Goal: Task Accomplishment & Management: Use online tool/utility

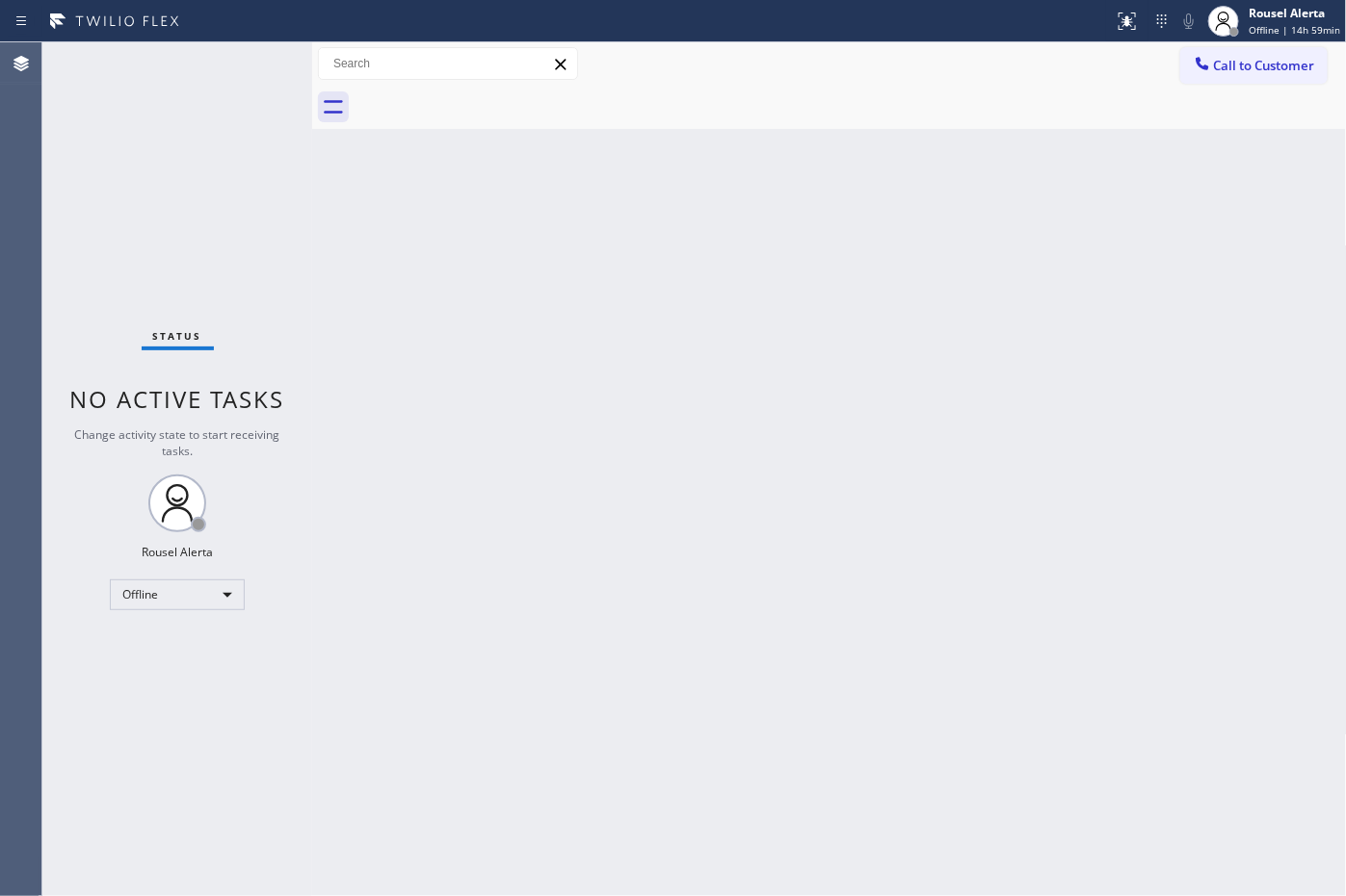
click at [648, 166] on div "Back to Dashboard Change Sender ID Customers Technicians Select a contact Outbo…" at bounding box center [829, 469] width 1034 height 854
click at [1263, 17] on div "Rousel Alerta" at bounding box center [1294, 13] width 92 height 16
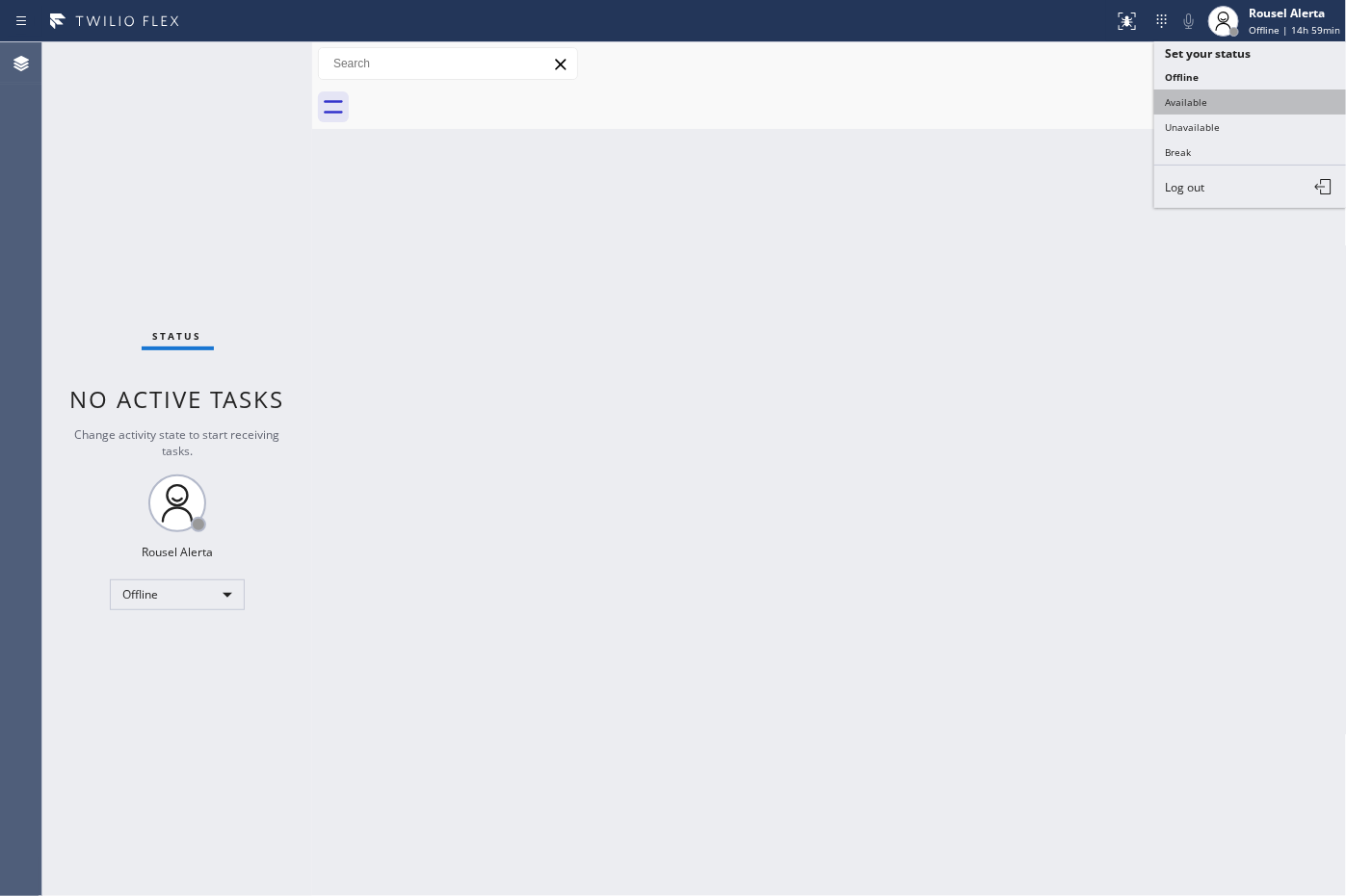
click at [1267, 103] on button "Available" at bounding box center [1250, 102] width 193 height 25
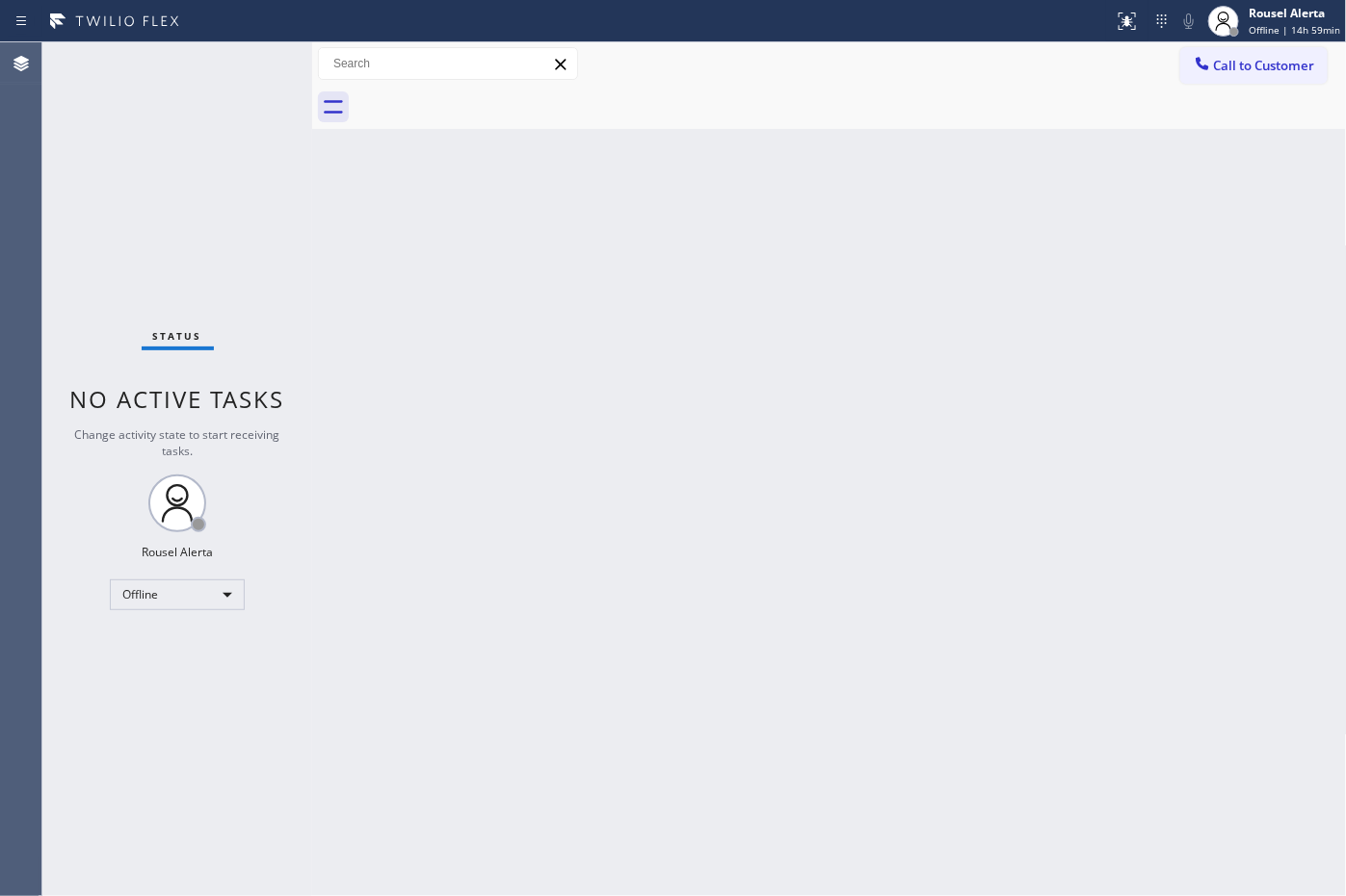
click at [1016, 421] on div "Back to Dashboard Change Sender ID Customers Technicians Select a contact Outbo…" at bounding box center [829, 469] width 1034 height 854
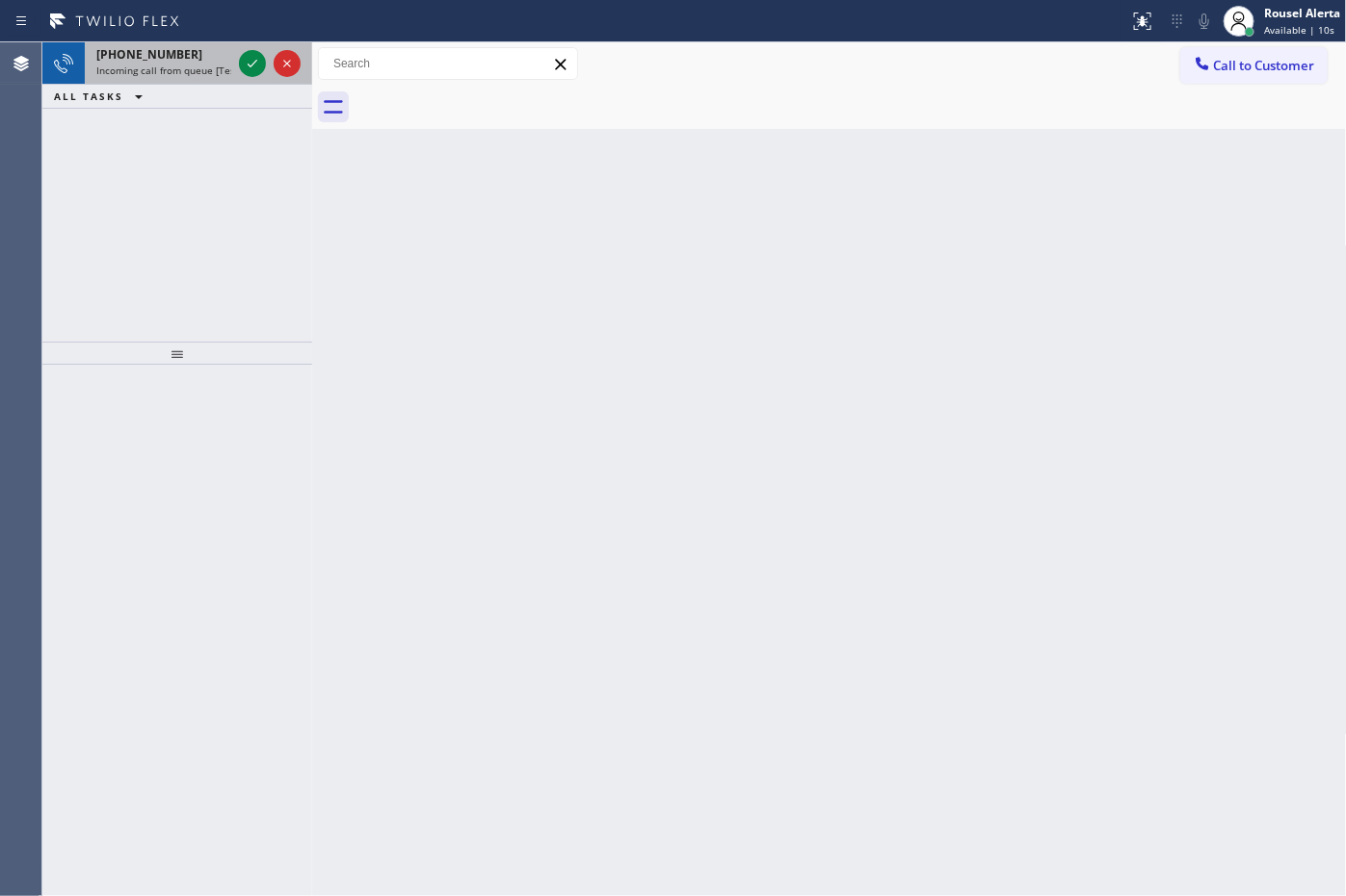
click at [196, 49] on div "[PHONE_NUMBER]" at bounding box center [164, 54] width 135 height 16
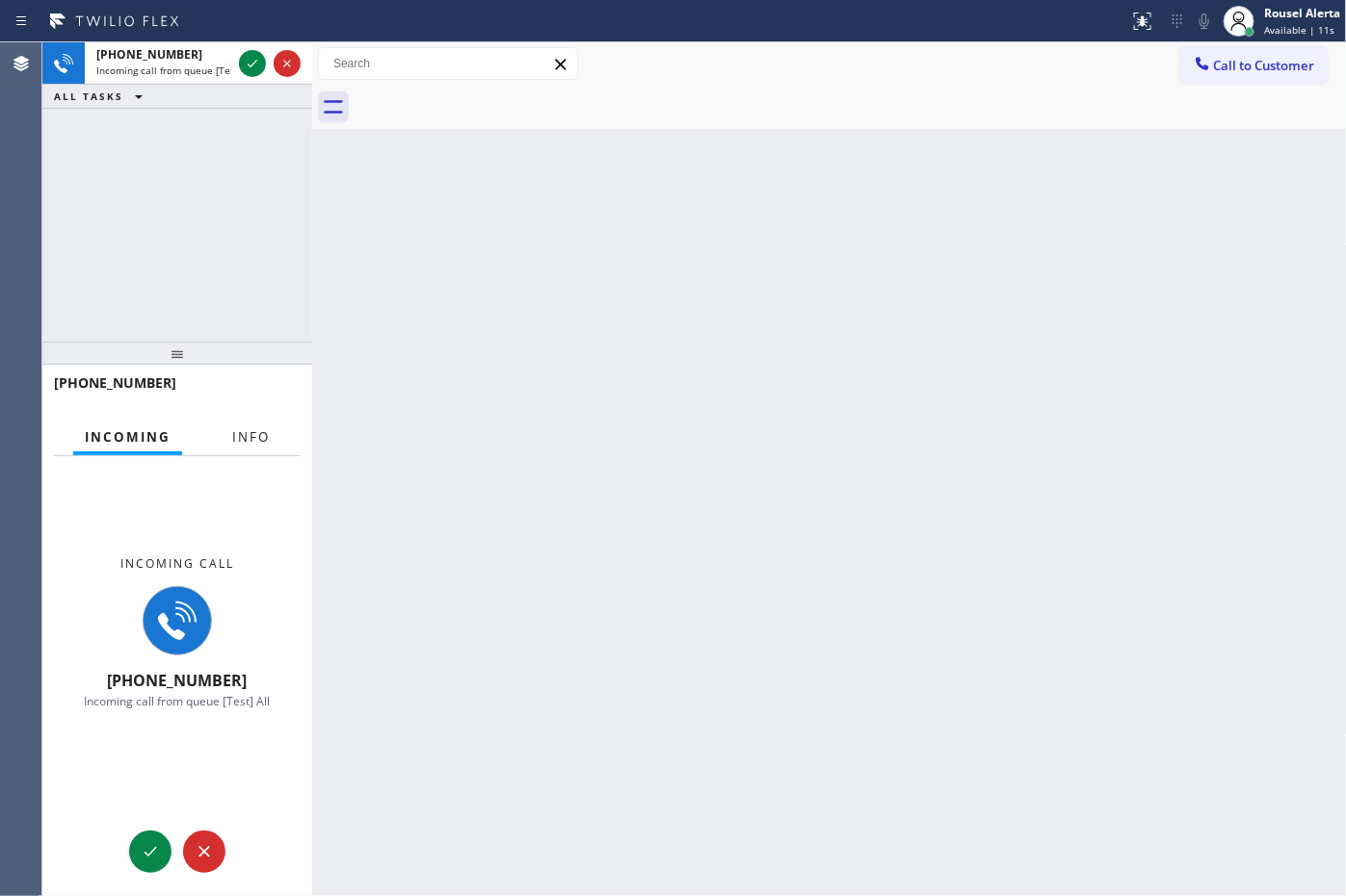
click at [243, 444] on span "Info" at bounding box center [251, 437] width 38 height 17
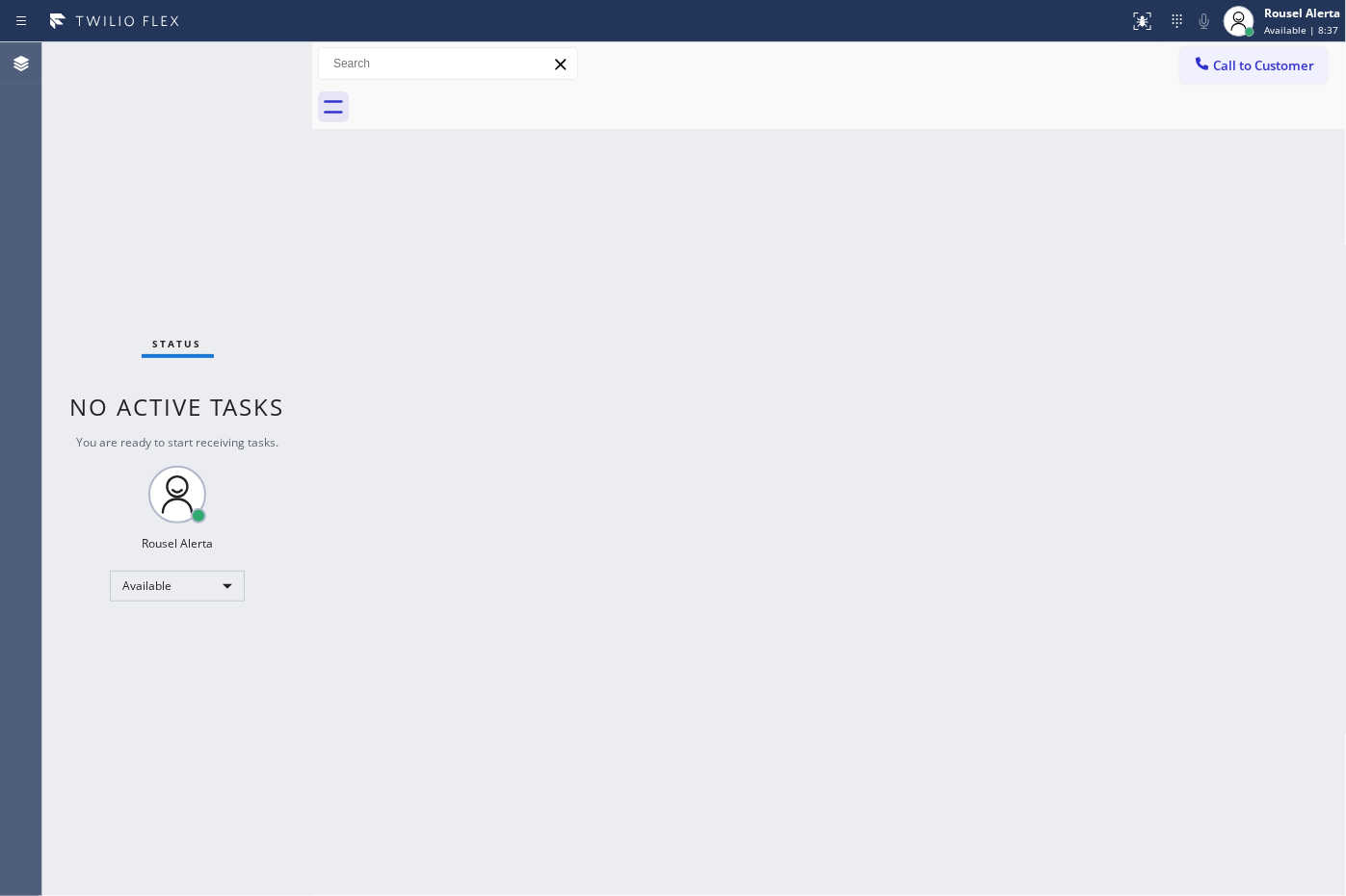
drag, startPoint x: 849, startPoint y: 184, endPoint x: 855, endPoint y: 157, distance: 27.7
click at [850, 184] on div "Back to Dashboard Change Sender ID Customers Technicians Select a contact Outbo…" at bounding box center [829, 469] width 1034 height 854
click at [540, 467] on div "Back to Dashboard Change Sender ID Customers Technicians Select a contact Outbo…" at bounding box center [829, 469] width 1034 height 854
click at [190, 77] on div "Status No active tasks You are ready to start receiving tasks. Rousel Alerta Av…" at bounding box center [178, 469] width 270 height 854
click at [174, 63] on div "Status No active tasks You are ready to start receiving tasks. Rousel Alerta Av…" at bounding box center [178, 469] width 270 height 854
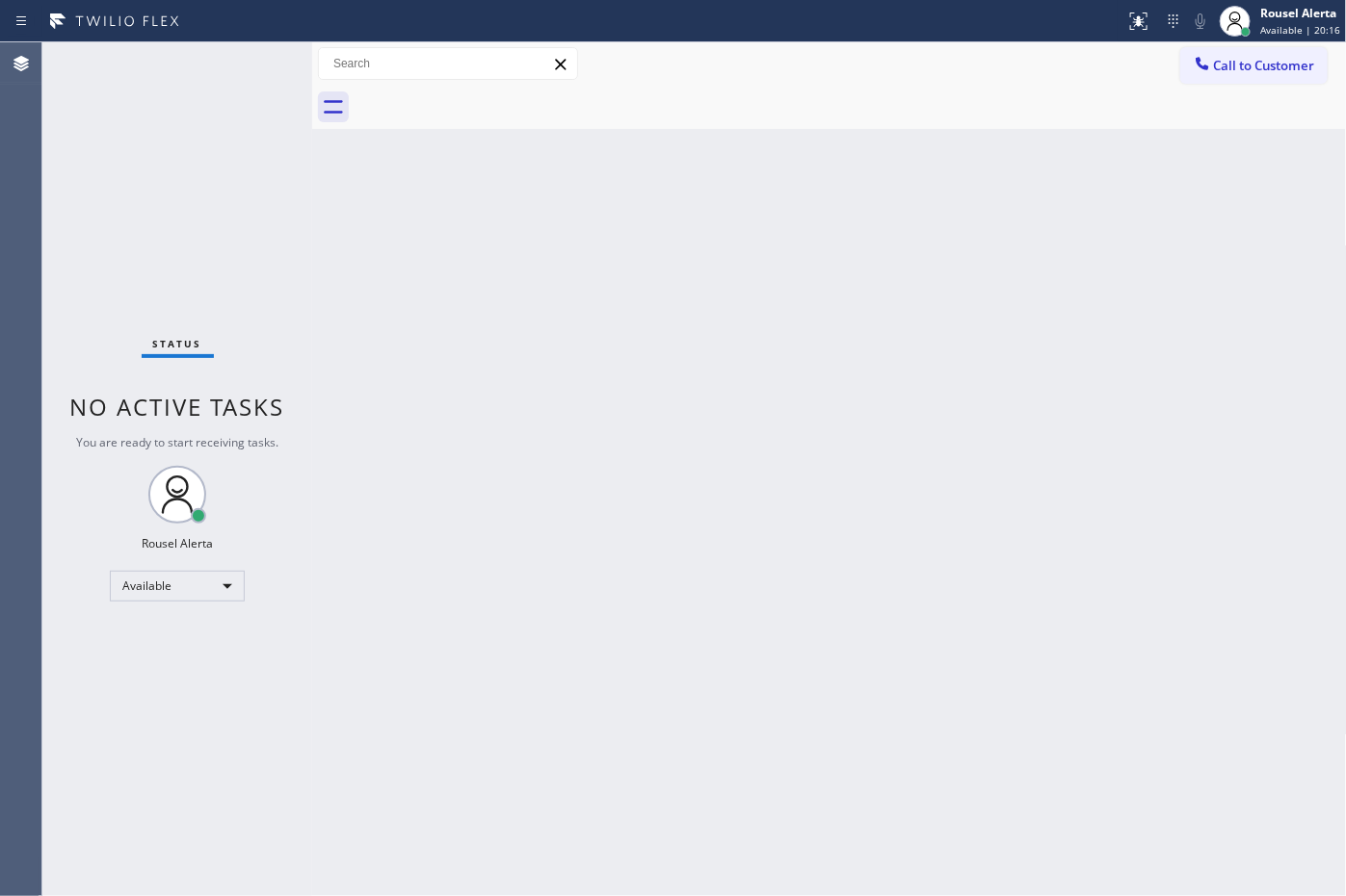
drag, startPoint x: 457, startPoint y: 399, endPoint x: 480, endPoint y: 433, distance: 41.0
click at [475, 416] on div "Back to Dashboard Change Sender ID Customers Technicians Select a contact Outbo…" at bounding box center [829, 469] width 1034 height 854
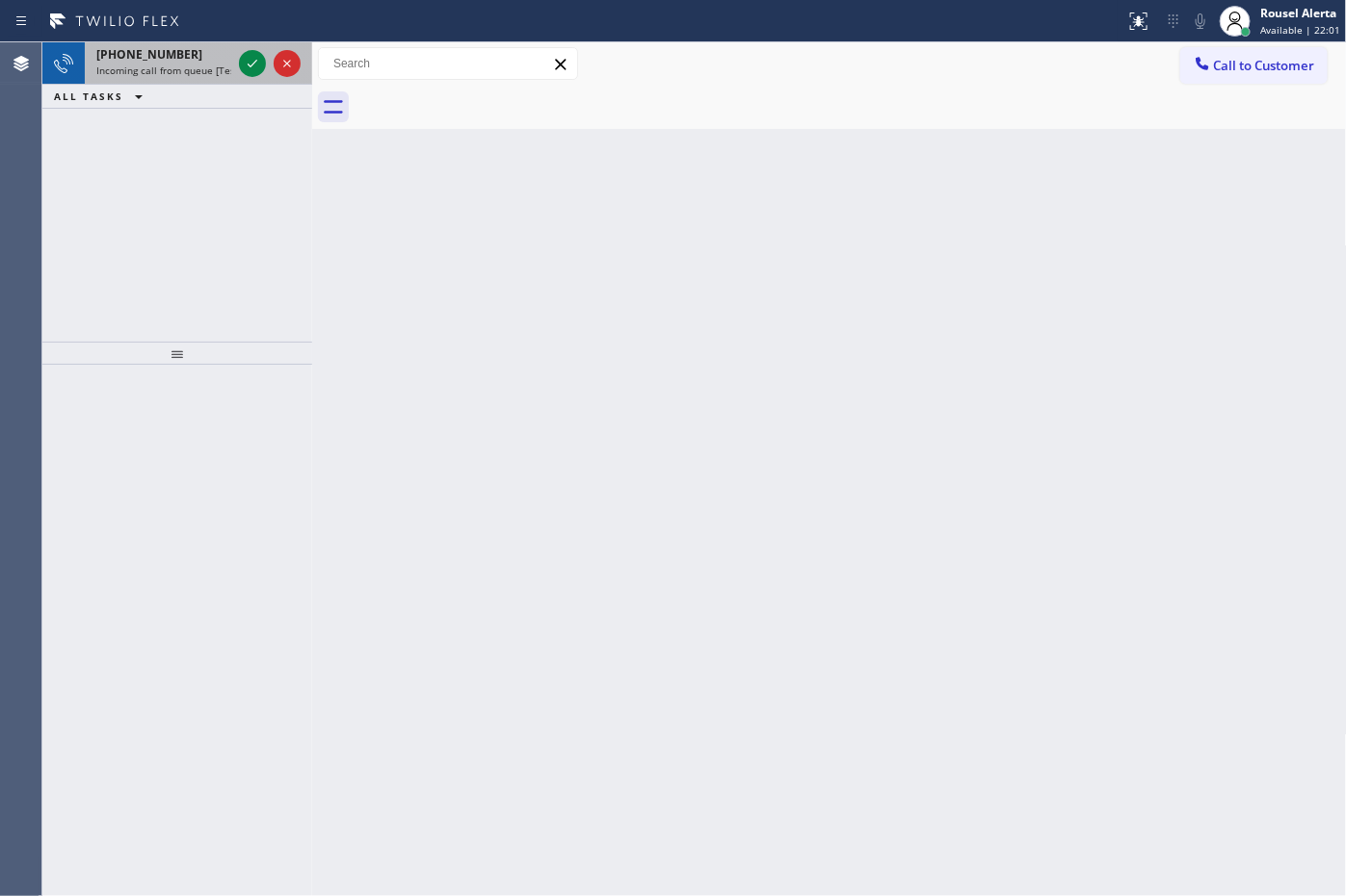
click at [218, 68] on span "Incoming call from queue [Test] All" at bounding box center [177, 70] width 160 height 14
click at [154, 69] on span "Incoming call from queue [Test] All" at bounding box center [177, 70] width 160 height 14
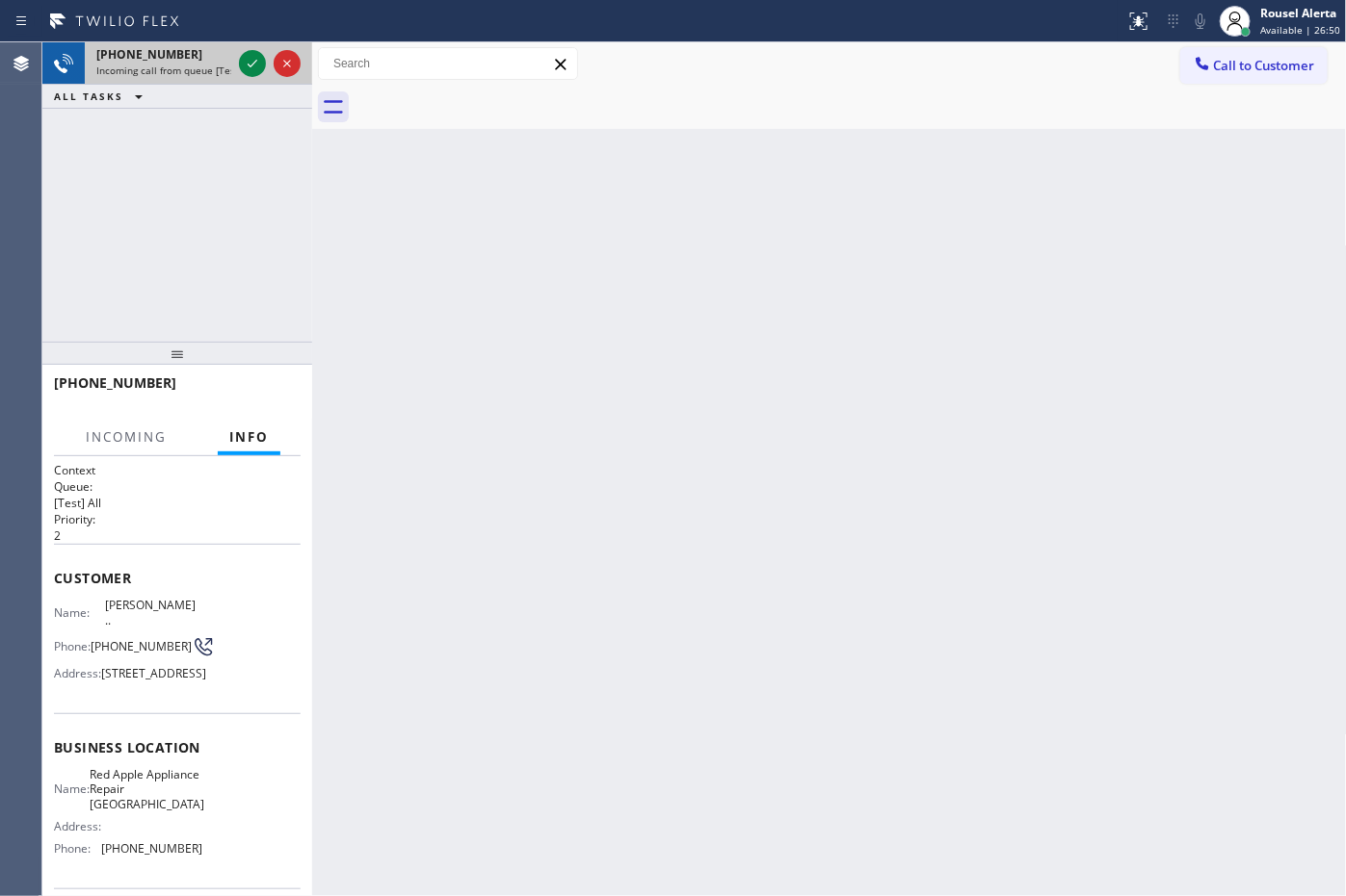
click at [155, 69] on span "Incoming call from queue [Test] All" at bounding box center [177, 70] width 160 height 14
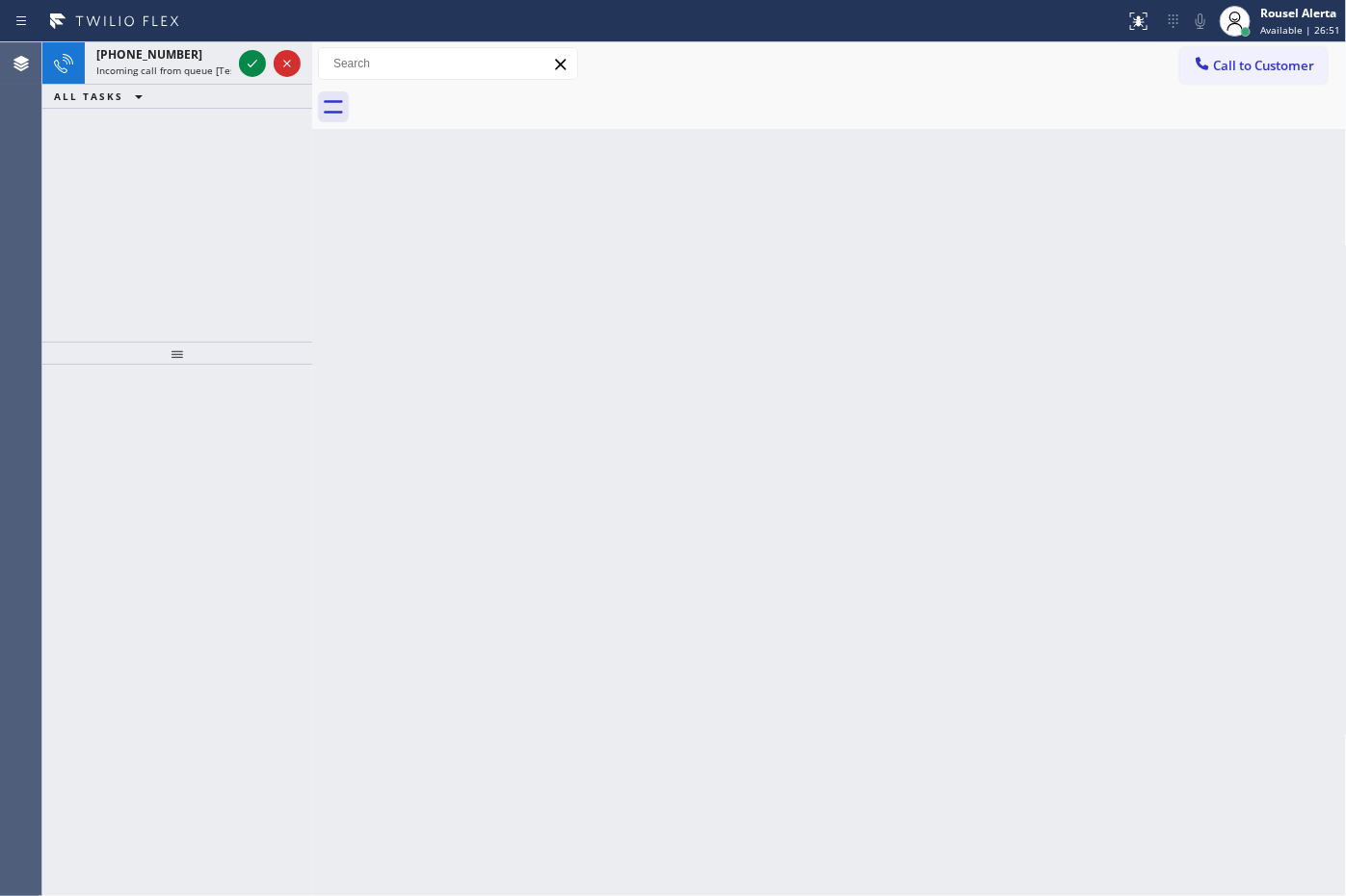
click at [155, 69] on span "Incoming call from queue [Test] All" at bounding box center [177, 70] width 160 height 14
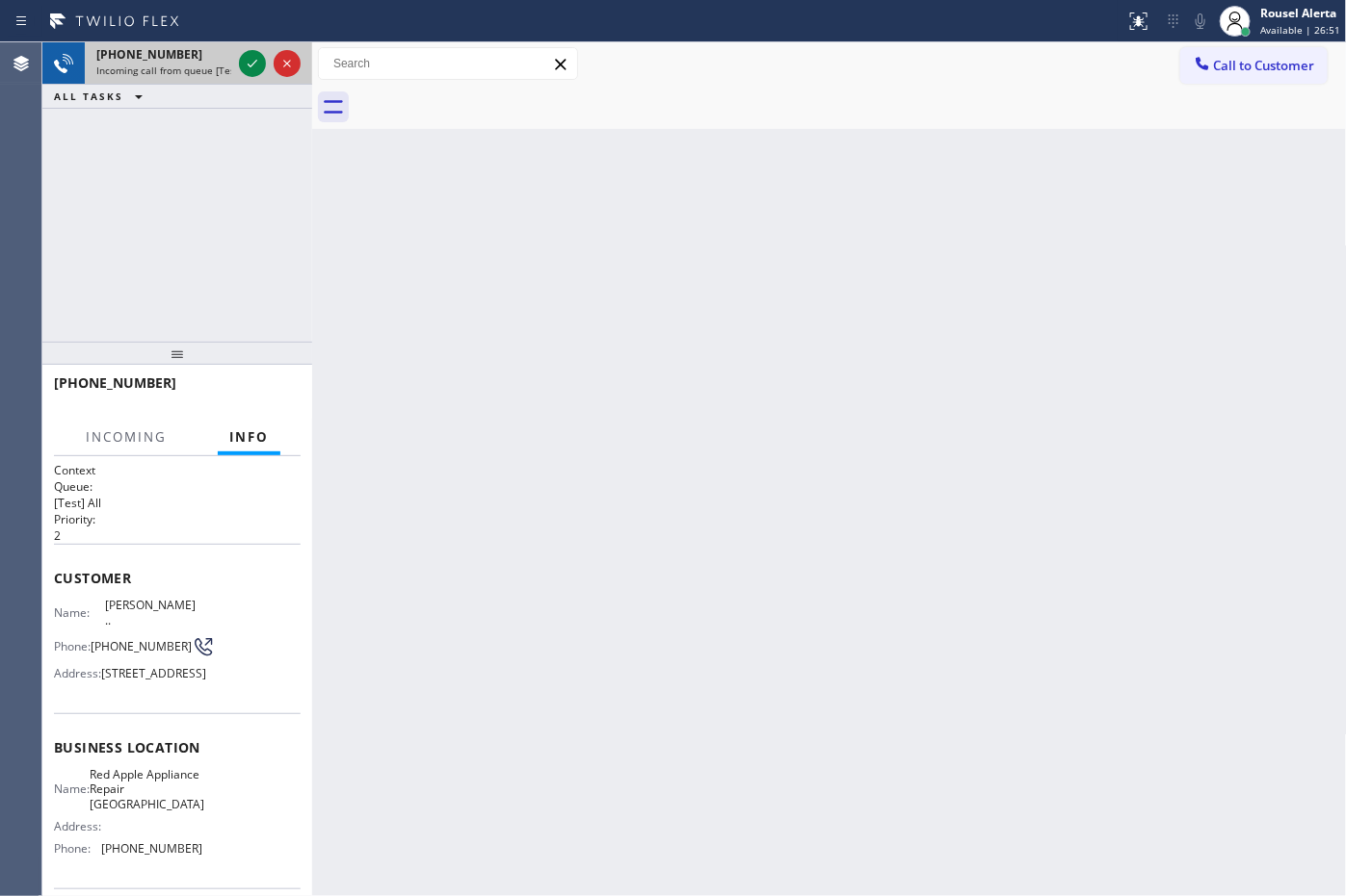
click at [156, 69] on span "Incoming call from queue [Test] All" at bounding box center [177, 70] width 160 height 14
click at [249, 75] on button at bounding box center [253, 64] width 27 height 27
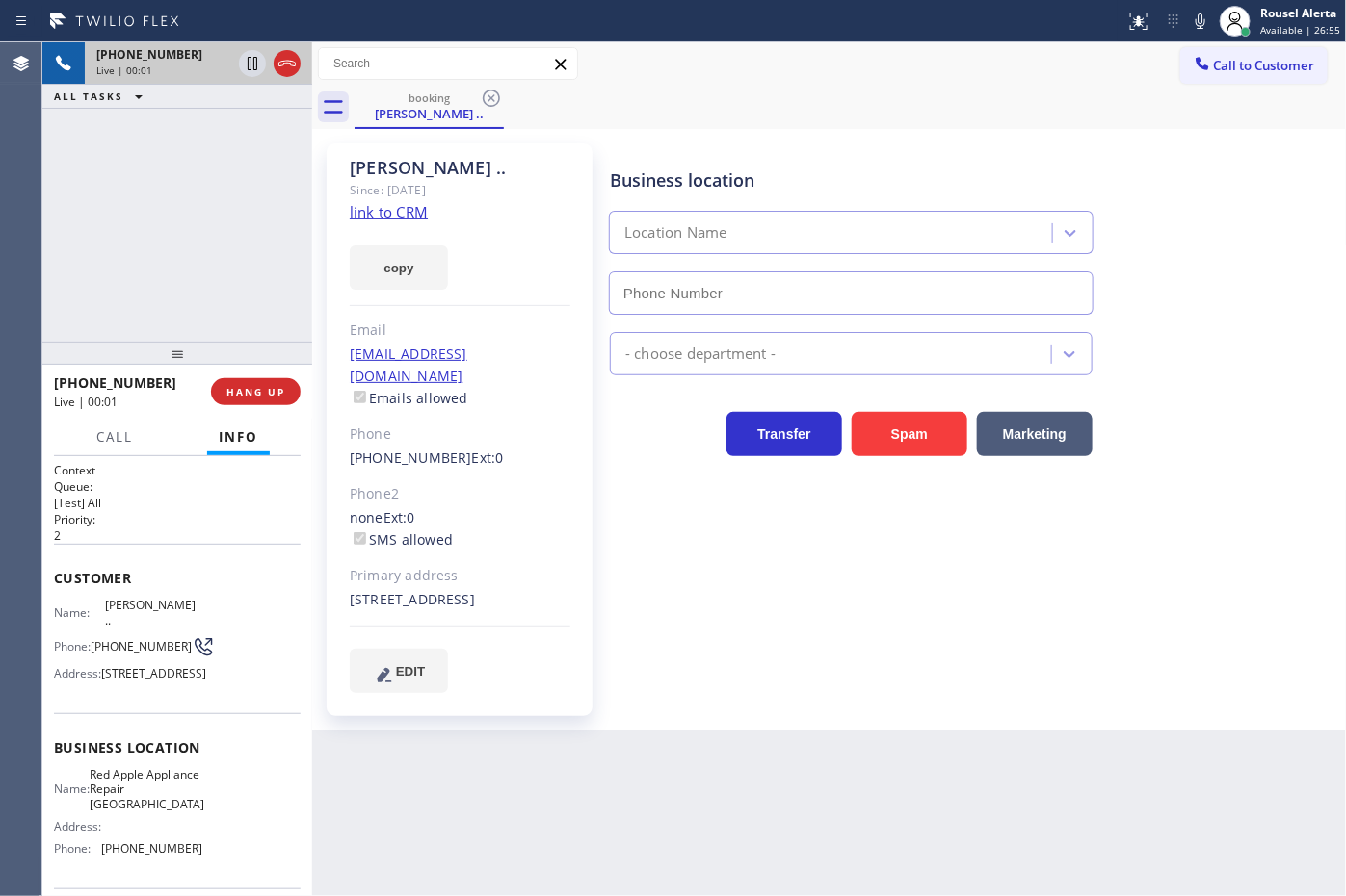
type input "[PHONE_NUMBER]"
click at [386, 214] on link "link to CRM" at bounding box center [388, 212] width 78 height 19
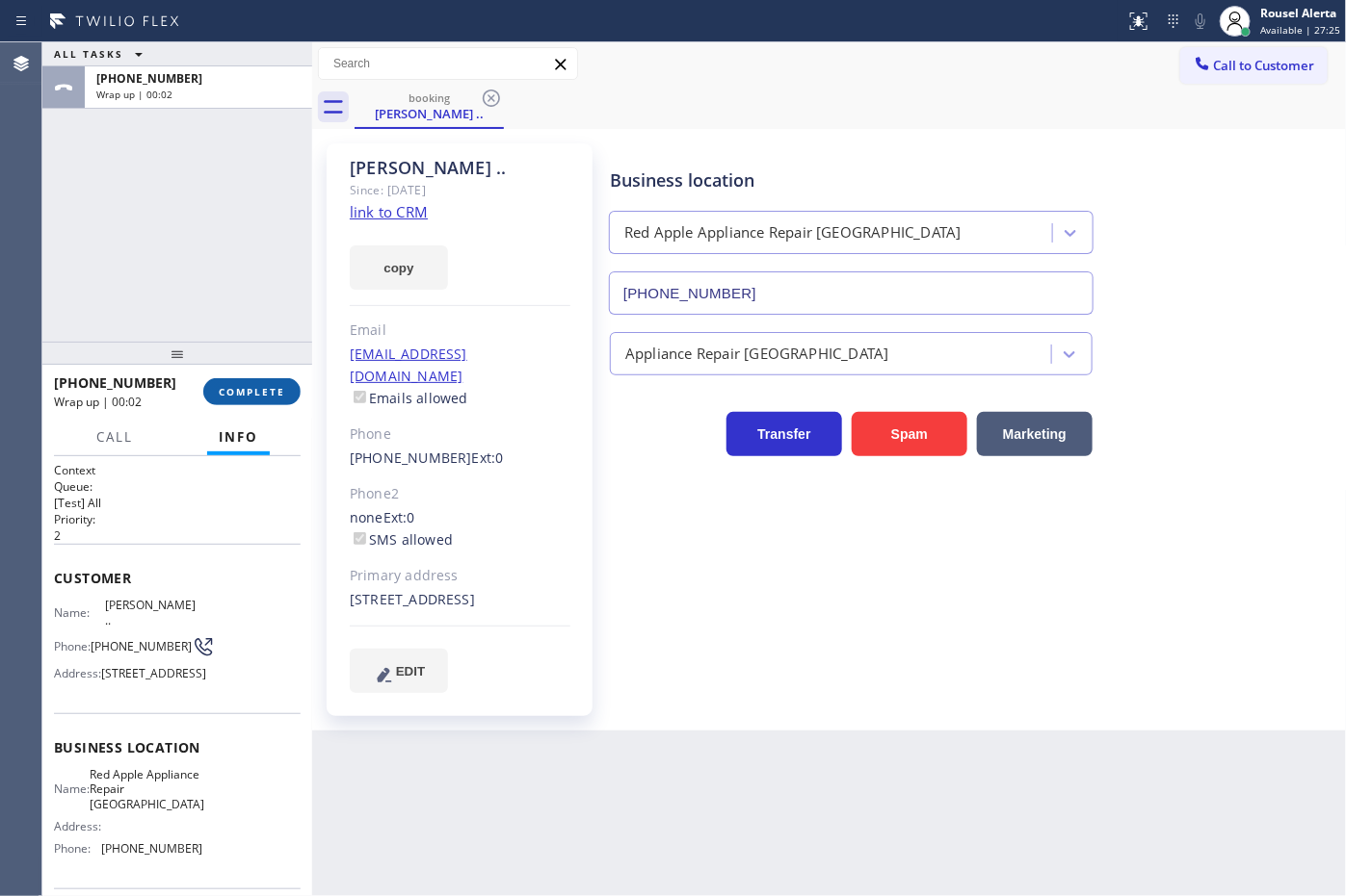
click at [241, 396] on span "COMPLETE" at bounding box center [252, 392] width 67 height 14
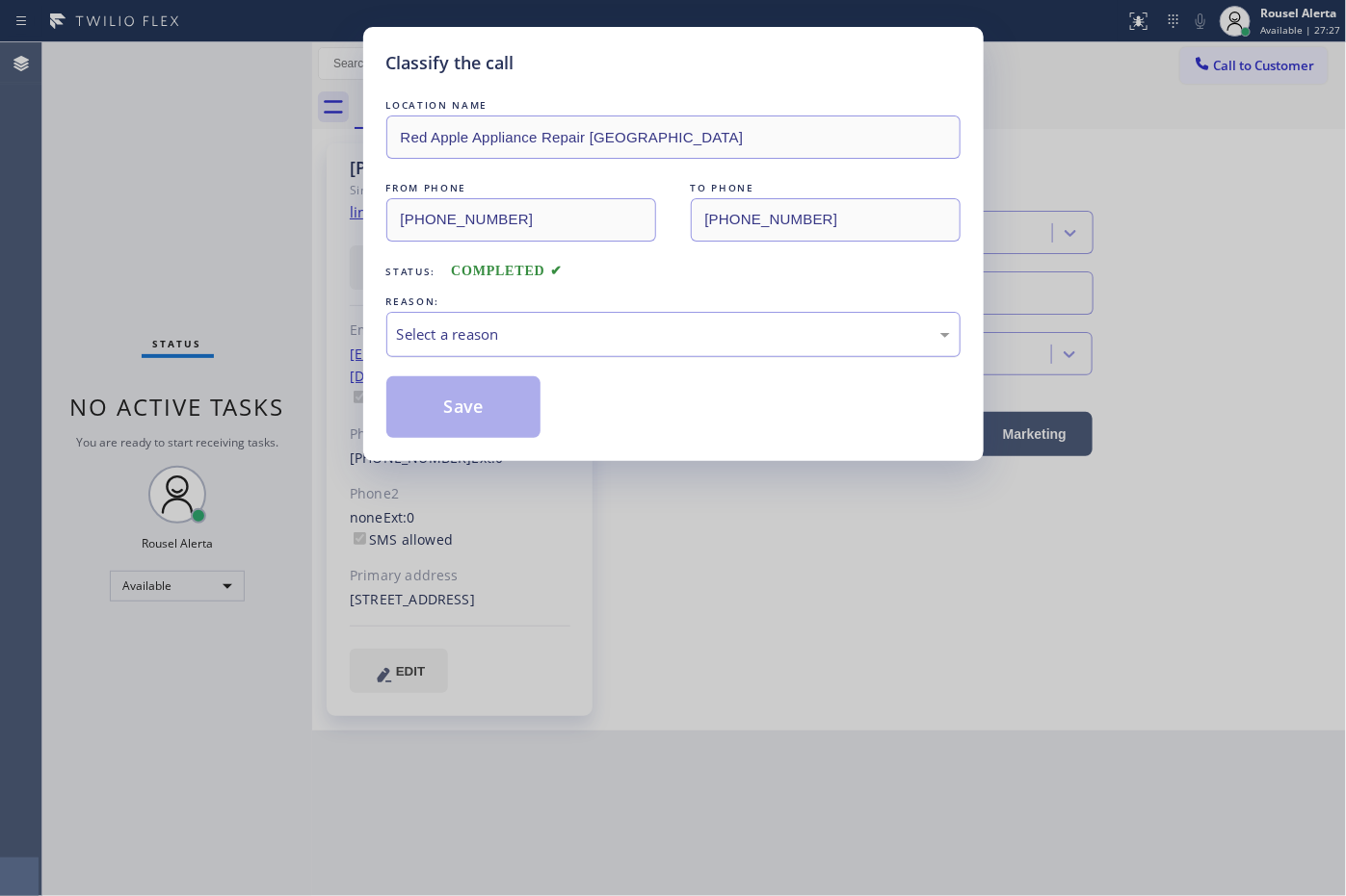
click at [557, 320] on div "Select a reason" at bounding box center [673, 334] width 574 height 45
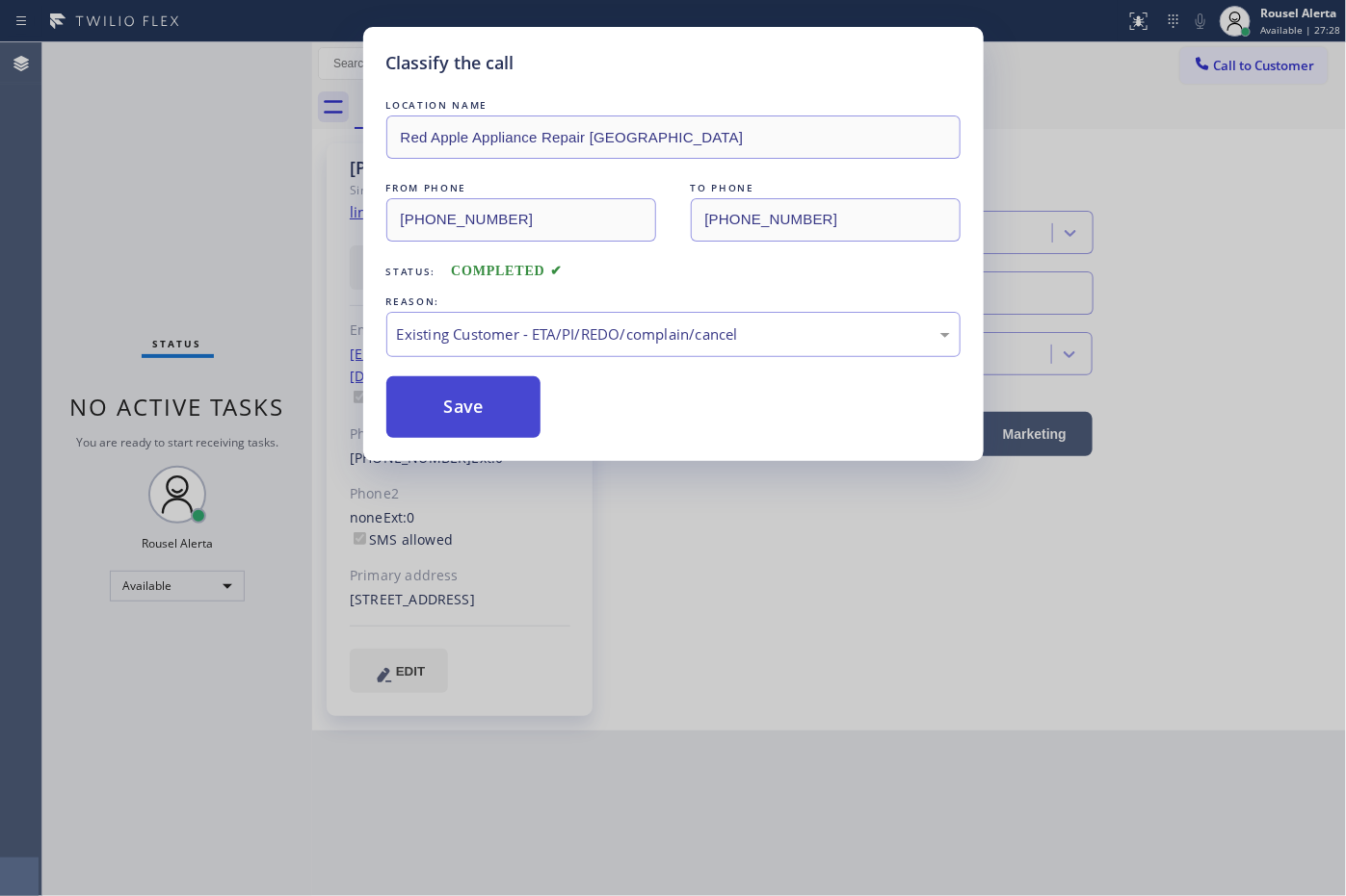
click at [515, 412] on button "Save" at bounding box center [463, 407] width 155 height 62
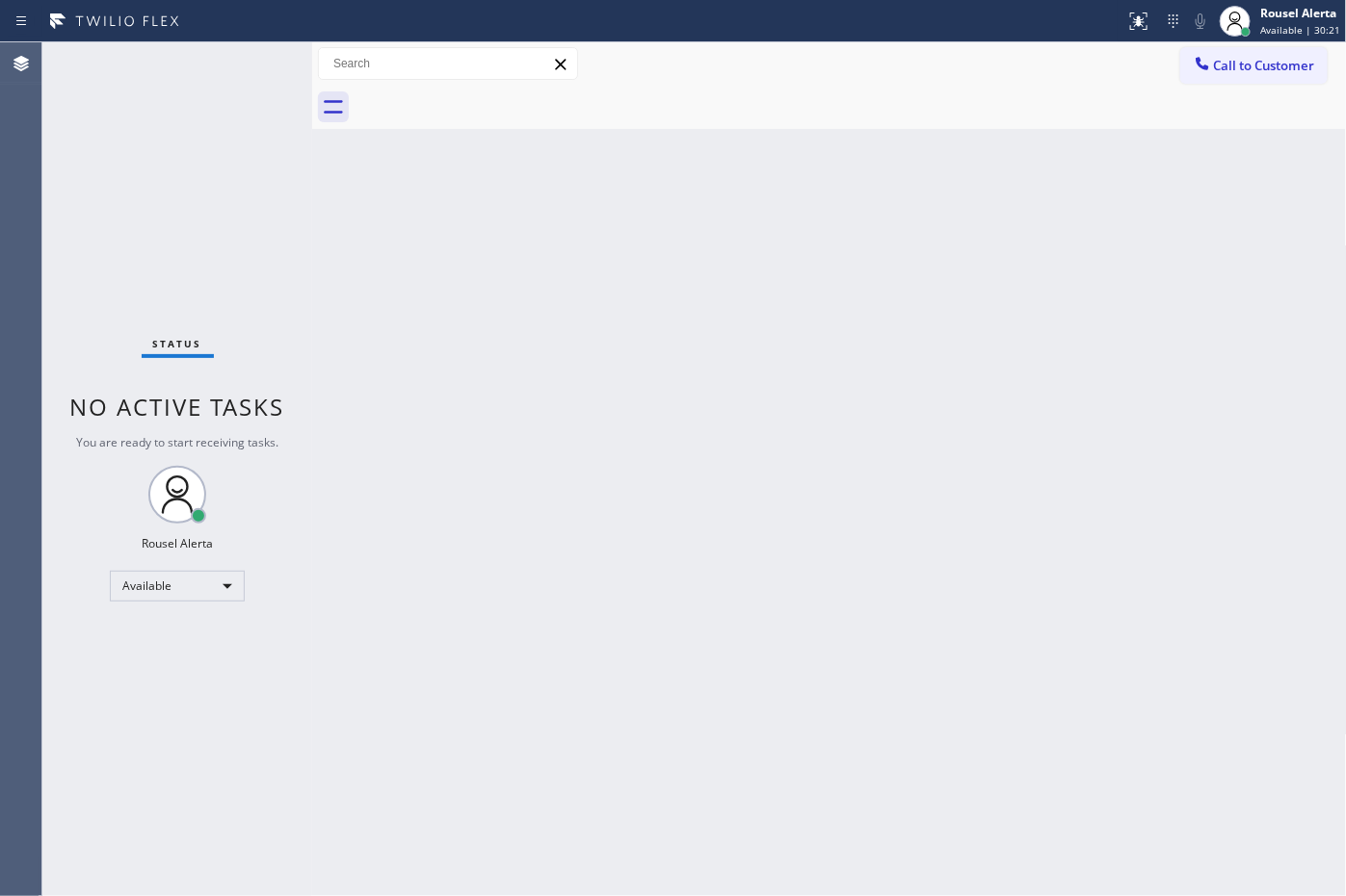
drag, startPoint x: 819, startPoint y: 573, endPoint x: 808, endPoint y: 657, distance: 84.7
click at [811, 652] on div "Back to Dashboard Change Sender ID Customers Technicians Select a contact Outbo…" at bounding box center [829, 469] width 1034 height 854
click at [641, 399] on div "Back to Dashboard Change Sender ID Customers Technicians Select a contact Outbo…" at bounding box center [829, 469] width 1034 height 854
click at [734, 510] on div "Back to Dashboard Change Sender ID Customers Technicians Select a contact Outbo…" at bounding box center [829, 469] width 1034 height 854
click at [215, 95] on div "Status No active tasks You are ready to start receiving tasks. Rousel Alerta Av…" at bounding box center [178, 469] width 270 height 854
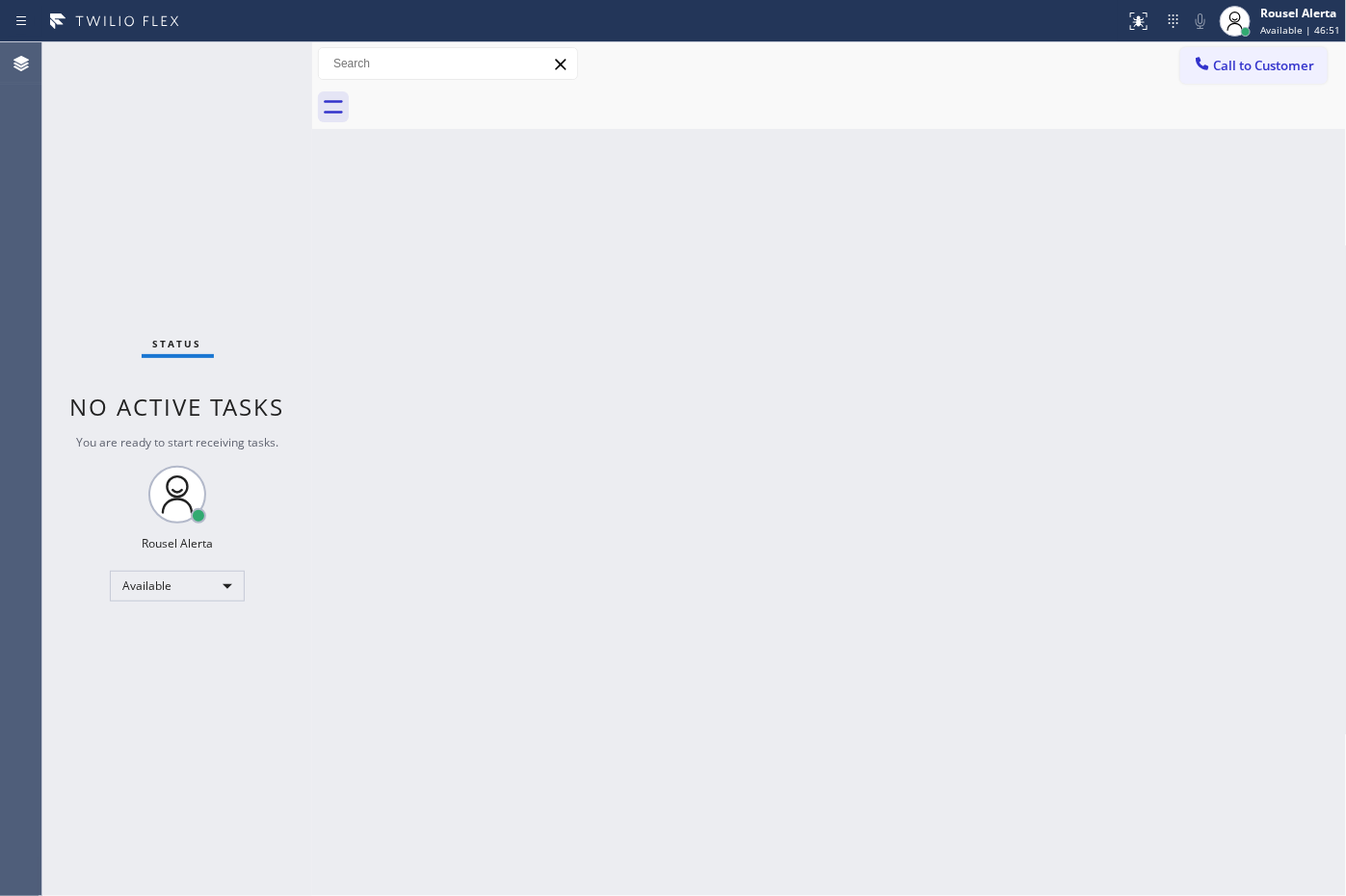
click at [670, 561] on div "Back to Dashboard Change Sender ID Customers Technicians Select a contact Outbo…" at bounding box center [829, 469] width 1034 height 854
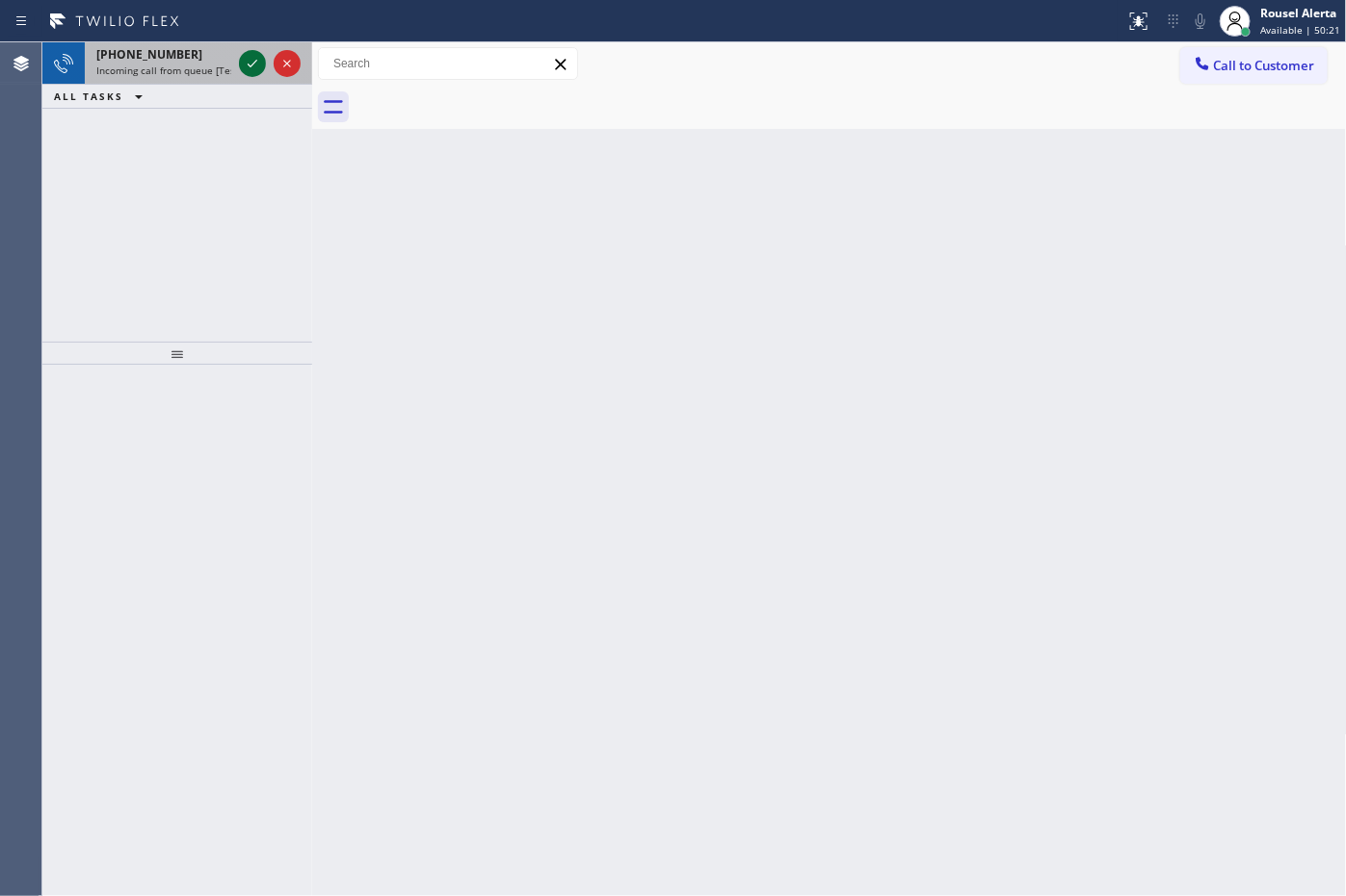
click at [244, 63] on icon at bounding box center [253, 64] width 23 height 23
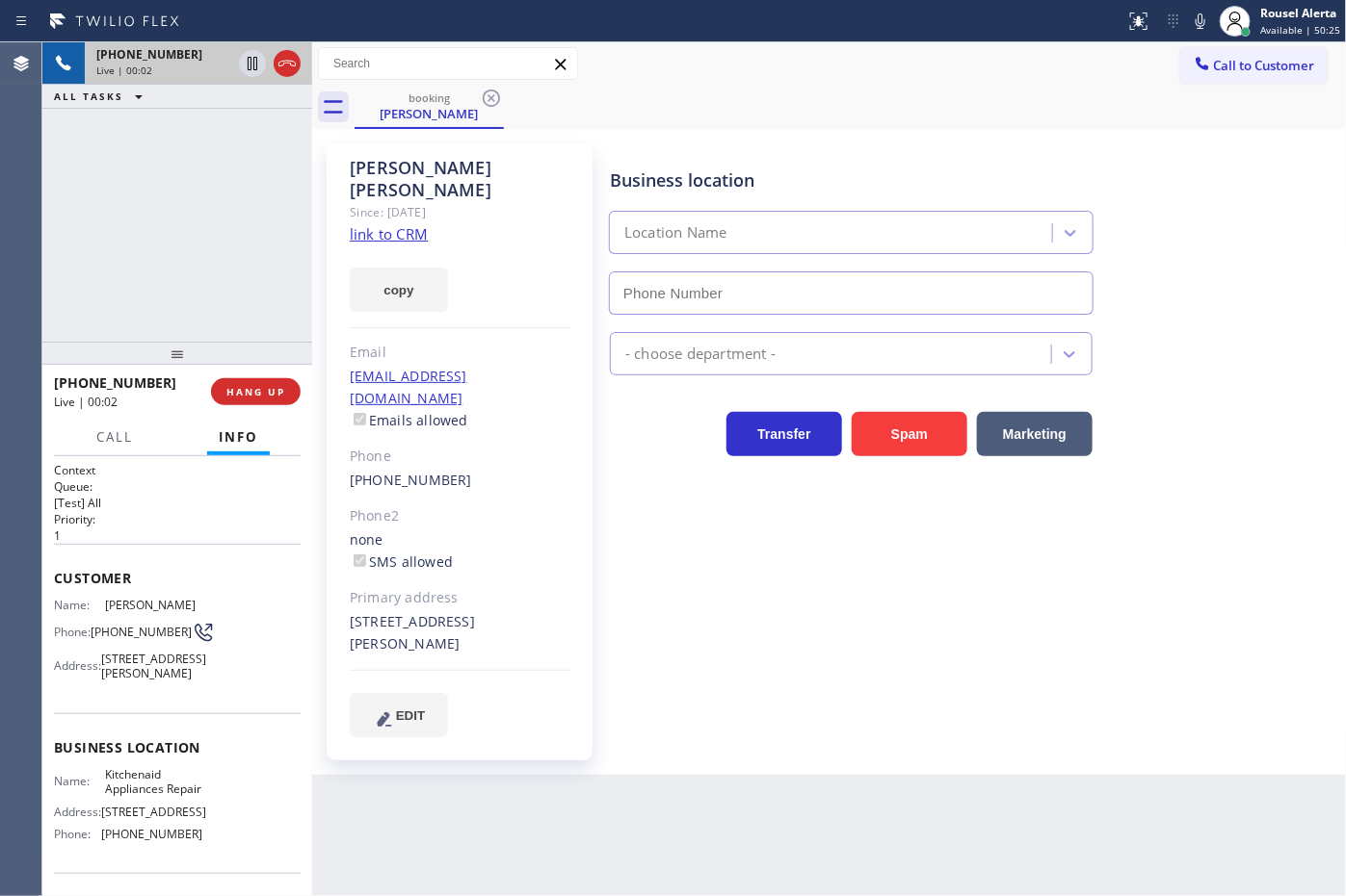
type input "[PHONE_NUMBER]"
click at [378, 225] on link "link to CRM" at bounding box center [388, 234] width 78 height 19
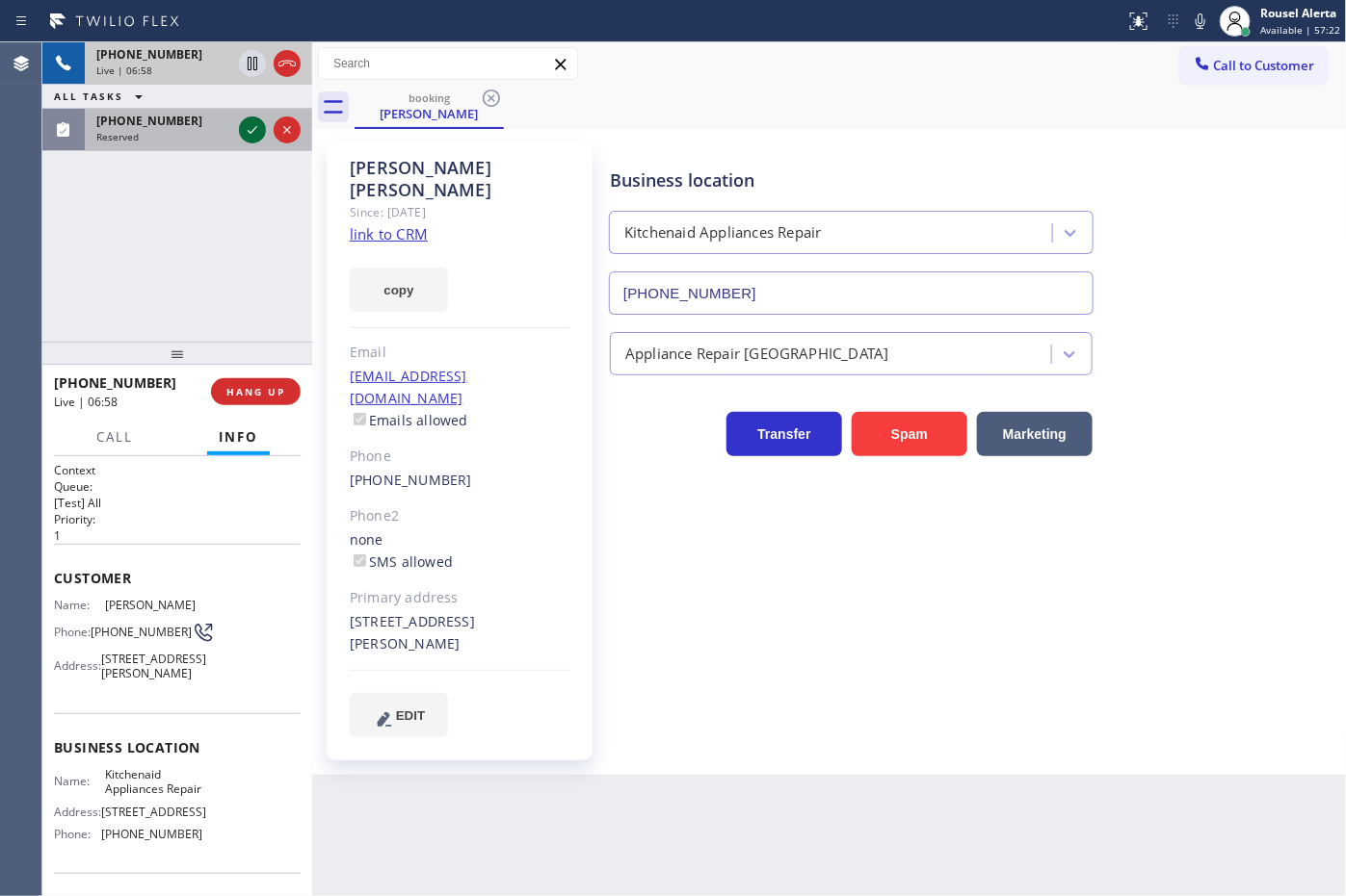
click at [246, 132] on icon at bounding box center [253, 130] width 23 height 23
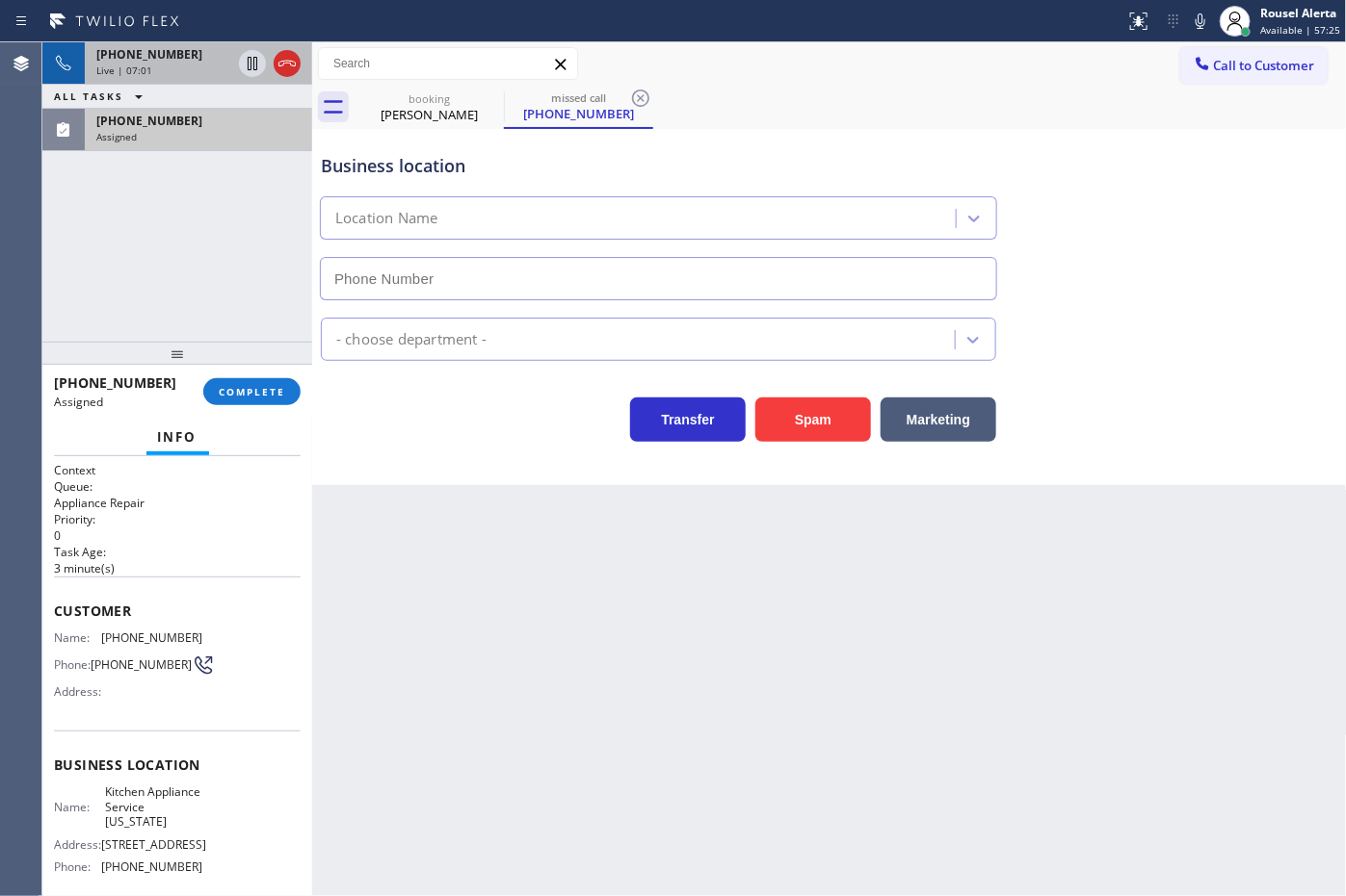
type input "[PHONE_NUMBER]"
click at [243, 123] on div "[PHONE_NUMBER]" at bounding box center [199, 121] width 205 height 16
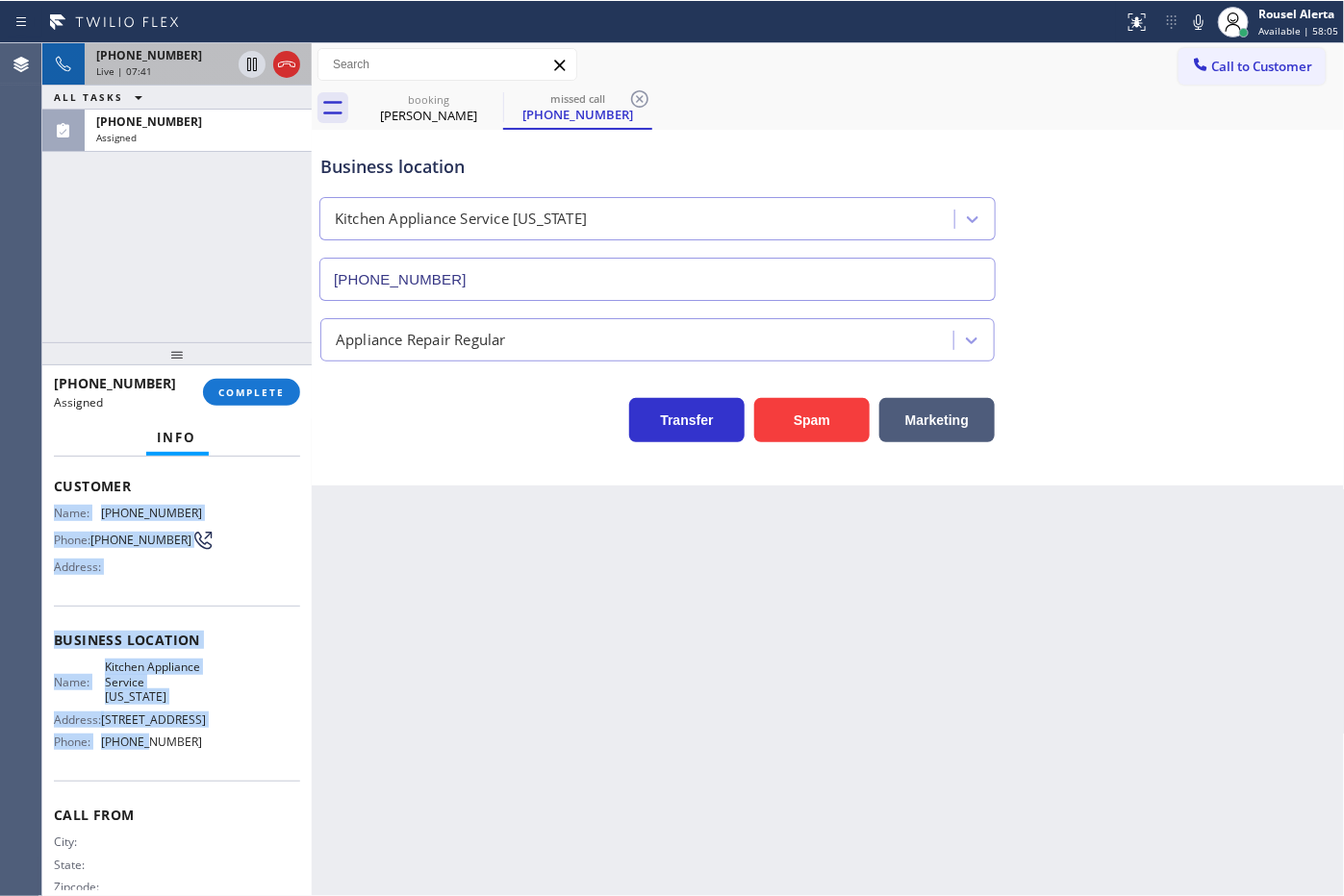
scroll to position [178, 0]
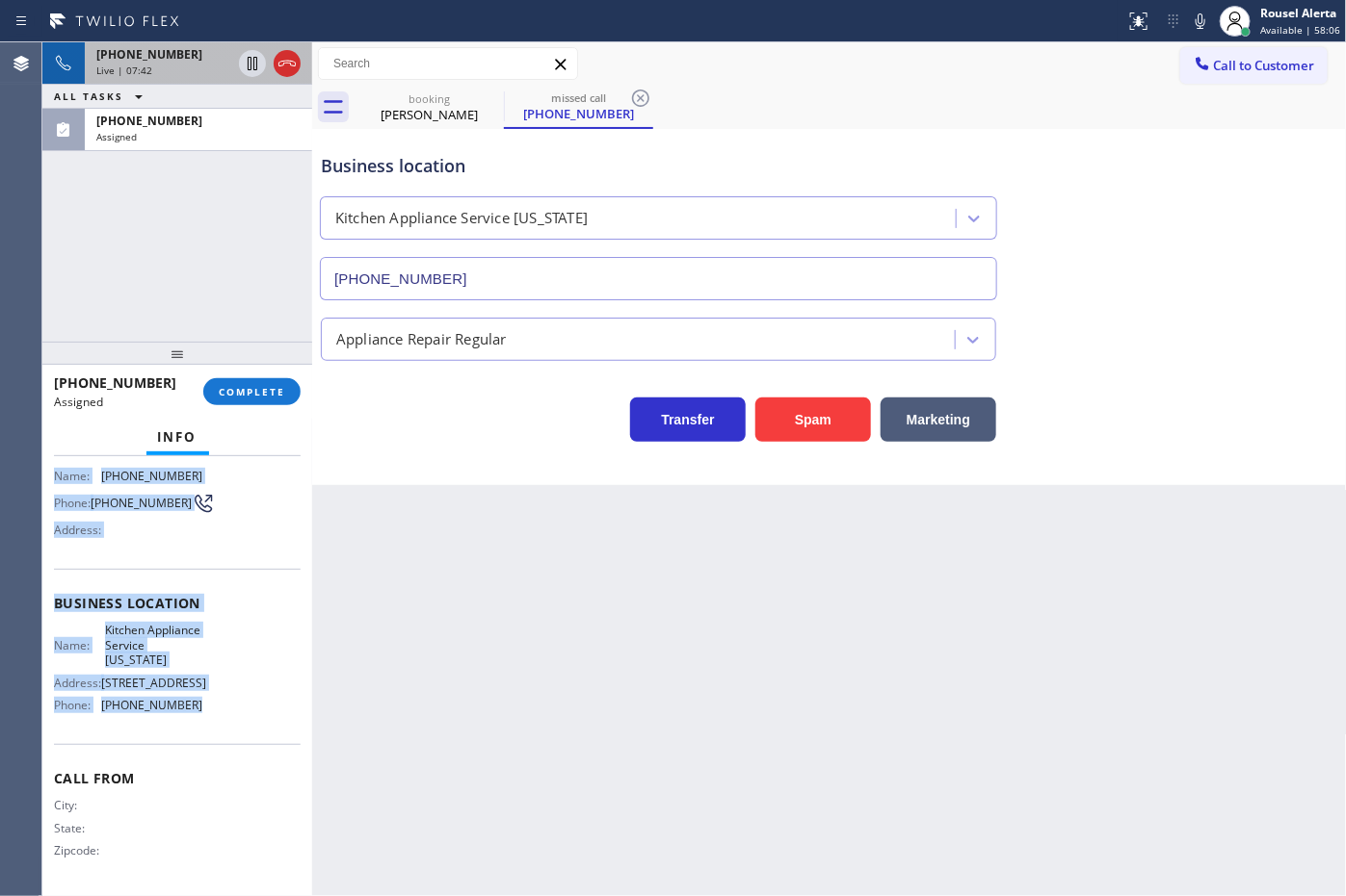
drag, startPoint x: 43, startPoint y: 628, endPoint x: 243, endPoint y: 733, distance: 225.9
click at [243, 733] on div "Context Queue: Appliance Repair Priority: 0 Task Age: [DEMOGRAPHIC_DATA] minute…" at bounding box center [178, 676] width 270 height 440
copy div "Name: [PHONE_NUMBER] Phone: [PHONE_NUMBER] Address: Business location Name: Kit…"
click at [165, 118] on span "[PHONE_NUMBER]" at bounding box center [150, 121] width 106 height 16
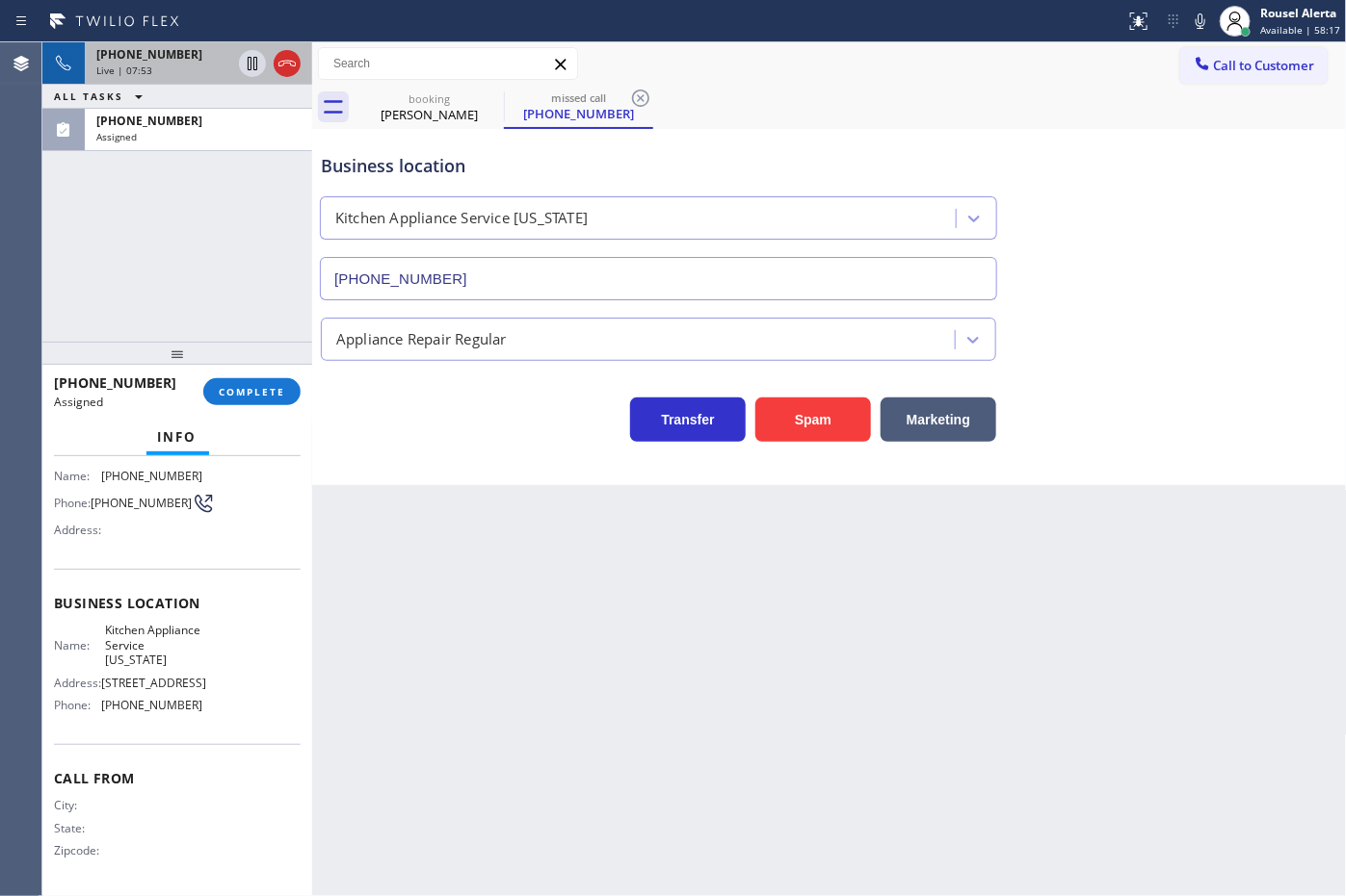
click at [441, 555] on div "Back to Dashboard Change Sender ID Customers Technicians Select a contact Outbo…" at bounding box center [829, 469] width 1034 height 854
click at [199, 130] on div "Assigned" at bounding box center [199, 137] width 205 height 14
click at [251, 387] on span "COMPLETE" at bounding box center [252, 392] width 67 height 14
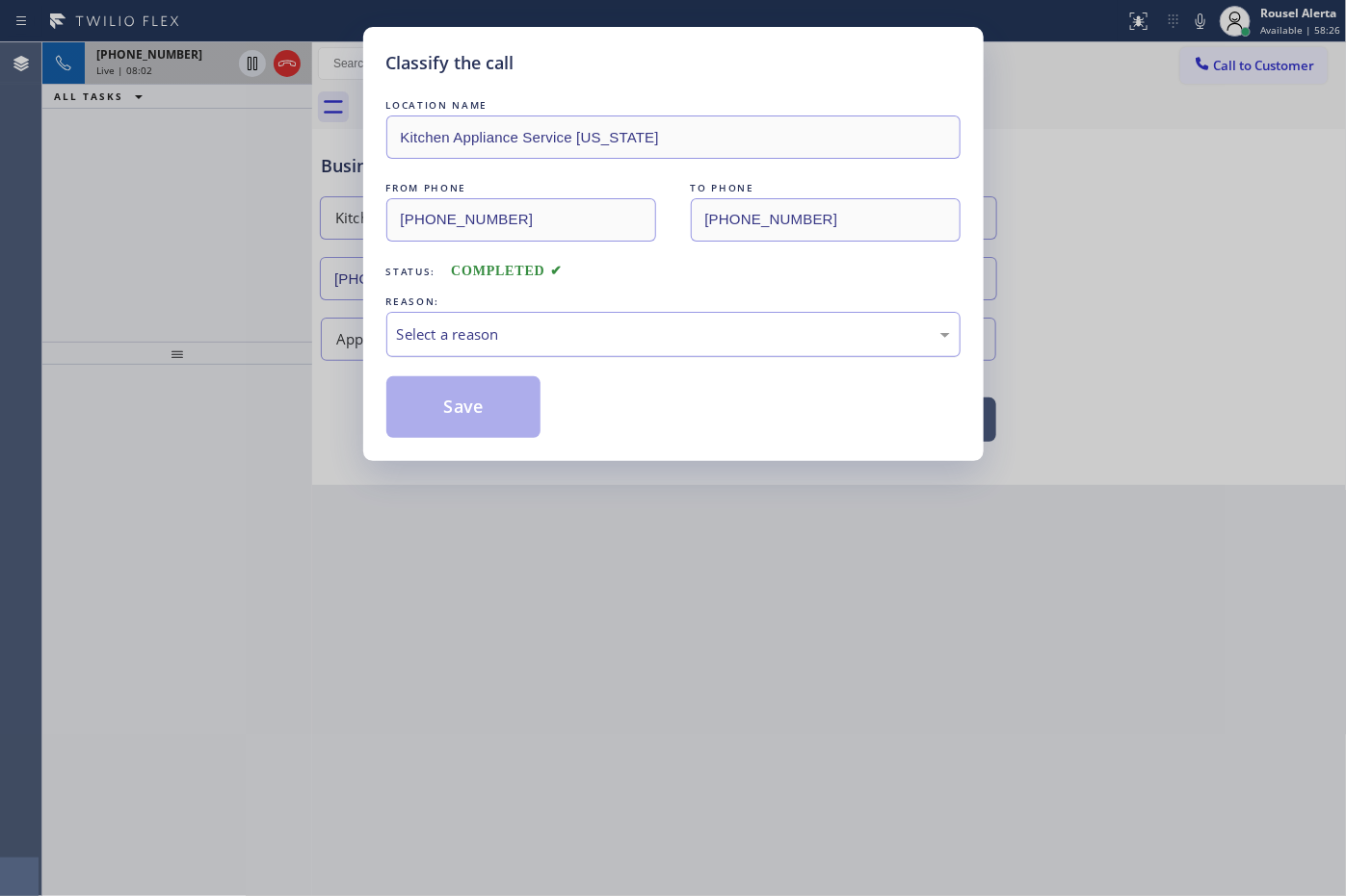
click at [494, 341] on div "Select a reason" at bounding box center [673, 334] width 553 height 22
click at [492, 425] on button "Save" at bounding box center [463, 407] width 155 height 62
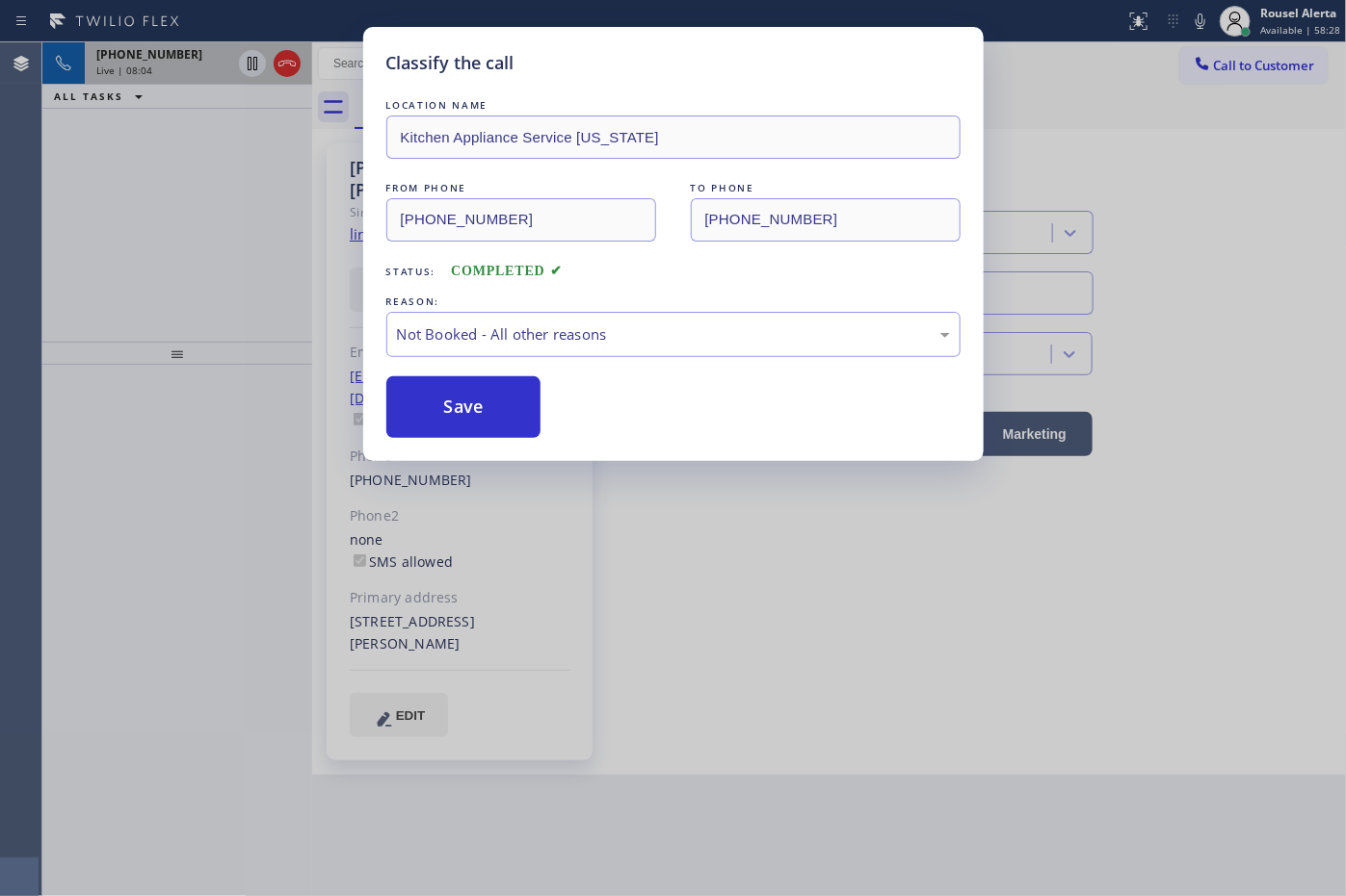
click at [215, 200] on div "Classify the call LOCATION NAME Kitchen Appliance Service [US_STATE] FROM PHONE…" at bounding box center [673, 448] width 1346 height 896
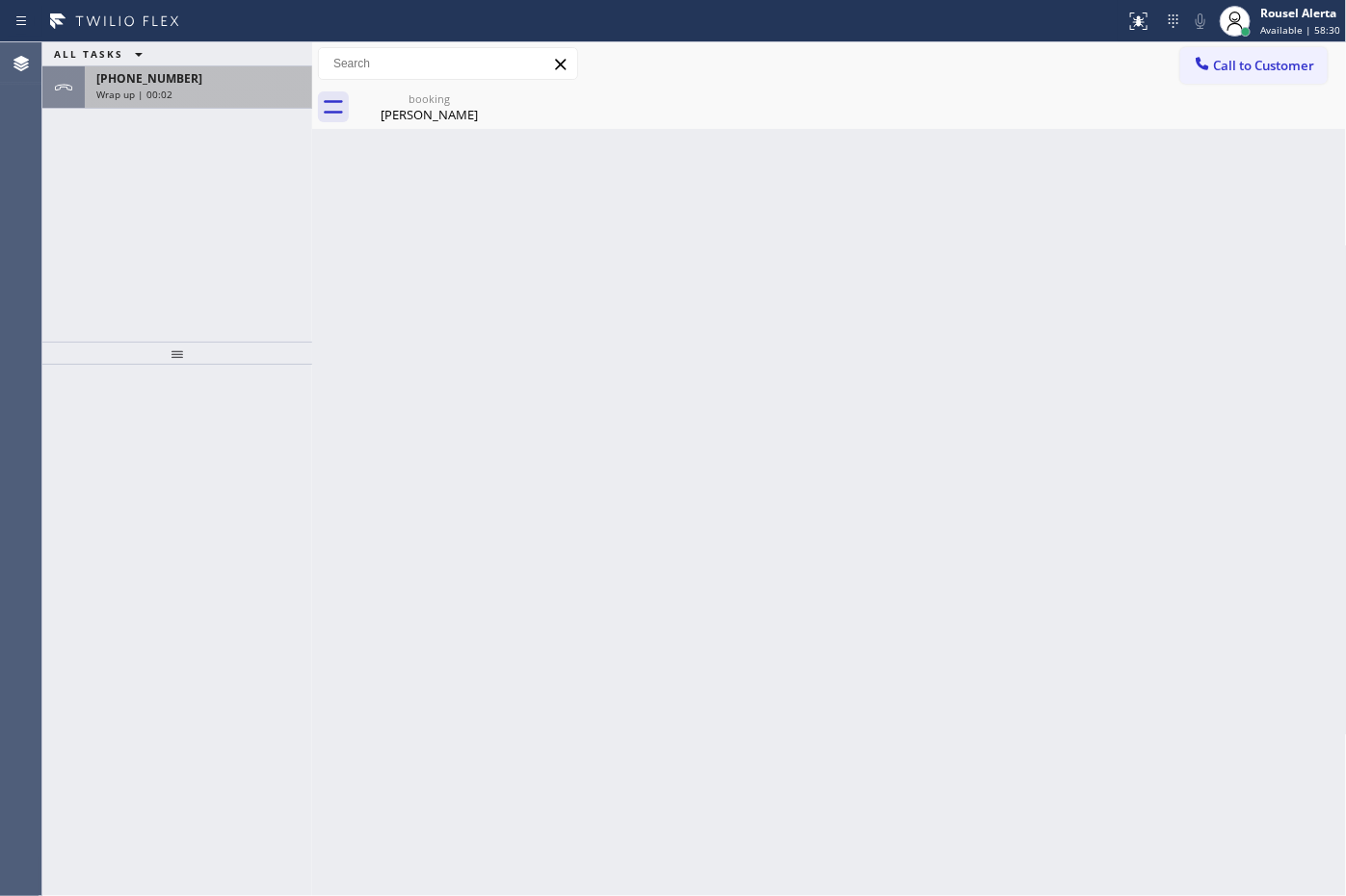
click at [171, 84] on span "[PHONE_NUMBER]" at bounding box center [150, 78] width 106 height 16
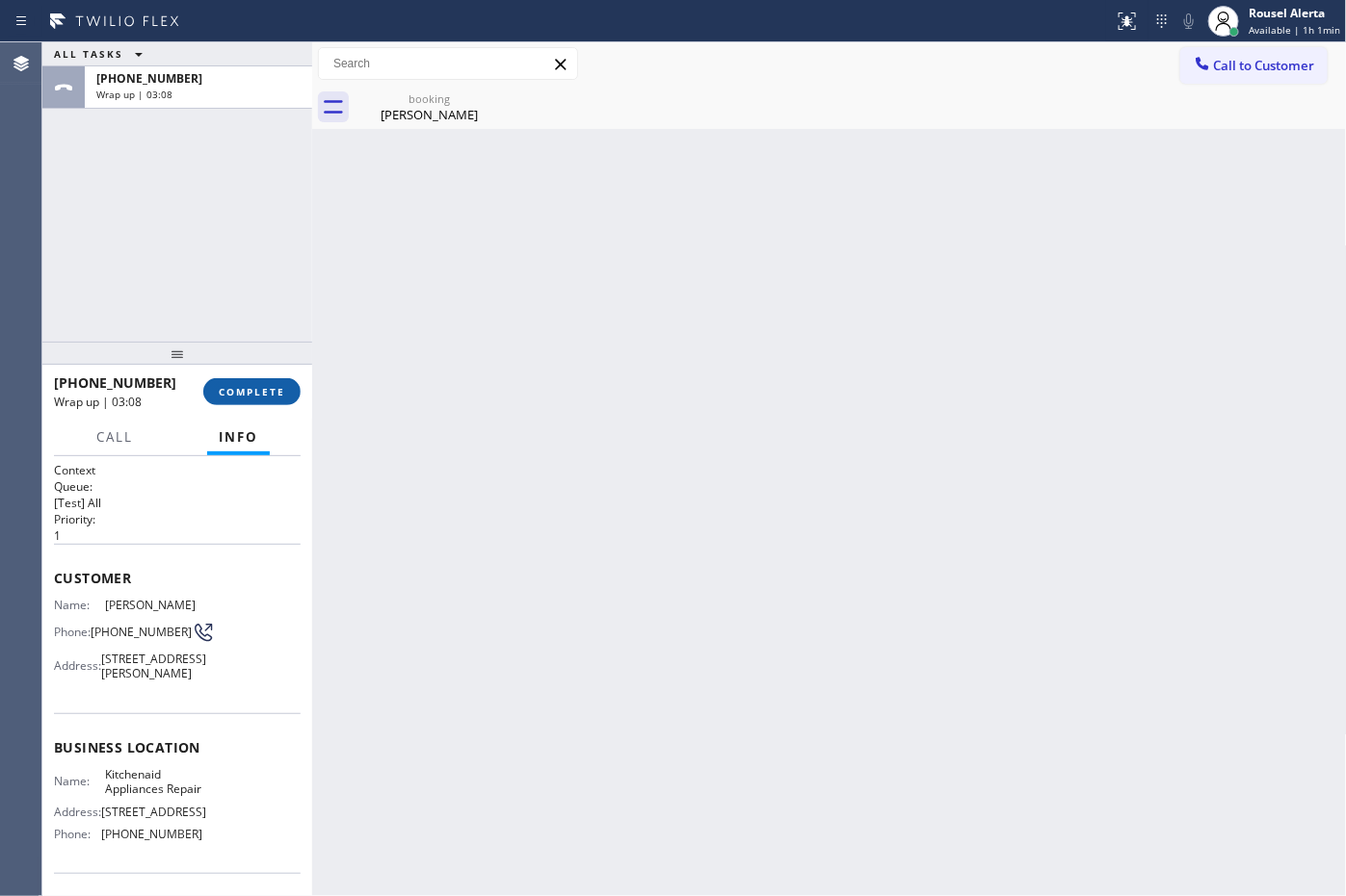
click at [271, 392] on span "COMPLETE" at bounding box center [252, 392] width 67 height 14
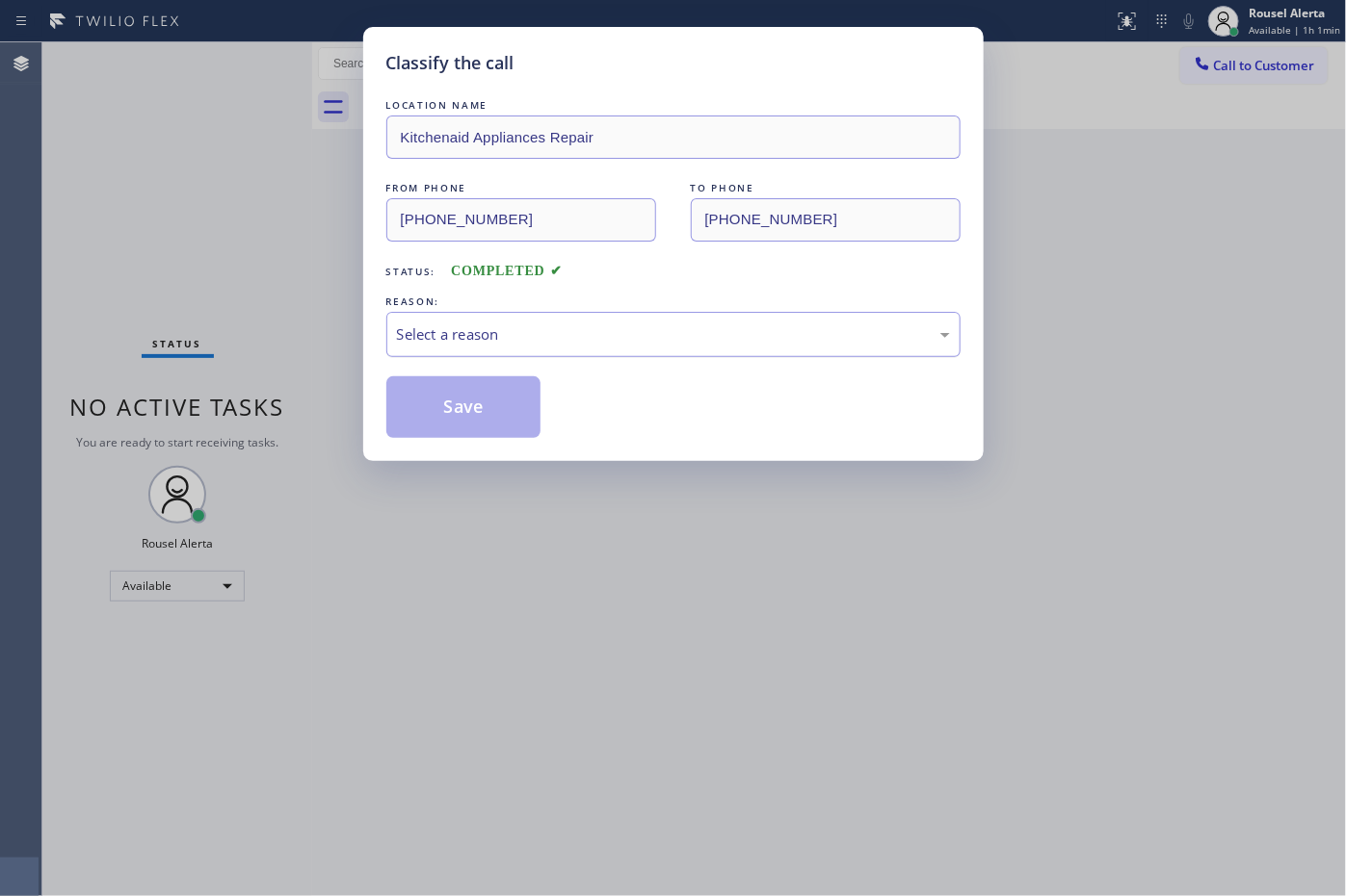
click at [527, 323] on div "Select a reason" at bounding box center [673, 334] width 553 height 22
click at [705, 344] on div "Not Booked - All other reasons" at bounding box center [673, 334] width 553 height 22
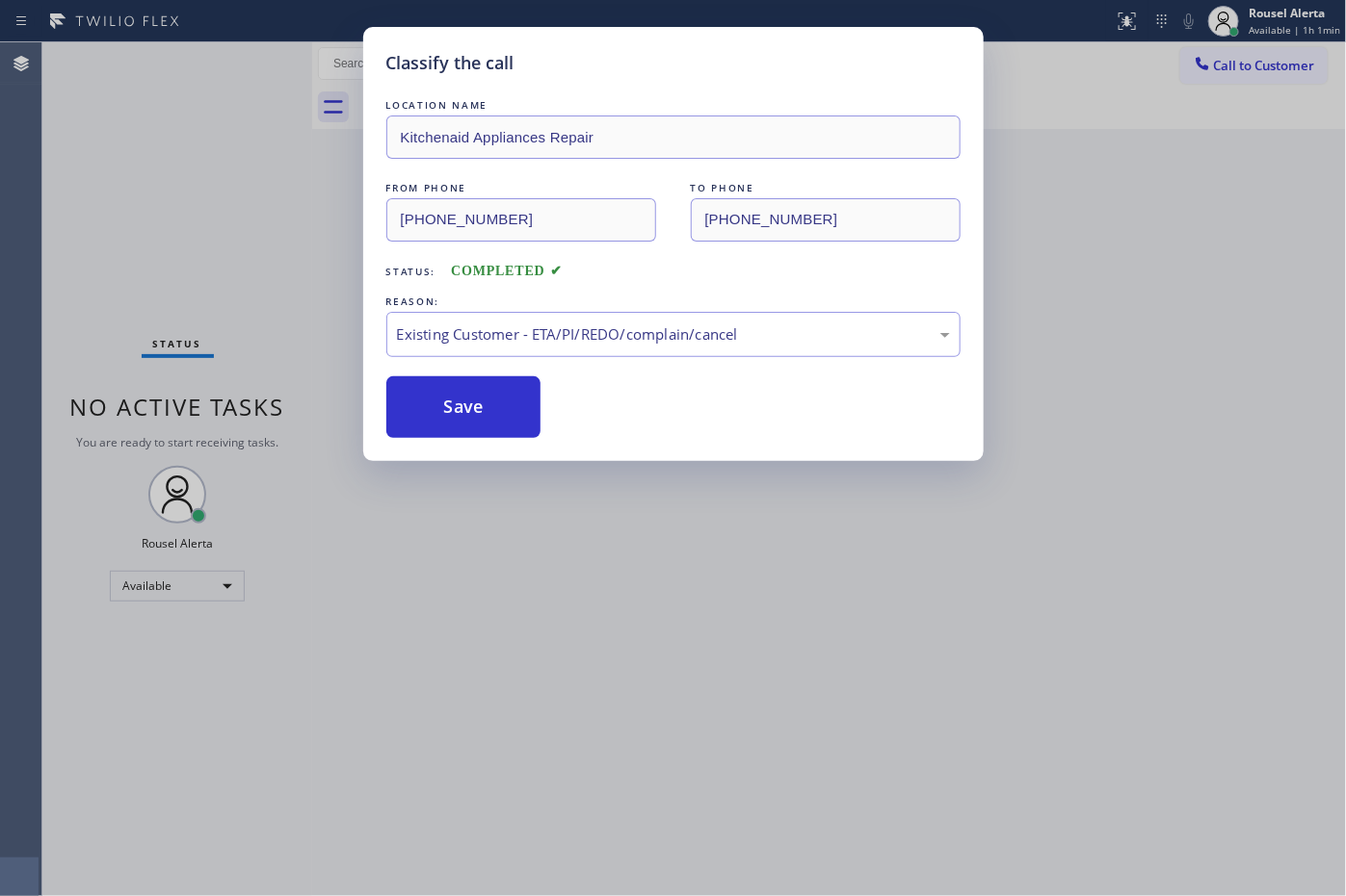
click at [434, 375] on div "LOCATION NAME Kitchenaid Appliances Repair FROM PHONE [PHONE_NUMBER] TO PHONE […" at bounding box center [673, 266] width 574 height 342
click at [457, 406] on button "Save" at bounding box center [463, 407] width 155 height 62
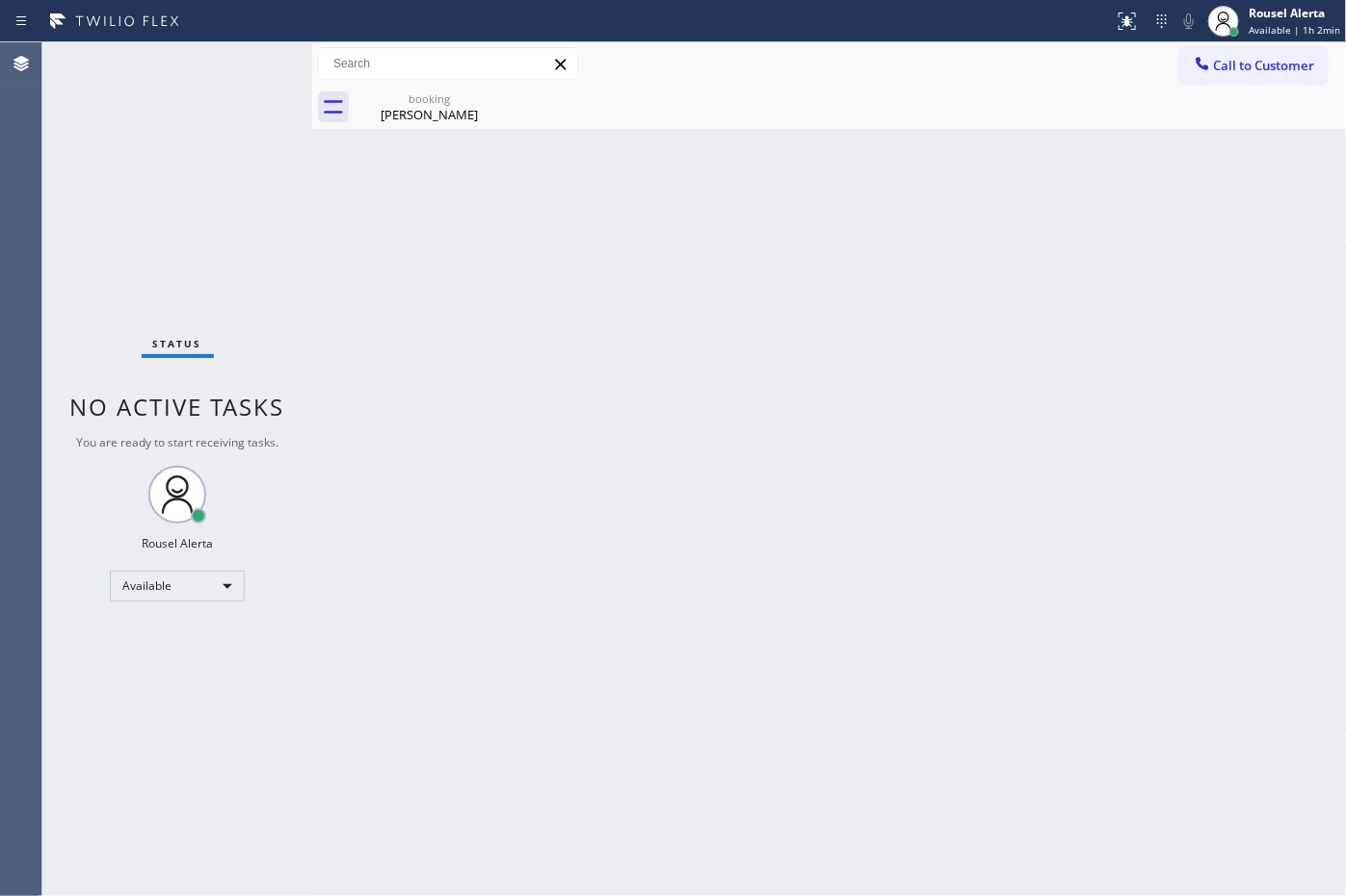
drag, startPoint x: 232, startPoint y: 99, endPoint x: 247, endPoint y: 98, distance: 15.0
click at [232, 99] on div "Status No active tasks You are ready to start receiving tasks. Rousel Alerta Av…" at bounding box center [178, 469] width 270 height 854
drag, startPoint x: 368, startPoint y: 87, endPoint x: 417, endPoint y: 90, distance: 49.1
click at [371, 87] on div "booking [PERSON_NAME]" at bounding box center [428, 107] width 146 height 43
click at [237, 51] on div "Status No active tasks You are ready to start receiving tasks. Rousel Alerta Av…" at bounding box center [178, 469] width 270 height 854
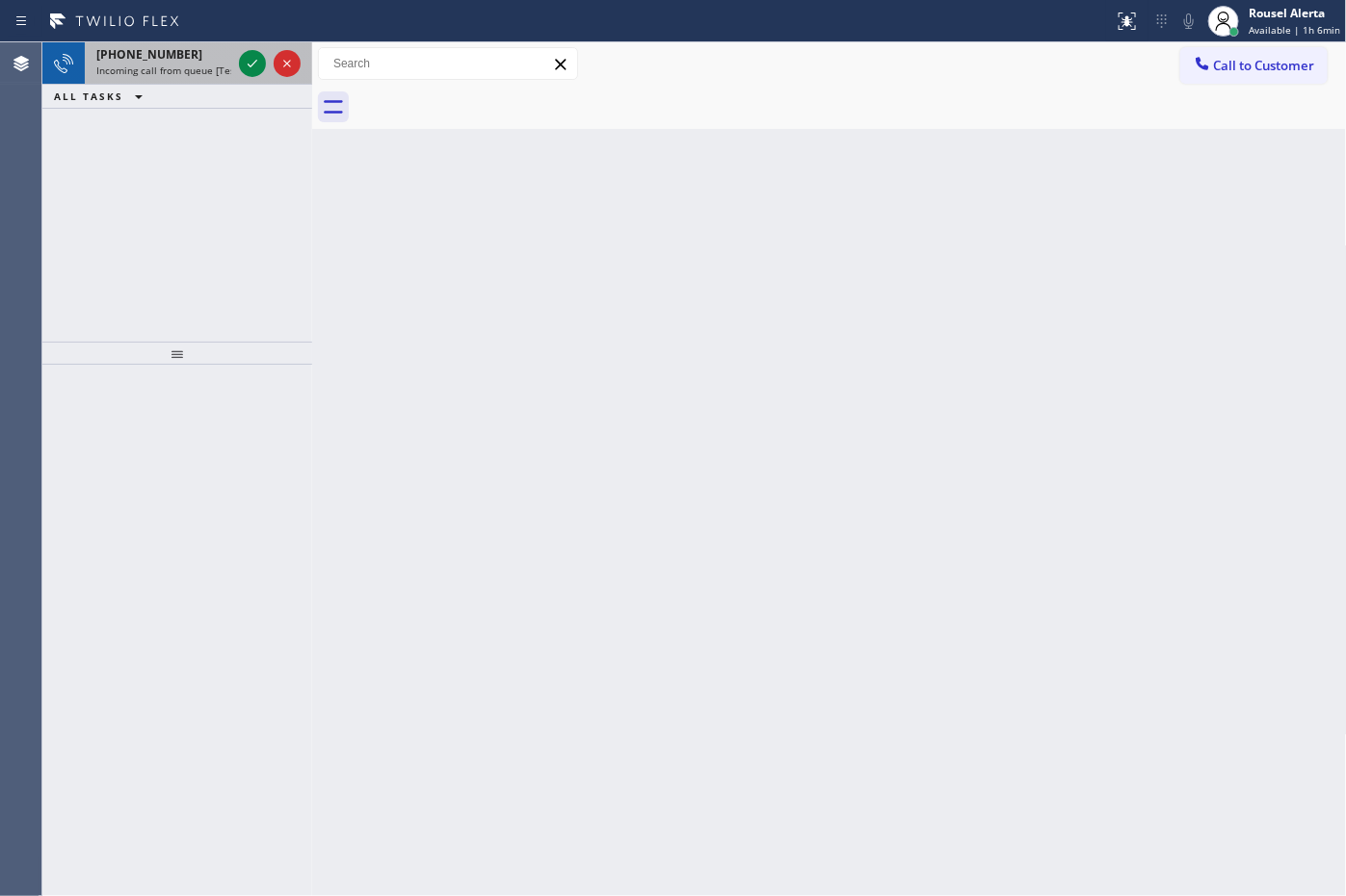
click at [193, 60] on div "[PHONE_NUMBER]" at bounding box center [164, 54] width 135 height 16
click at [179, 50] on div "[PHONE_NUMBER]" at bounding box center [164, 54] width 135 height 16
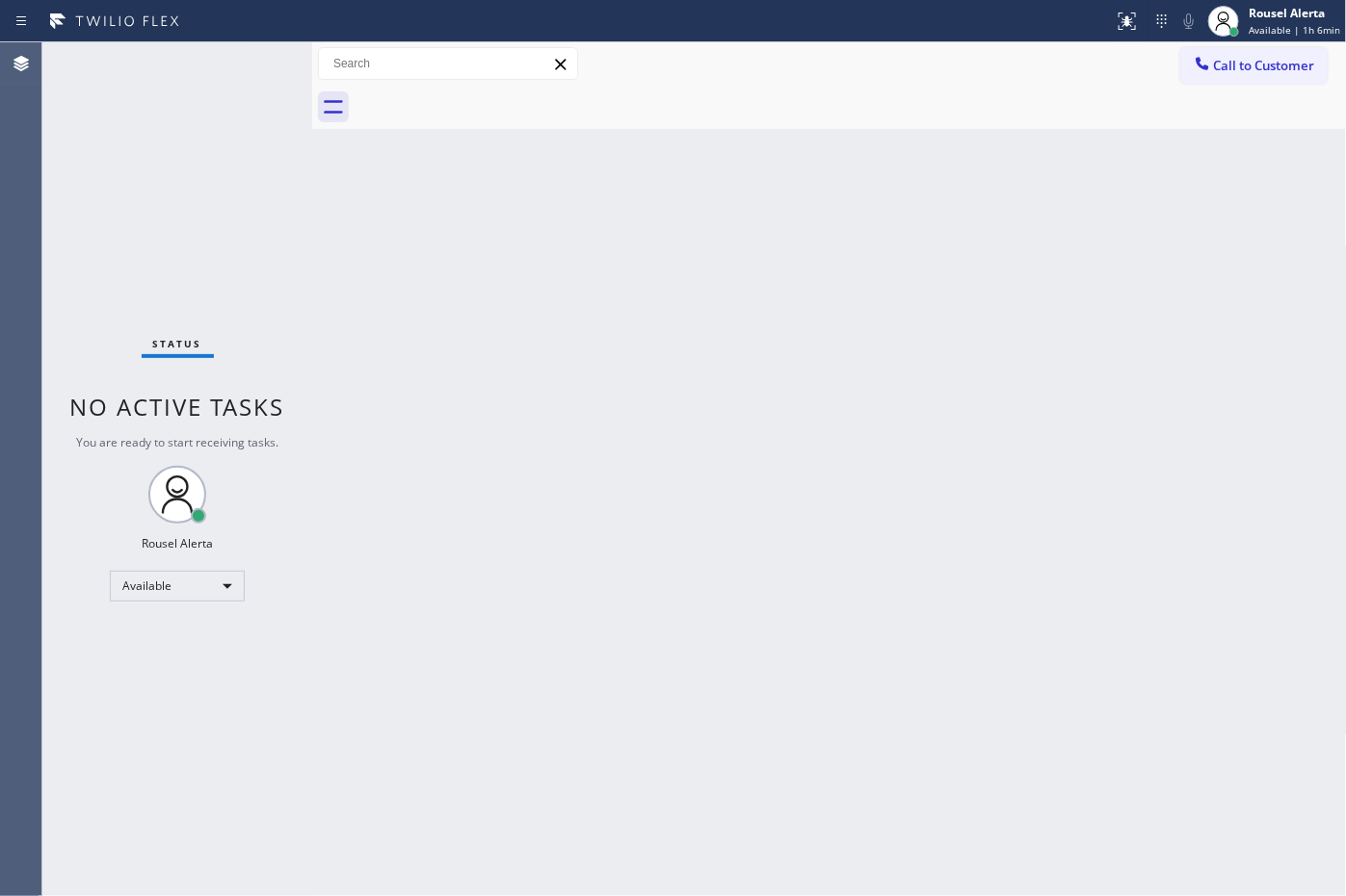
click at [199, 59] on div "Status No active tasks You are ready to start receiving tasks. Rousel Alerta Av…" at bounding box center [178, 469] width 270 height 854
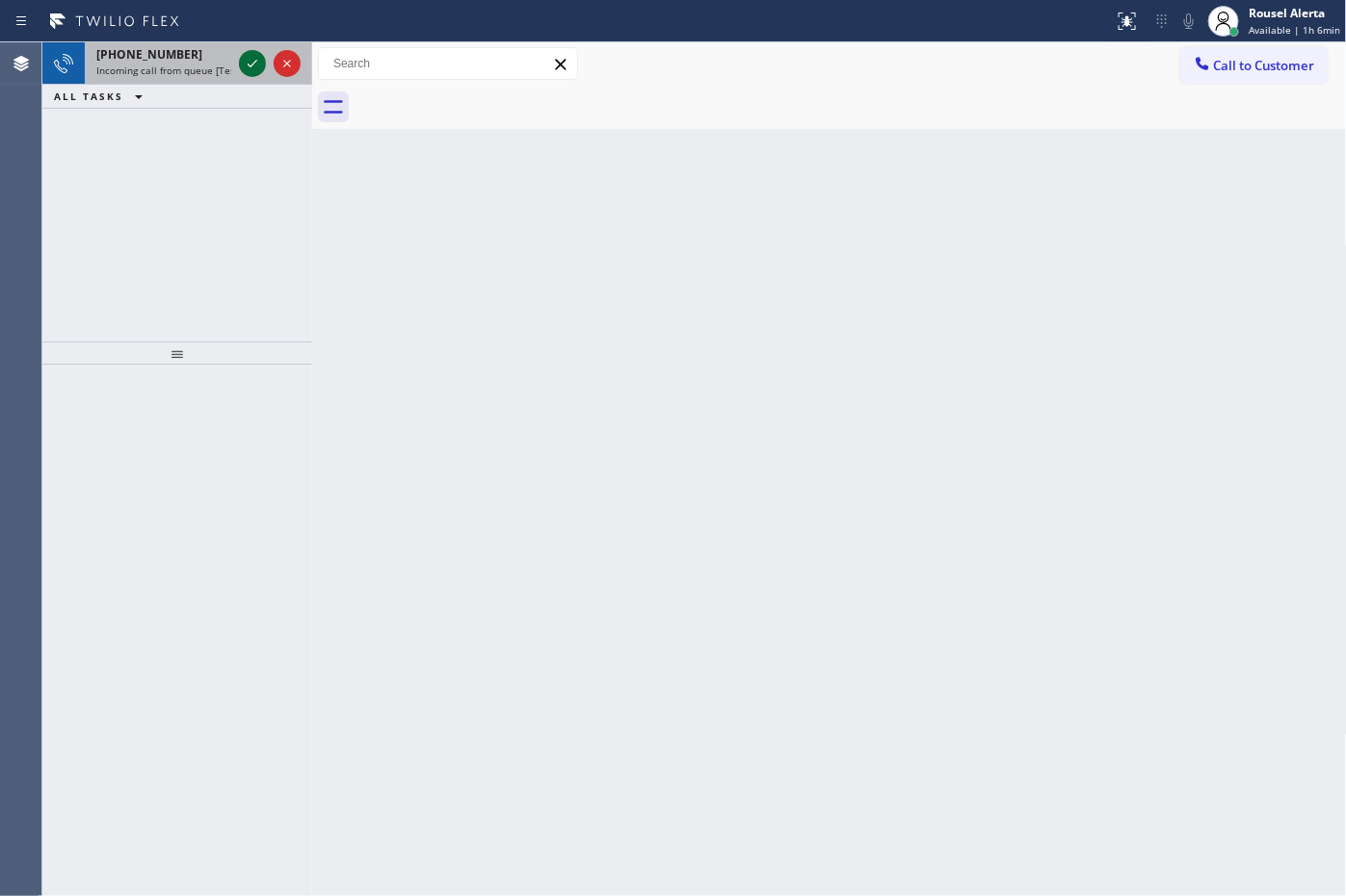
drag, startPoint x: 214, startPoint y: 58, endPoint x: 249, endPoint y: 63, distance: 35.4
click at [214, 58] on div "[PHONE_NUMBER]" at bounding box center [164, 54] width 135 height 16
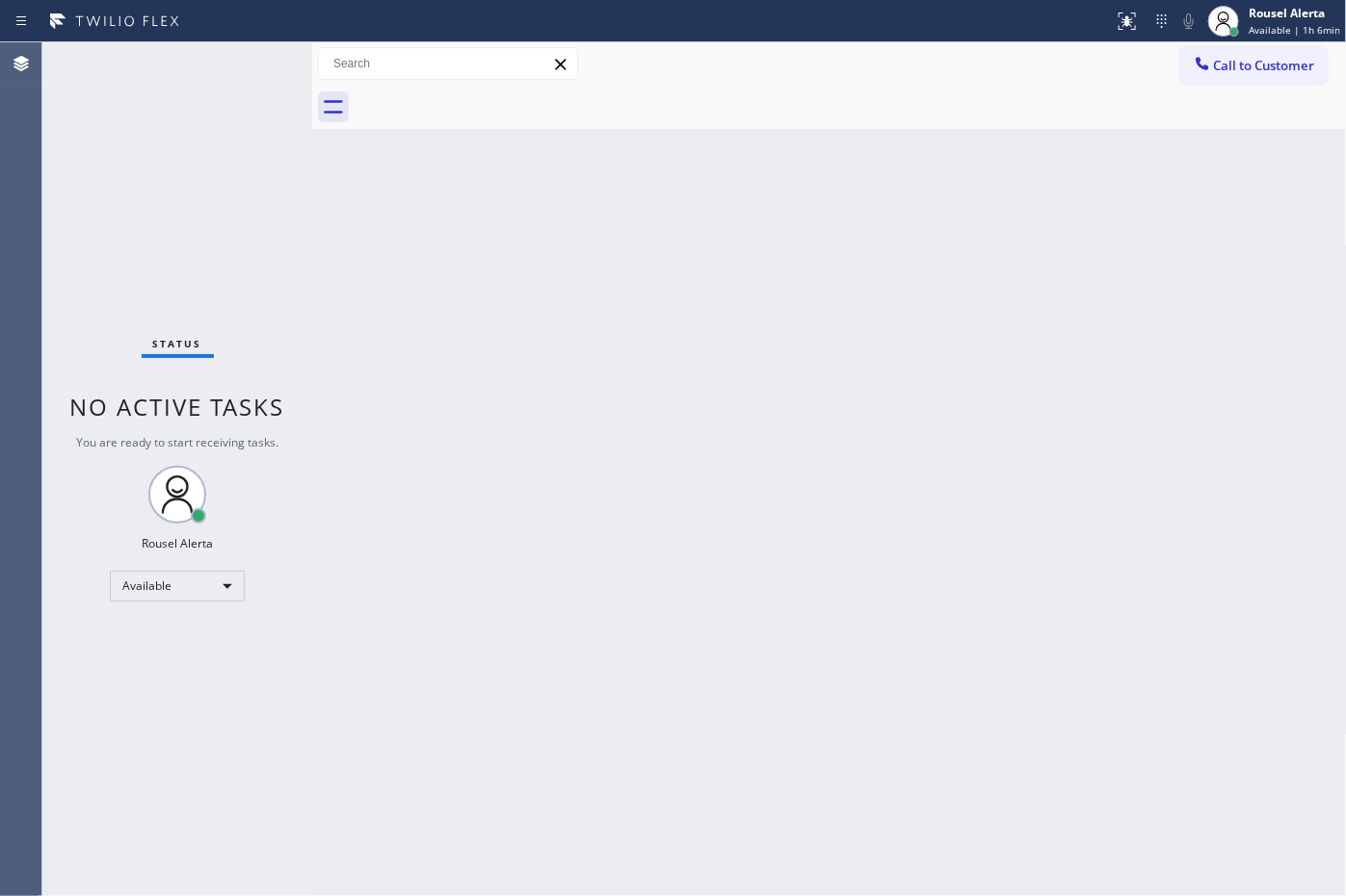
click at [249, 63] on div "Status No active tasks You are ready to start receiving tasks. Rousel Alerta Av…" at bounding box center [178, 469] width 270 height 854
click at [222, 64] on div "Status No active tasks You are ready to start receiving tasks. Rousel Alerta Av…" at bounding box center [178, 469] width 270 height 854
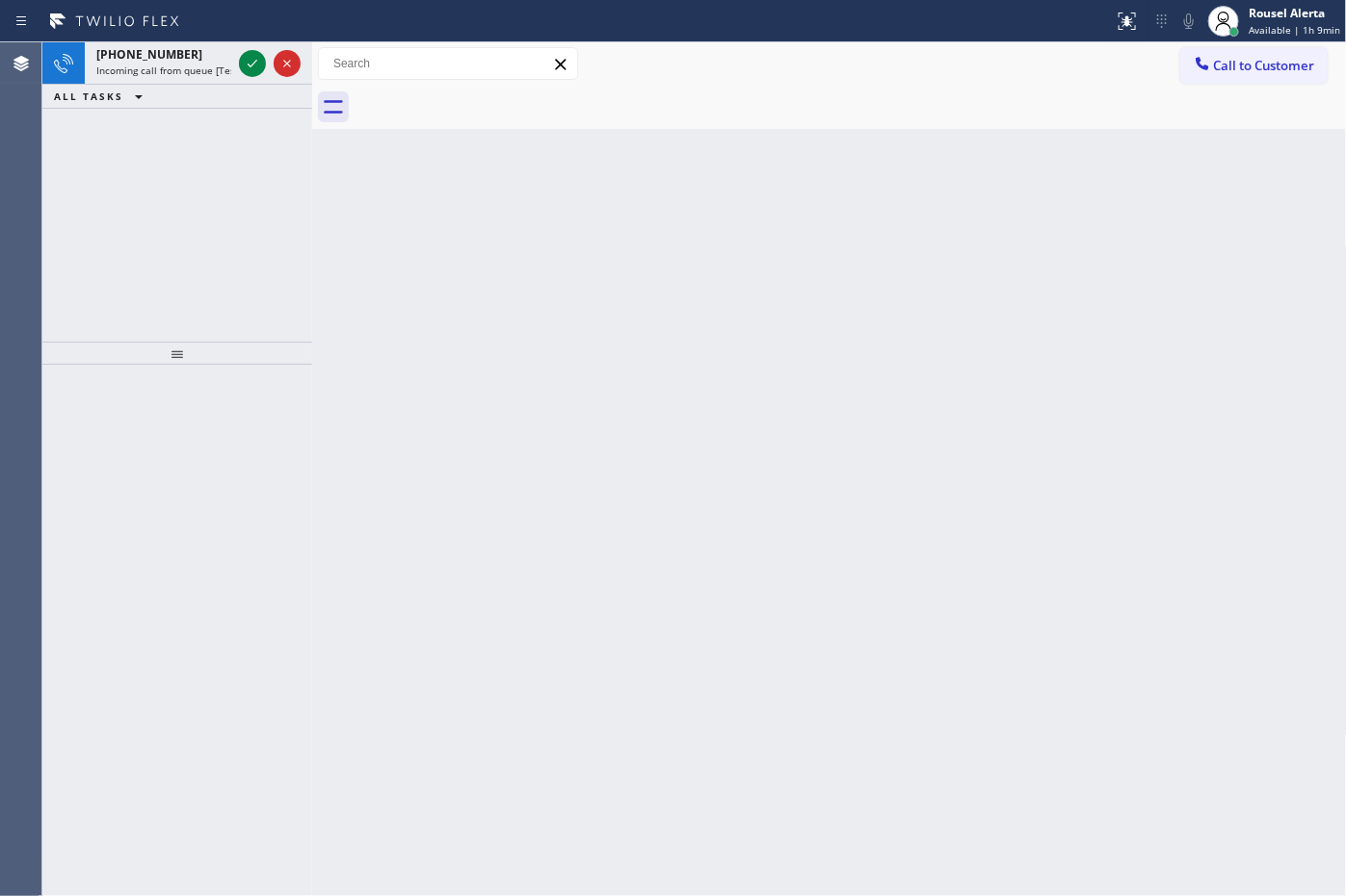
click at [217, 40] on div "Status report No issues detected If you experience an issue, please download th…" at bounding box center [673, 21] width 1346 height 42
click at [228, 53] on div "[PHONE_NUMBER]" at bounding box center [164, 54] width 135 height 16
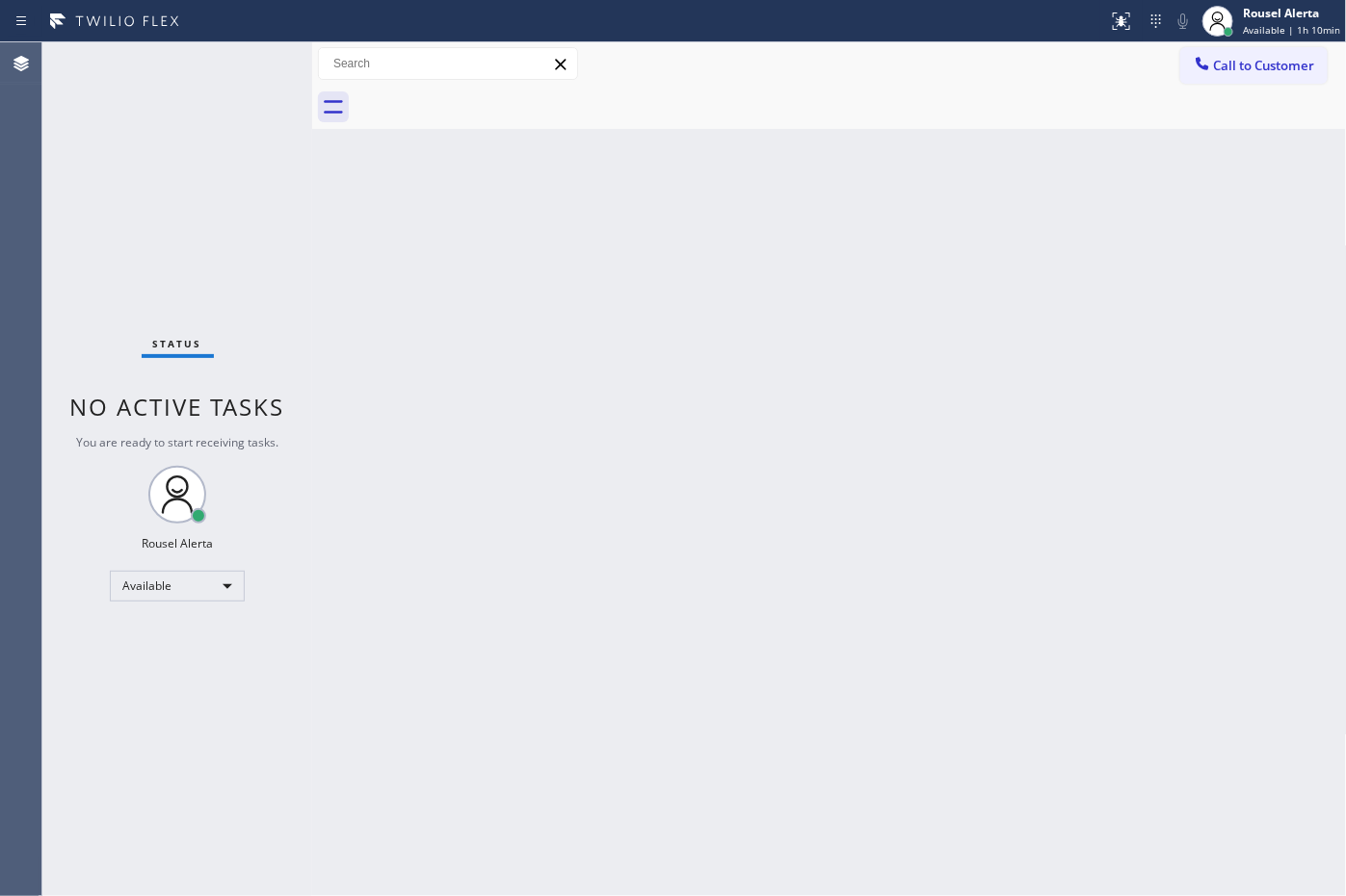
click at [229, 61] on div "Status No active tasks You are ready to start receiving tasks. Rousel Alerta Av…" at bounding box center [178, 469] width 270 height 854
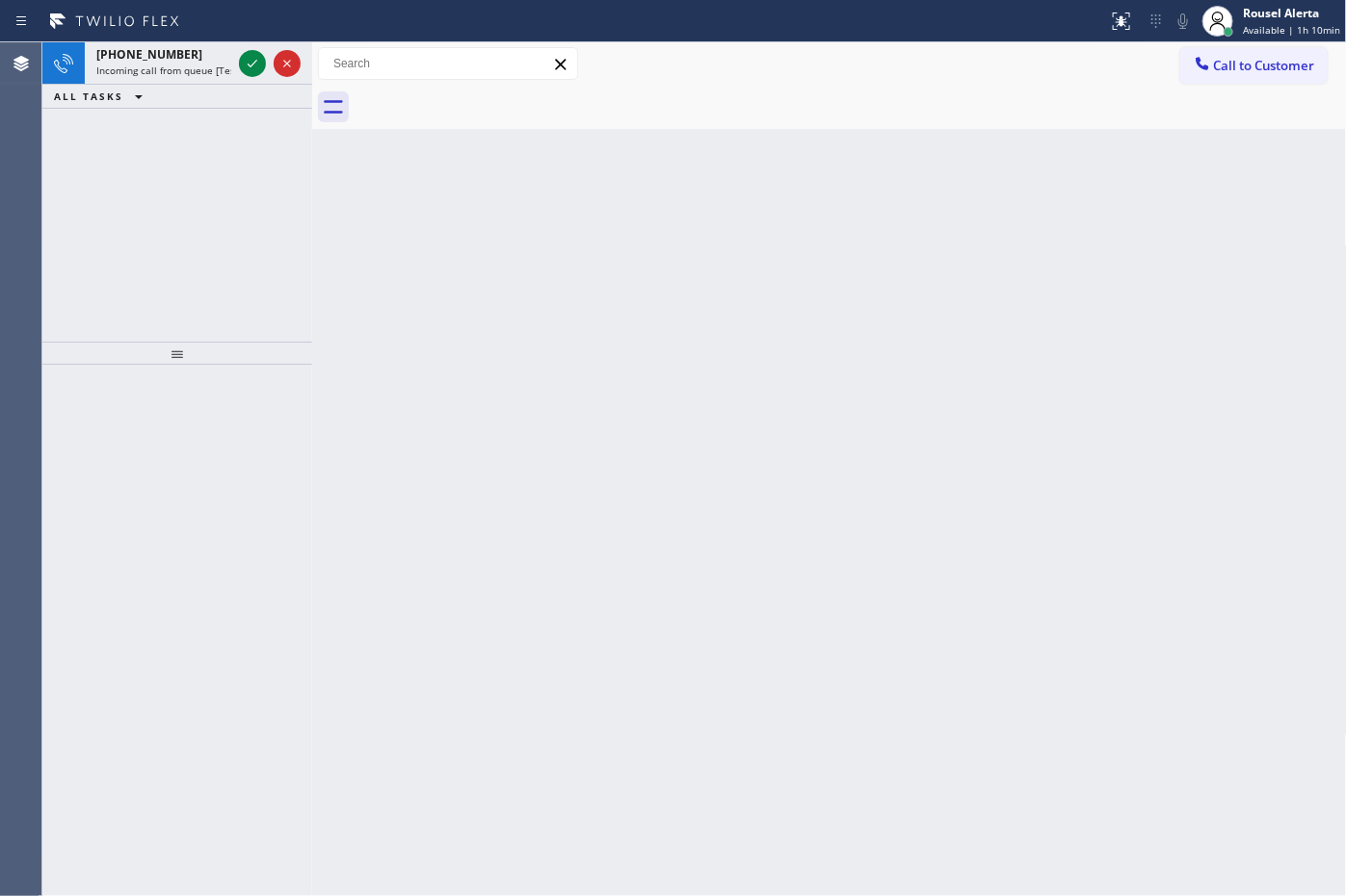
click at [229, 61] on div "[PHONE_NUMBER]" at bounding box center [164, 54] width 135 height 16
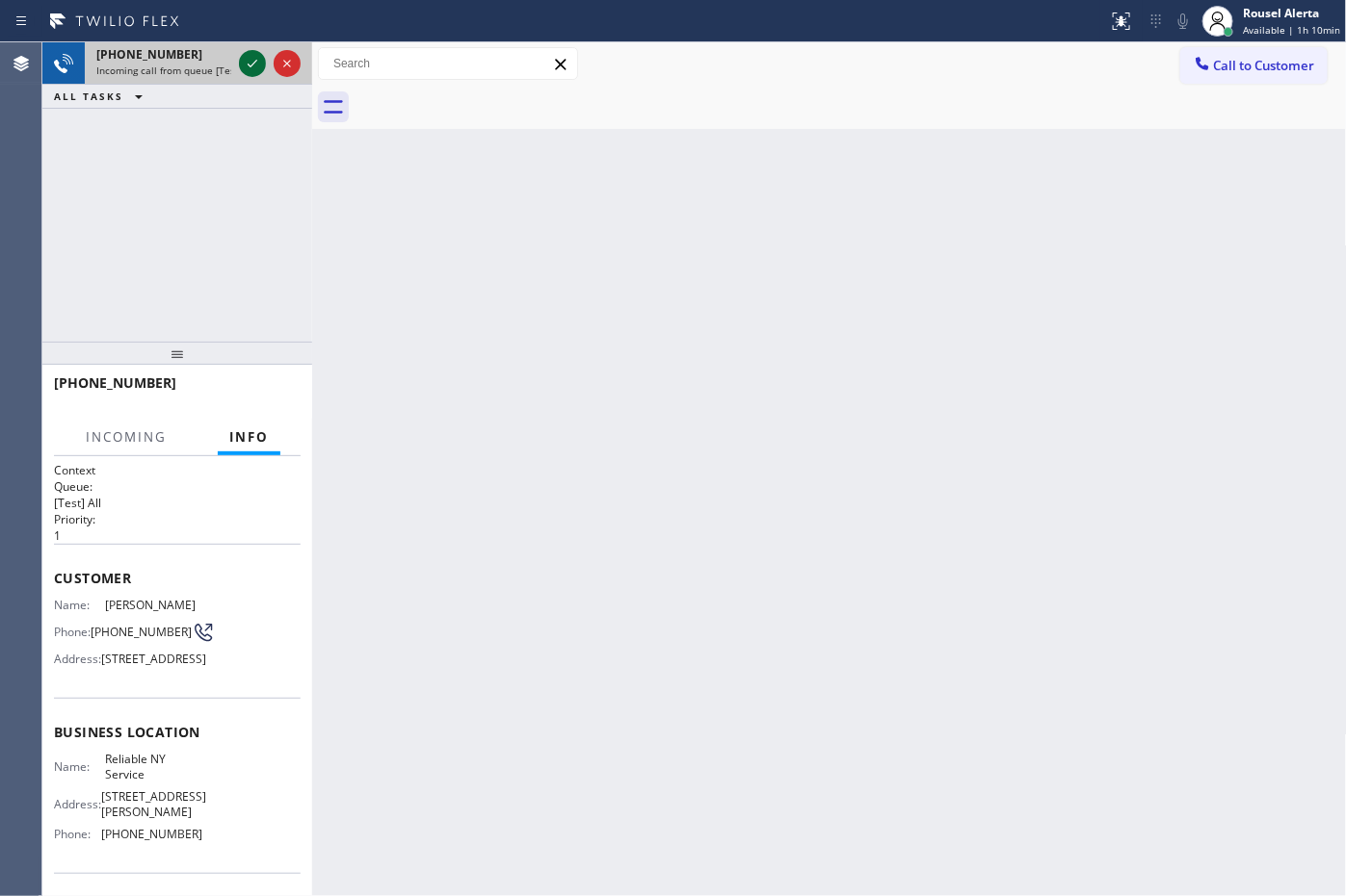
click at [239, 61] on div at bounding box center [253, 64] width 27 height 23
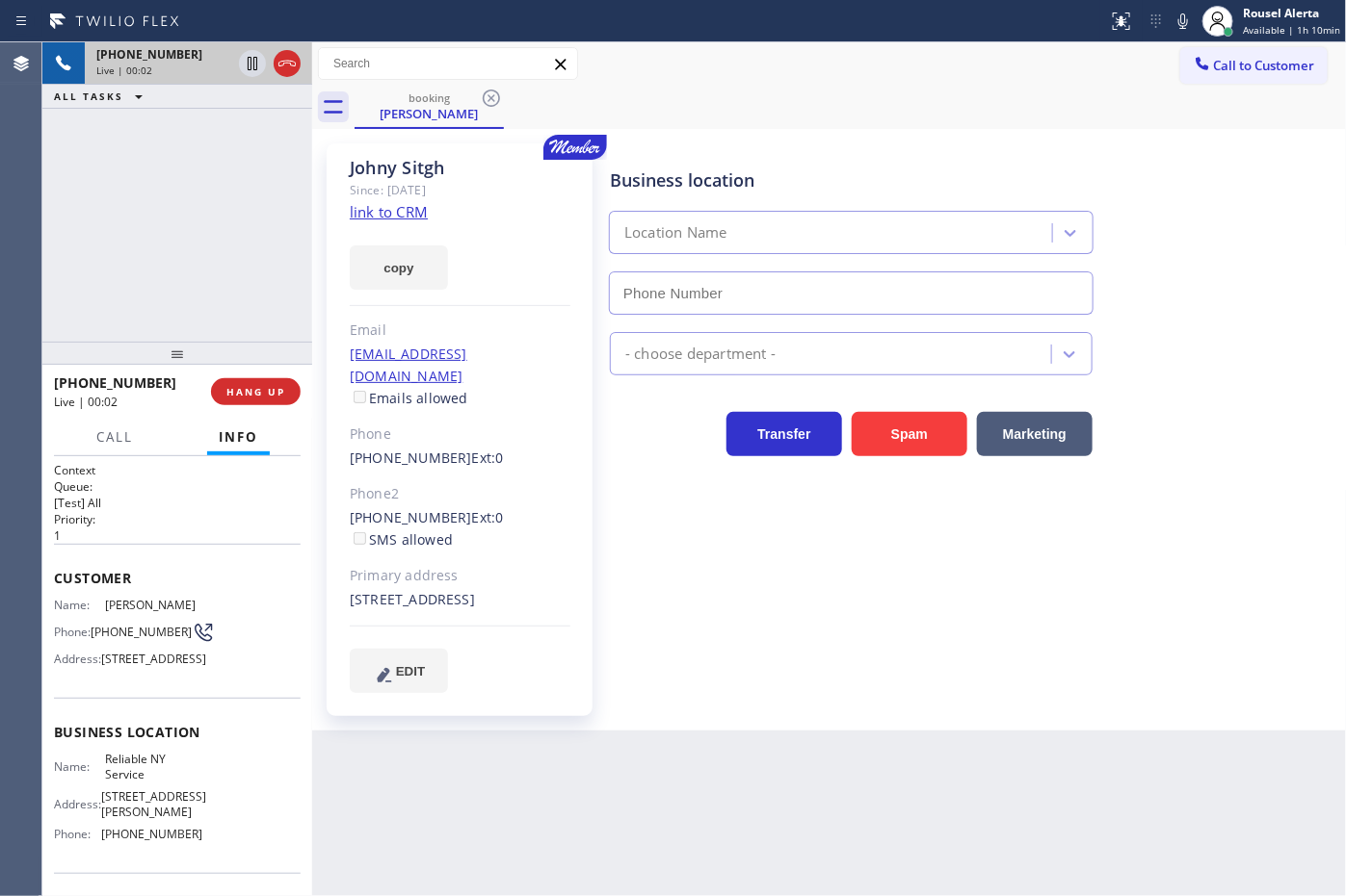
type input "[PHONE_NUMBER]"
click at [415, 205] on link "link to CRM" at bounding box center [388, 212] width 78 height 19
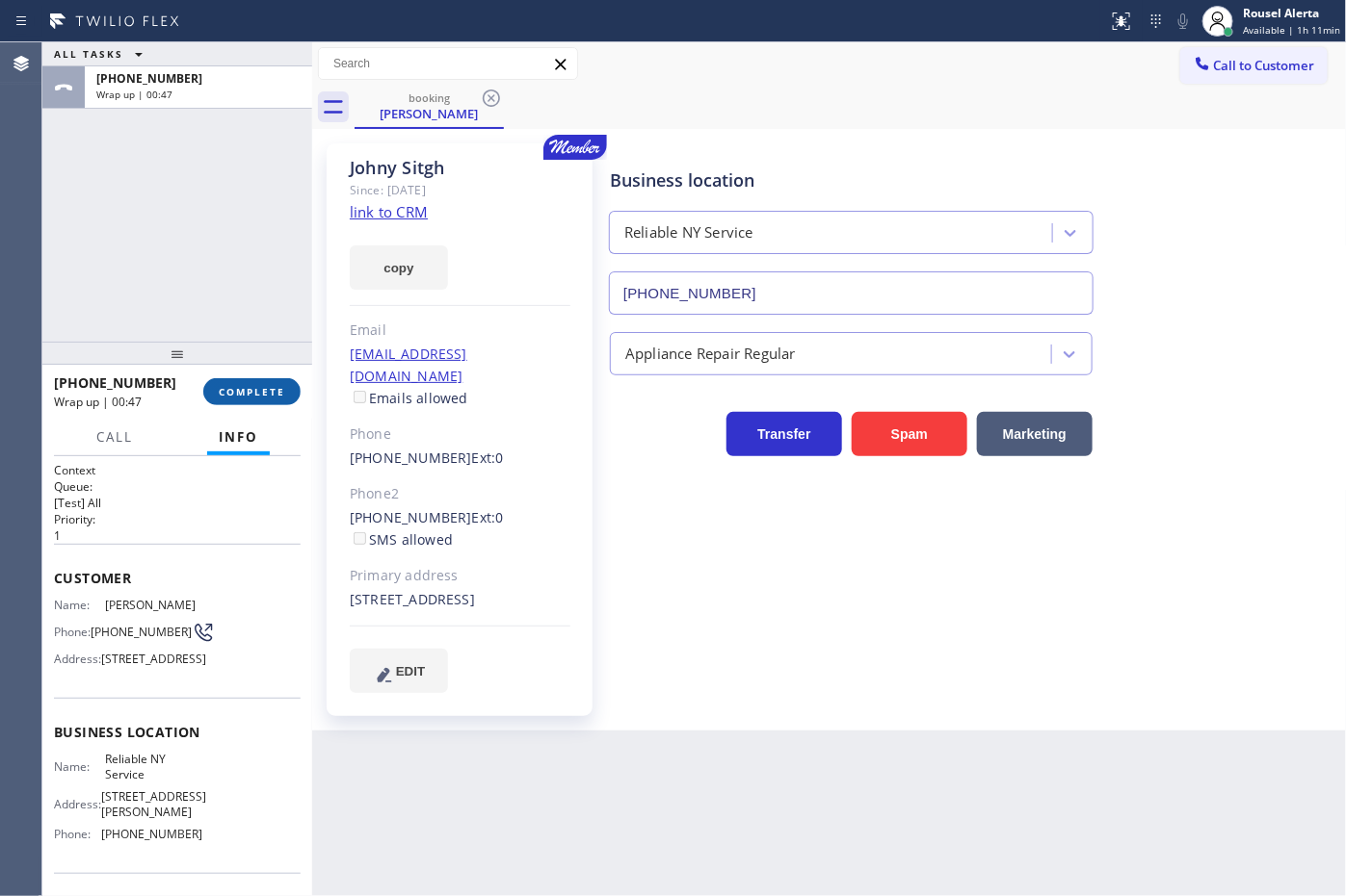
click at [229, 393] on span "COMPLETE" at bounding box center [252, 392] width 67 height 14
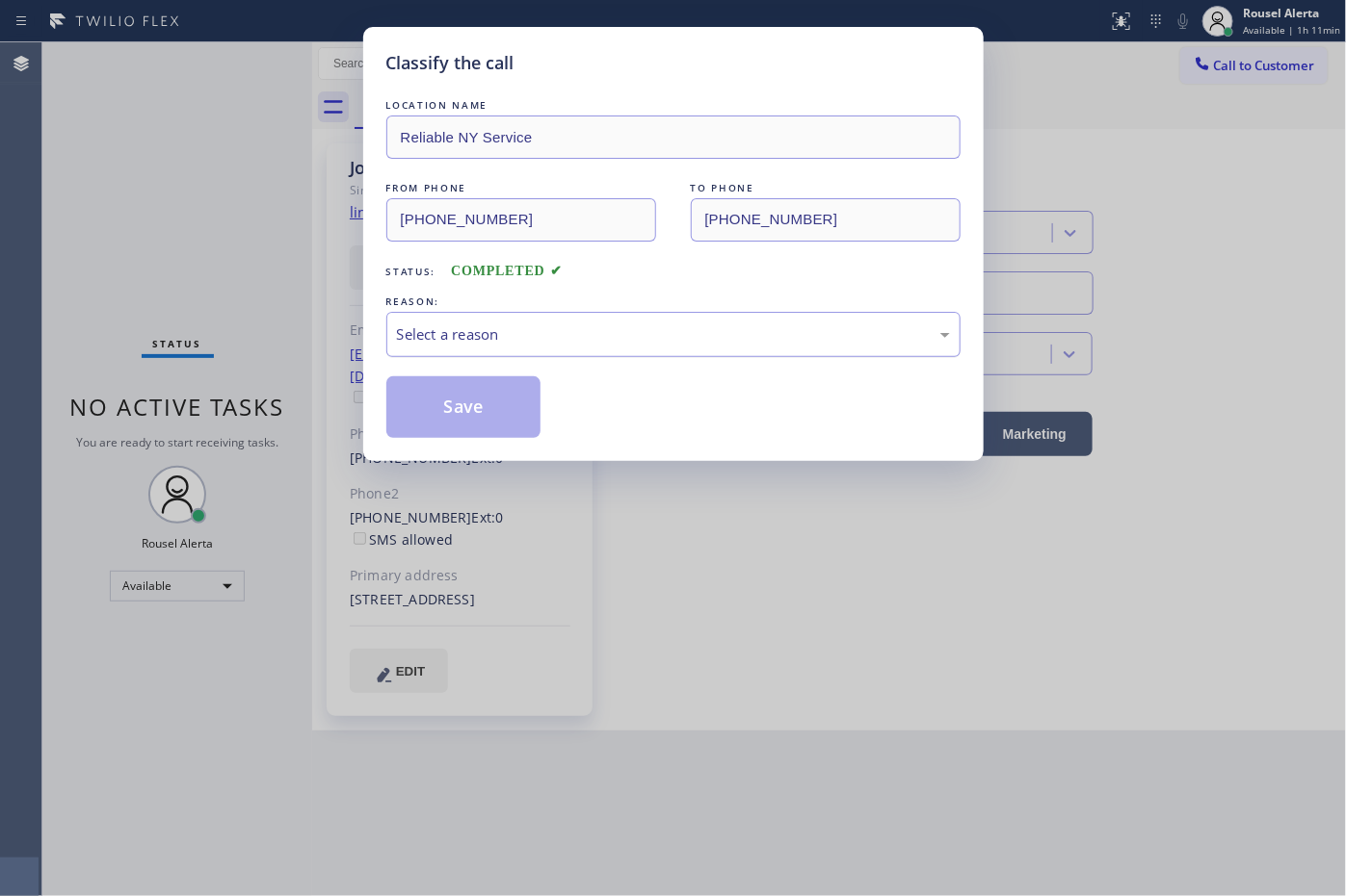
click at [556, 339] on div "Select a reason" at bounding box center [673, 334] width 553 height 22
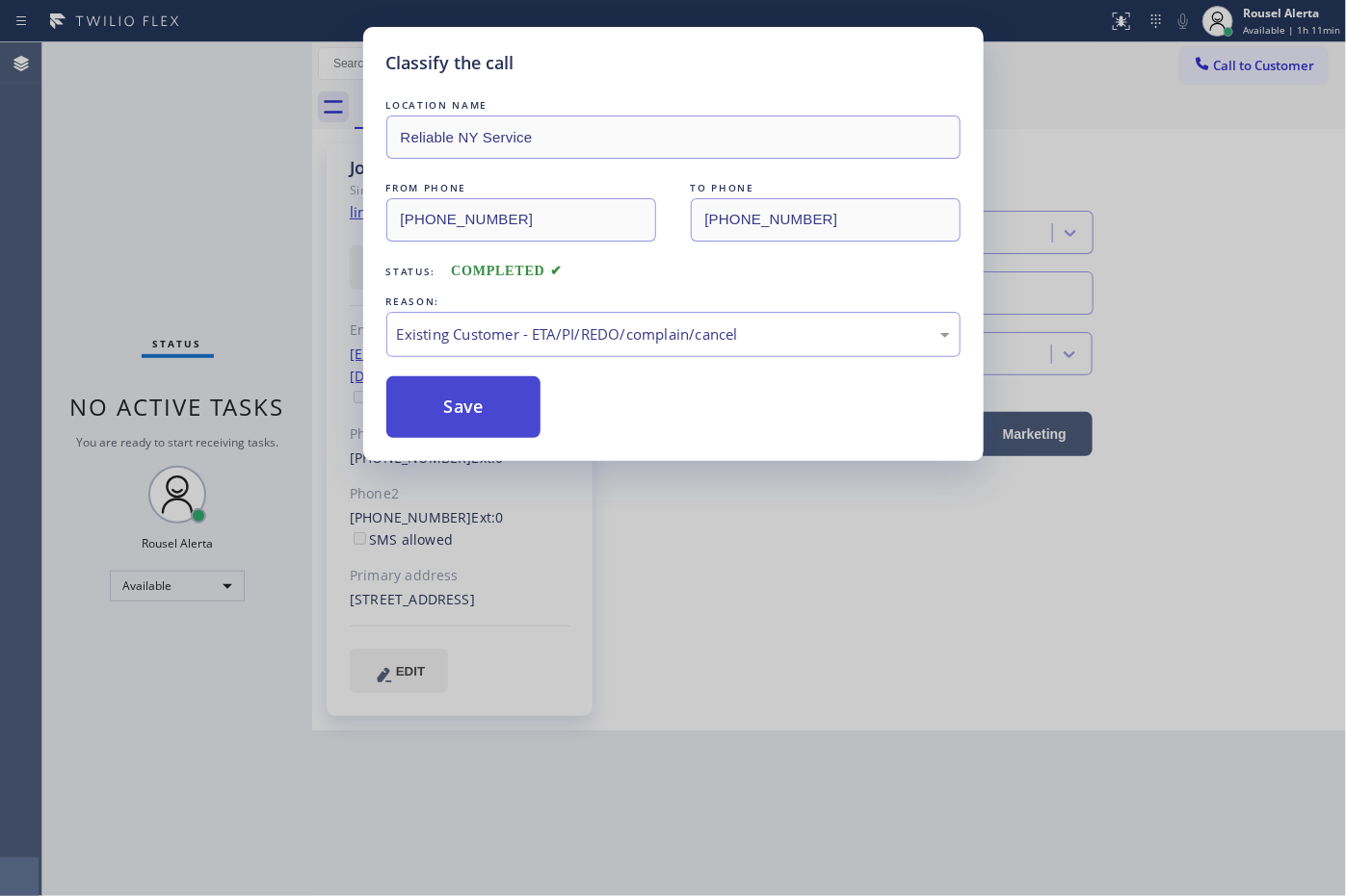
click at [497, 410] on button "Save" at bounding box center [463, 407] width 155 height 62
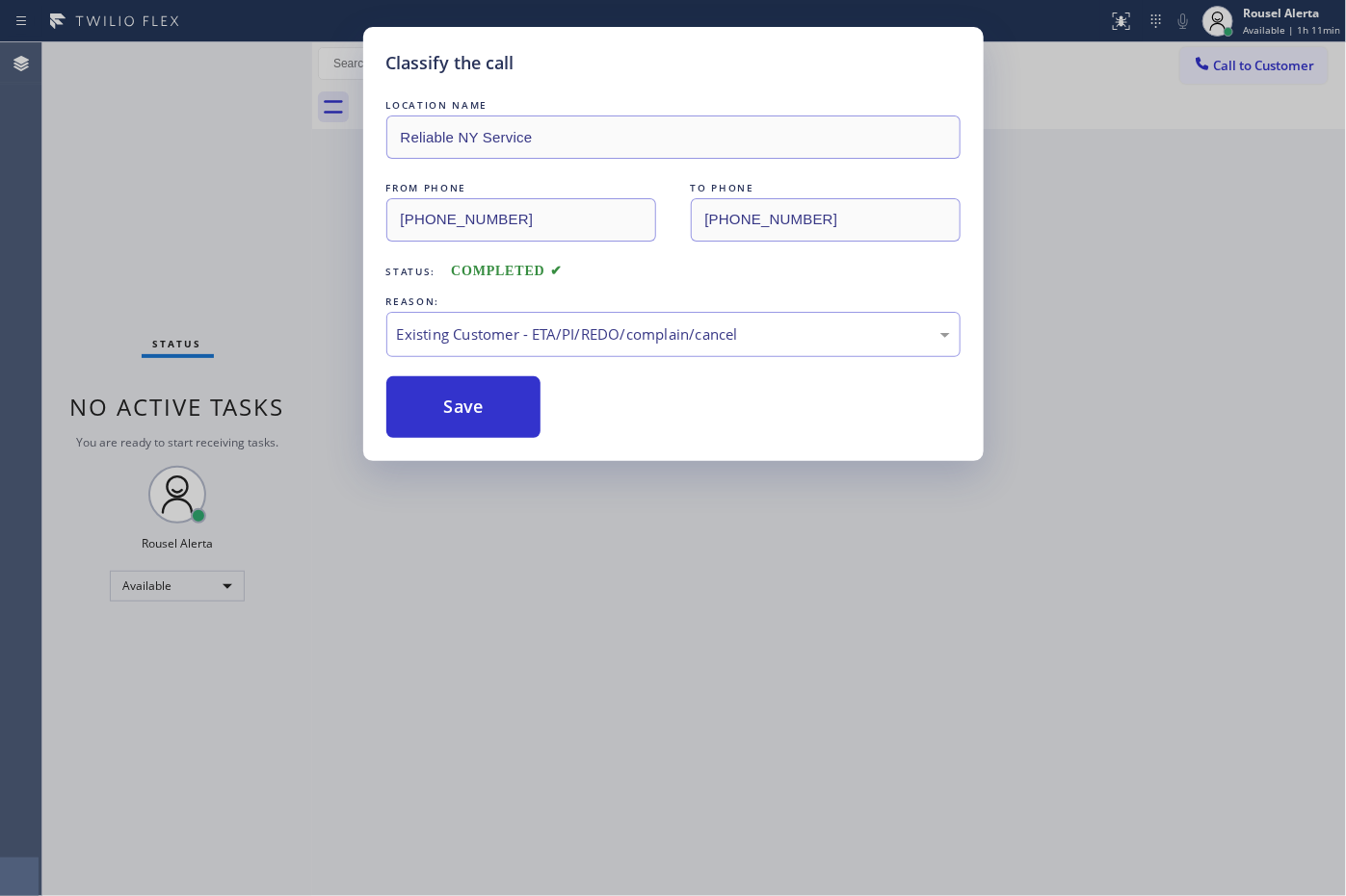
drag, startPoint x: 843, startPoint y: 710, endPoint x: 858, endPoint y: 699, distance: 18.6
click at [844, 710] on div "Classify the call LOCATION NAME Reliable NY Service FROM PHONE [PHONE_NUMBER] T…" at bounding box center [673, 448] width 1346 height 896
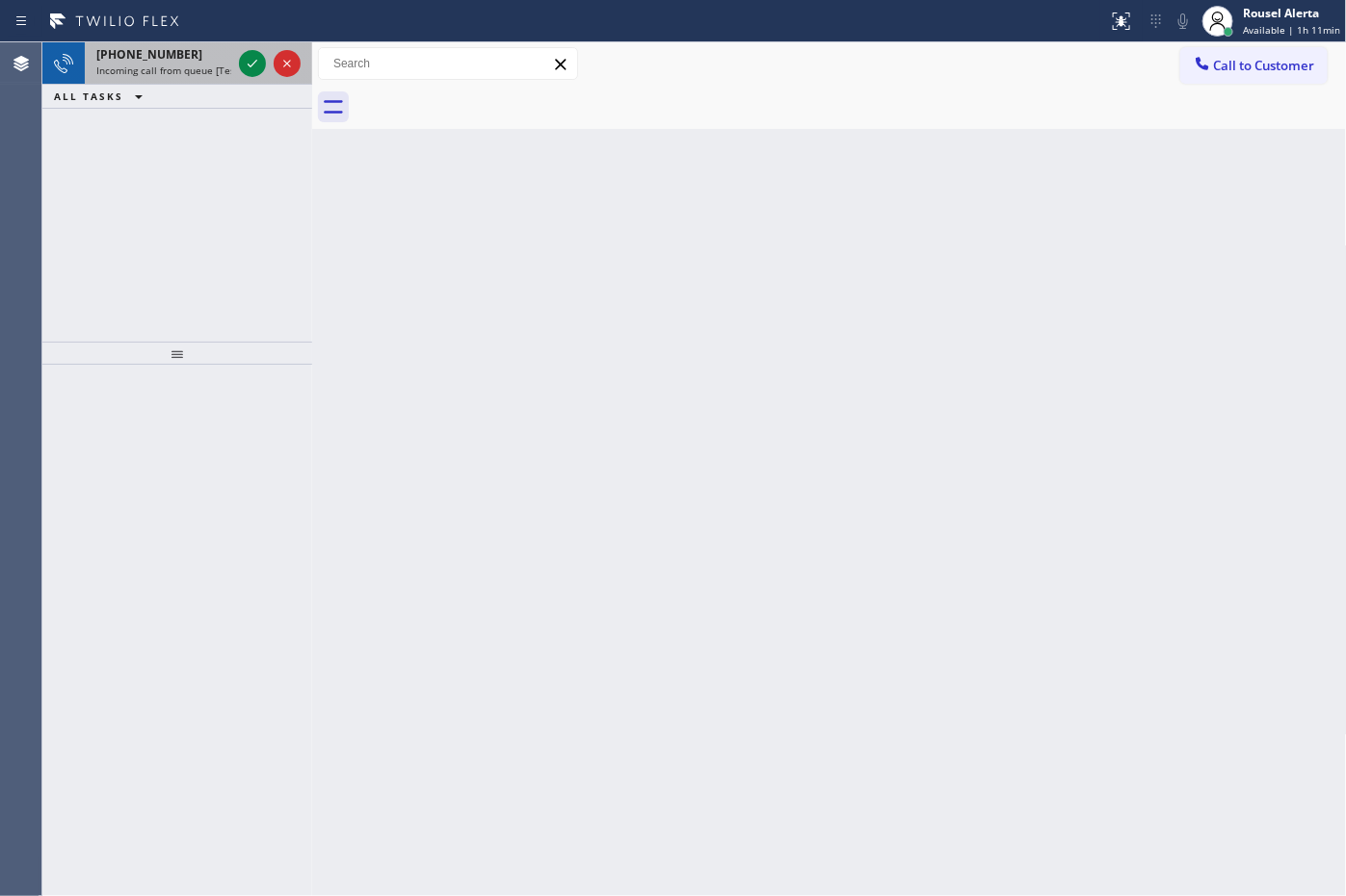
click at [200, 58] on div "[PHONE_NUMBER]" at bounding box center [164, 54] width 135 height 16
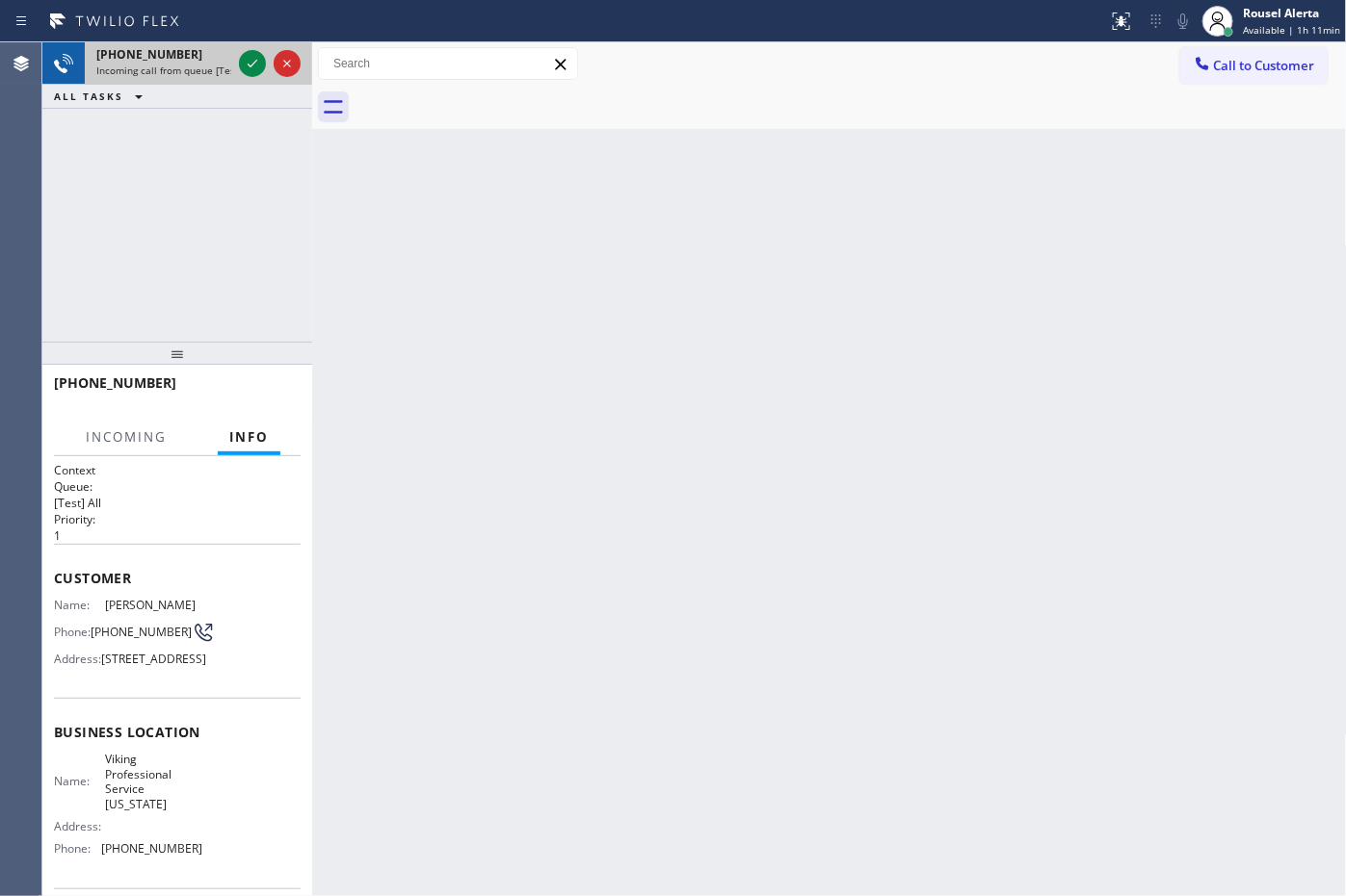
click at [203, 58] on div "[PHONE_NUMBER]" at bounding box center [164, 54] width 135 height 16
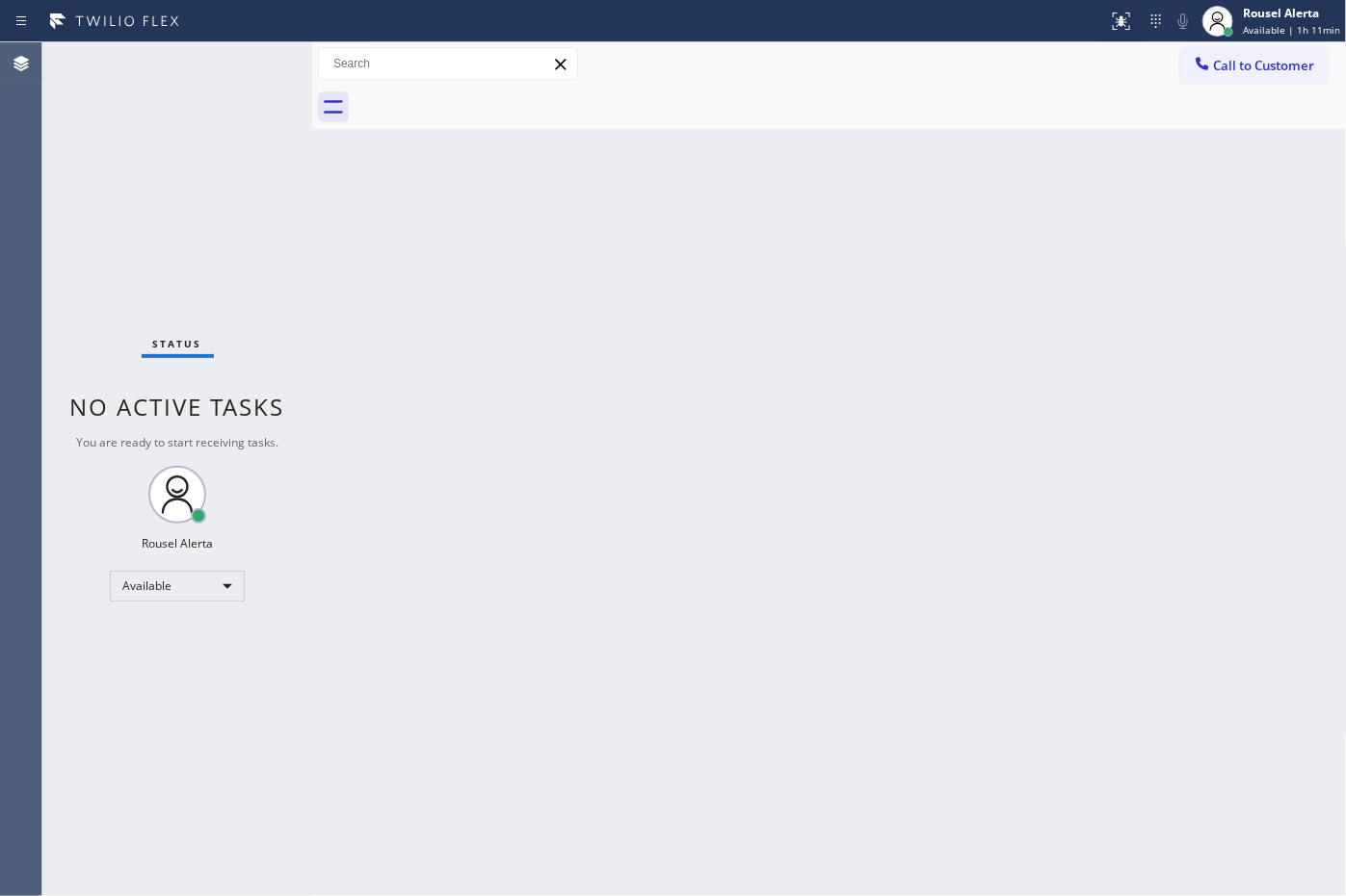
click at [248, 64] on div "Status No active tasks You are ready to start receiving tasks. Rousel Alerta Av…" at bounding box center [178, 469] width 270 height 854
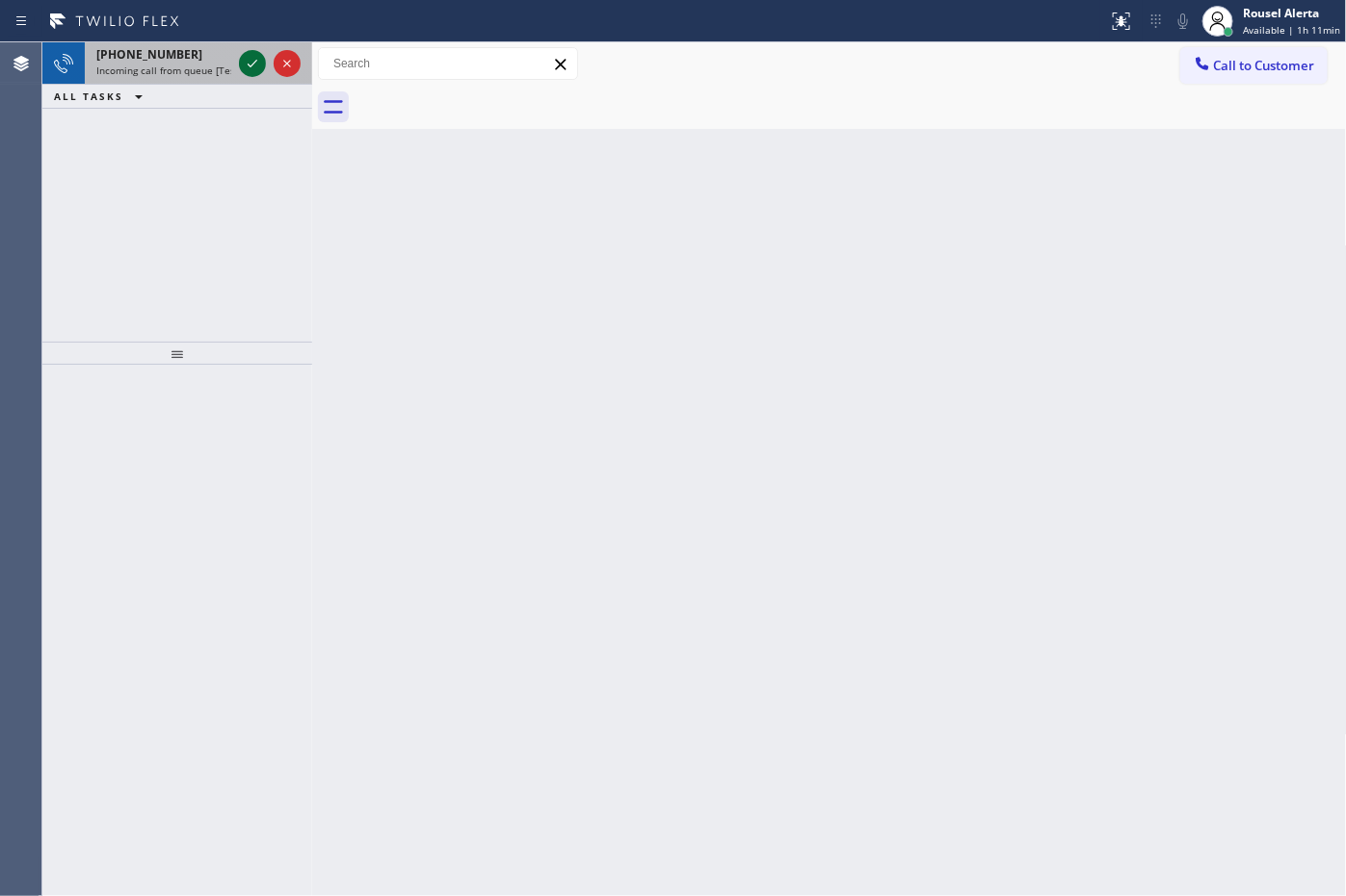
click at [248, 64] on icon at bounding box center [253, 64] width 10 height 8
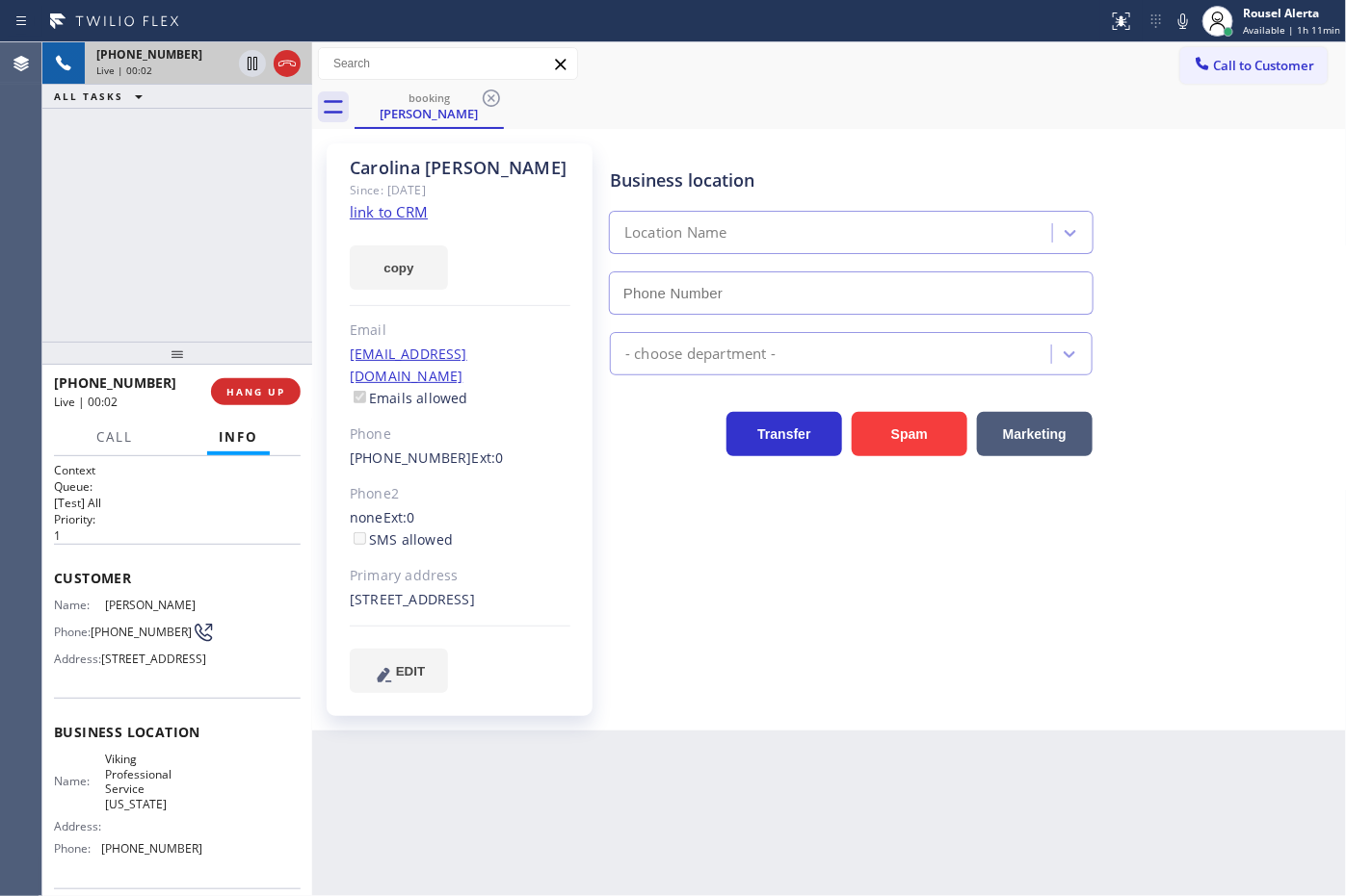
type input "[PHONE_NUMBER]"
click at [416, 210] on link "link to CRM" at bounding box center [388, 212] width 78 height 19
click at [183, 154] on div "[PHONE_NUMBER] Live | 00:49 ALL TASKS ALL TASKS ACTIVE TASKS TASKS IN WRAP UP" at bounding box center [178, 192] width 270 height 299
click at [244, 70] on icon at bounding box center [253, 64] width 23 height 23
click at [1176, 16] on icon at bounding box center [1183, 21] width 23 height 23
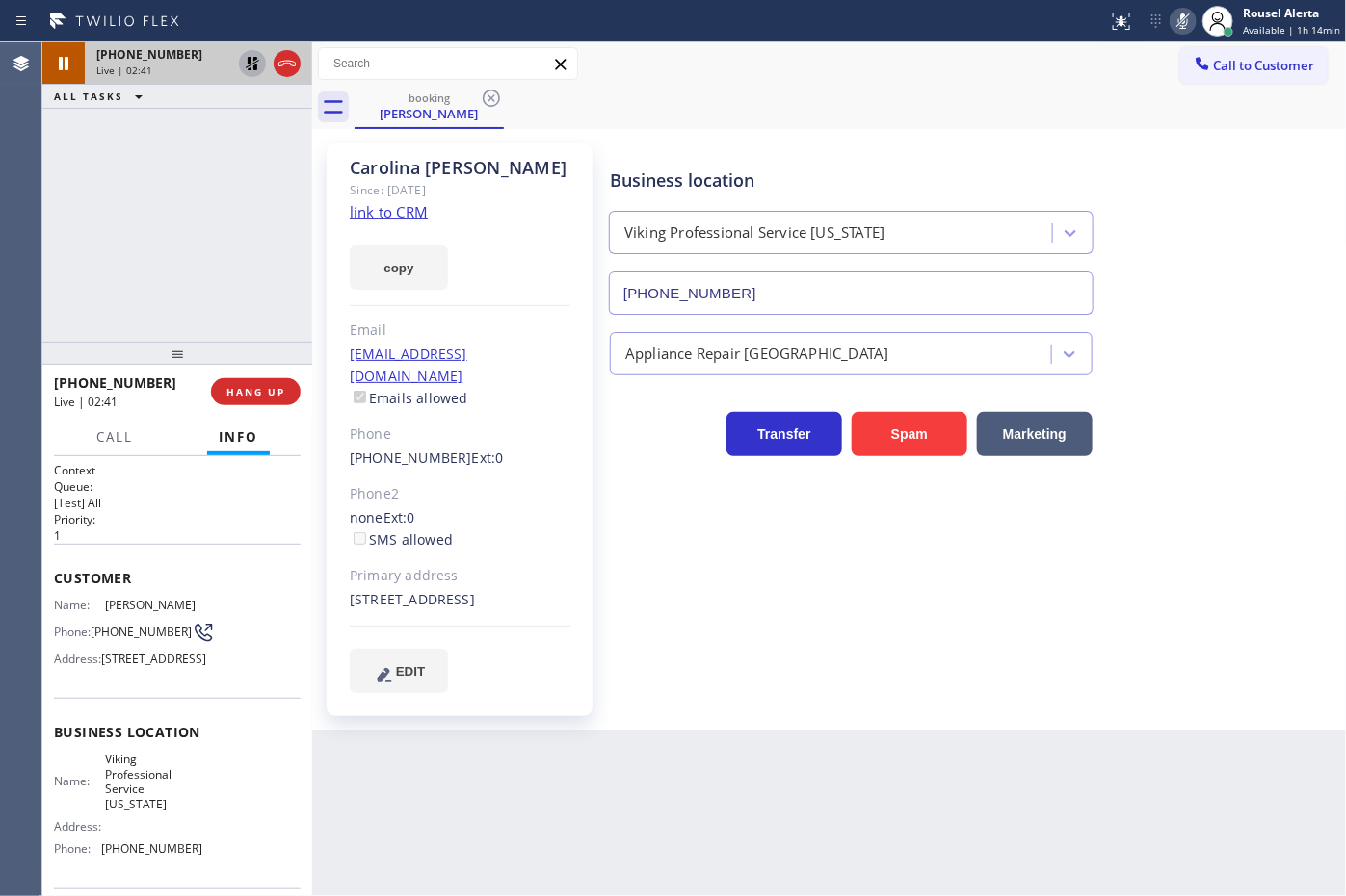
click at [252, 73] on icon at bounding box center [253, 64] width 23 height 23
click at [1183, 26] on icon at bounding box center [1183, 21] width 23 height 23
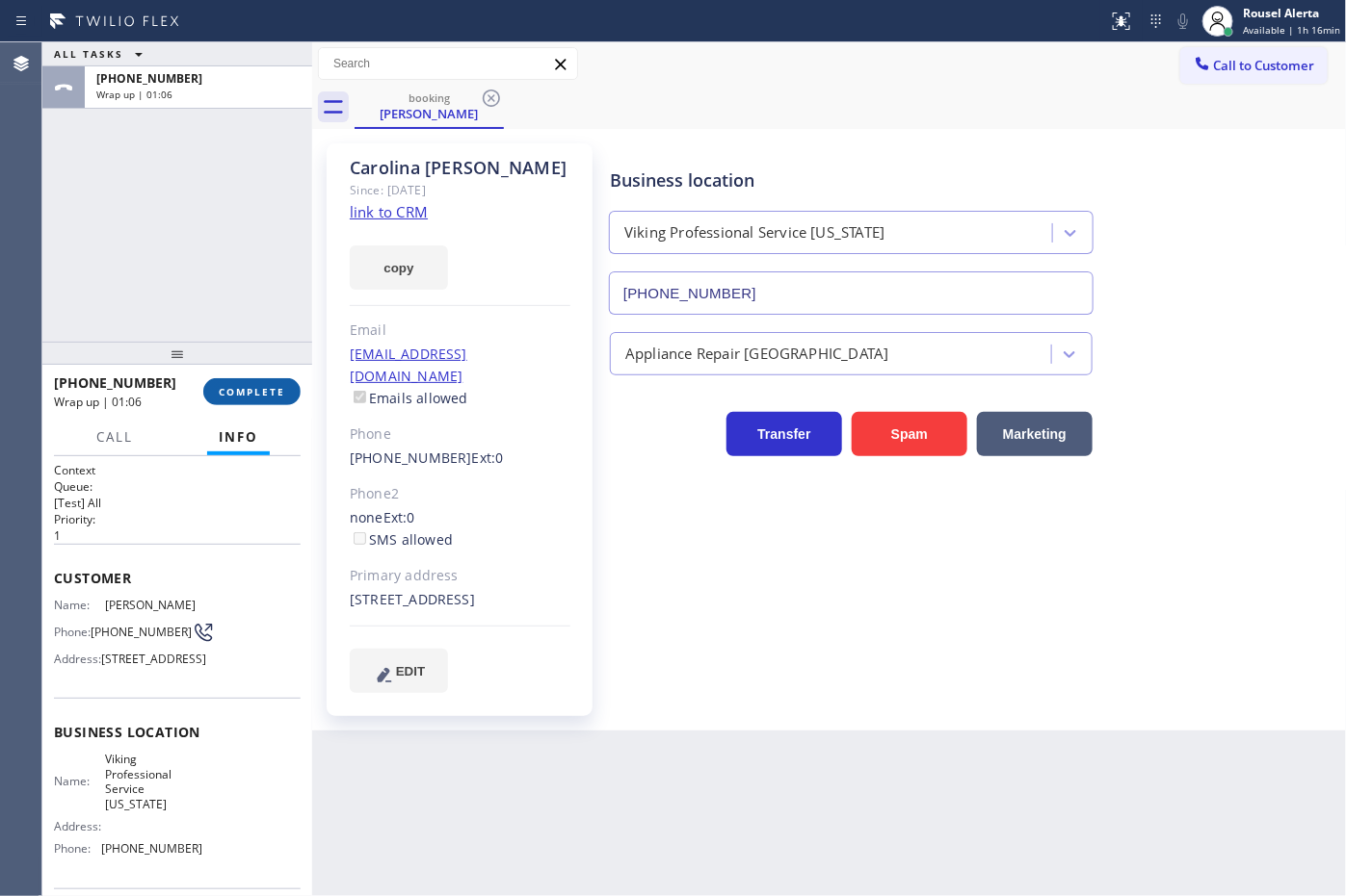
click at [248, 388] on span "COMPLETE" at bounding box center [252, 392] width 67 height 14
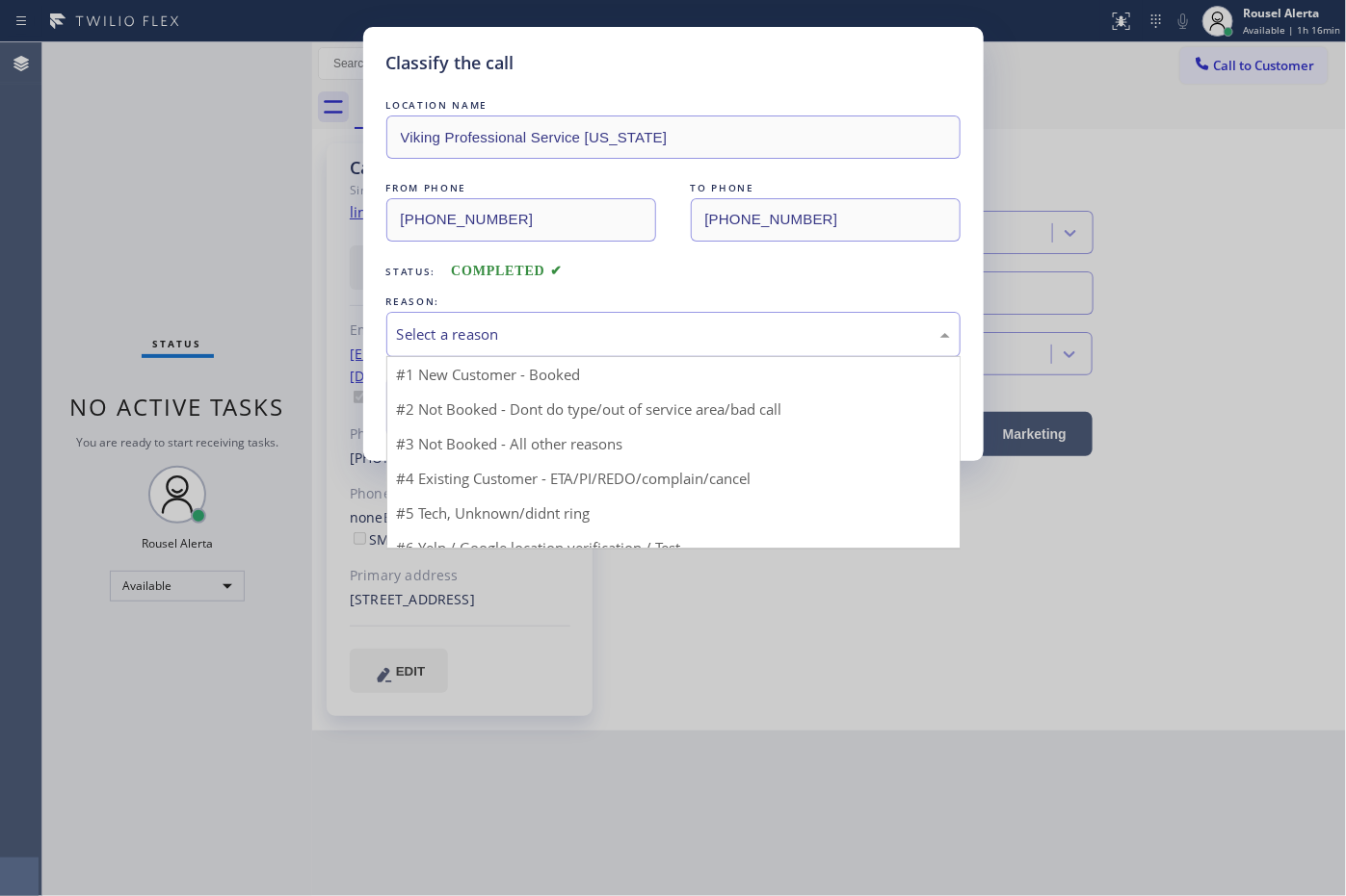
click at [451, 349] on div "Select a reason" at bounding box center [673, 334] width 574 height 45
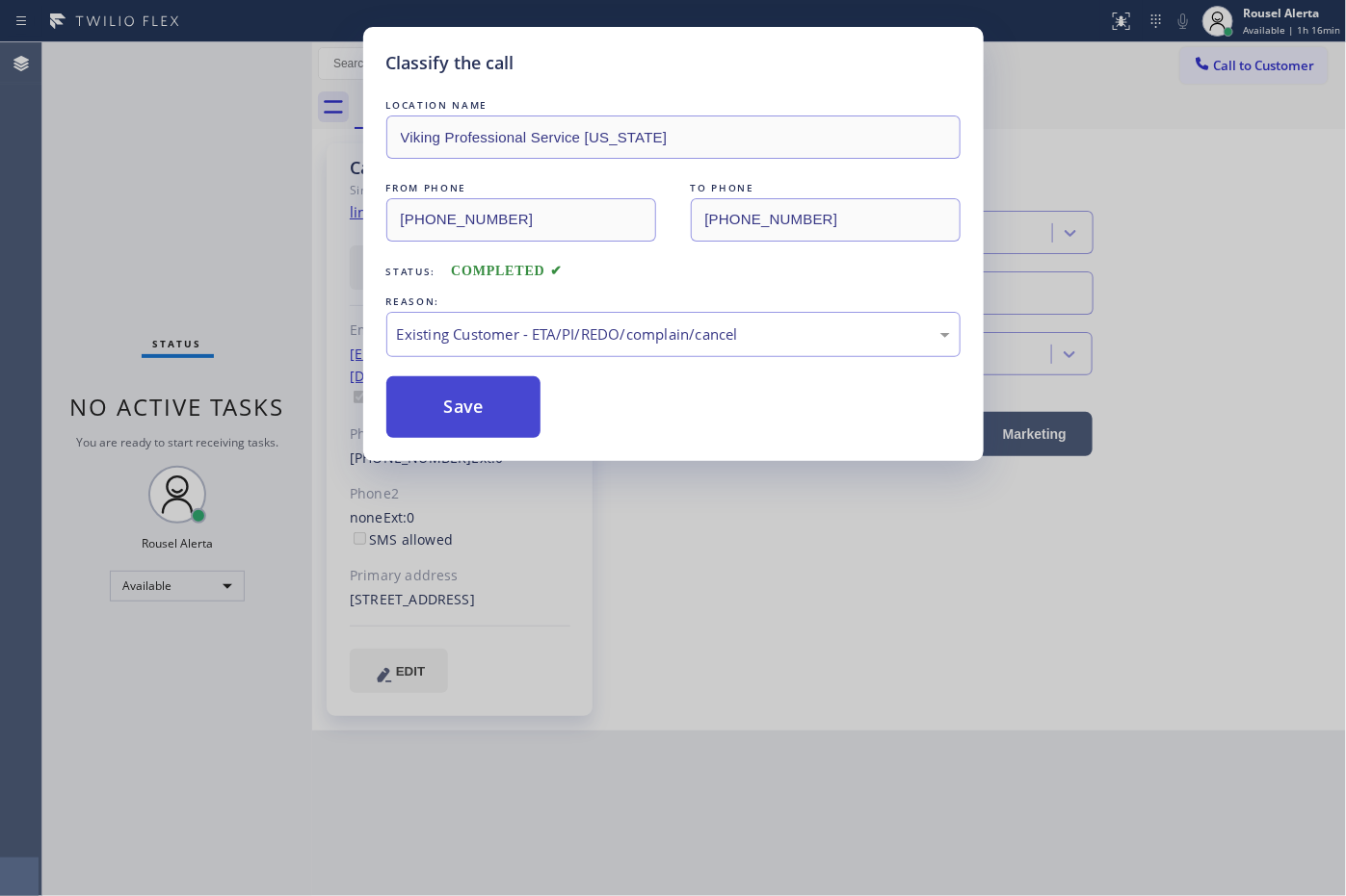
click at [498, 428] on button "Save" at bounding box center [463, 407] width 155 height 62
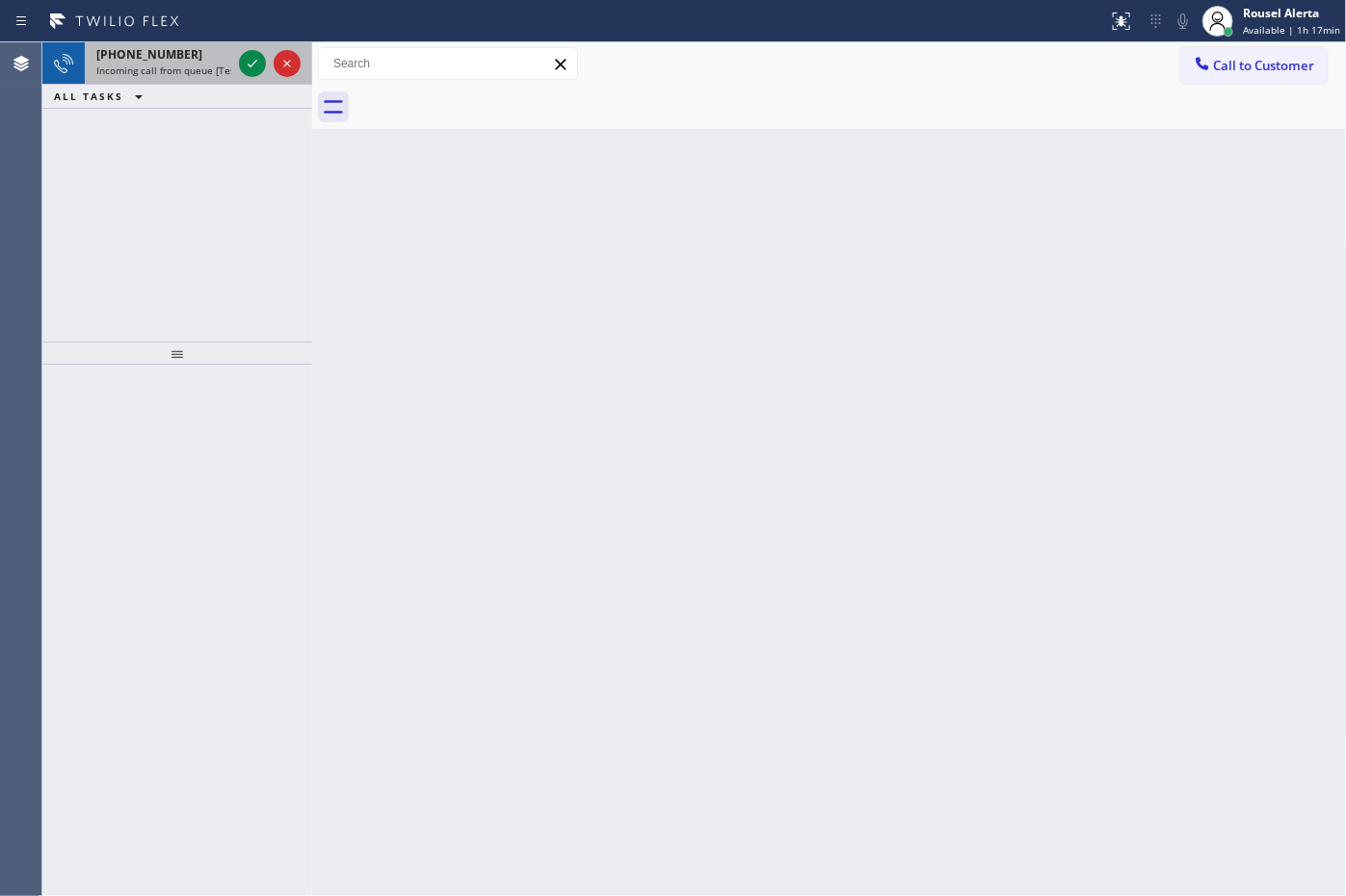
click at [194, 61] on div "[PHONE_NUMBER]" at bounding box center [164, 54] width 135 height 16
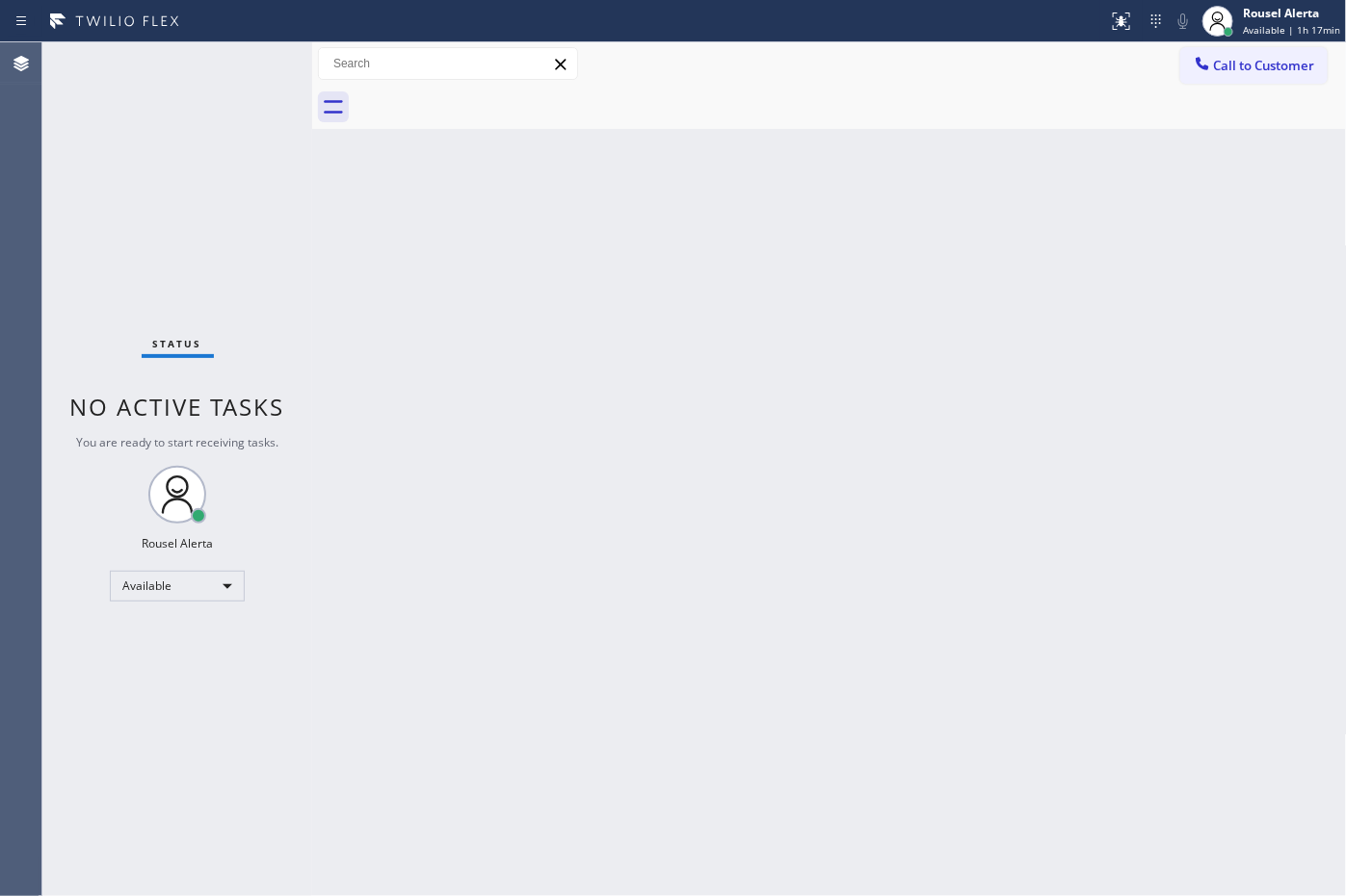
click at [261, 65] on div "Status No active tasks You are ready to start receiving tasks. Rousel Alerta Av…" at bounding box center [178, 469] width 270 height 854
click at [236, 49] on div "Status No active tasks You are ready to start receiving tasks. Rousel Alerta Av…" at bounding box center [178, 469] width 270 height 854
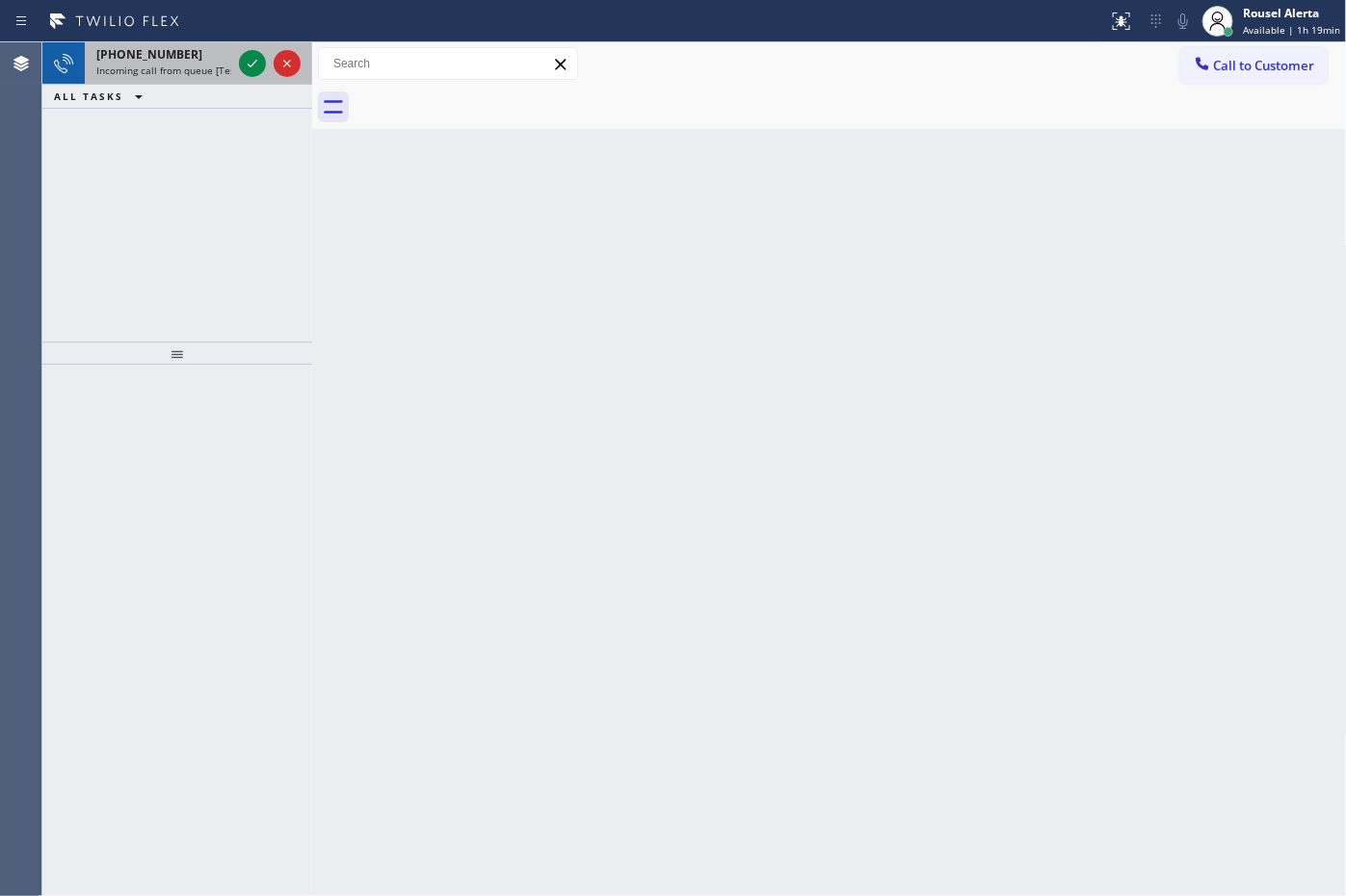
click at [219, 64] on span "Incoming call from queue [Test] All" at bounding box center [177, 70] width 160 height 14
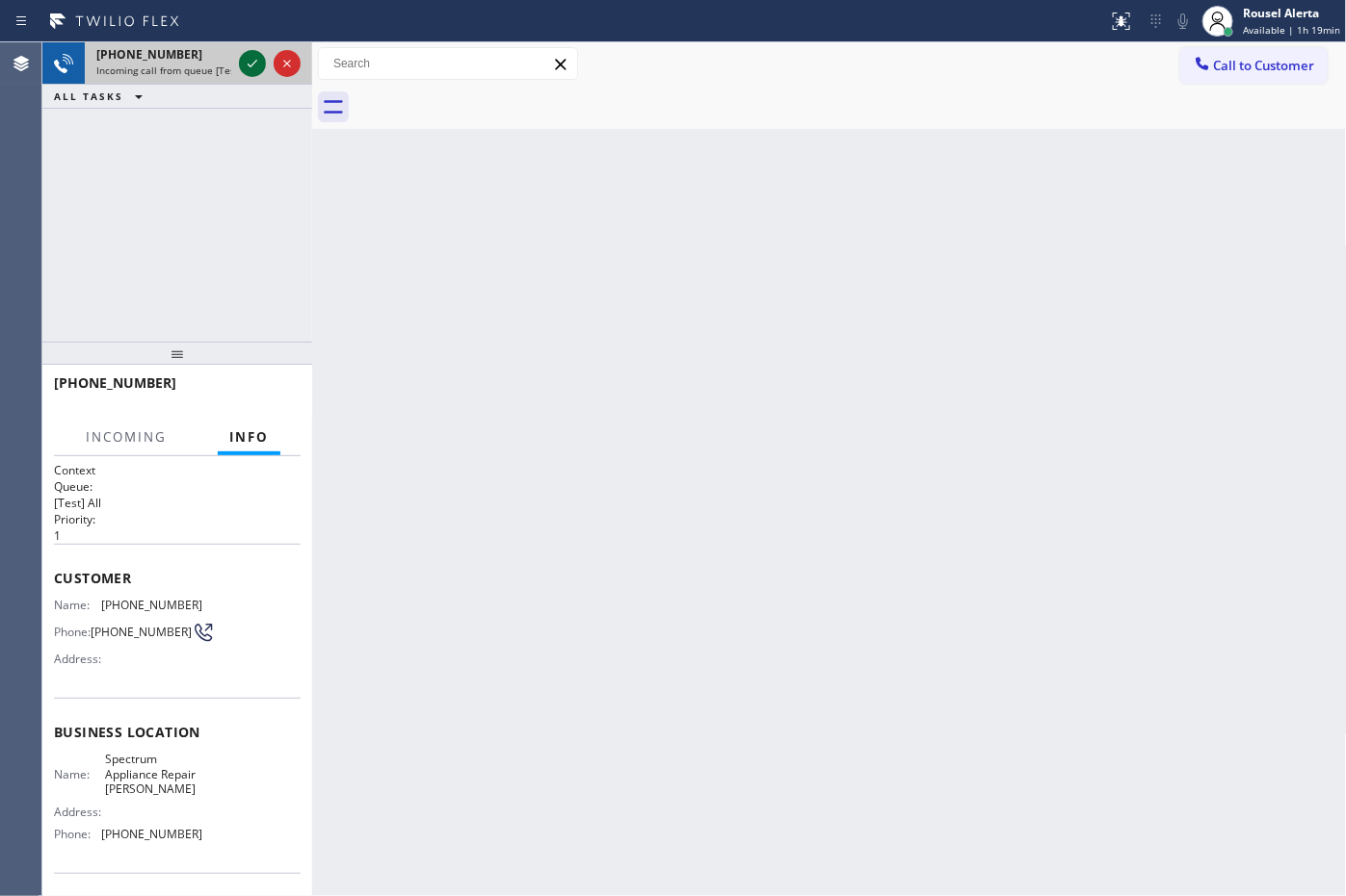
click at [246, 60] on icon at bounding box center [253, 64] width 23 height 23
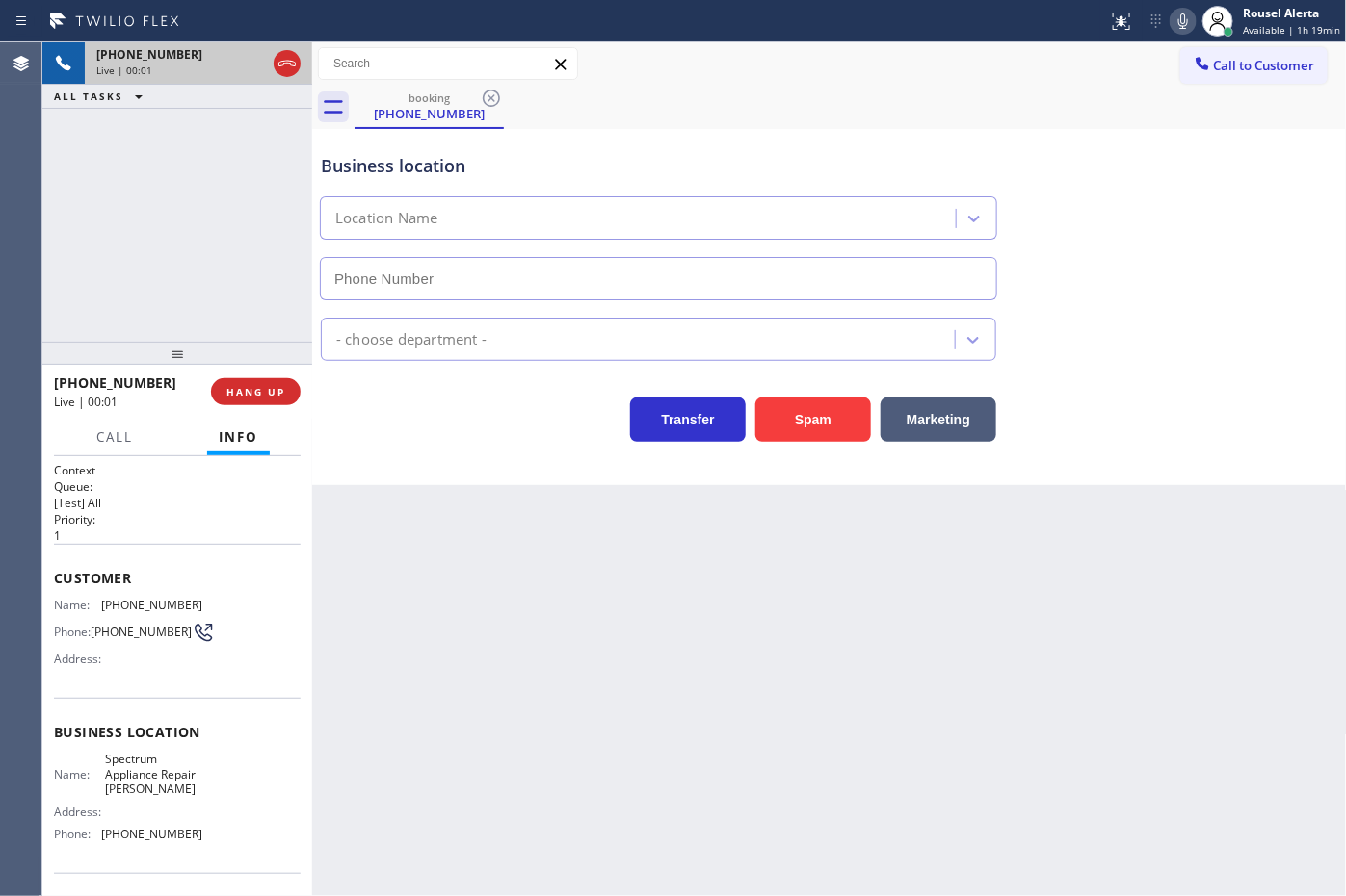
type input "[PHONE_NUMBER]"
click at [808, 444] on div "Business location Spectrum Appliance Repair [PERSON_NAME] [PHONE_NUMBER] Applia…" at bounding box center [829, 307] width 1034 height 356
click at [808, 438] on button "Spam" at bounding box center [813, 420] width 116 height 44
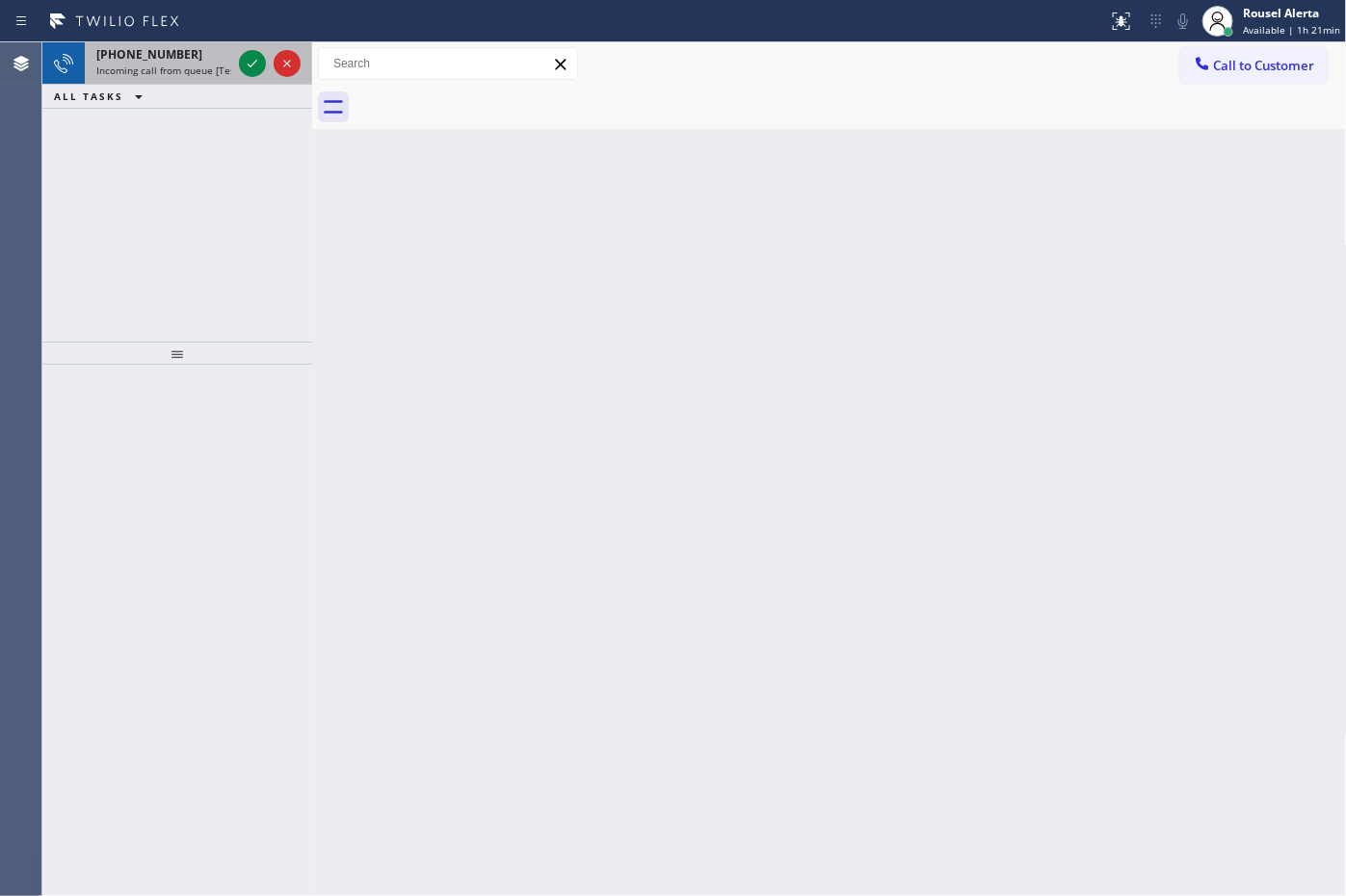
click at [206, 64] on span "Incoming call from queue [Test] All" at bounding box center [177, 70] width 160 height 14
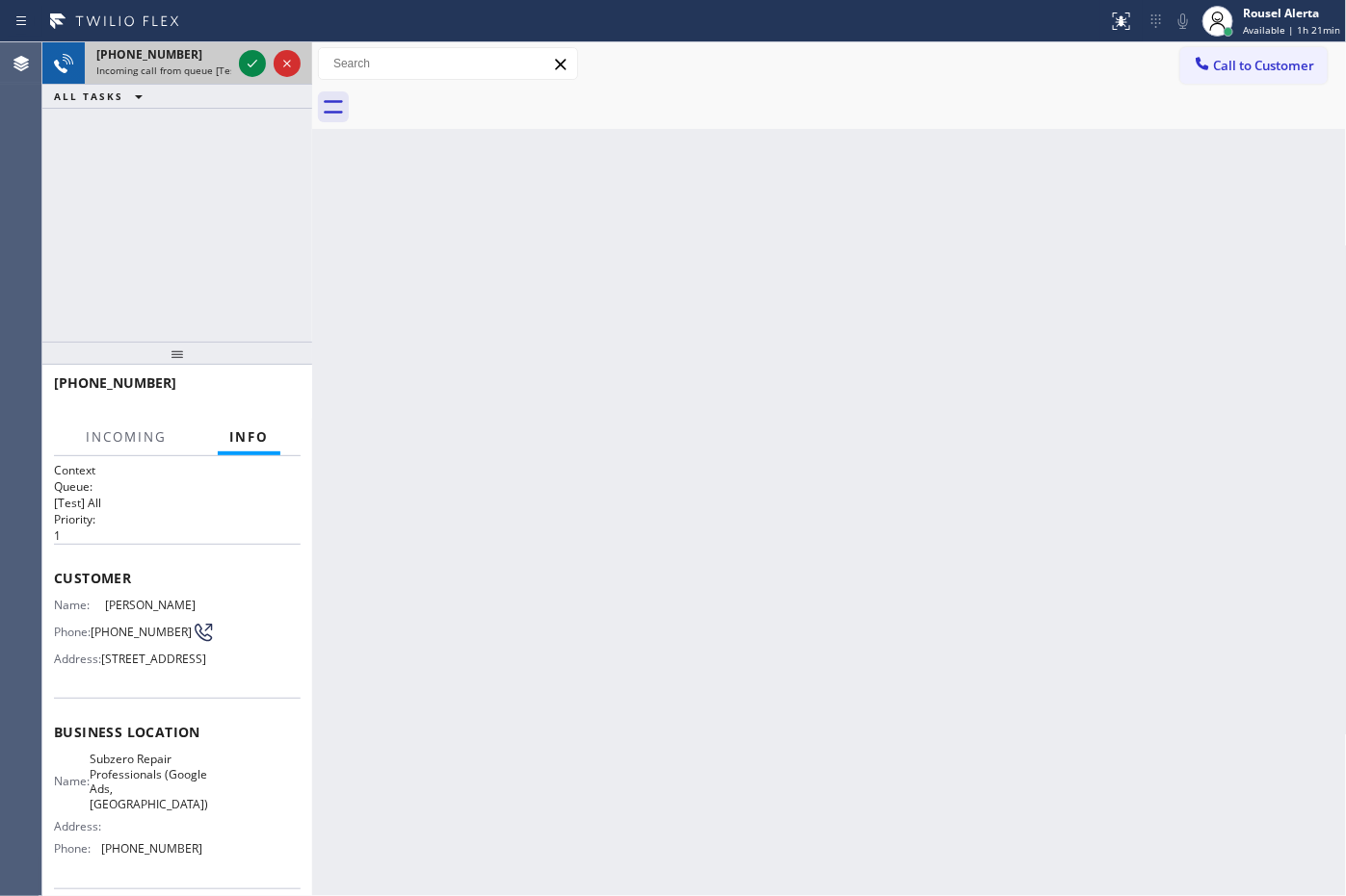
click at [185, 53] on div "[PHONE_NUMBER]" at bounding box center [164, 54] width 135 height 16
click at [555, 405] on div "Back to Dashboard Change Sender ID Customers Technicians Select a contact Outbo…" at bounding box center [829, 469] width 1034 height 854
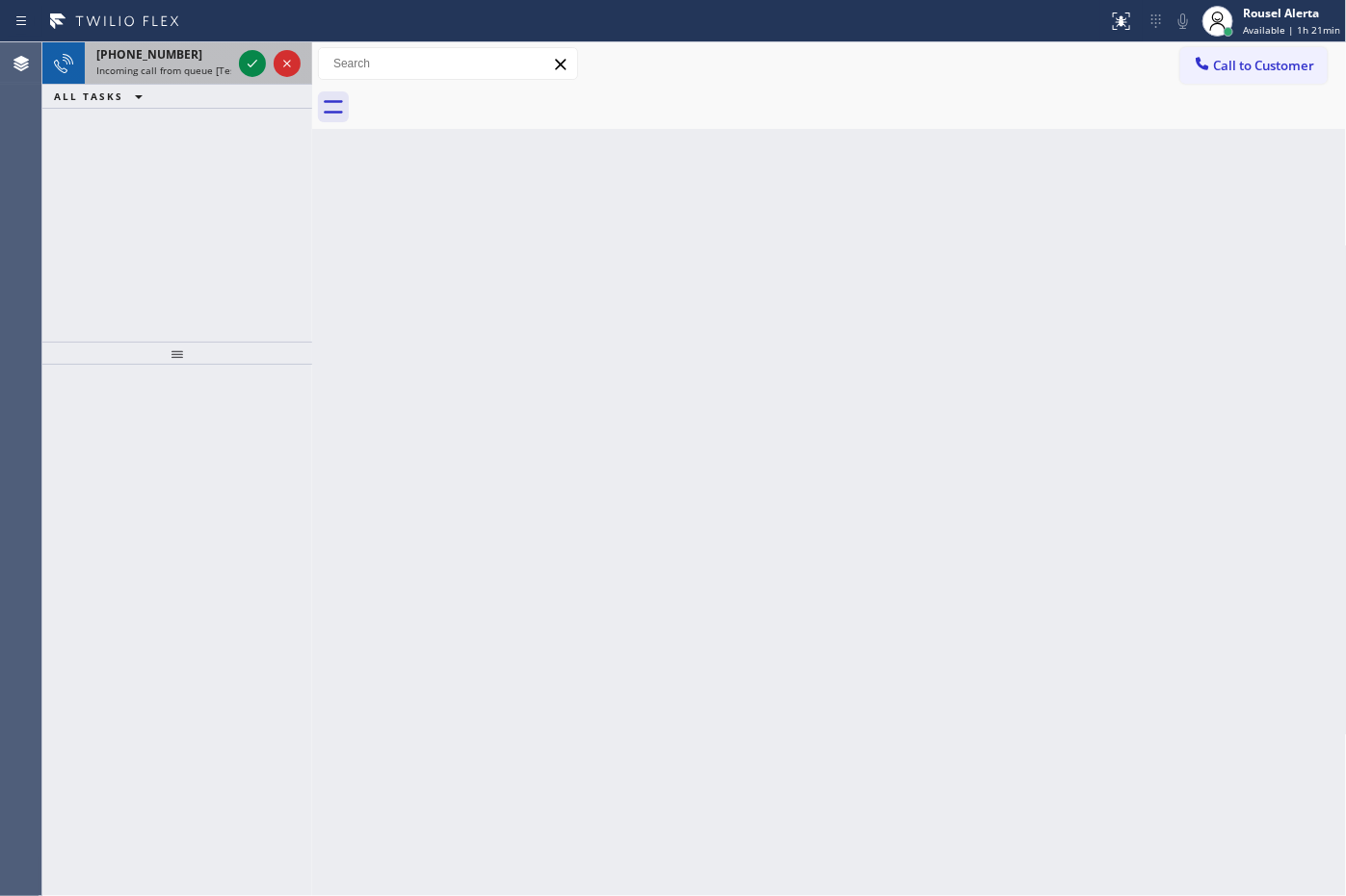
click at [161, 65] on span "Incoming call from queue [Test] All" at bounding box center [177, 70] width 160 height 14
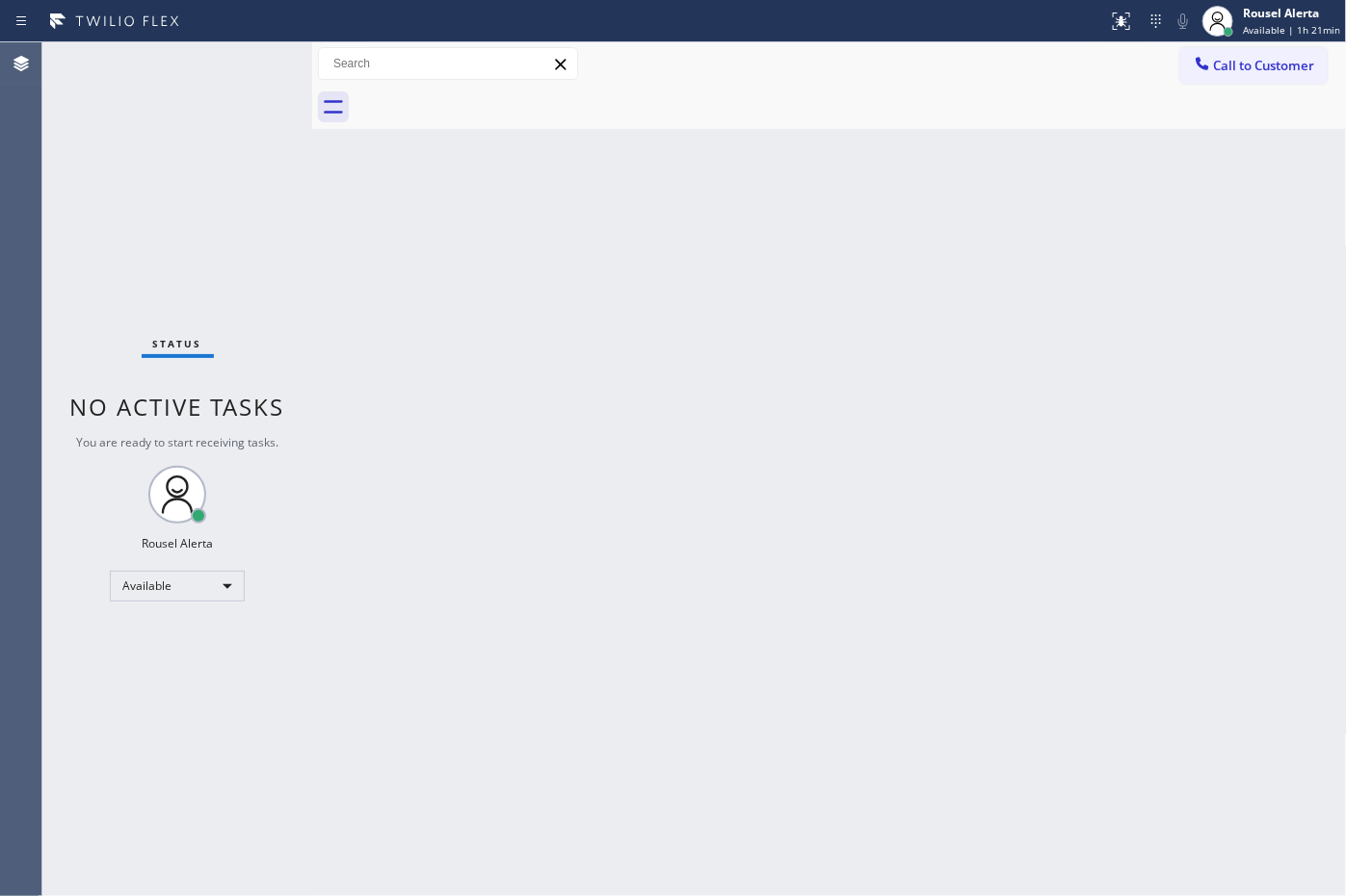
click at [176, 65] on div "Status No active tasks You are ready to start receiving tasks. Rousel Alerta Av…" at bounding box center [178, 469] width 270 height 854
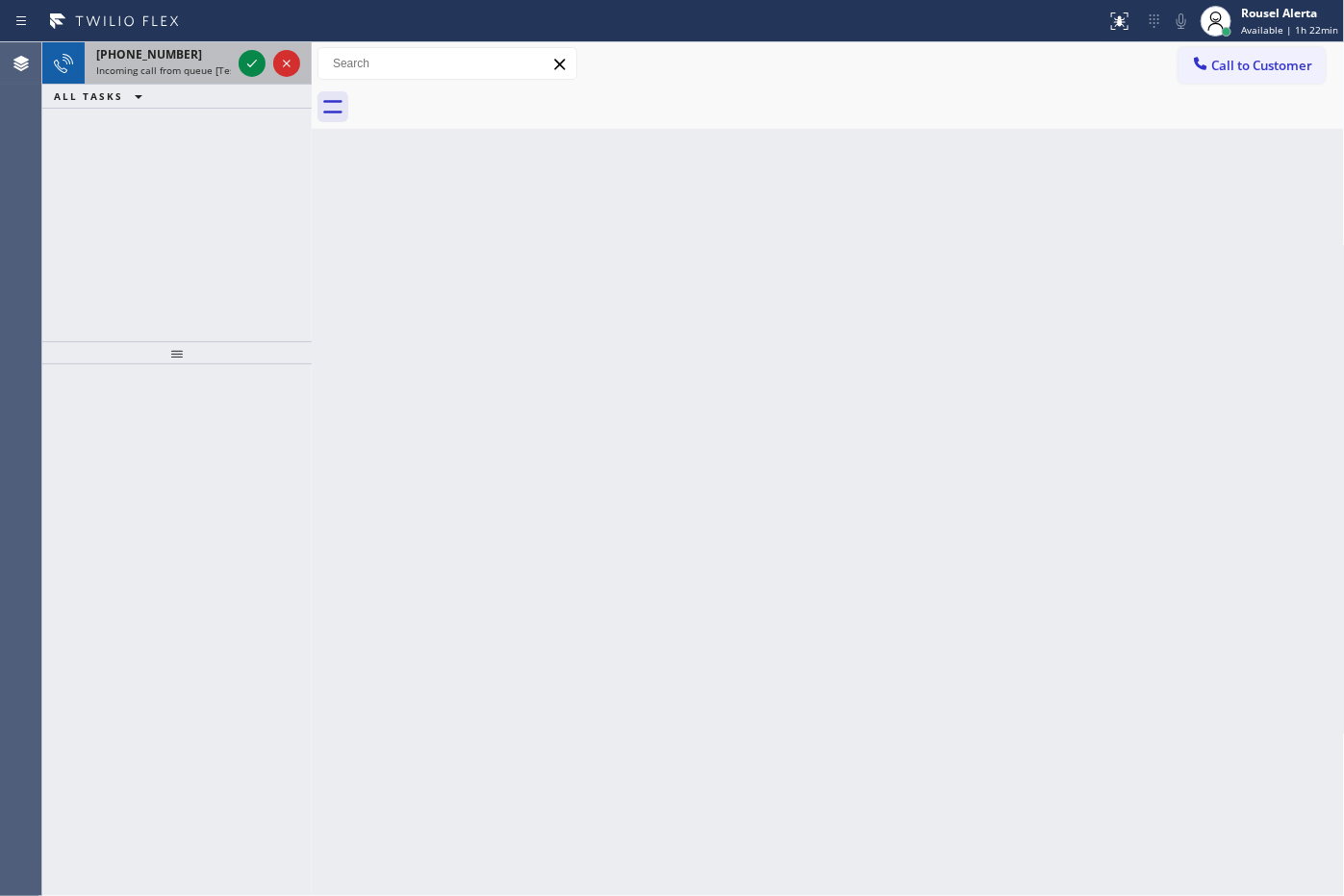
click at [207, 53] on div "[PHONE_NUMBER]" at bounding box center [164, 54] width 135 height 16
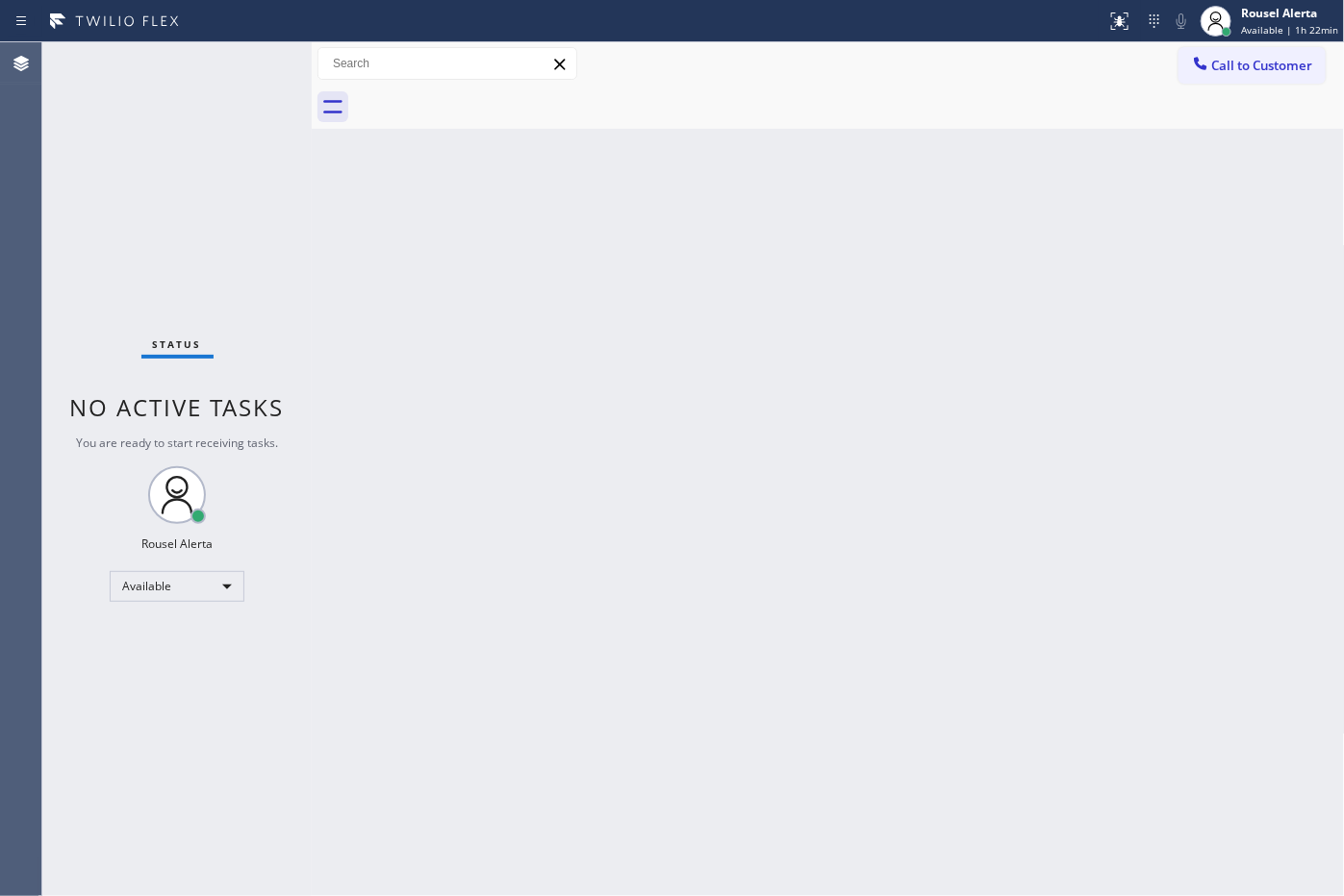
click at [247, 64] on div "Status No active tasks You are ready to start receiving tasks. Rousel Alerta Av…" at bounding box center [177, 469] width 270 height 854
click at [248, 64] on div "Status No active tasks You are ready to start receiving tasks. Rousel Alerta Av…" at bounding box center [177, 469] width 270 height 854
click at [248, 60] on div "Status No active tasks You are ready to start receiving tasks. Rousel Alerta Av…" at bounding box center [177, 469] width 270 height 854
click at [249, 61] on div "Status No active tasks You are ready to start receiving tasks. Rousel Alerta Av…" at bounding box center [177, 469] width 270 height 854
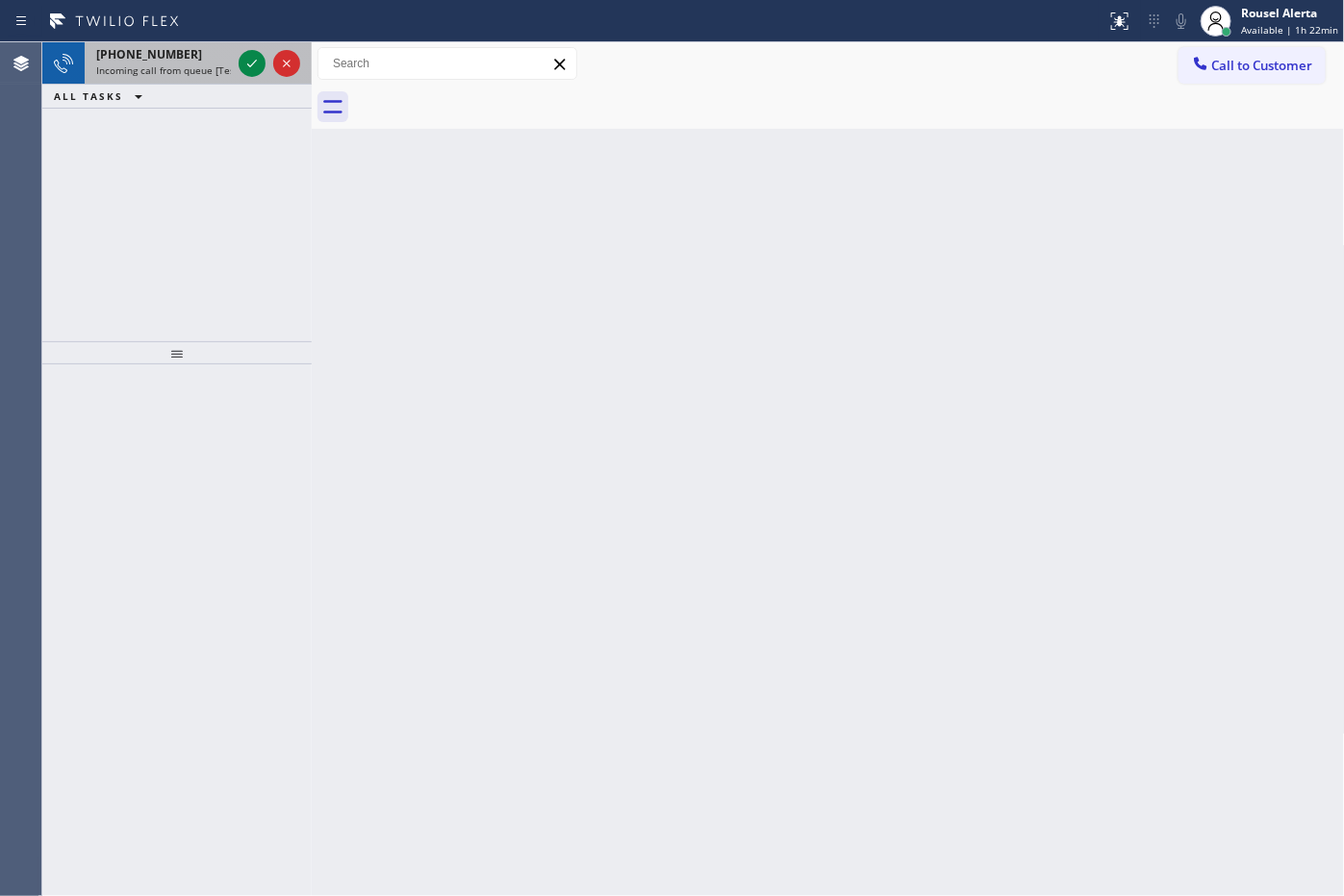
click at [210, 65] on span "Incoming call from queue [Test] All" at bounding box center [176, 70] width 160 height 13
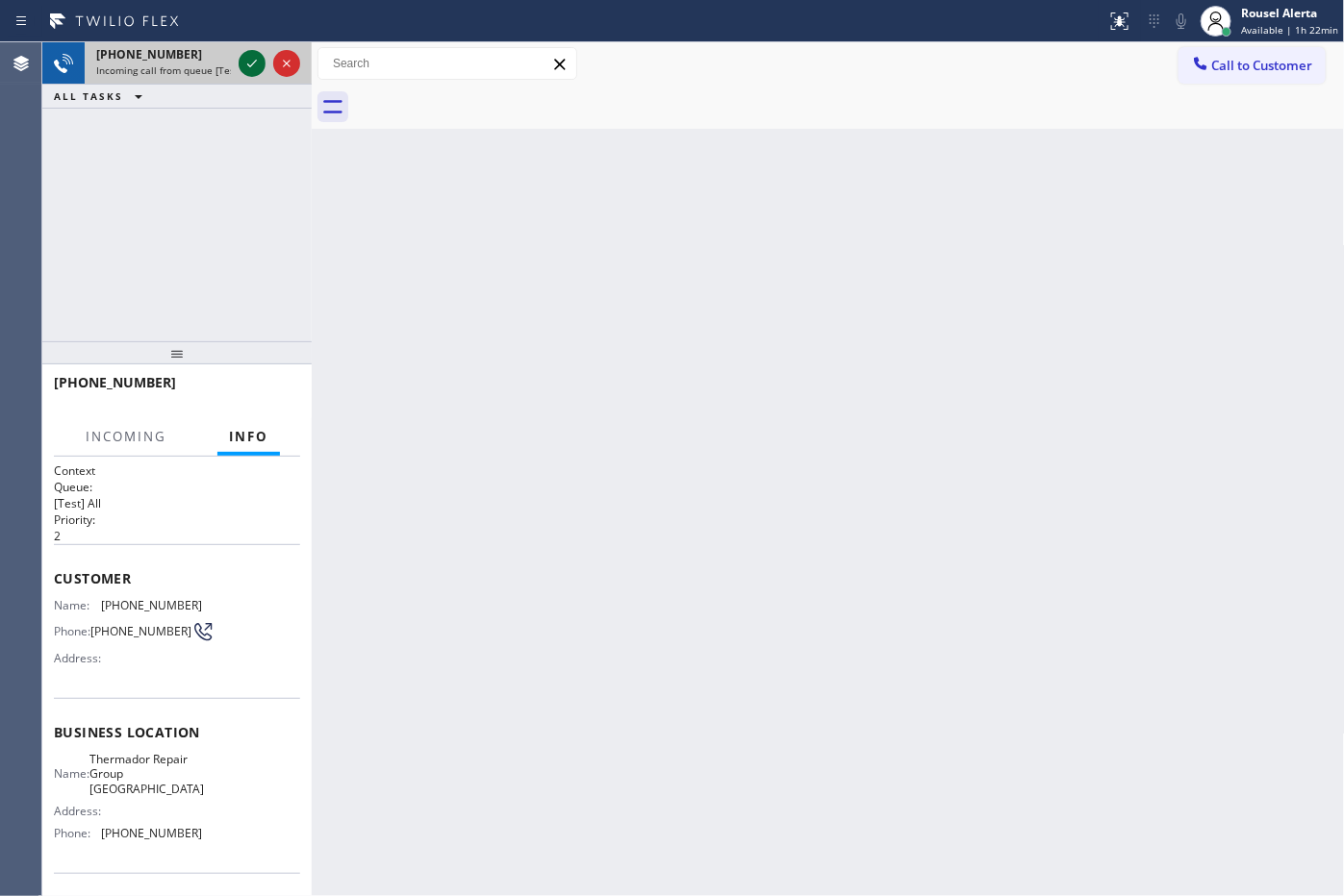
click at [248, 65] on icon at bounding box center [252, 64] width 23 height 23
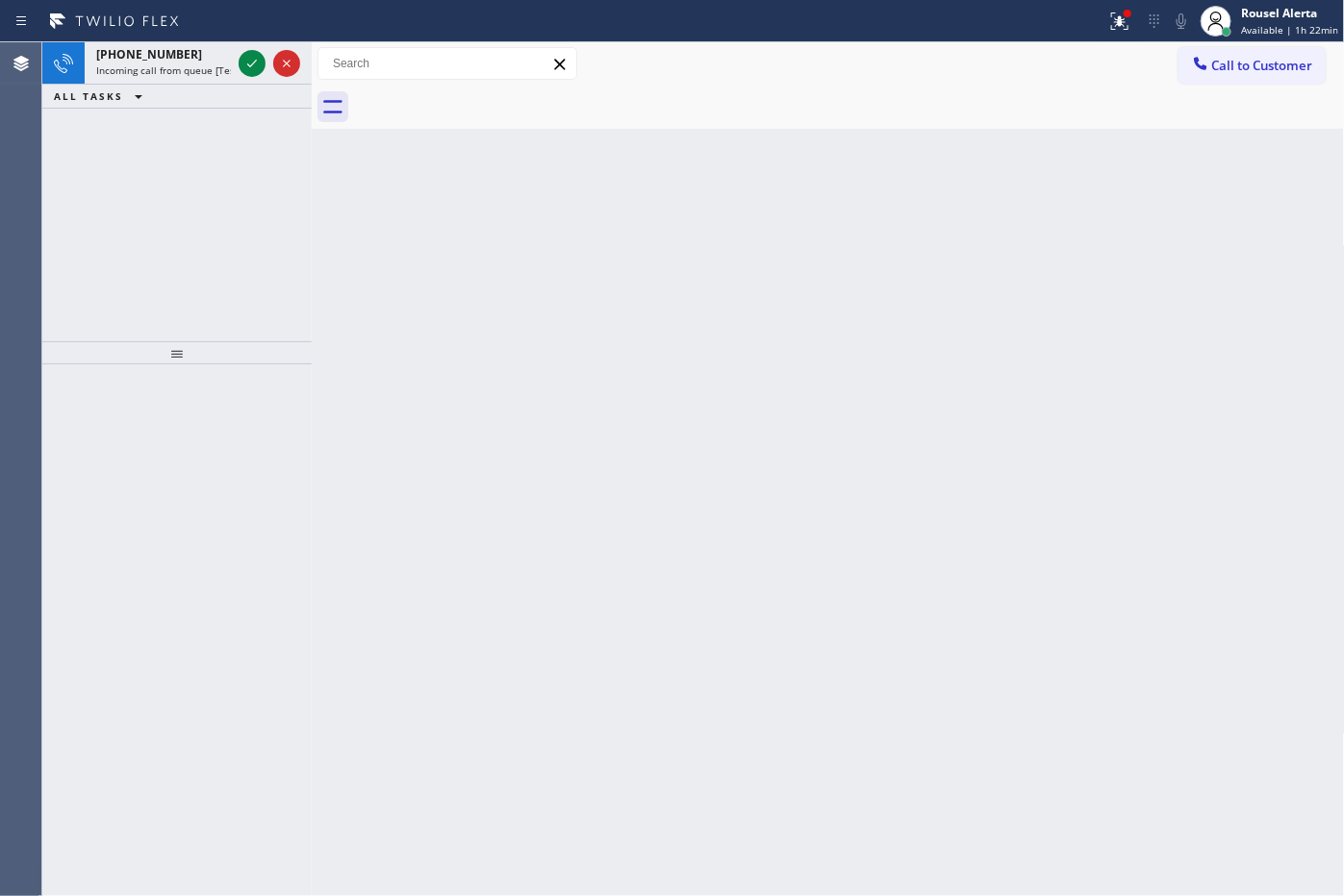
click at [248, 66] on icon at bounding box center [252, 64] width 23 height 23
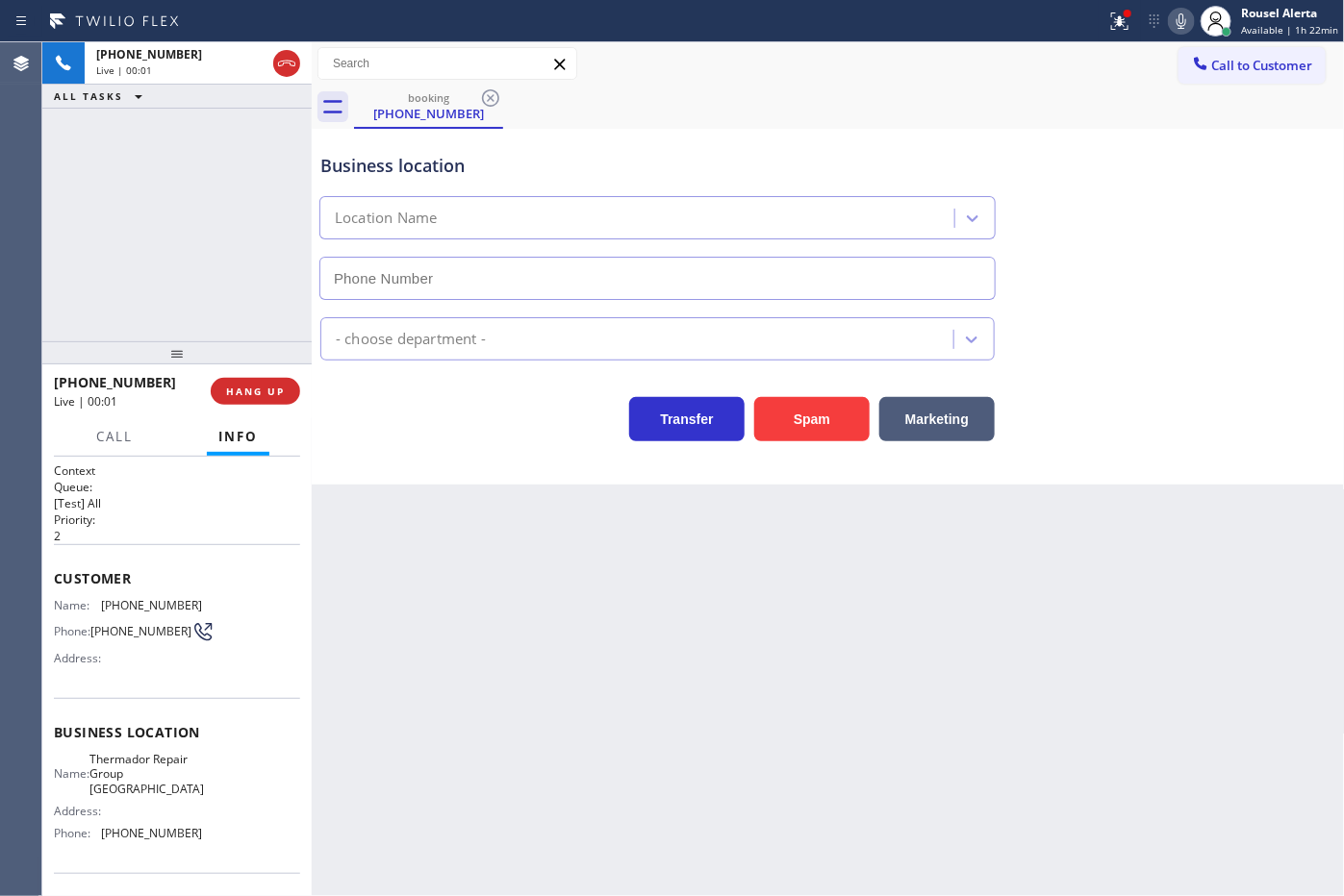
type input "[PHONE_NUMBER]"
click at [508, 623] on div "Back to Dashboard Change Sender ID Customers Technicians Select a contact Outbo…" at bounding box center [828, 469] width 1033 height 854
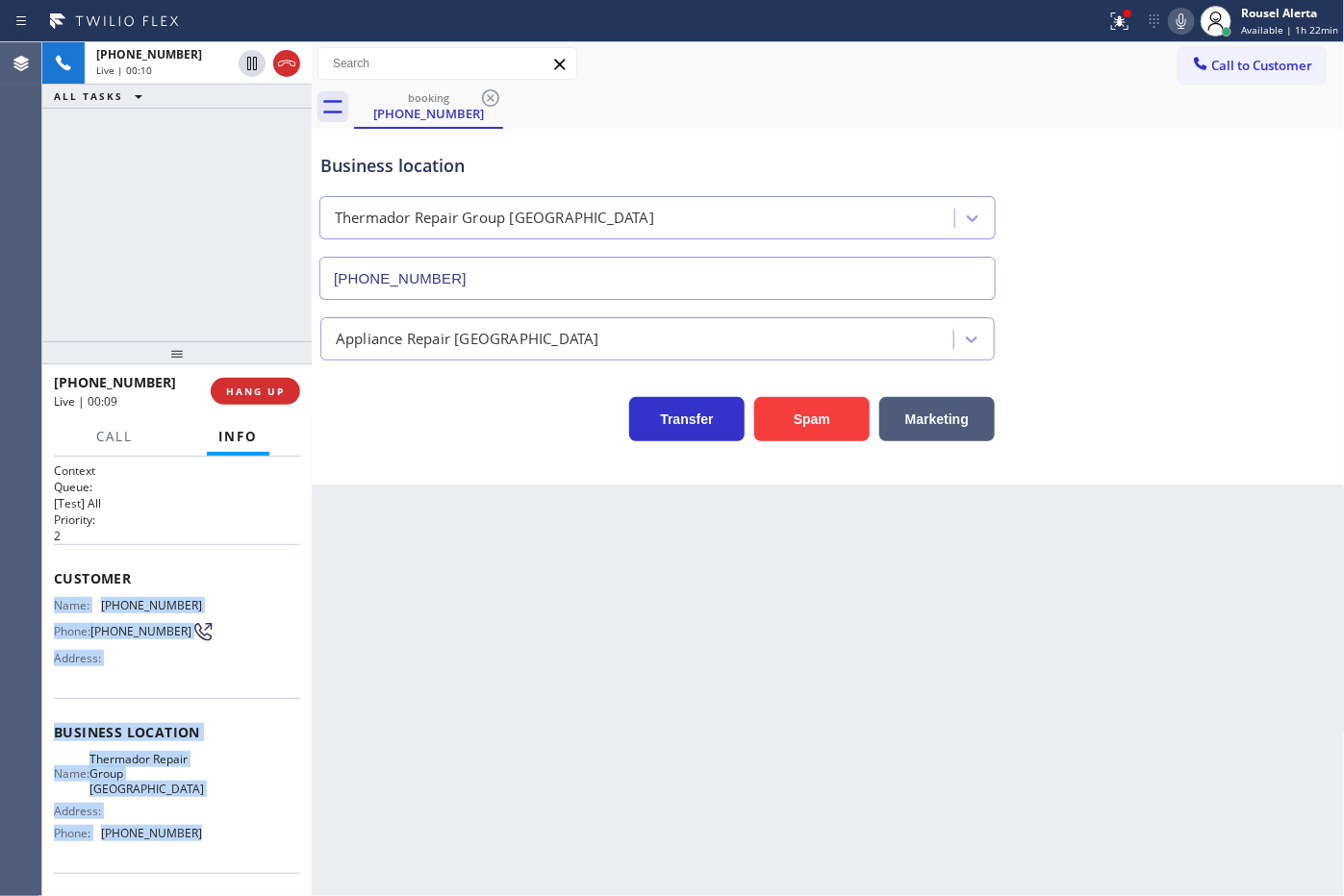
drag, startPoint x: 54, startPoint y: 597, endPoint x: 224, endPoint y: 829, distance: 287.6
click at [224, 829] on div "Context Queue: [Test] All Priority: 2 Customer Name: [PHONE_NUMBER] Phone: [PHO…" at bounding box center [177, 748] width 247 height 571
copy div "Name: [PHONE_NUMBER] Phone: [PHONE_NUMBER] Address: Business location Name: The…"
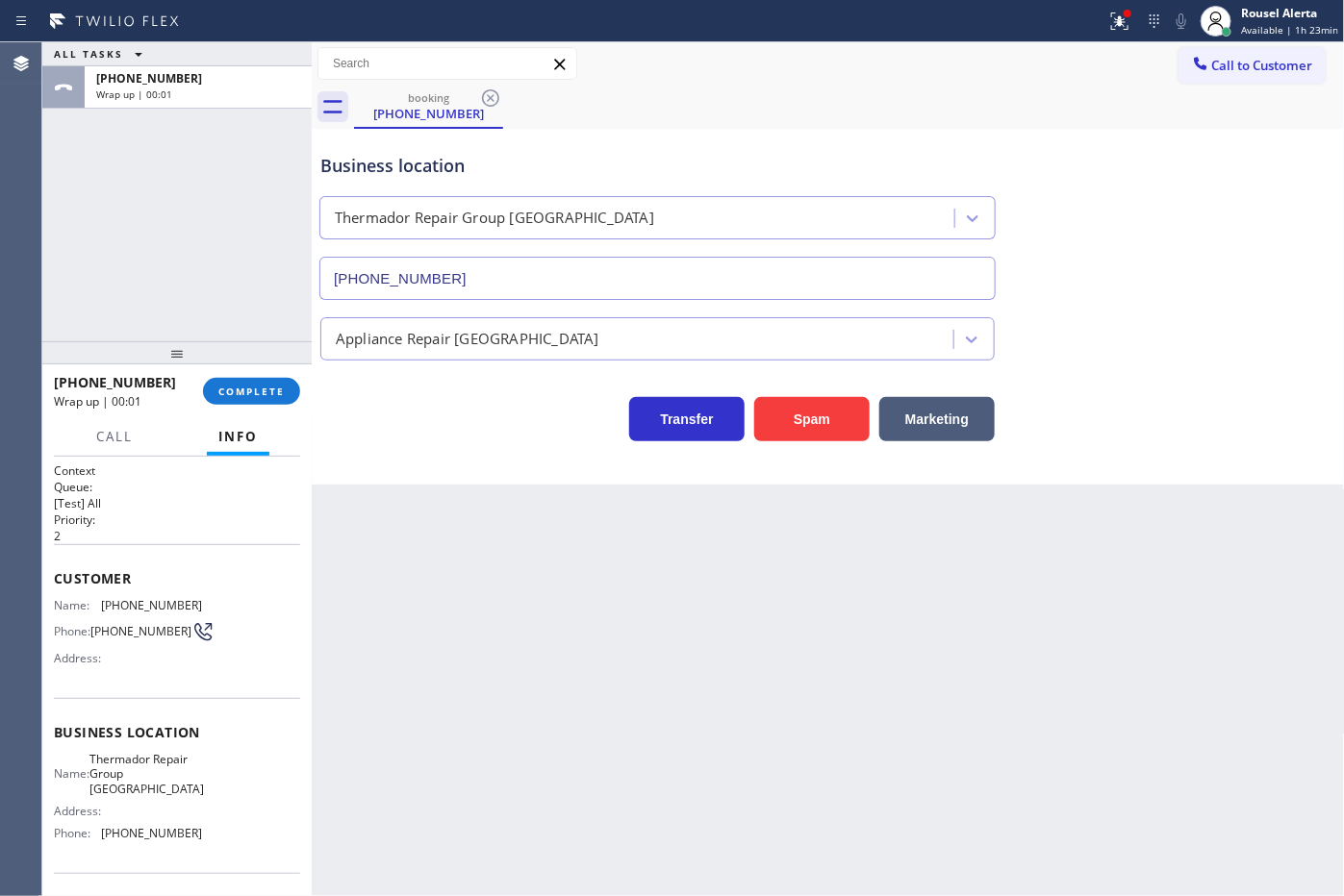
click at [244, 186] on div "ALL TASKS ALL TASKS ACTIVE TASKS TASKS IN WRAP UP [PHONE_NUMBER] Wrap up | 00:01" at bounding box center [177, 192] width 270 height 299
click at [262, 391] on span "COMPLETE" at bounding box center [251, 391] width 66 height 13
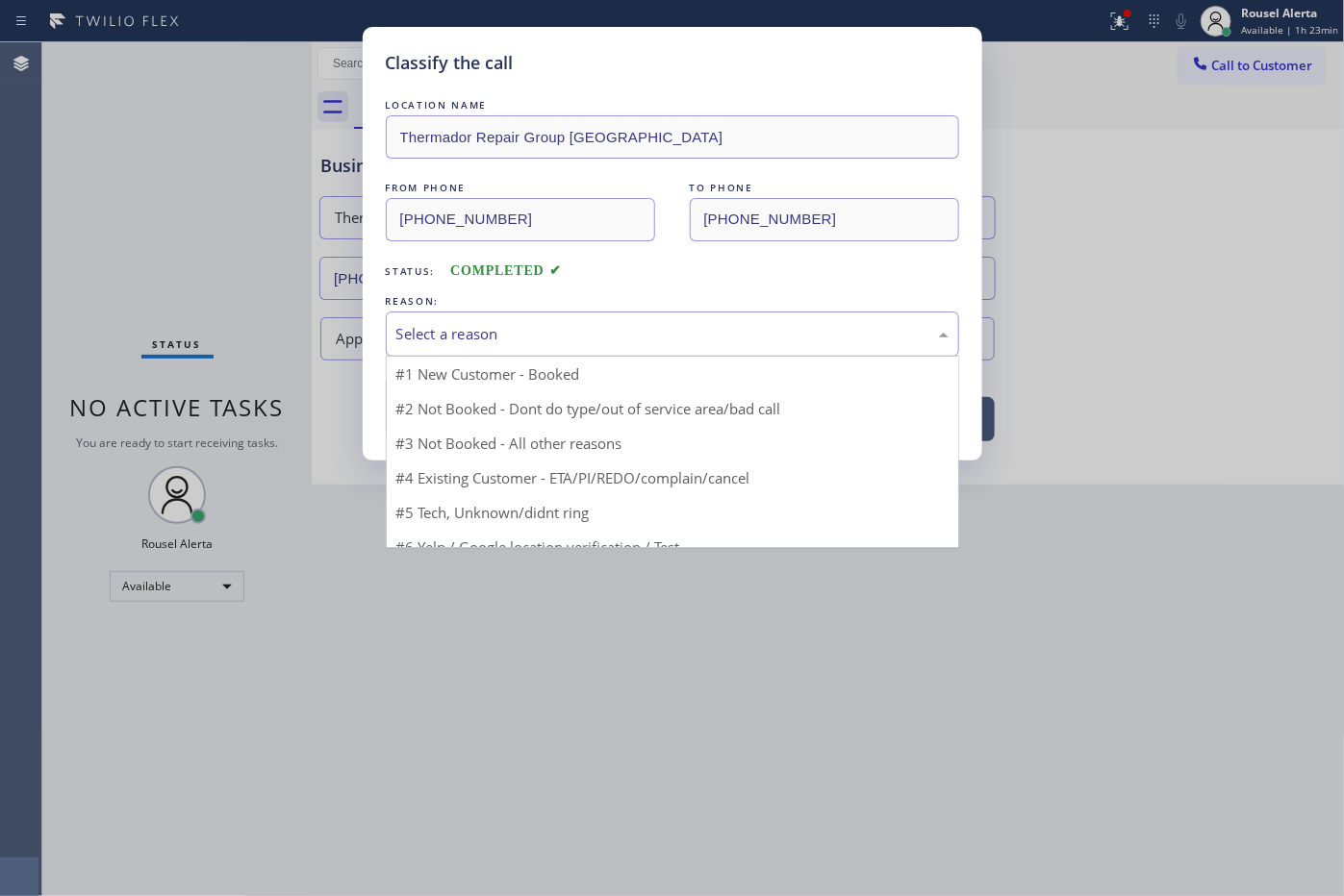
click at [498, 342] on div "Select a reason" at bounding box center [672, 333] width 552 height 22
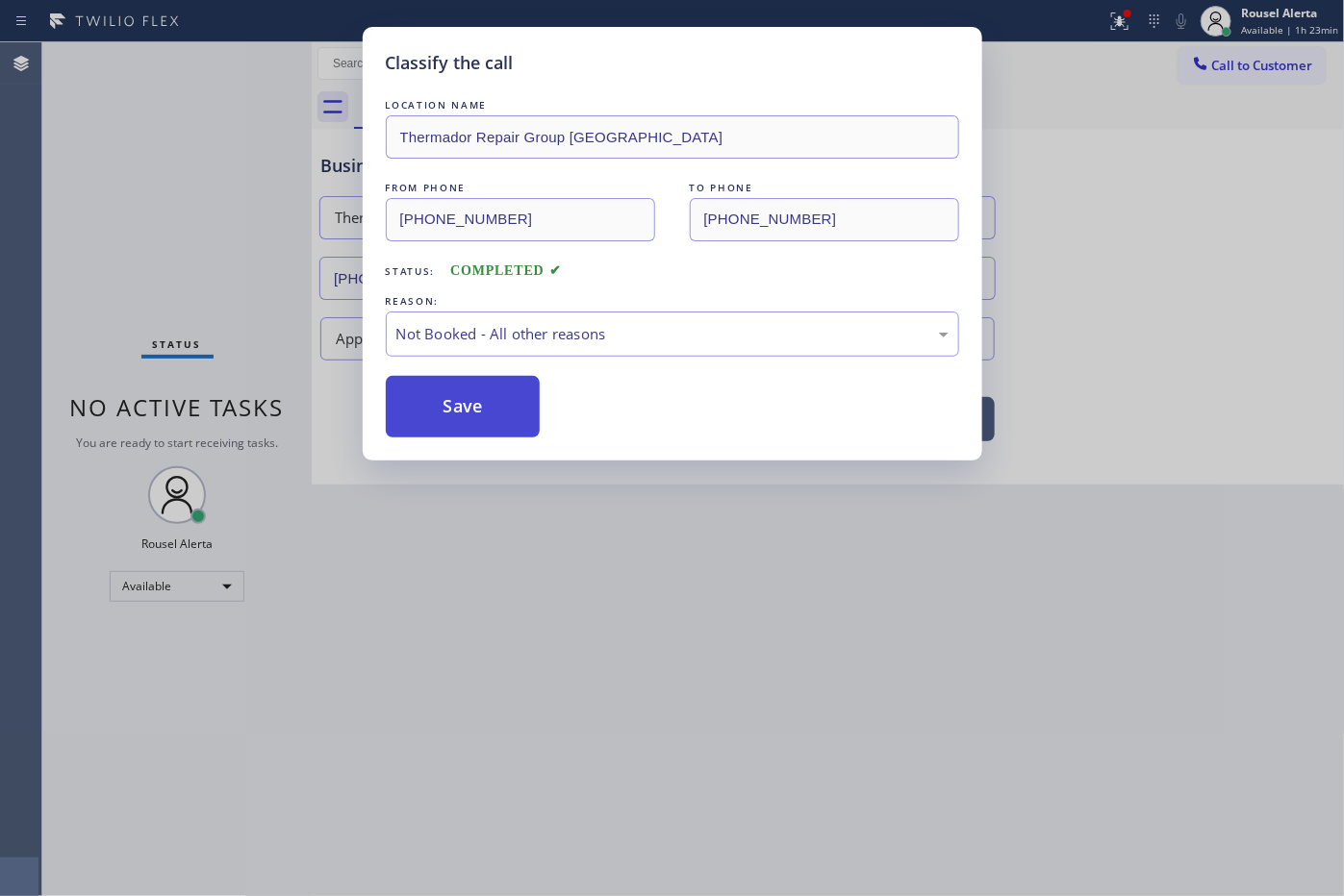
click at [493, 406] on button "Save" at bounding box center [462, 407] width 155 height 62
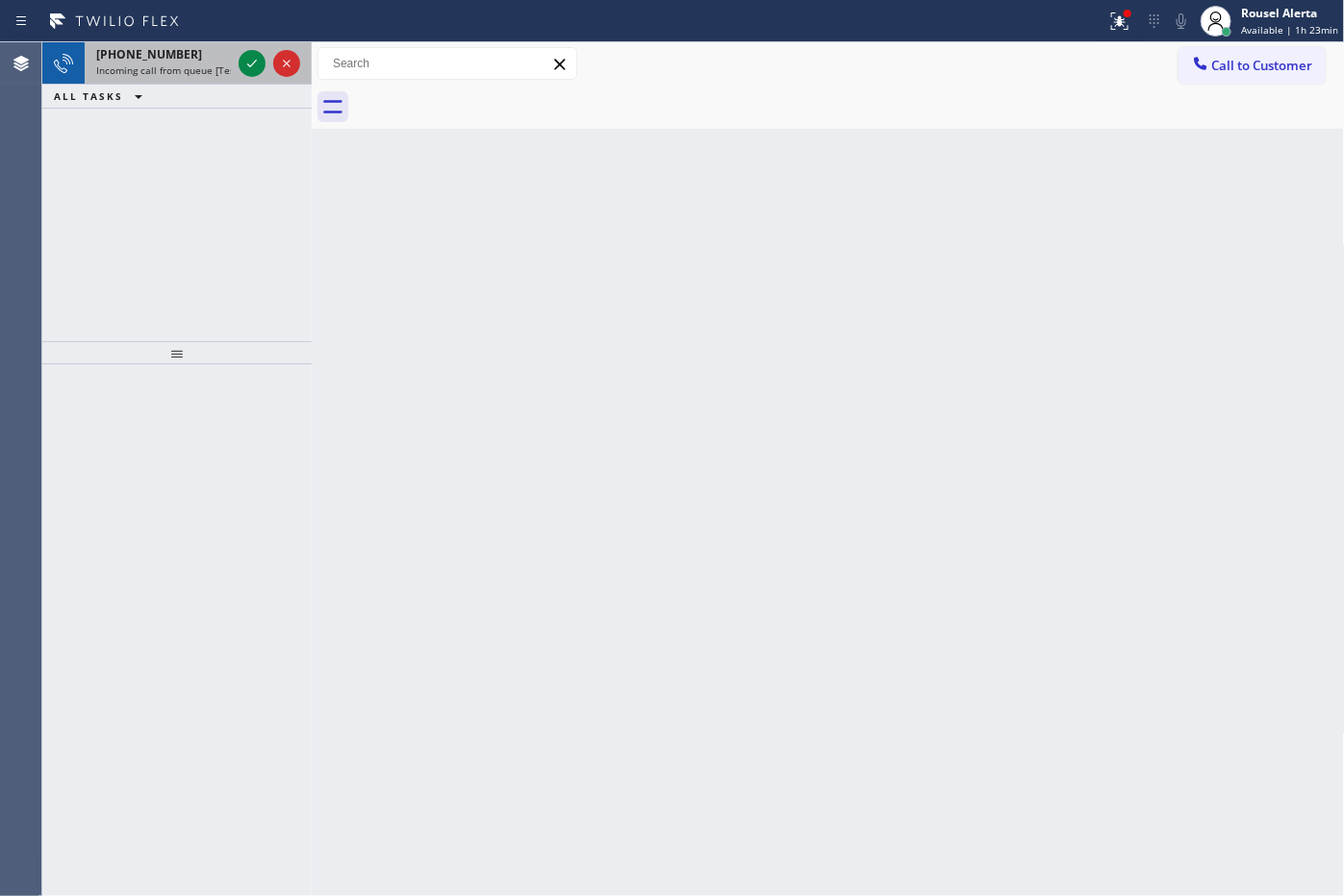
click at [184, 50] on div "[PHONE_NUMBER]" at bounding box center [164, 54] width 135 height 16
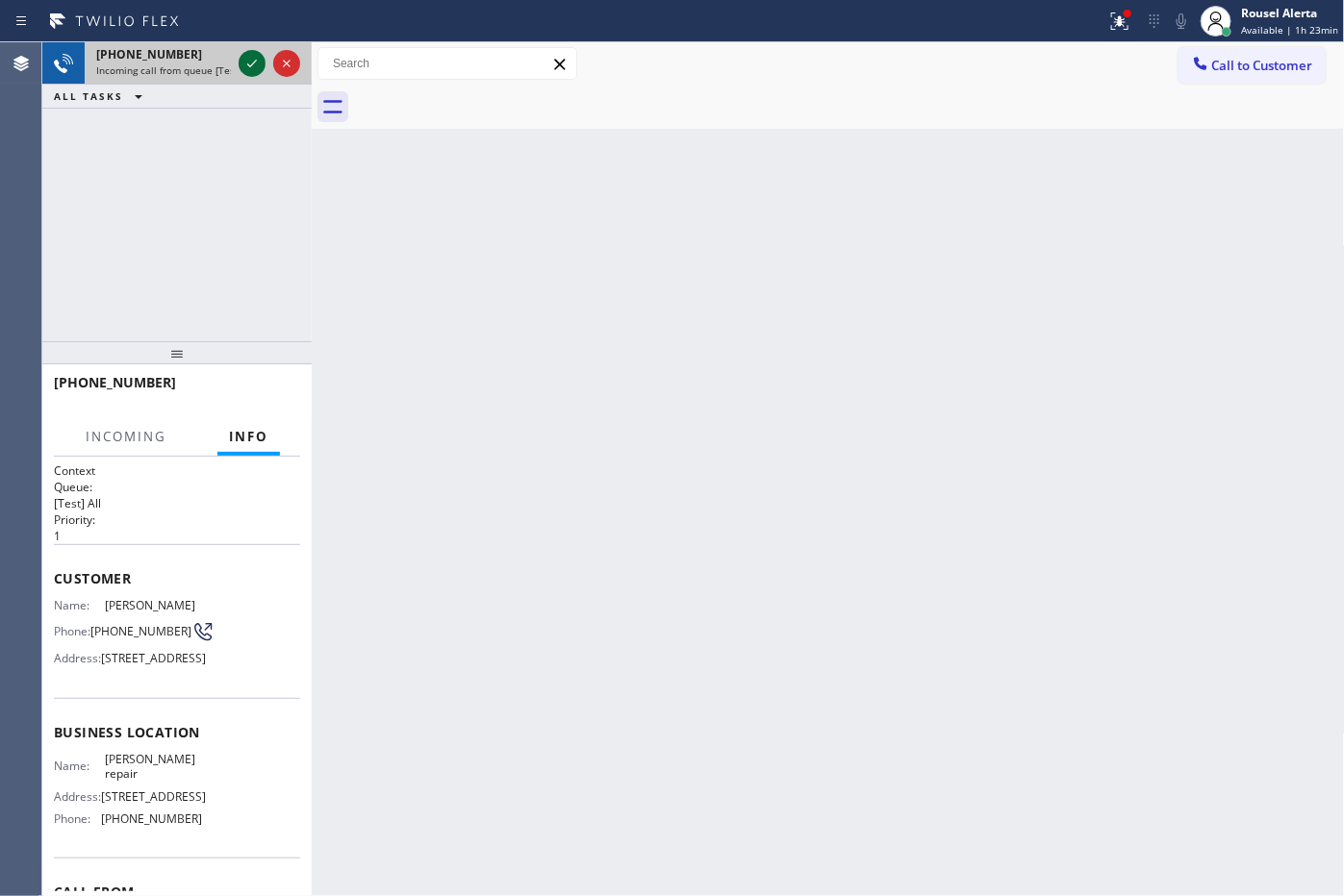
click at [249, 65] on icon at bounding box center [252, 64] width 10 height 8
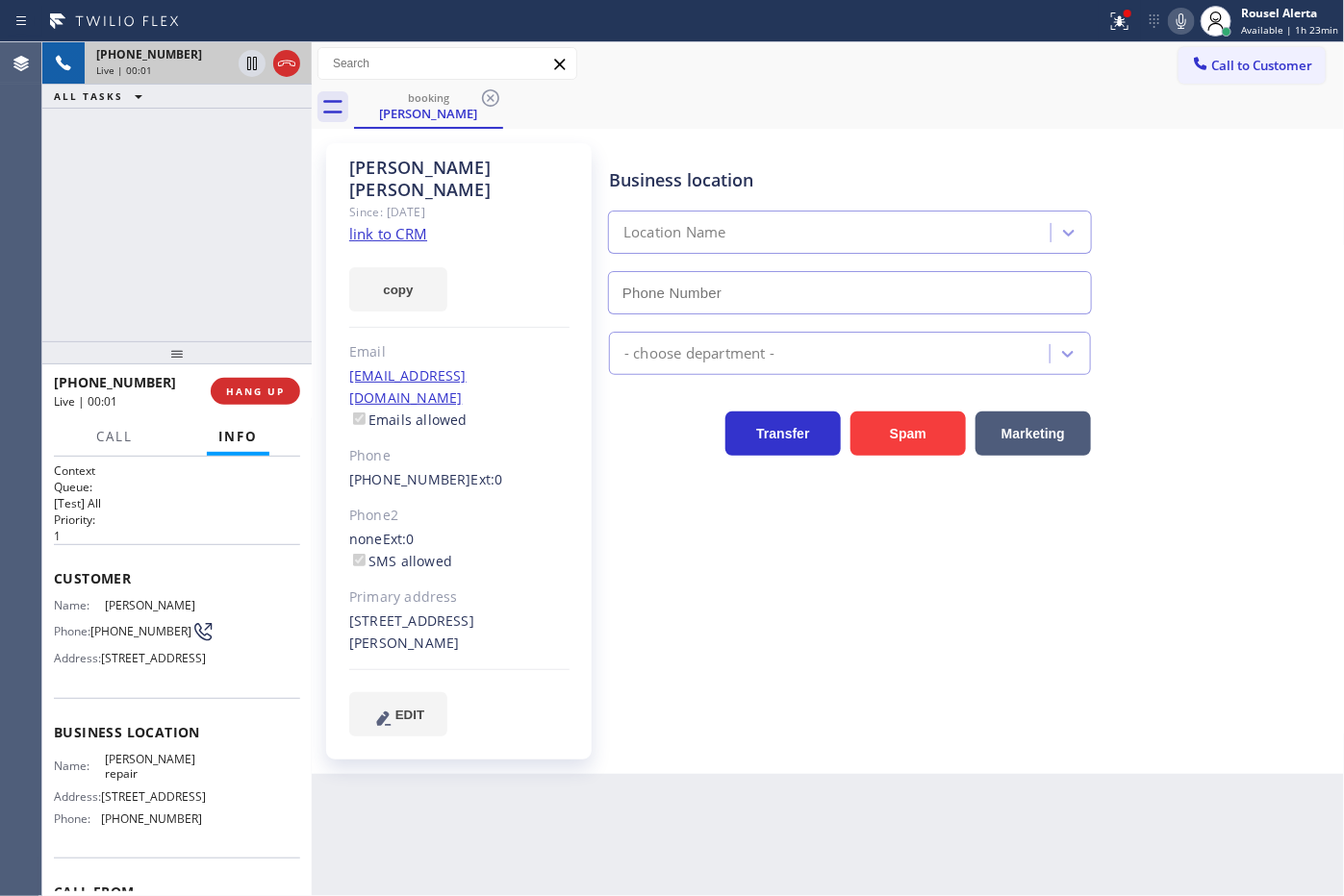
type input "[PHONE_NUMBER]"
click at [372, 224] on link "link to CRM" at bounding box center [387, 234] width 78 height 19
click at [251, 381] on button "HANG UP" at bounding box center [255, 391] width 90 height 27
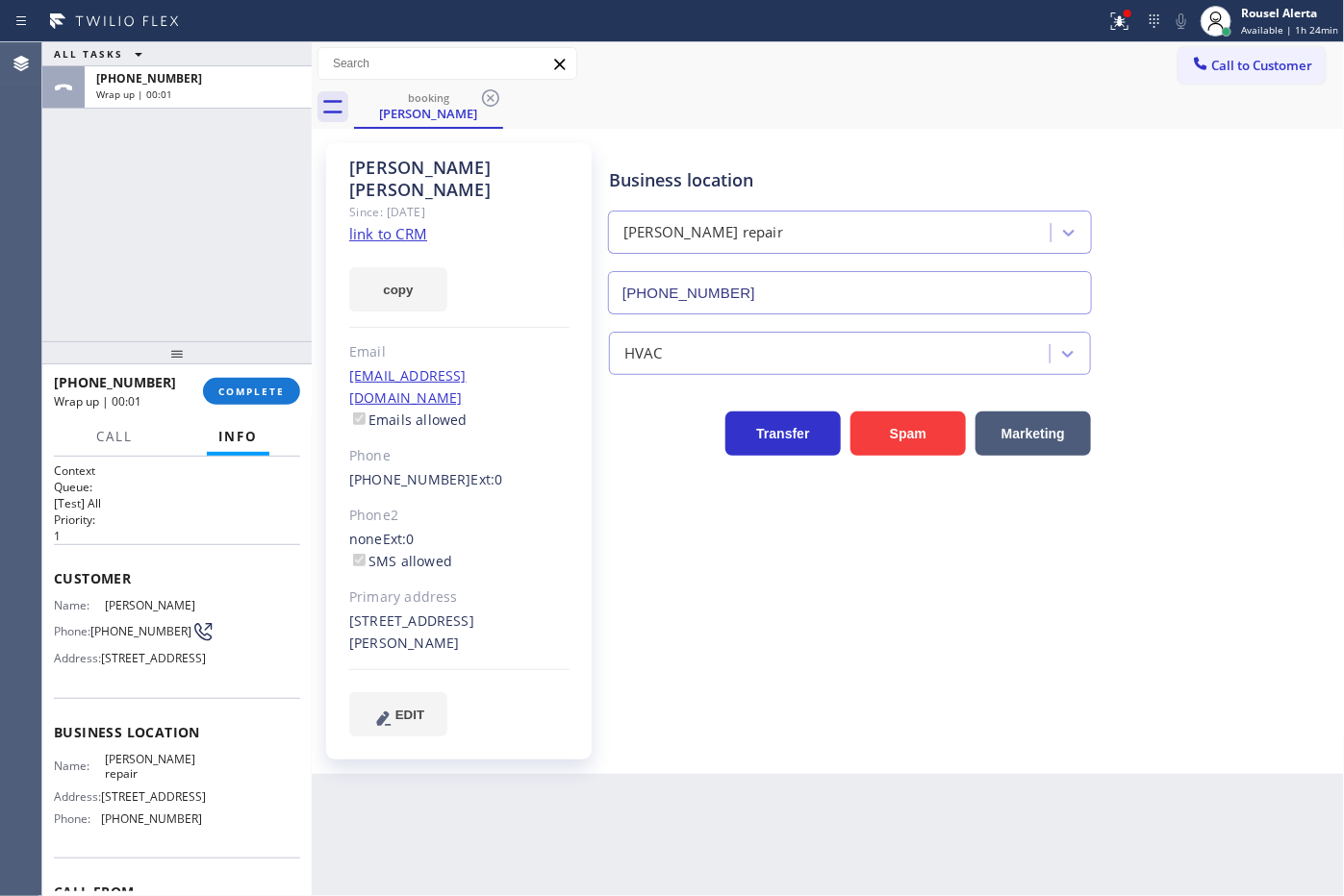
click at [937, 894] on div "Back to Dashboard Change Sender ID Customers Technicians Select a contact Outbo…" at bounding box center [828, 469] width 1033 height 854
click at [220, 154] on div "ALL TASKS ALL TASKS ACTIVE TASKS TASKS IN WRAP UP [PHONE_NUMBER] Wrap up | 00:11" at bounding box center [177, 192] width 270 height 299
click at [253, 390] on span "COMPLETE" at bounding box center [251, 391] width 66 height 13
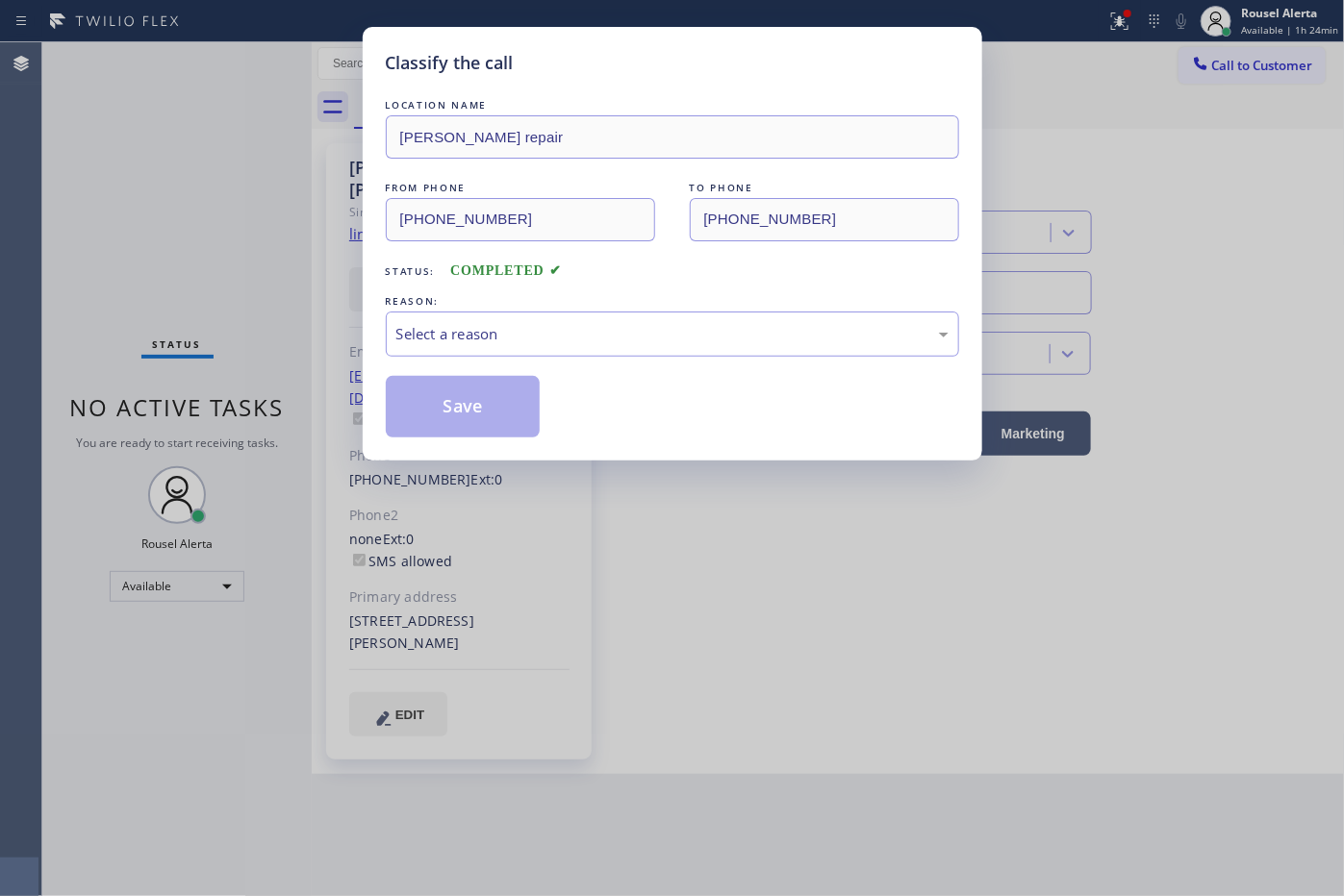
click at [493, 353] on div "Select a reason" at bounding box center [672, 333] width 573 height 45
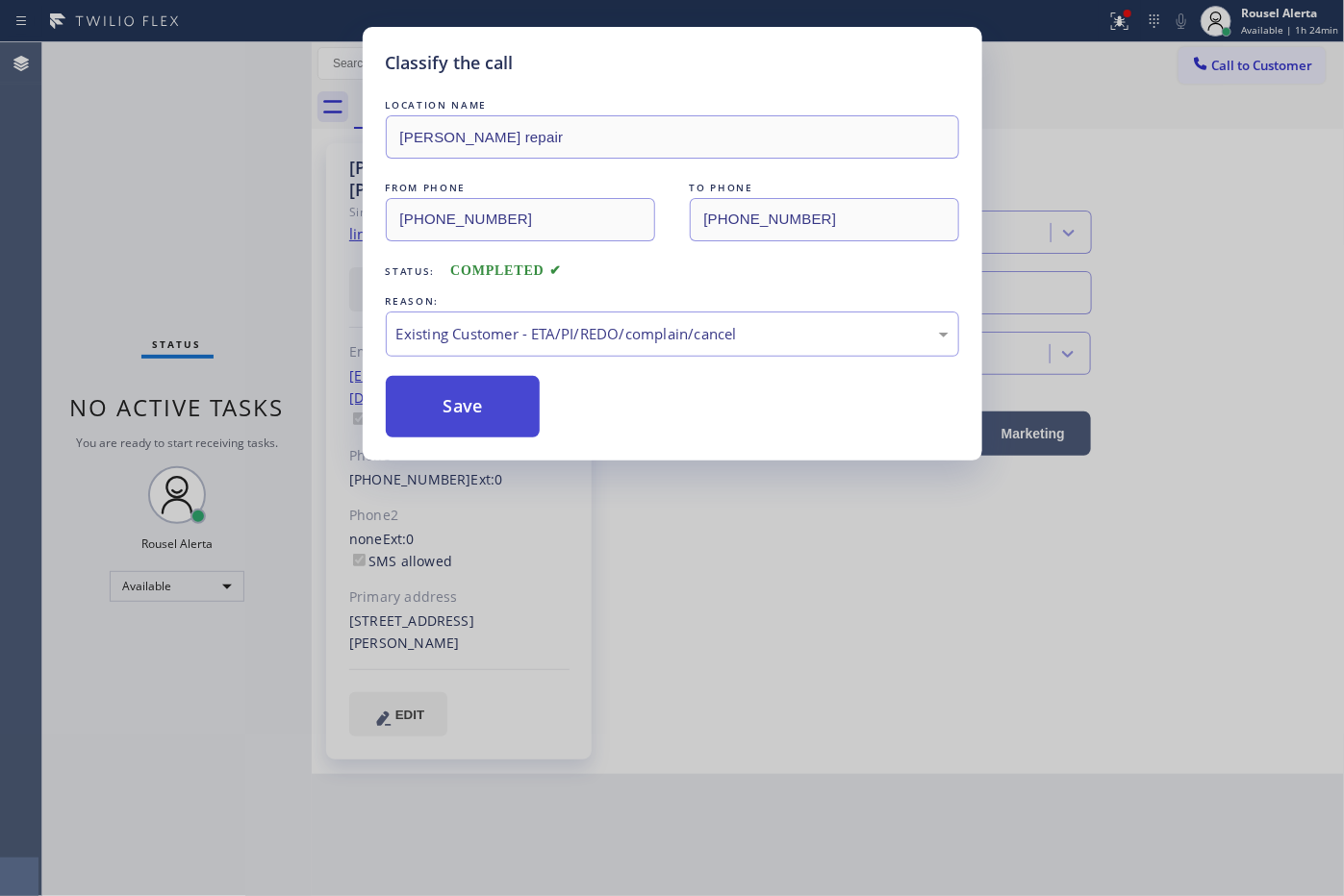
click at [468, 401] on button "Save" at bounding box center [462, 407] width 155 height 62
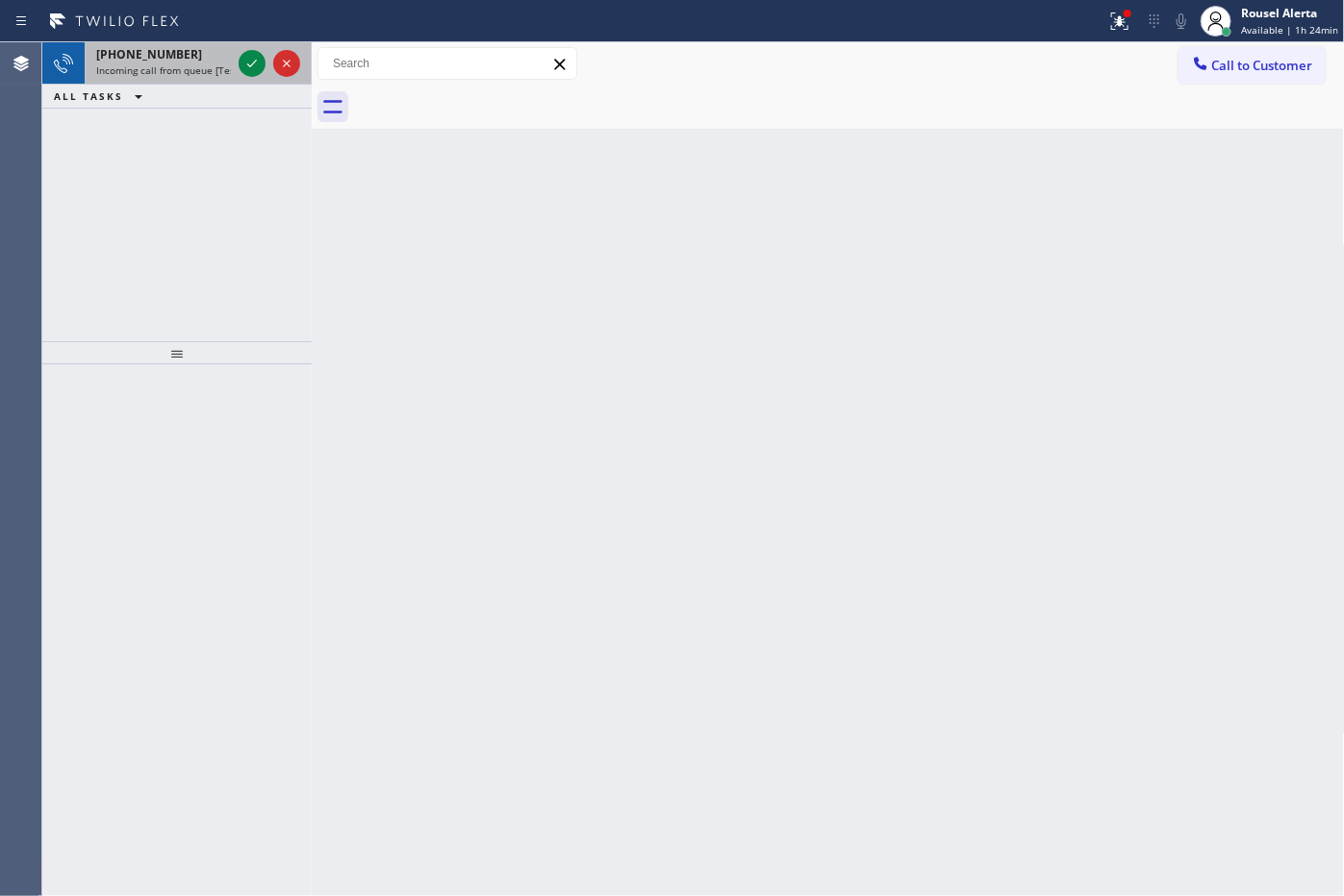
click at [199, 70] on span "Incoming call from queue [Test] All" at bounding box center [176, 70] width 160 height 13
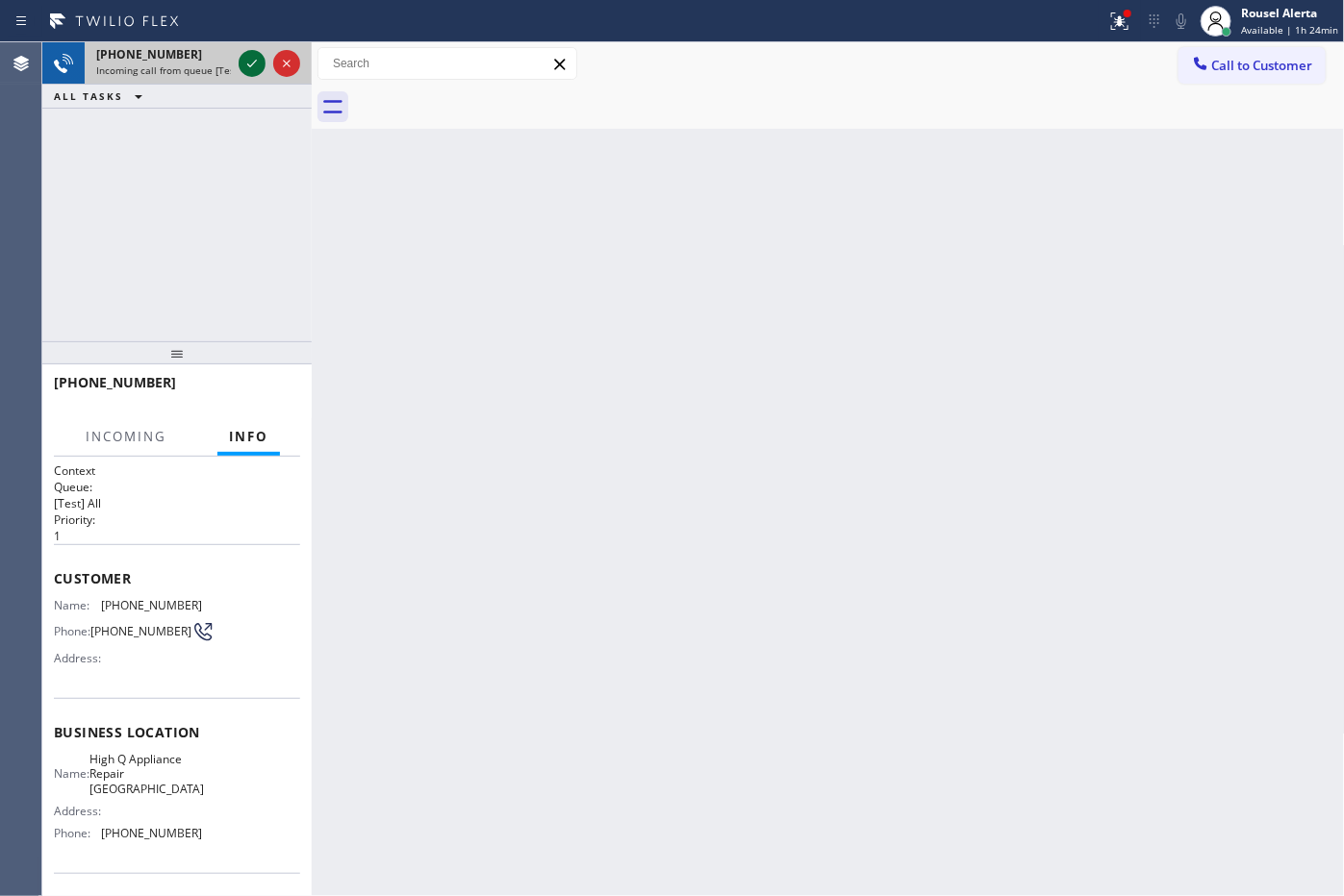
click at [251, 64] on icon at bounding box center [252, 64] width 23 height 23
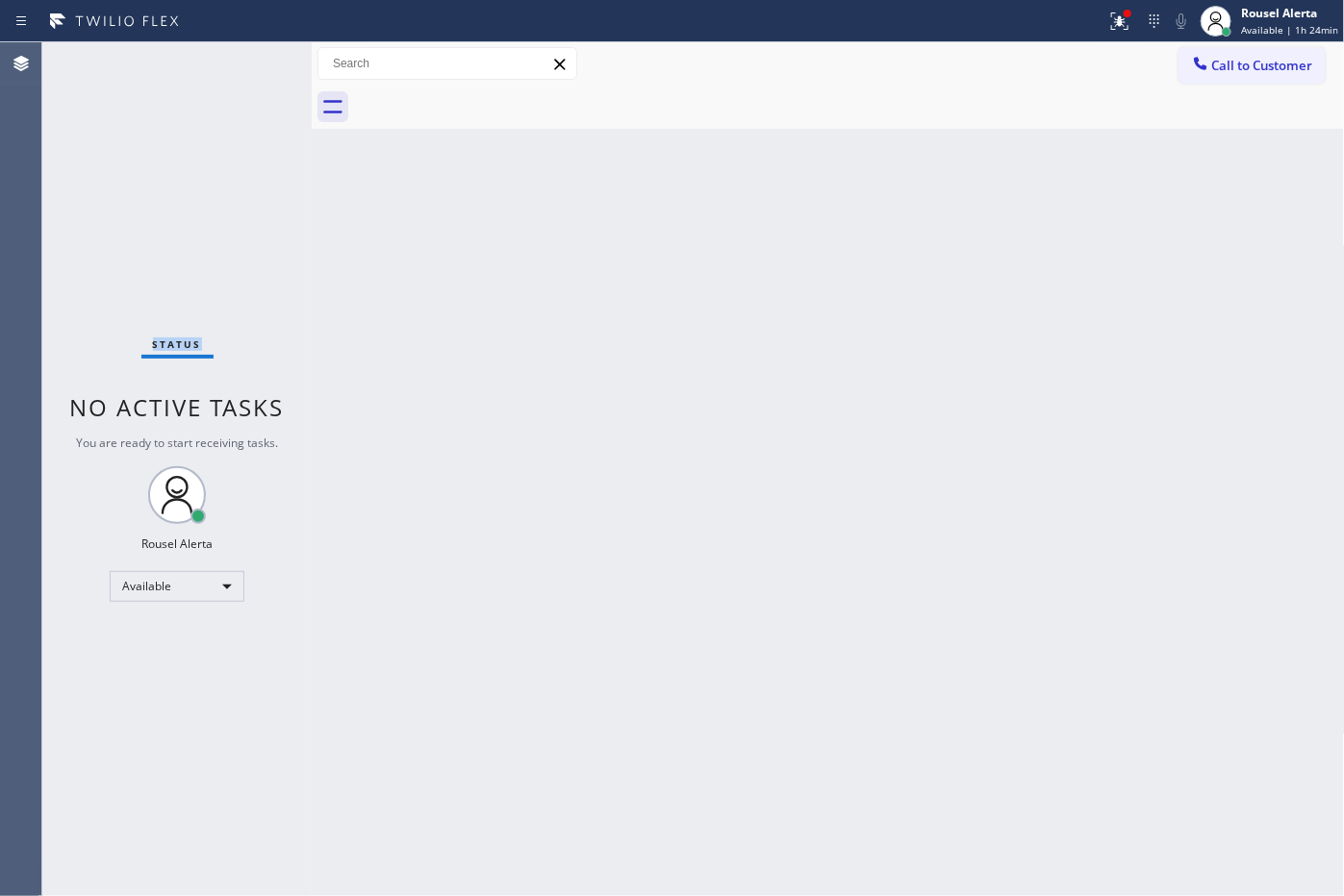
click at [251, 64] on div "Status No active tasks You are ready to start receiving tasks. Rousel Alerta Av…" at bounding box center [177, 469] width 270 height 854
drag, startPoint x: 252, startPoint y: 64, endPoint x: 266, endPoint y: 59, distance: 14.9
click at [260, 59] on div "Status No active tasks You are ready to start receiving tasks. Rousel Alerta Av…" at bounding box center [177, 469] width 270 height 854
click at [1118, 27] on icon at bounding box center [1120, 21] width 23 height 23
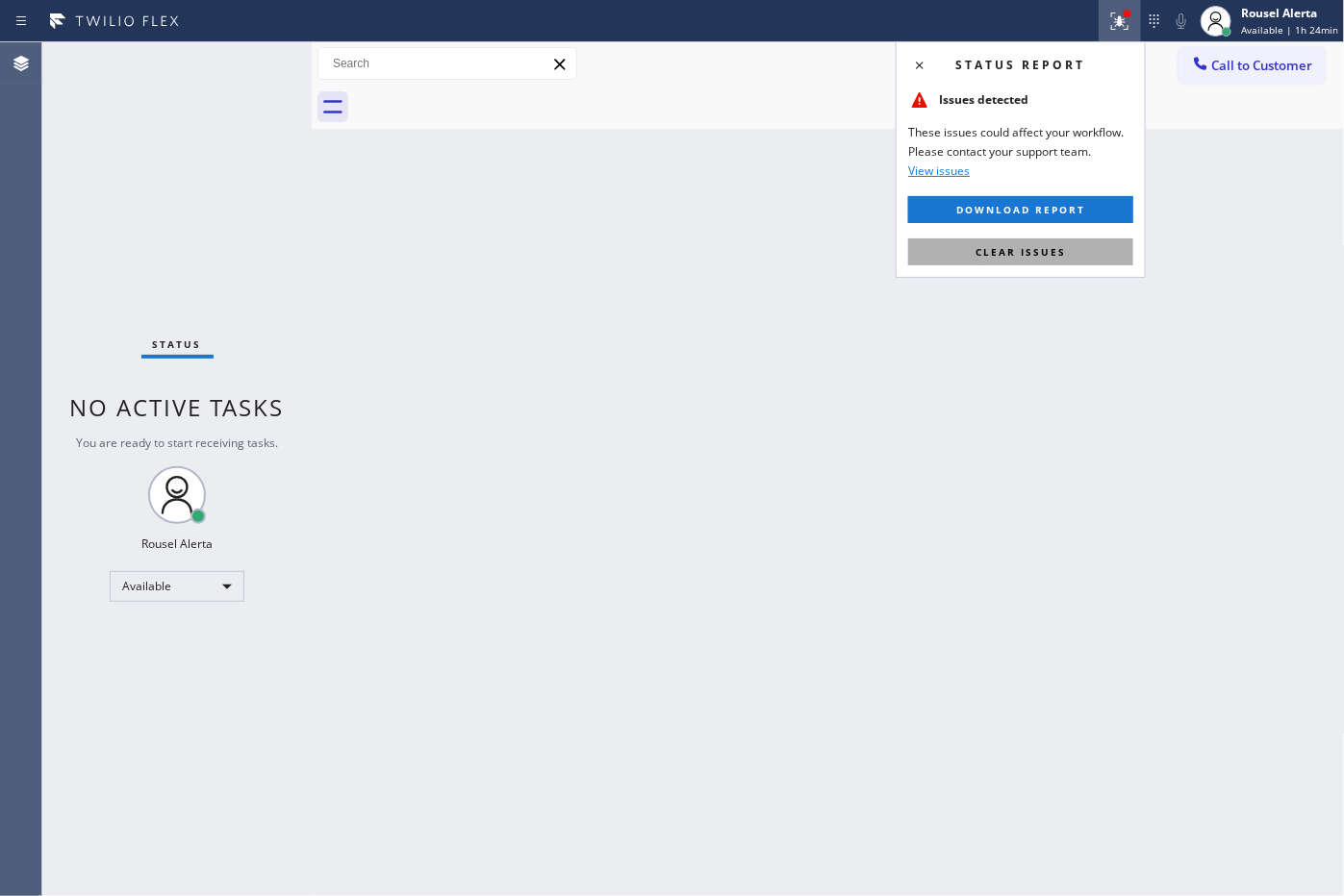
click at [1069, 261] on button "Clear issues" at bounding box center [1020, 252] width 225 height 27
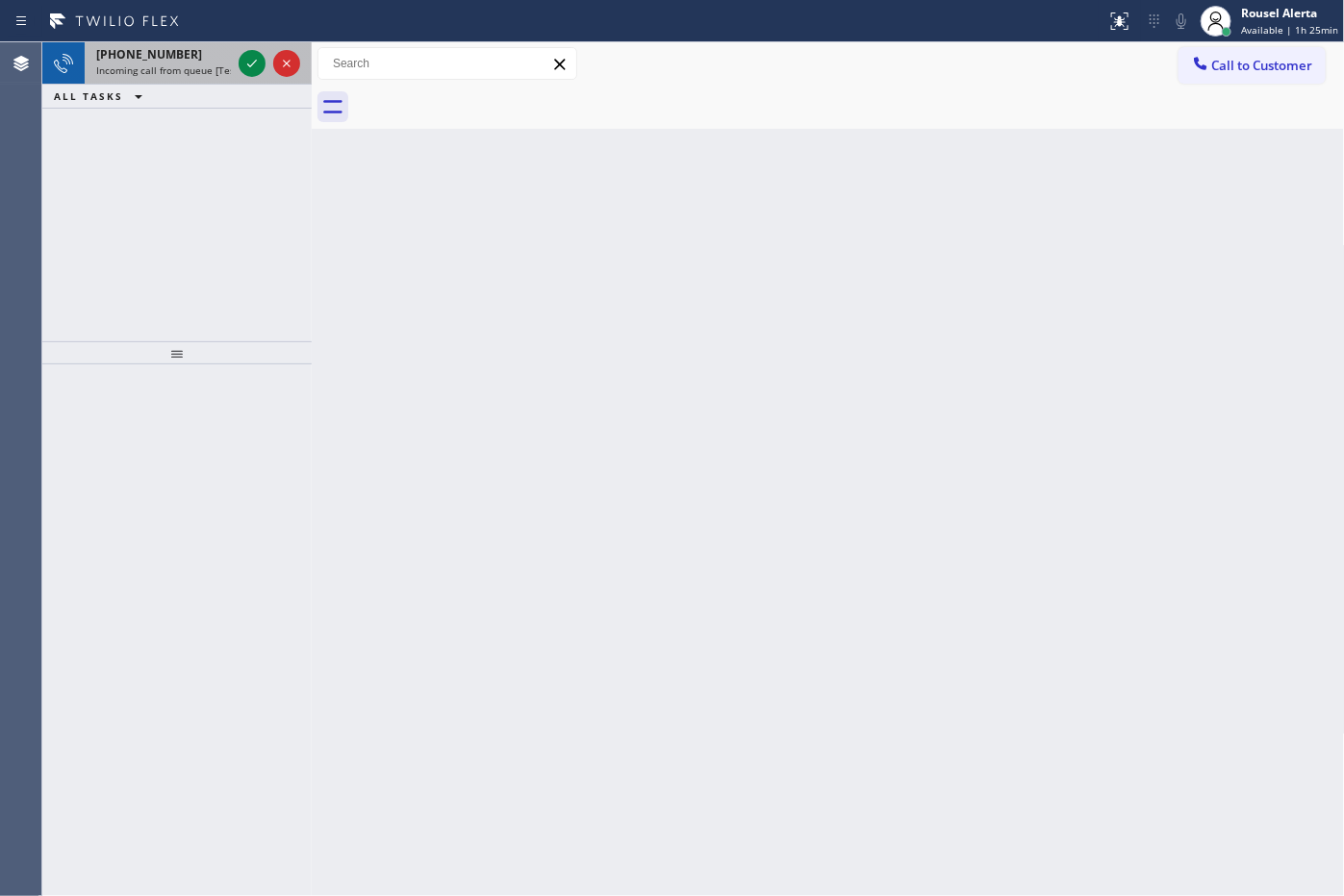
drag, startPoint x: 176, startPoint y: 45, endPoint x: 213, endPoint y: 58, distance: 39.2
click at [180, 46] on div "[PHONE_NUMBER]" at bounding box center [164, 54] width 135 height 16
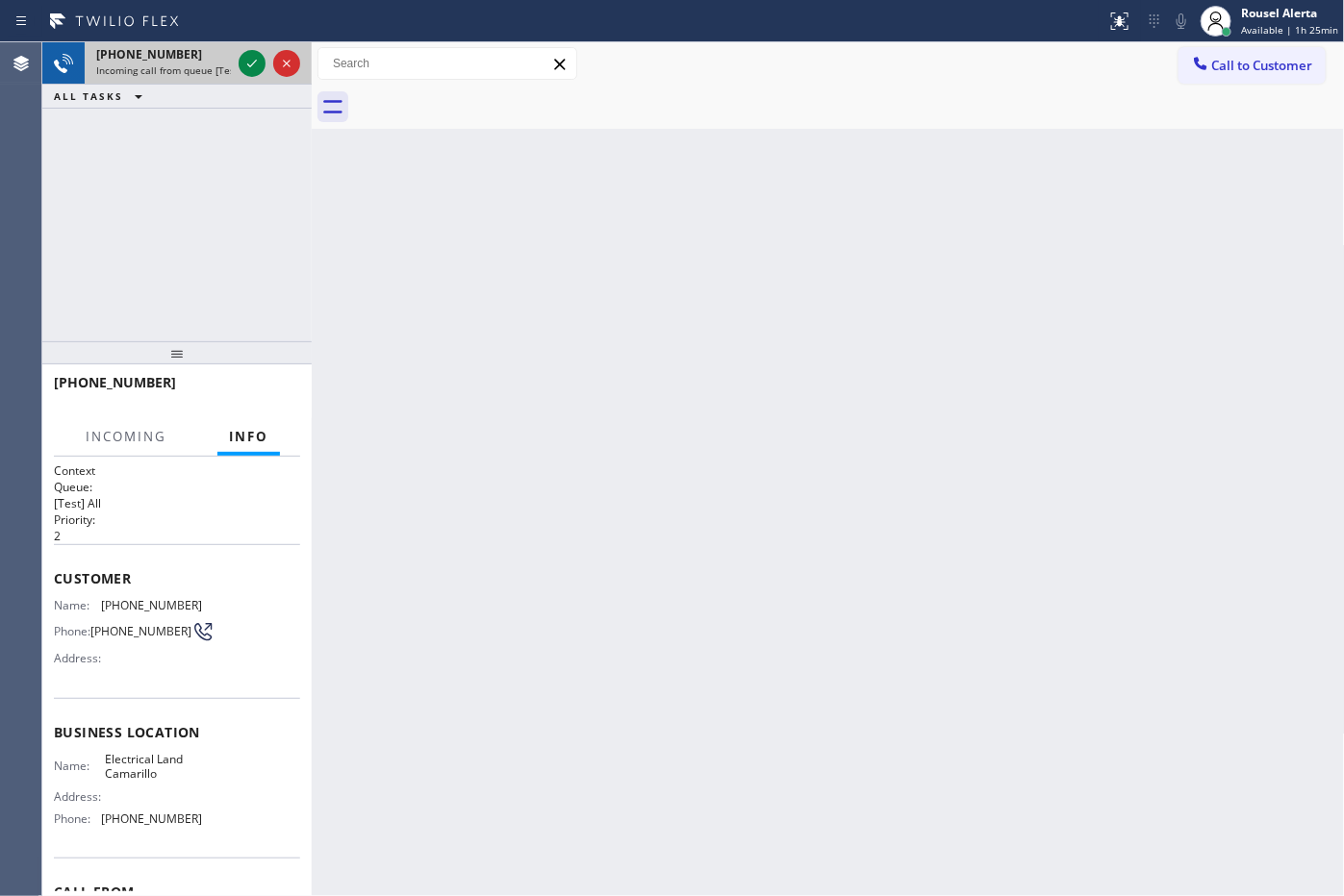
click at [236, 61] on div at bounding box center [270, 64] width 69 height 42
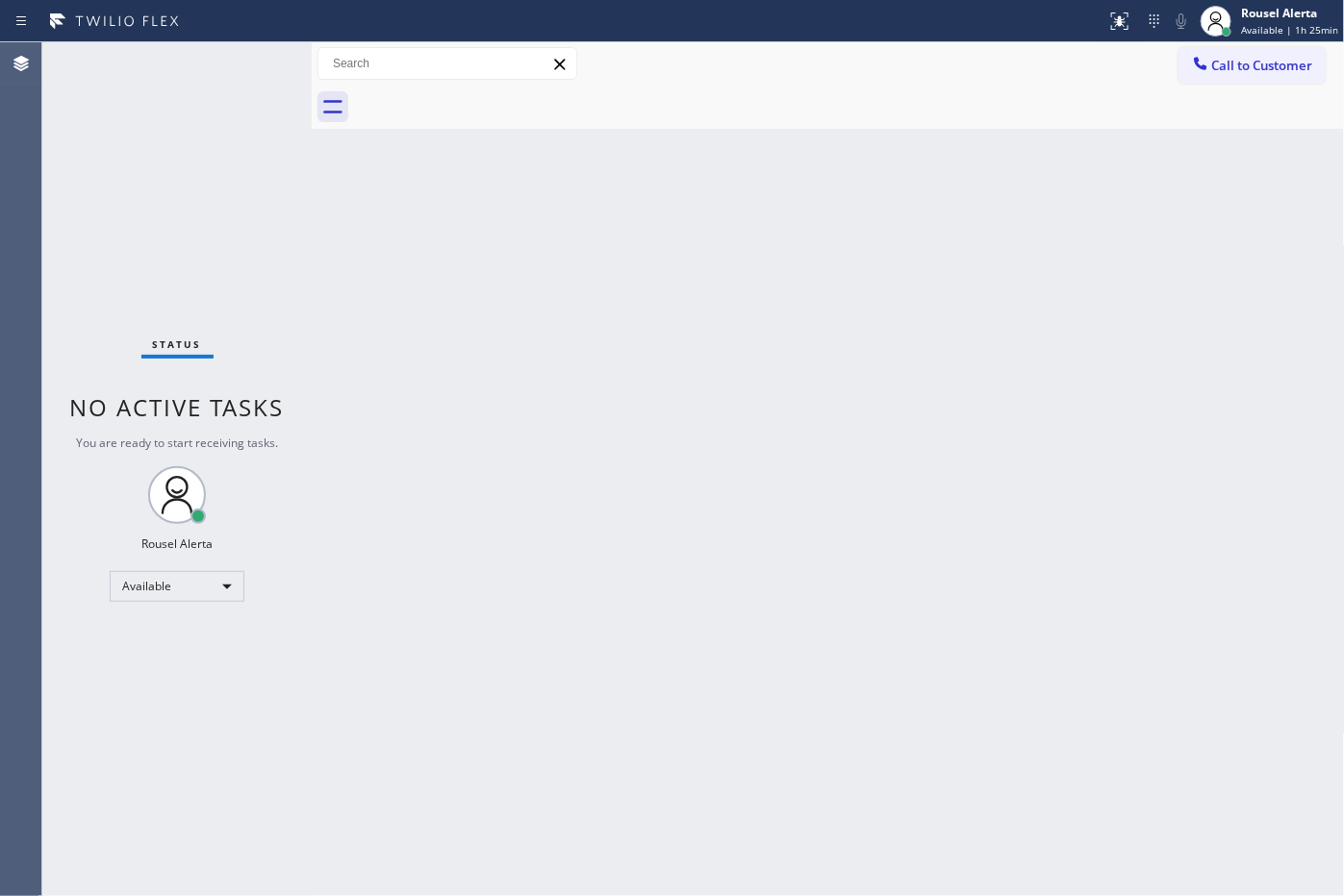
click at [249, 68] on div "Status No active tasks You are ready to start receiving tasks. Rousel Alerta Av…" at bounding box center [177, 469] width 270 height 854
drag, startPoint x: 566, startPoint y: 729, endPoint x: 625, endPoint y: 724, distance: 59.2
click at [625, 724] on div "Back to Dashboard Change Sender ID Customers Technicians Select a contact Outbo…" at bounding box center [828, 469] width 1033 height 854
click at [222, 136] on div "Status No active tasks You are ready to start receiving tasks. Rousel Alerta Av…" at bounding box center [177, 469] width 270 height 854
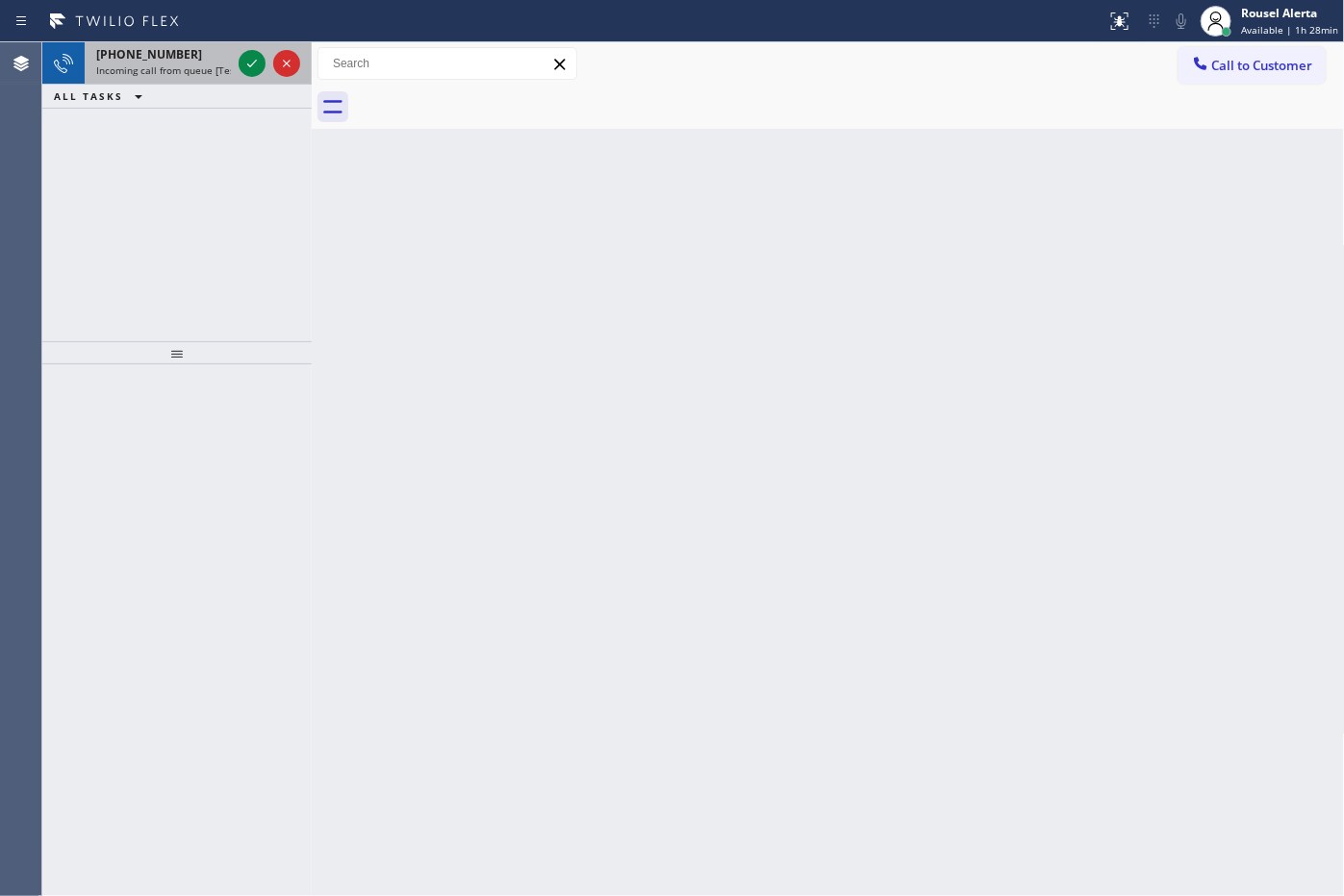
click at [202, 61] on div "[PHONE_NUMBER]" at bounding box center [164, 54] width 135 height 16
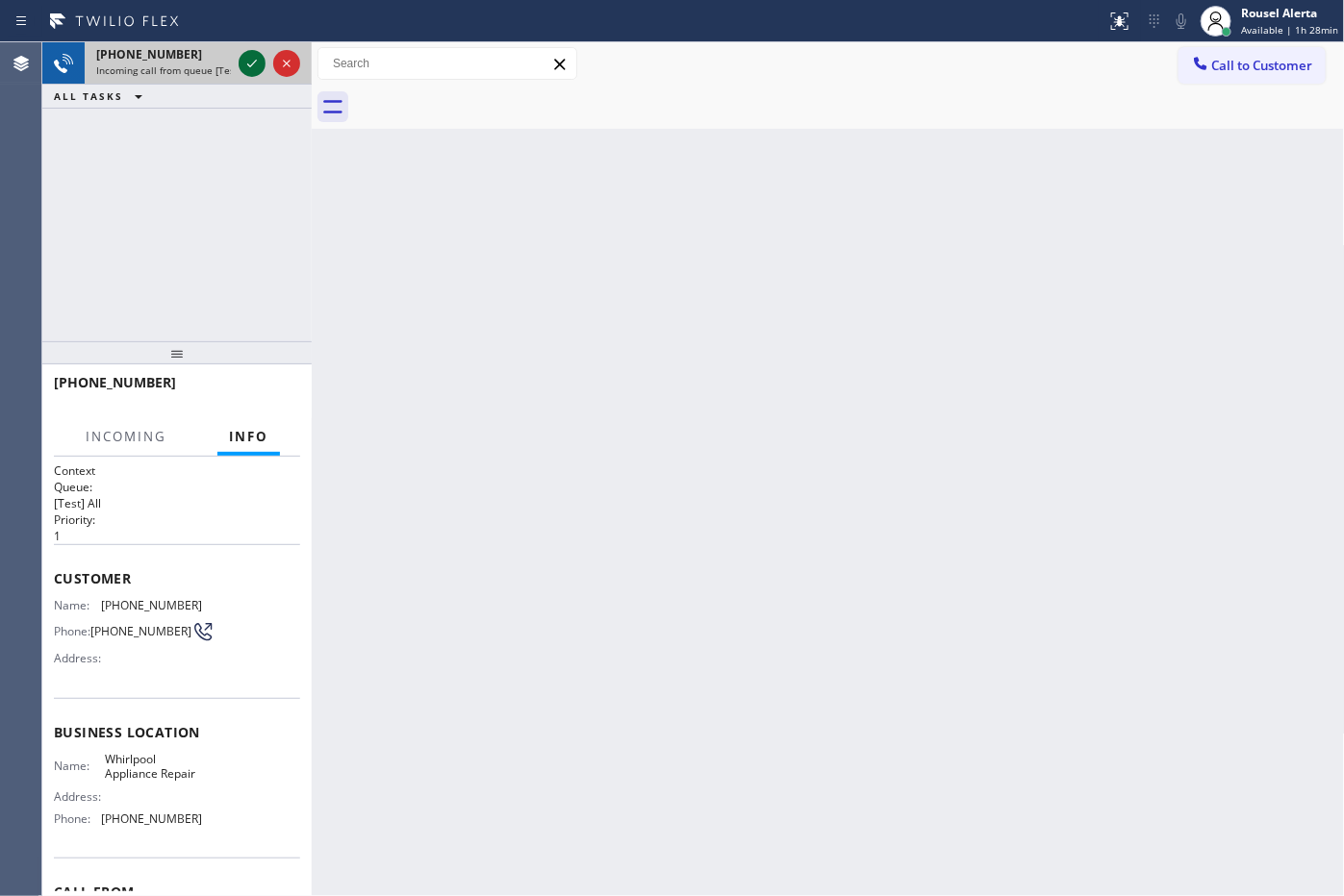
click at [242, 63] on icon at bounding box center [252, 64] width 23 height 23
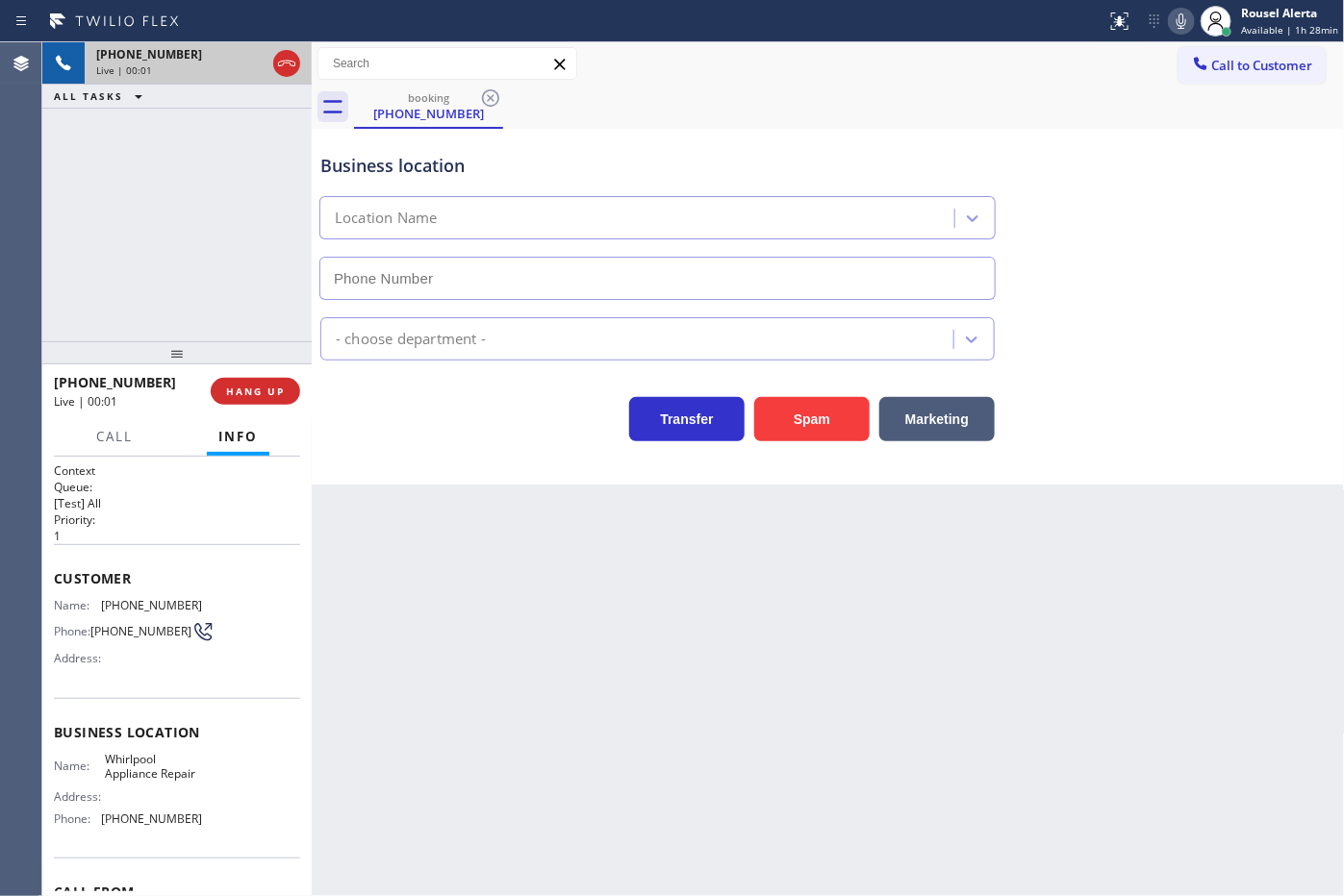
type input "[PHONE_NUMBER]"
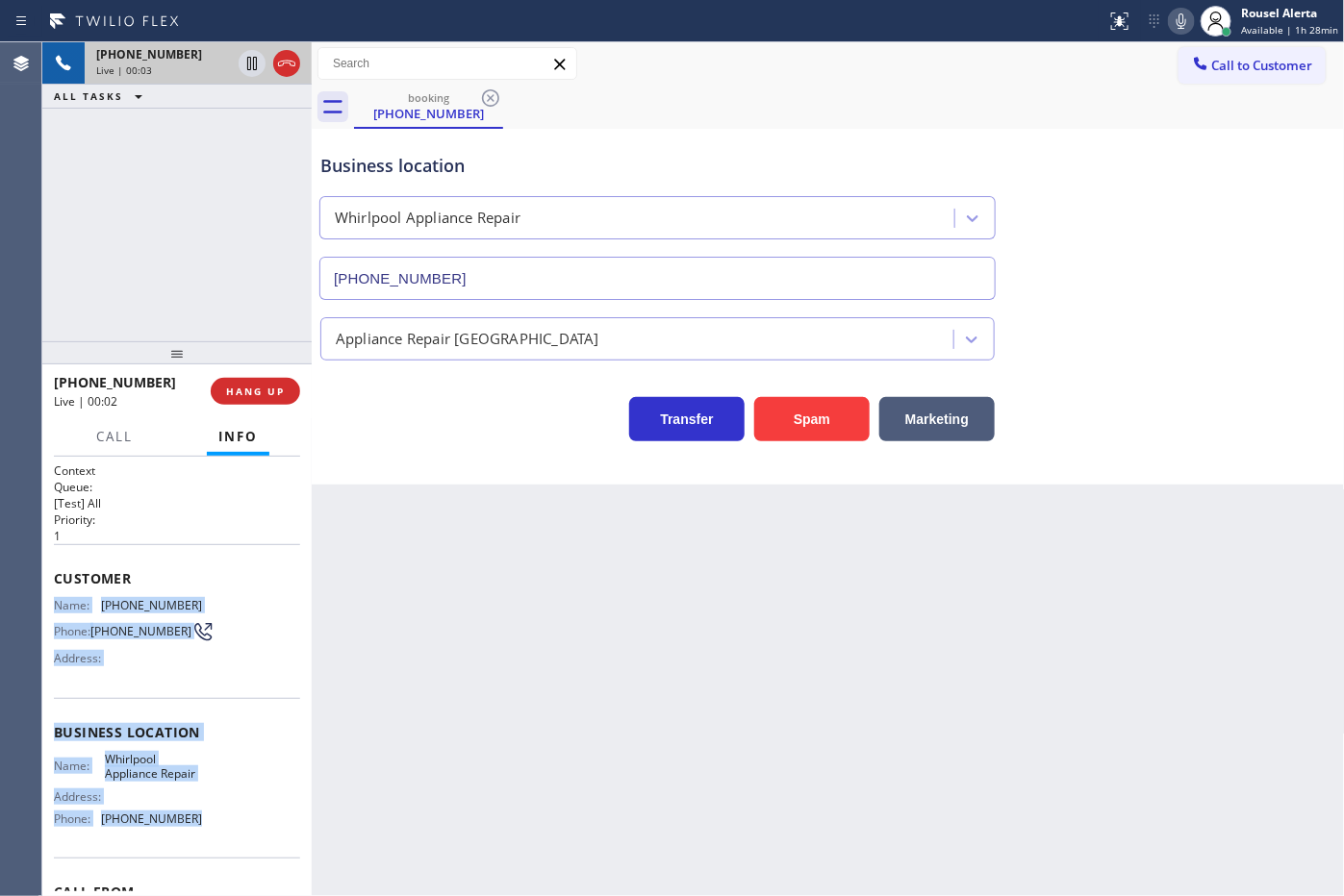
drag, startPoint x: 56, startPoint y: 603, endPoint x: 205, endPoint y: 831, distance: 272.4
click at [205, 831] on div "Context Queue: [Test] All Priority: 1 Customer Name: [PHONE_NUMBER] Phone: [PHO…" at bounding box center [177, 733] width 247 height 541
copy div "Name: [PHONE_NUMBER] Phone: [PHONE_NUMBER] Address: Business location Name: Whi…"
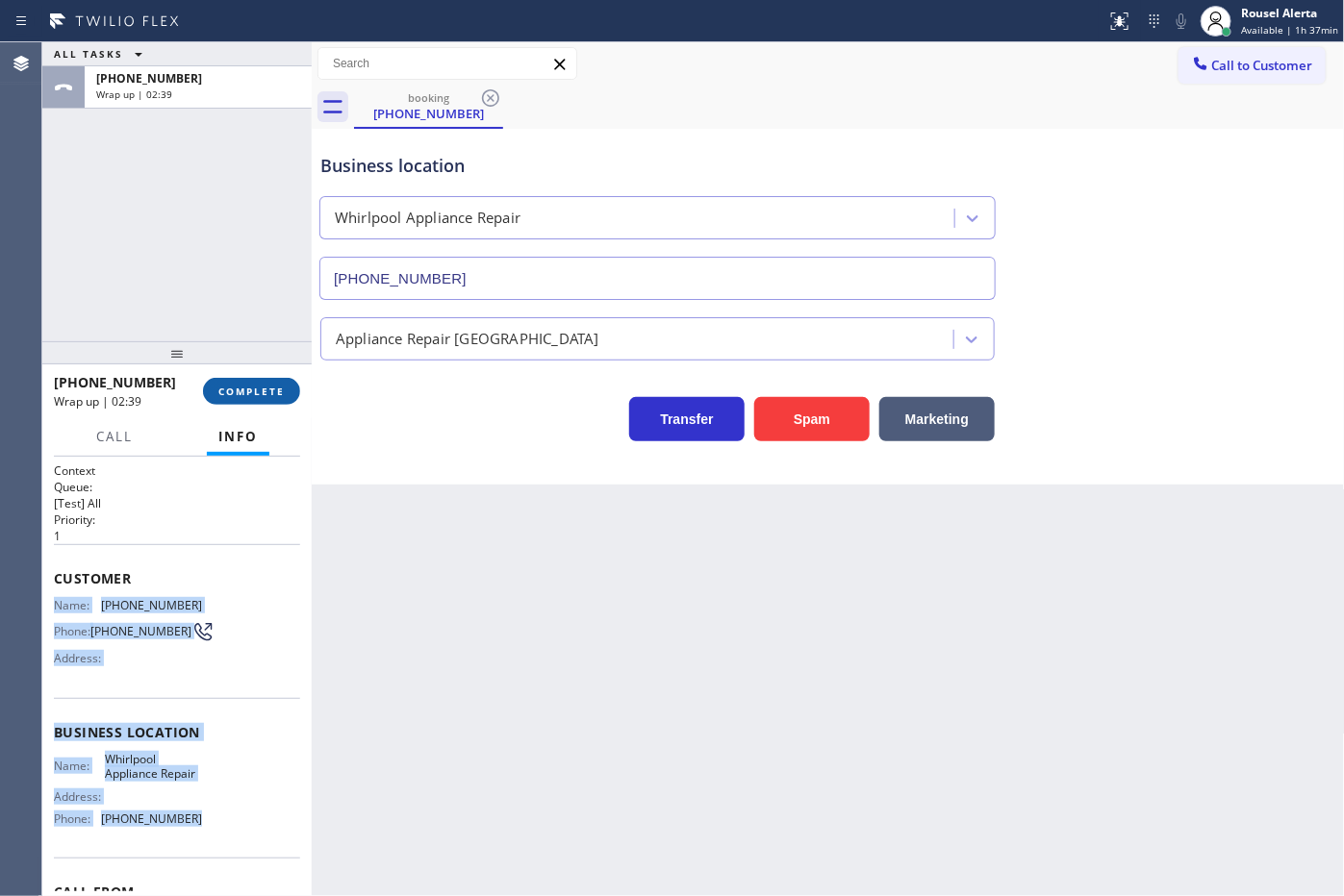
click at [244, 402] on button "COMPLETE" at bounding box center [251, 391] width 97 height 27
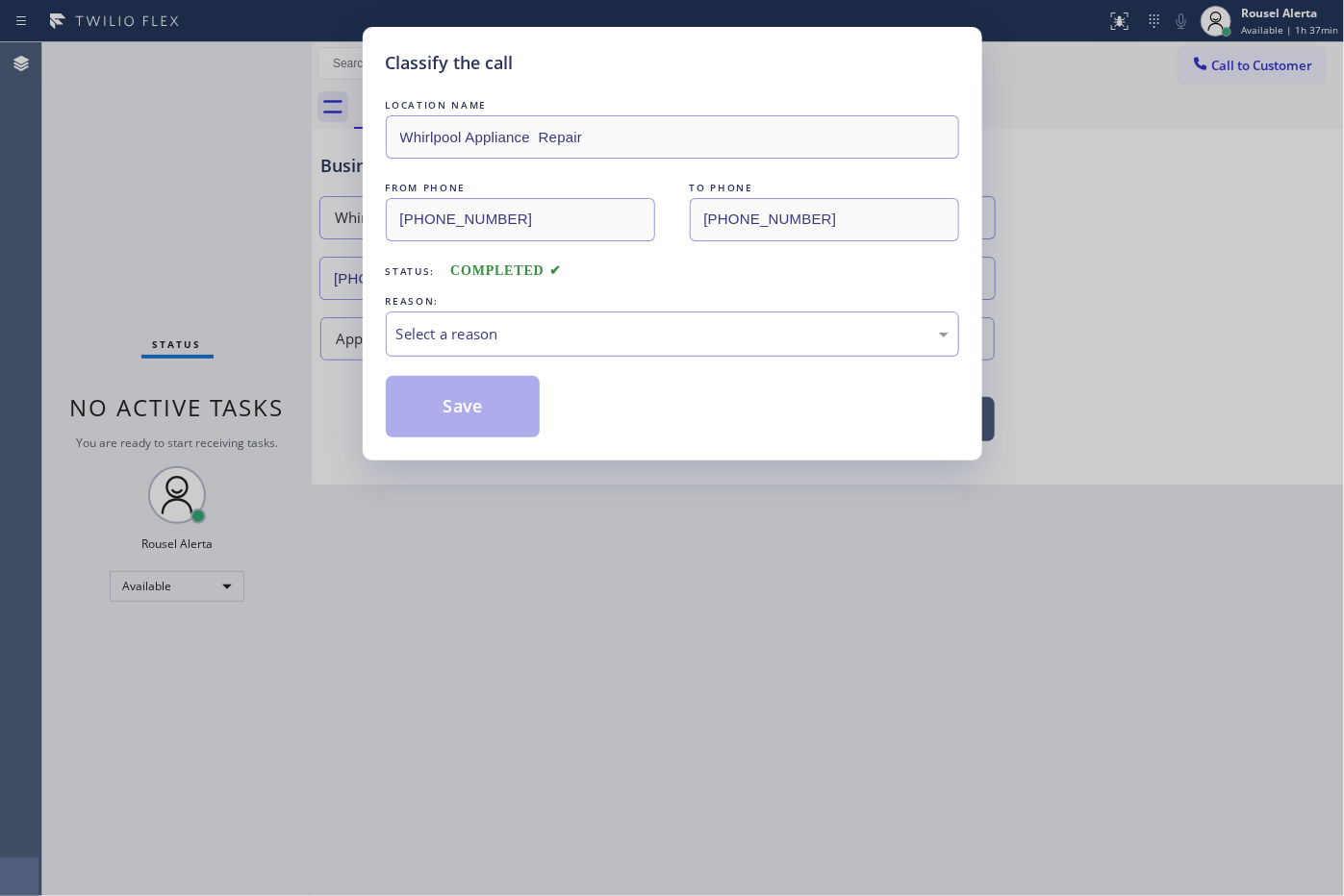
click at [468, 349] on div "Select a reason" at bounding box center [672, 333] width 573 height 45
click at [440, 409] on button "Save" at bounding box center [462, 407] width 155 height 62
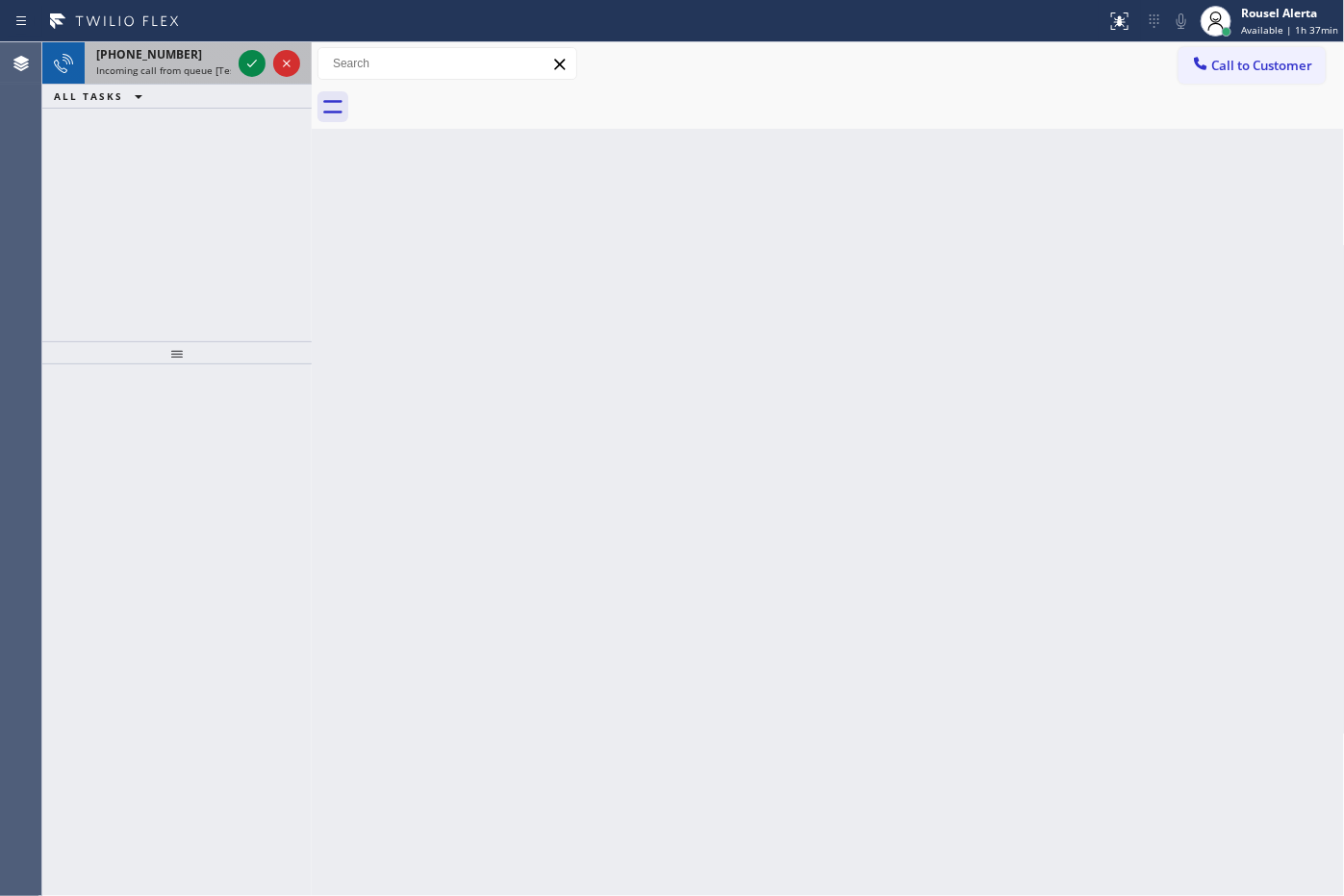
click at [189, 53] on div "[PHONE_NUMBER]" at bounding box center [164, 54] width 135 height 16
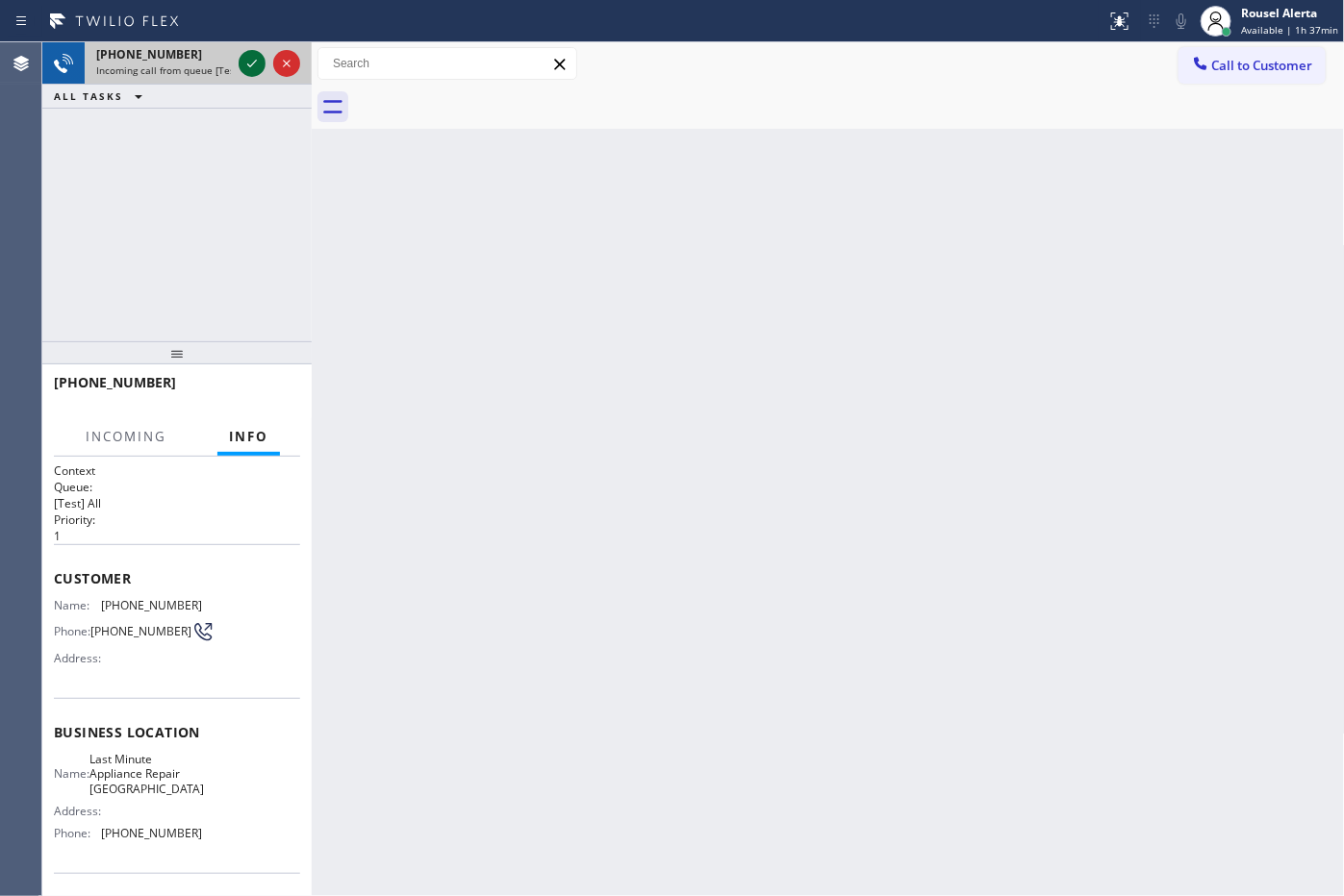
click at [248, 60] on icon at bounding box center [252, 64] width 23 height 23
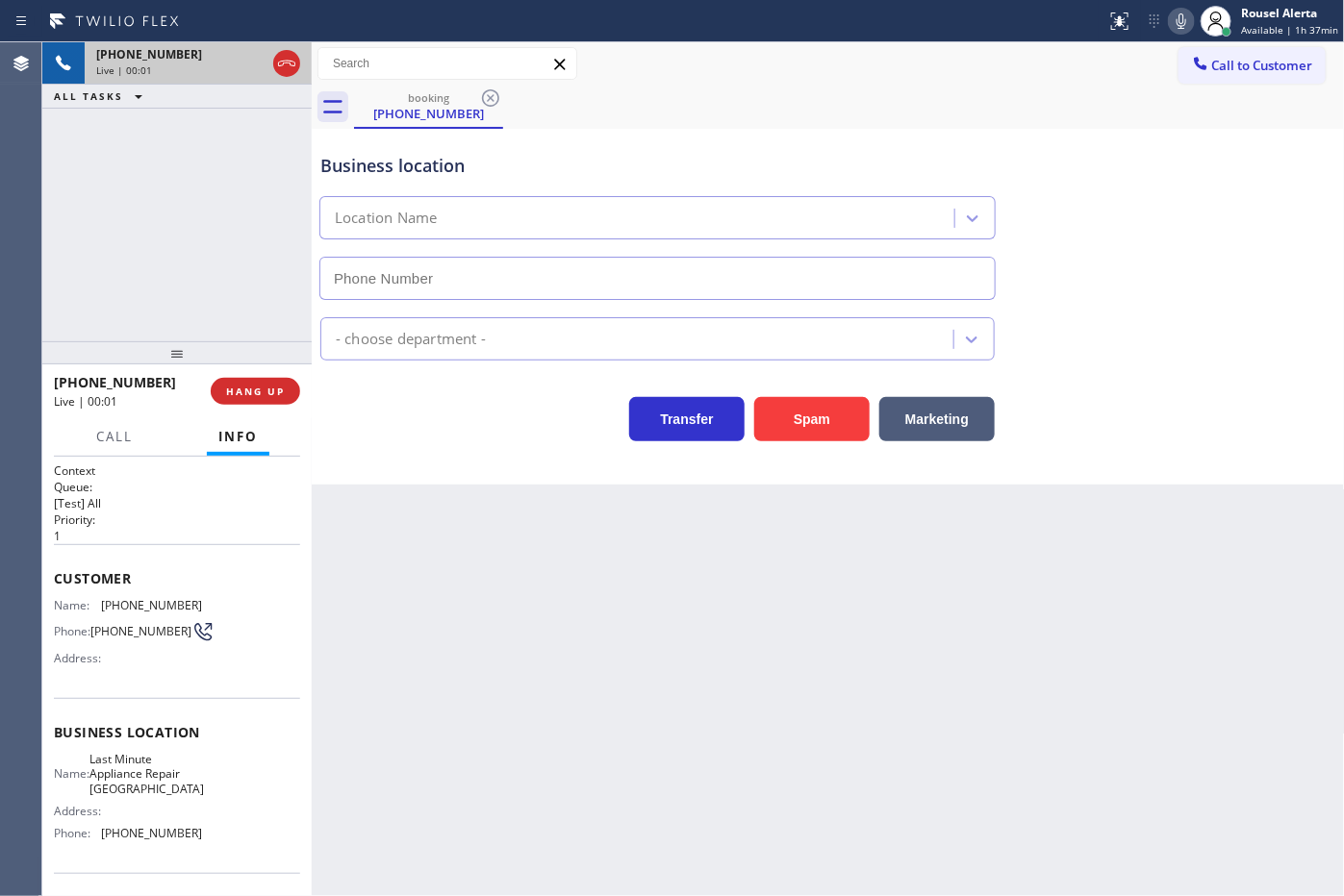
type input "[PHONE_NUMBER]"
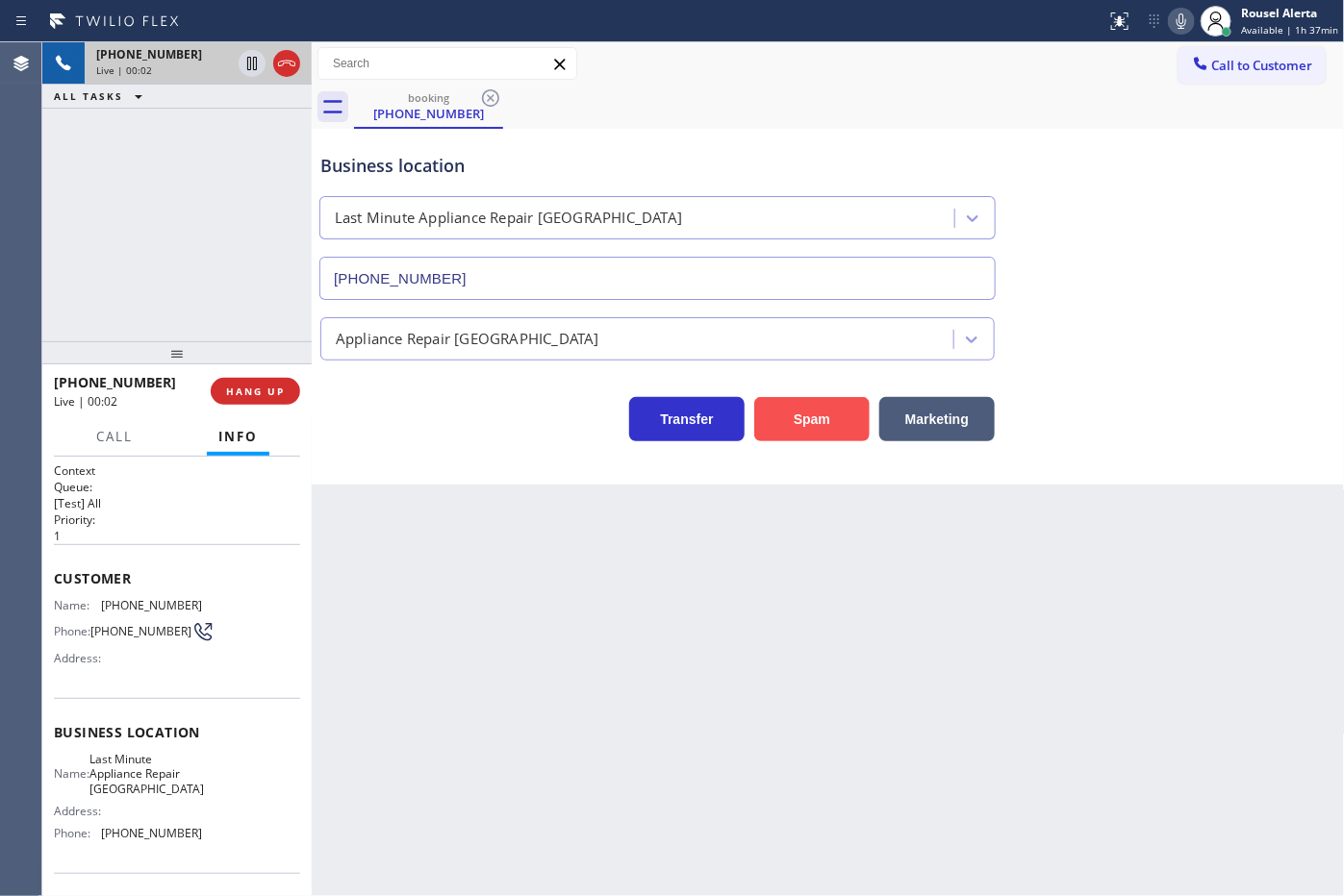
click at [806, 423] on button "Spam" at bounding box center [812, 419] width 116 height 44
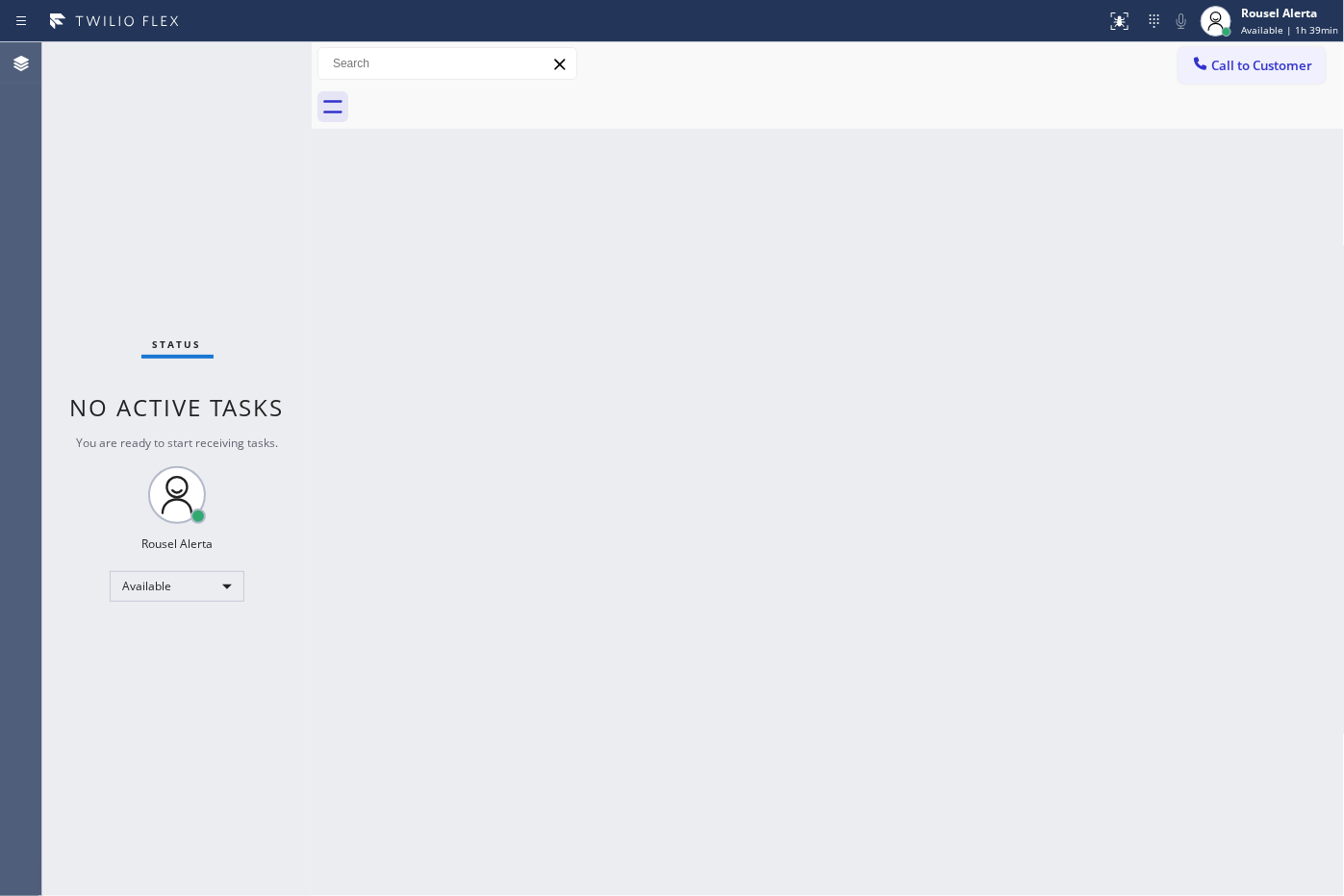
click at [209, 87] on div "Status No active tasks You are ready to start receiving tasks. Rousel Alerta Av…" at bounding box center [177, 469] width 270 height 854
click at [833, 389] on div "Back to Dashboard Change Sender ID Customers Technicians Select a contact Outbo…" at bounding box center [828, 469] width 1033 height 854
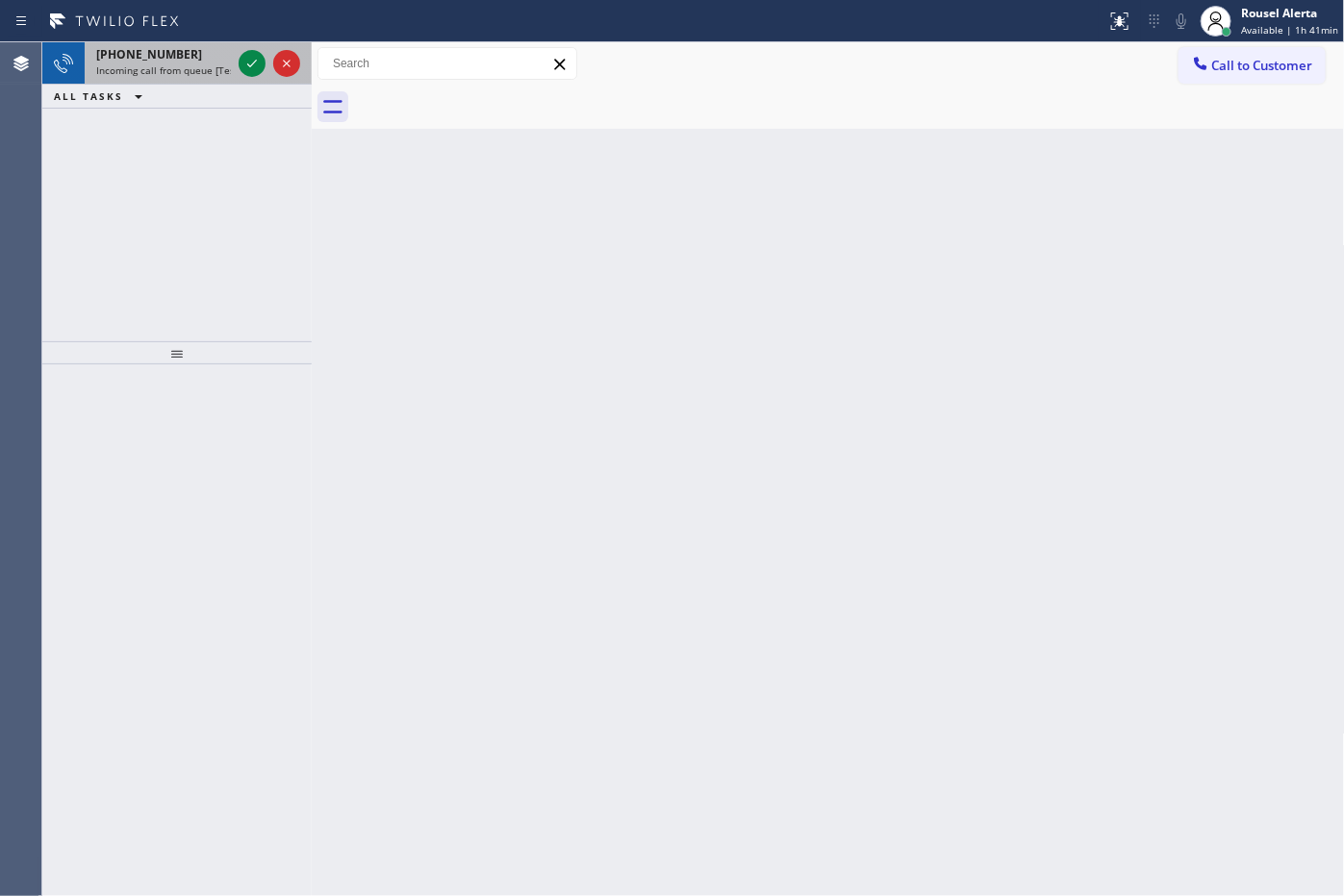
click at [209, 67] on span "Incoming call from queue [Test] All" at bounding box center [176, 70] width 160 height 13
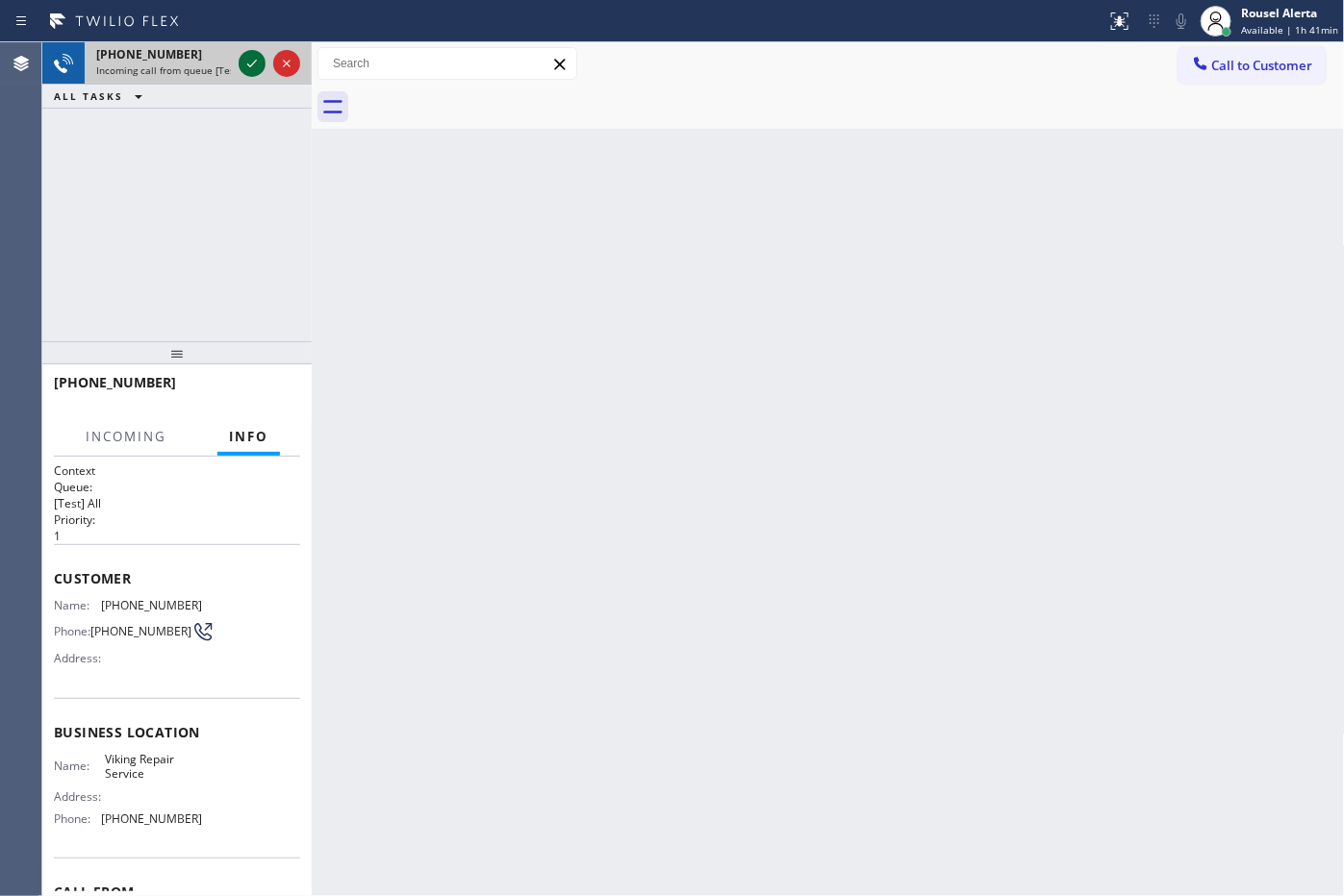
click at [253, 67] on icon at bounding box center [252, 64] width 23 height 23
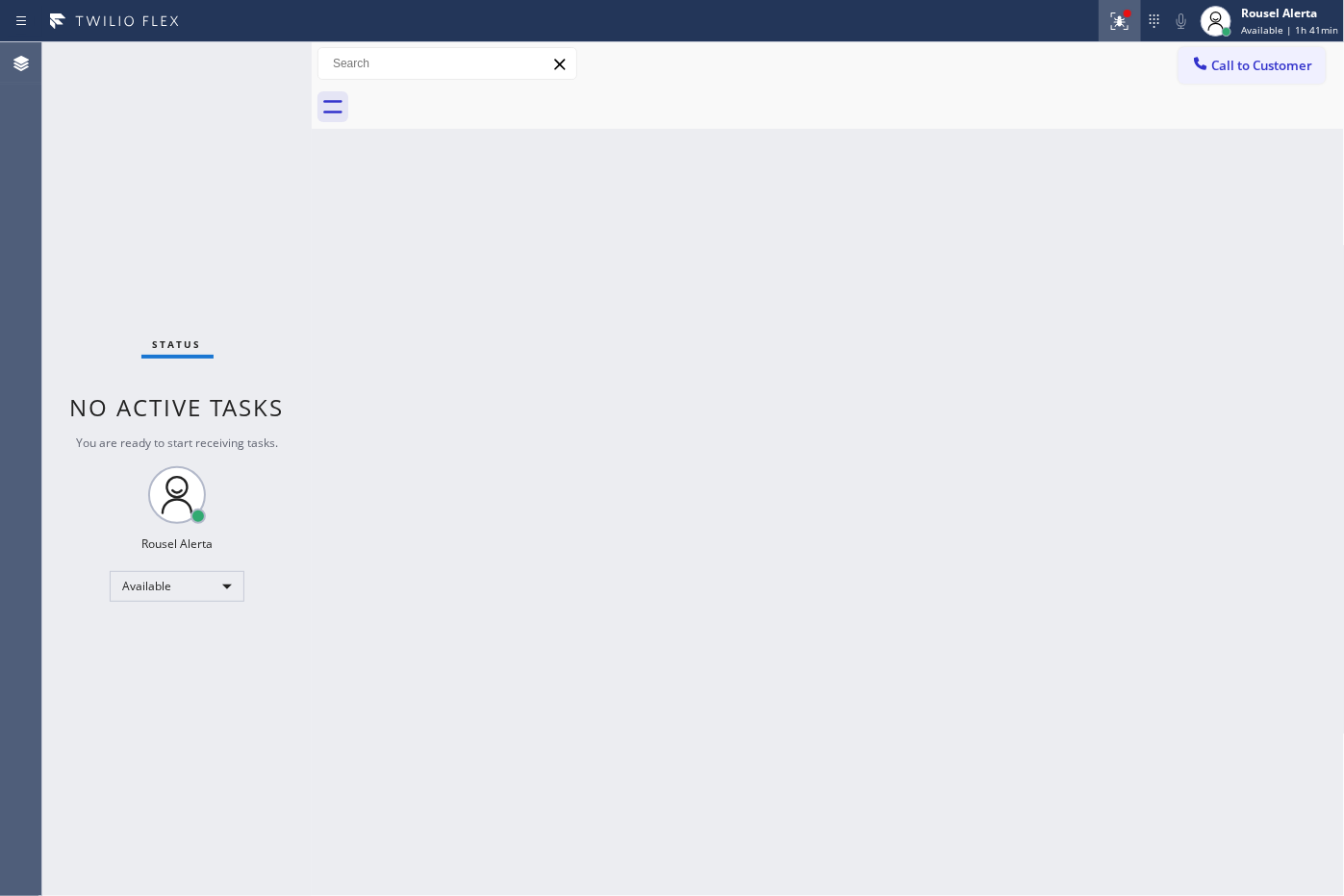
click at [1112, 11] on icon at bounding box center [1120, 21] width 23 height 23
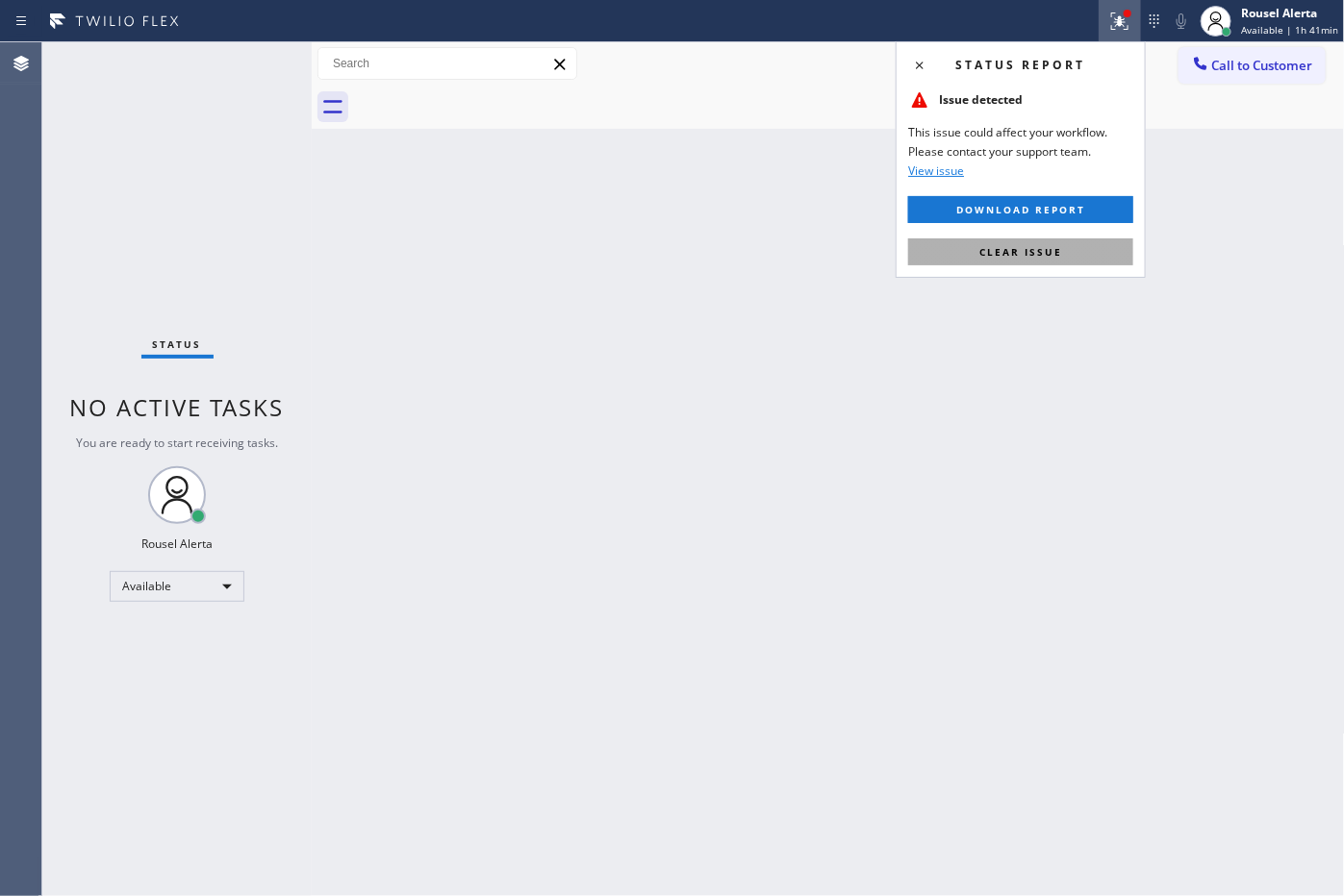
click at [1097, 246] on button "Clear issue" at bounding box center [1020, 252] width 225 height 27
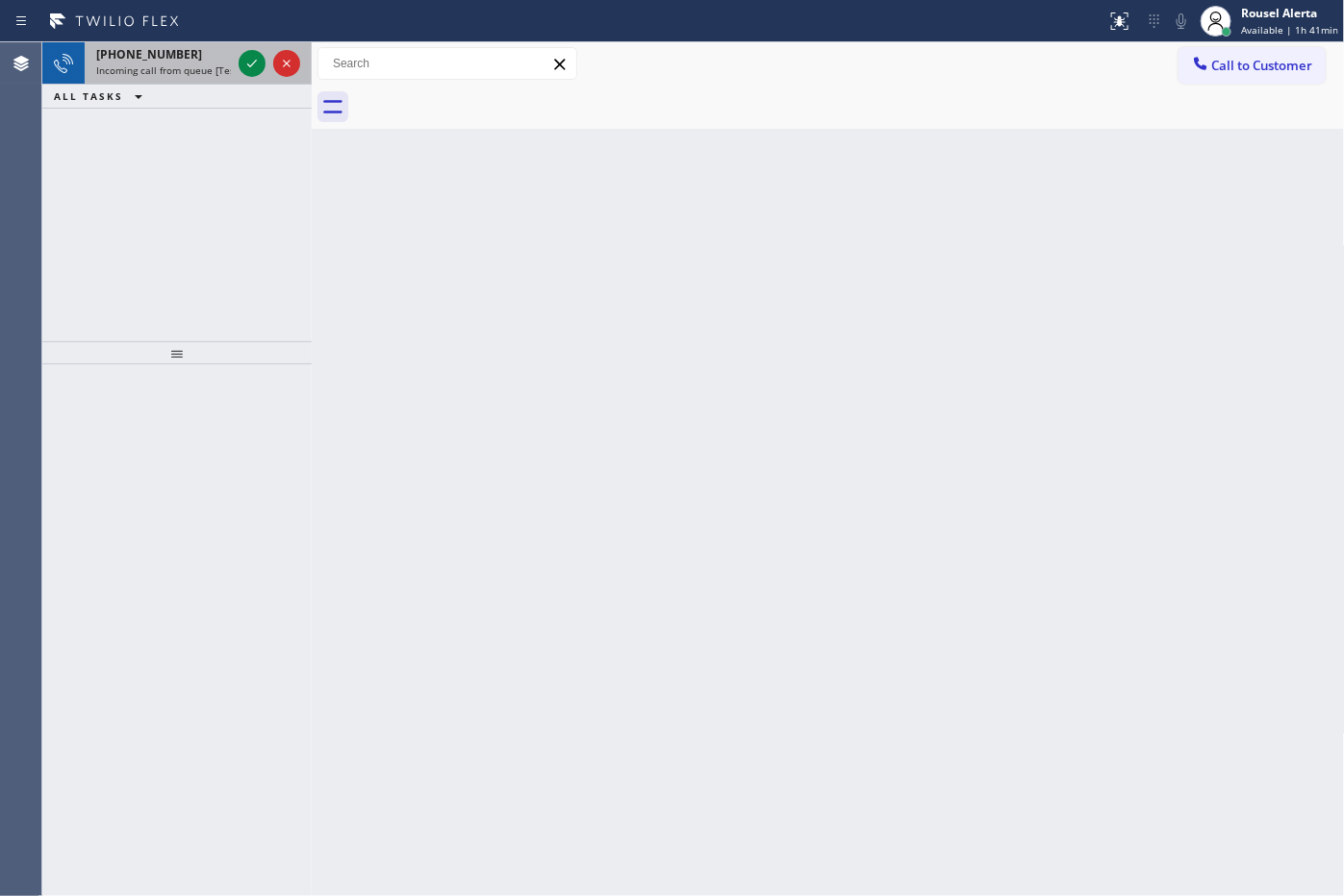
click at [179, 56] on div "[PHONE_NUMBER]" at bounding box center [164, 54] width 135 height 16
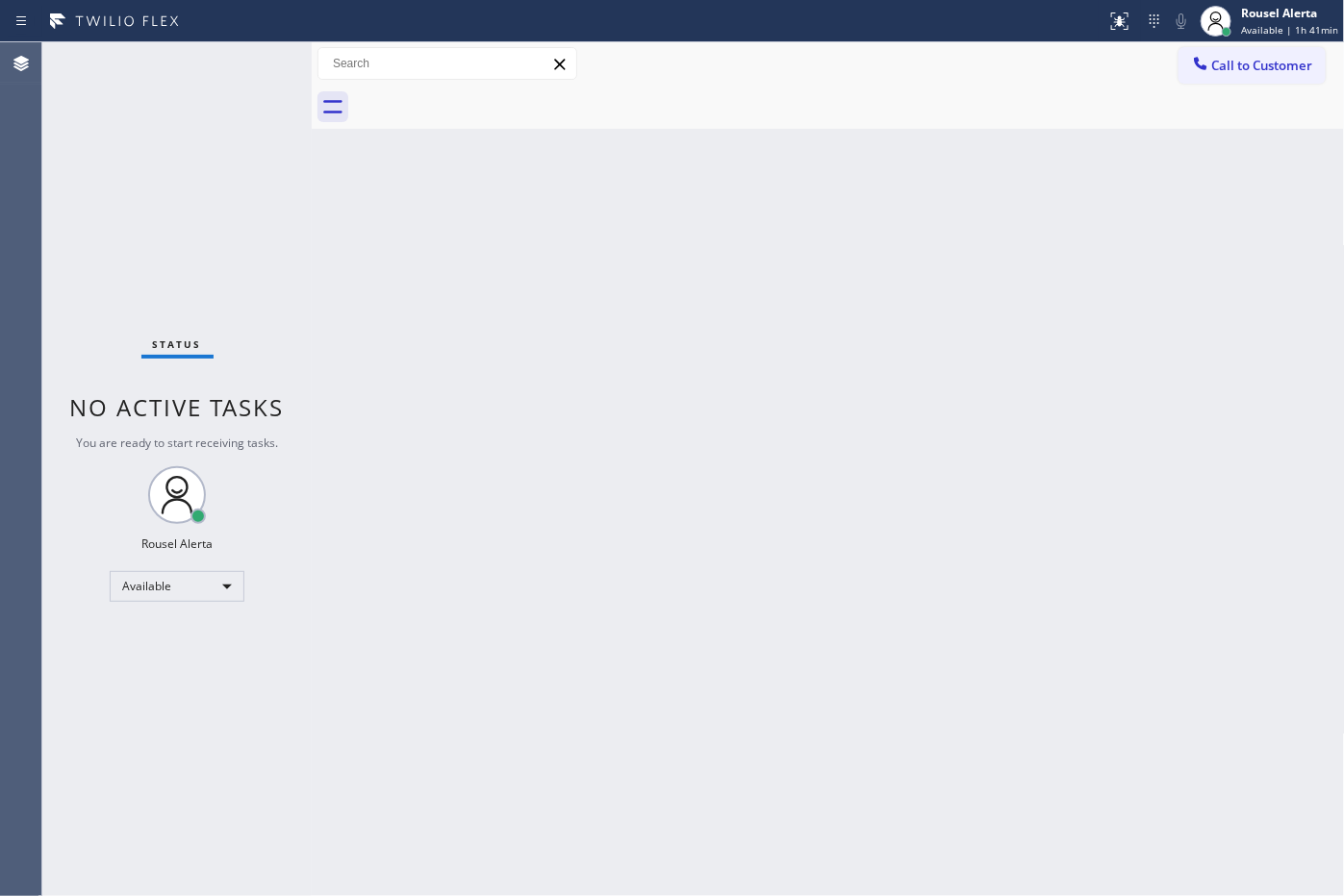
click at [236, 64] on div "Status No active tasks You are ready to start receiving tasks. Rousel Alerta Av…" at bounding box center [177, 469] width 270 height 854
click at [681, 635] on div "Back to Dashboard Change Sender ID Customers Technicians Select a contact Outbo…" at bounding box center [828, 469] width 1033 height 854
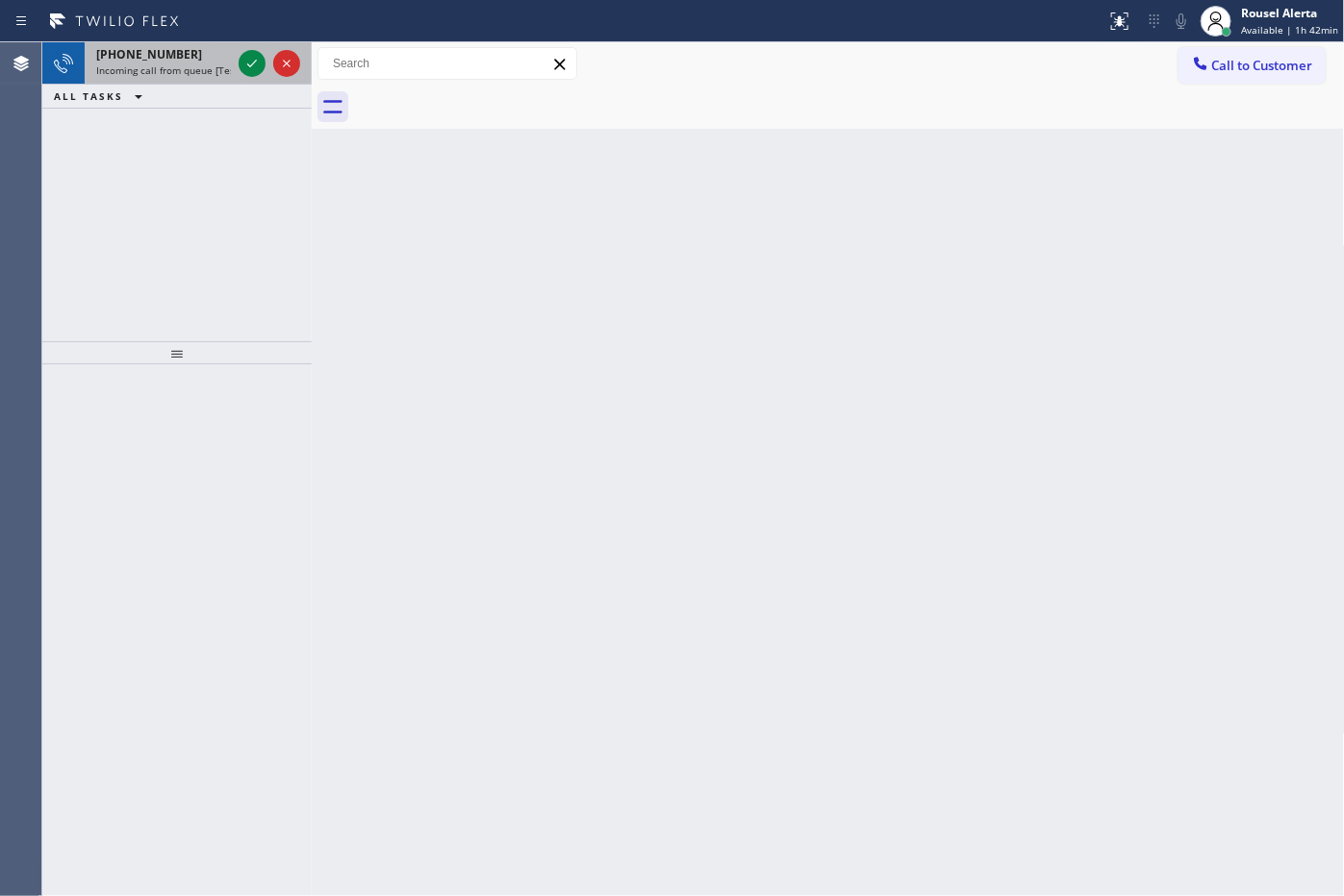
click at [191, 64] on span "Incoming call from queue [Test] All" at bounding box center [176, 70] width 160 height 13
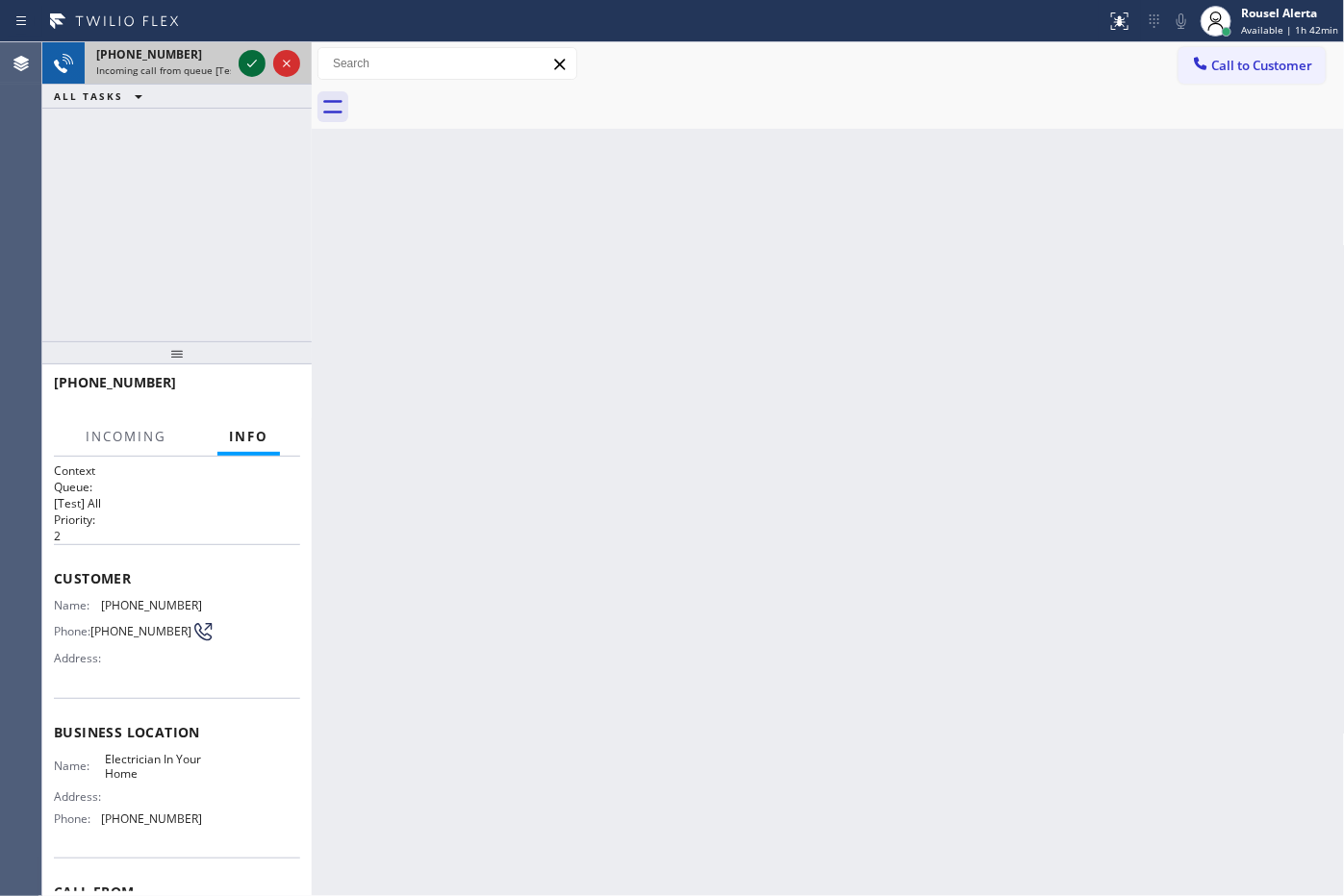
click at [242, 63] on icon at bounding box center [252, 64] width 23 height 23
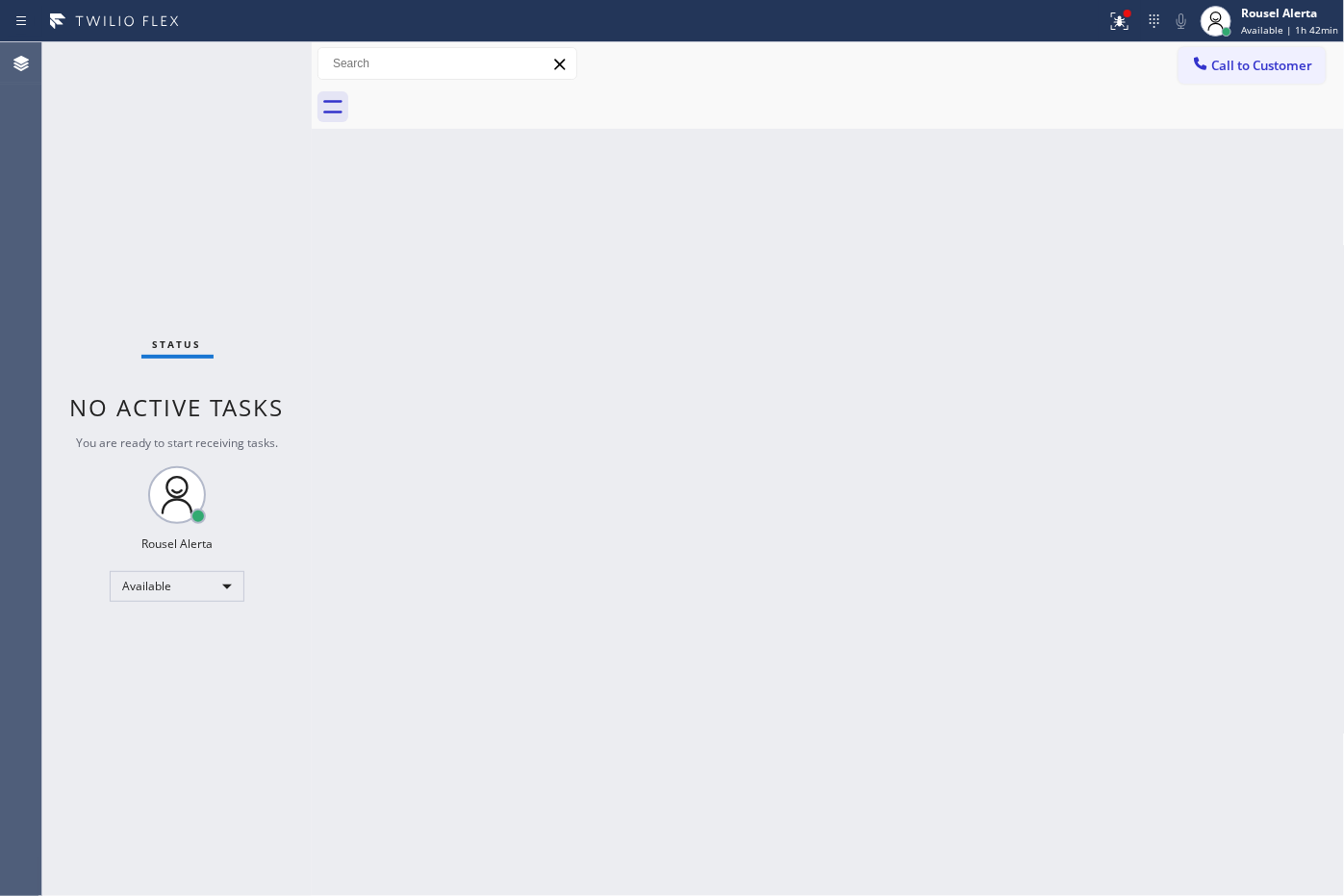
click at [267, 67] on div "Status No active tasks You are ready to start receiving tasks. Rousel Alerta Av…" at bounding box center [177, 469] width 270 height 854
click at [1111, 13] on div at bounding box center [1120, 21] width 42 height 23
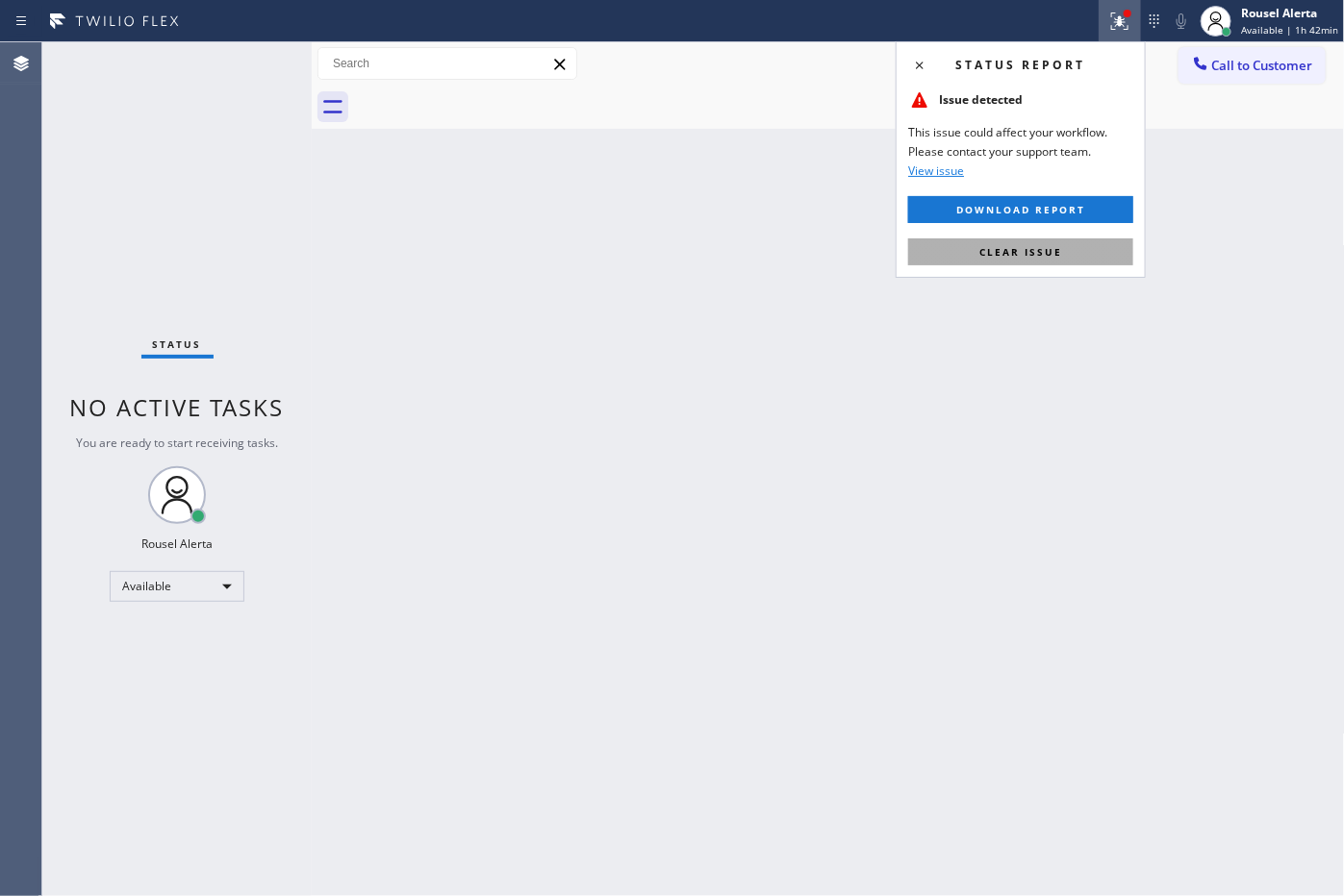
click at [1073, 256] on button "Clear issue" at bounding box center [1020, 252] width 225 height 27
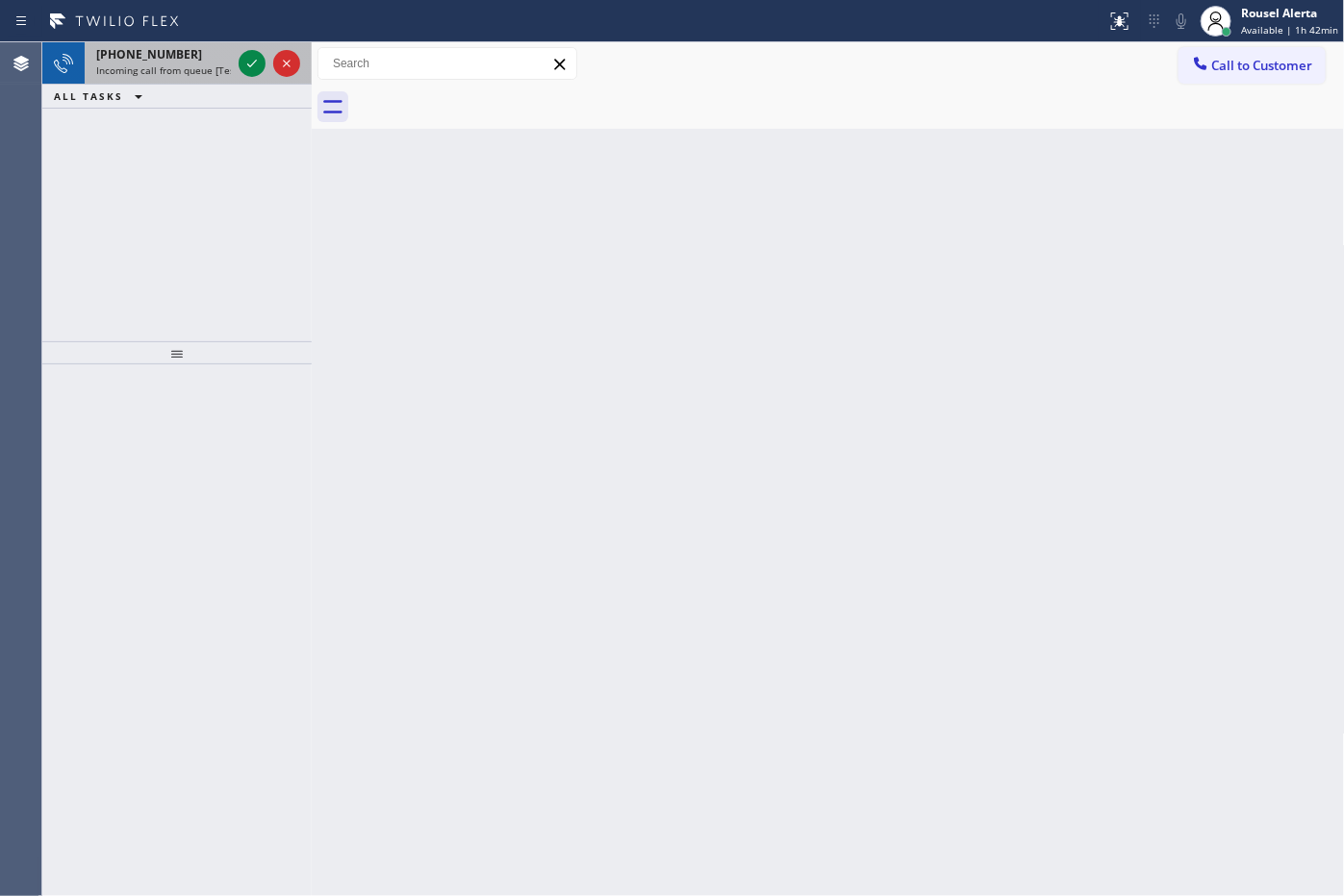
click at [198, 59] on div "[PHONE_NUMBER]" at bounding box center [164, 54] width 135 height 16
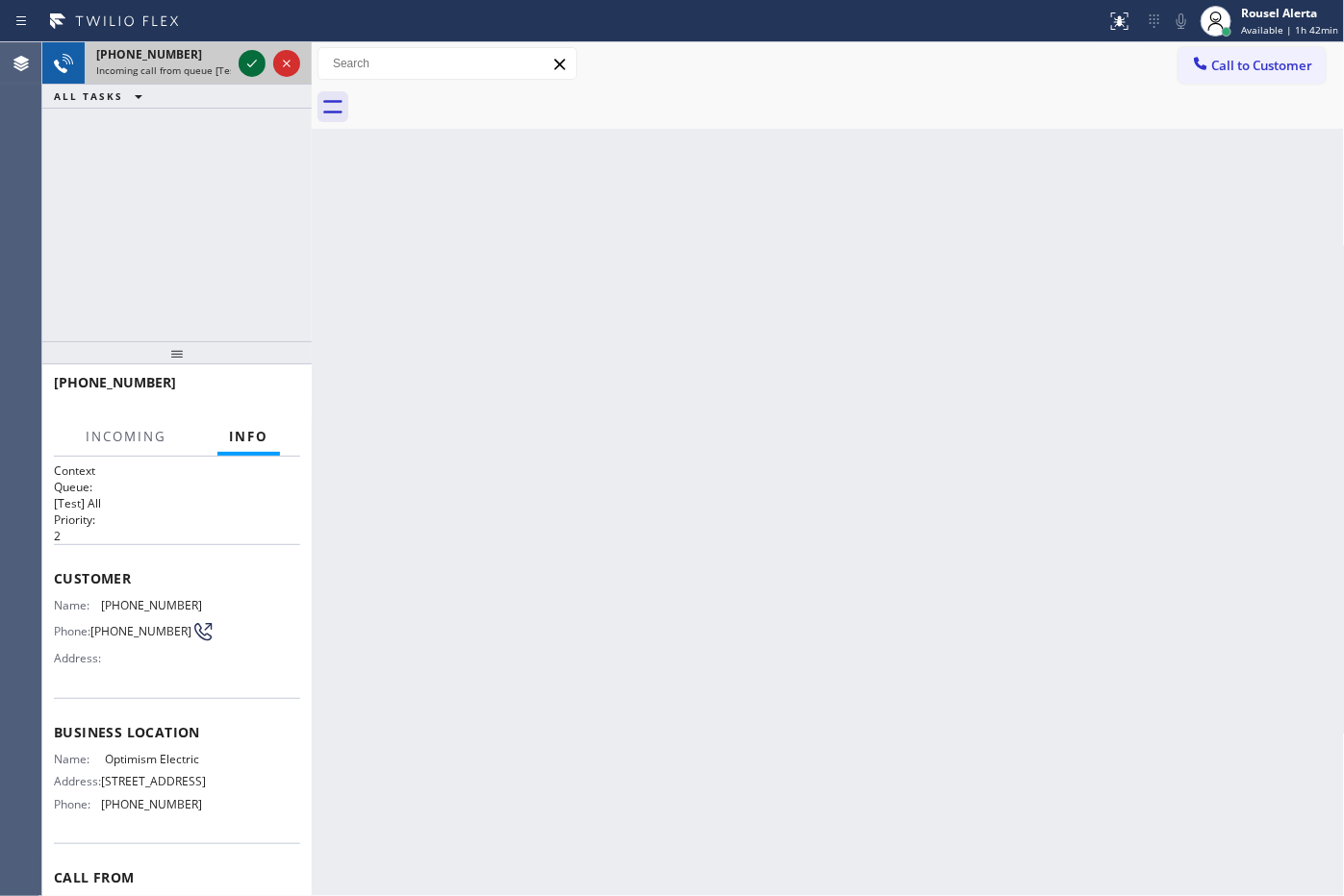
click at [244, 60] on icon at bounding box center [252, 64] width 23 height 23
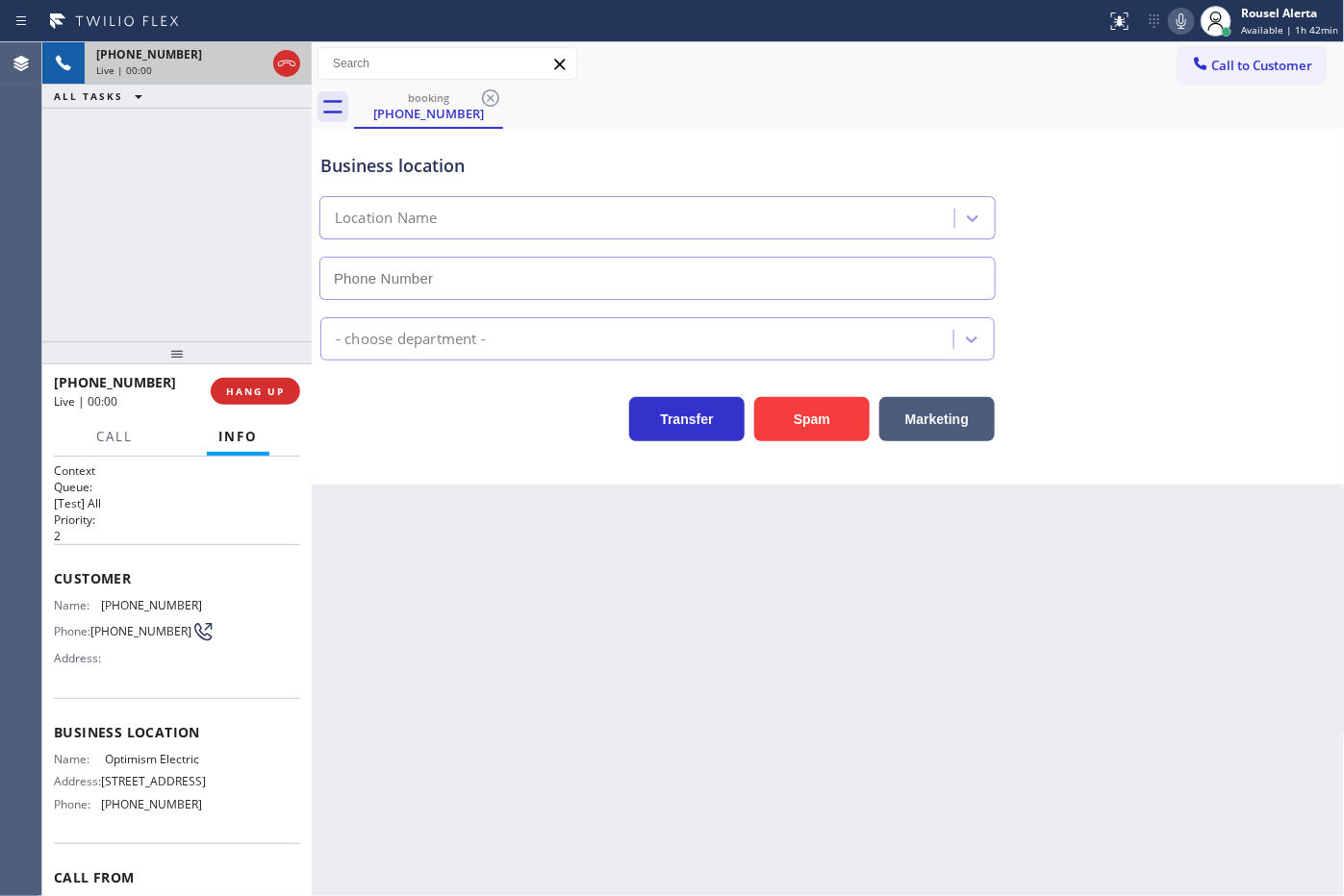
type input "[PHONE_NUMBER]"
click at [130, 119] on div "[PHONE_NUMBER] Live | 00:04 ALL TASKS ALL TASKS ACTIVE TASKS TASKS IN WRAP UP" at bounding box center [177, 192] width 270 height 299
click at [621, 694] on div "Back to Dashboard Change Sender ID Customers Technicians Select a contact Outbo…" at bounding box center [828, 469] width 1033 height 854
click at [270, 387] on span "HANG UP" at bounding box center [255, 391] width 59 height 13
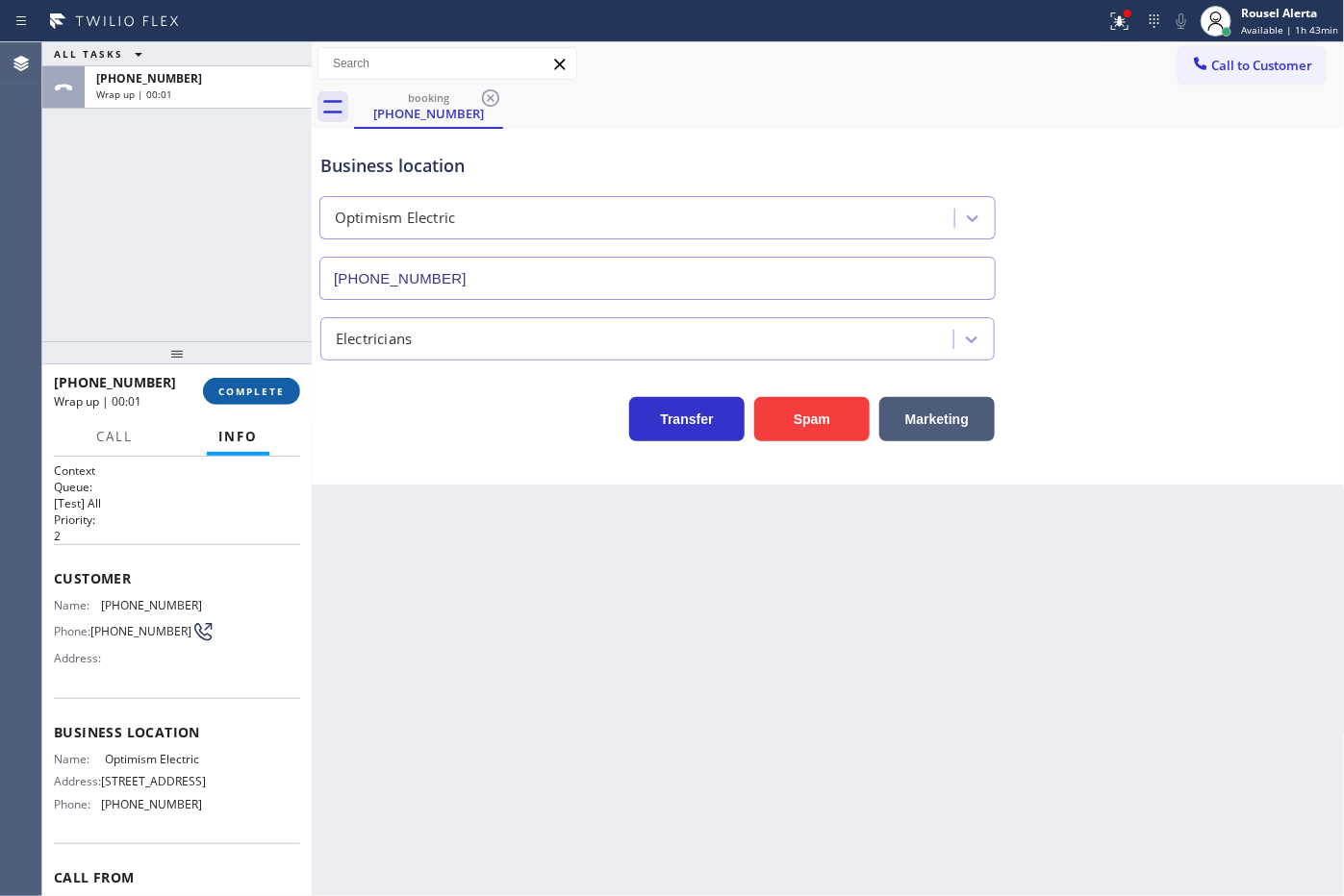
click at [270, 387] on span "COMPLETE" at bounding box center [251, 391] width 66 height 13
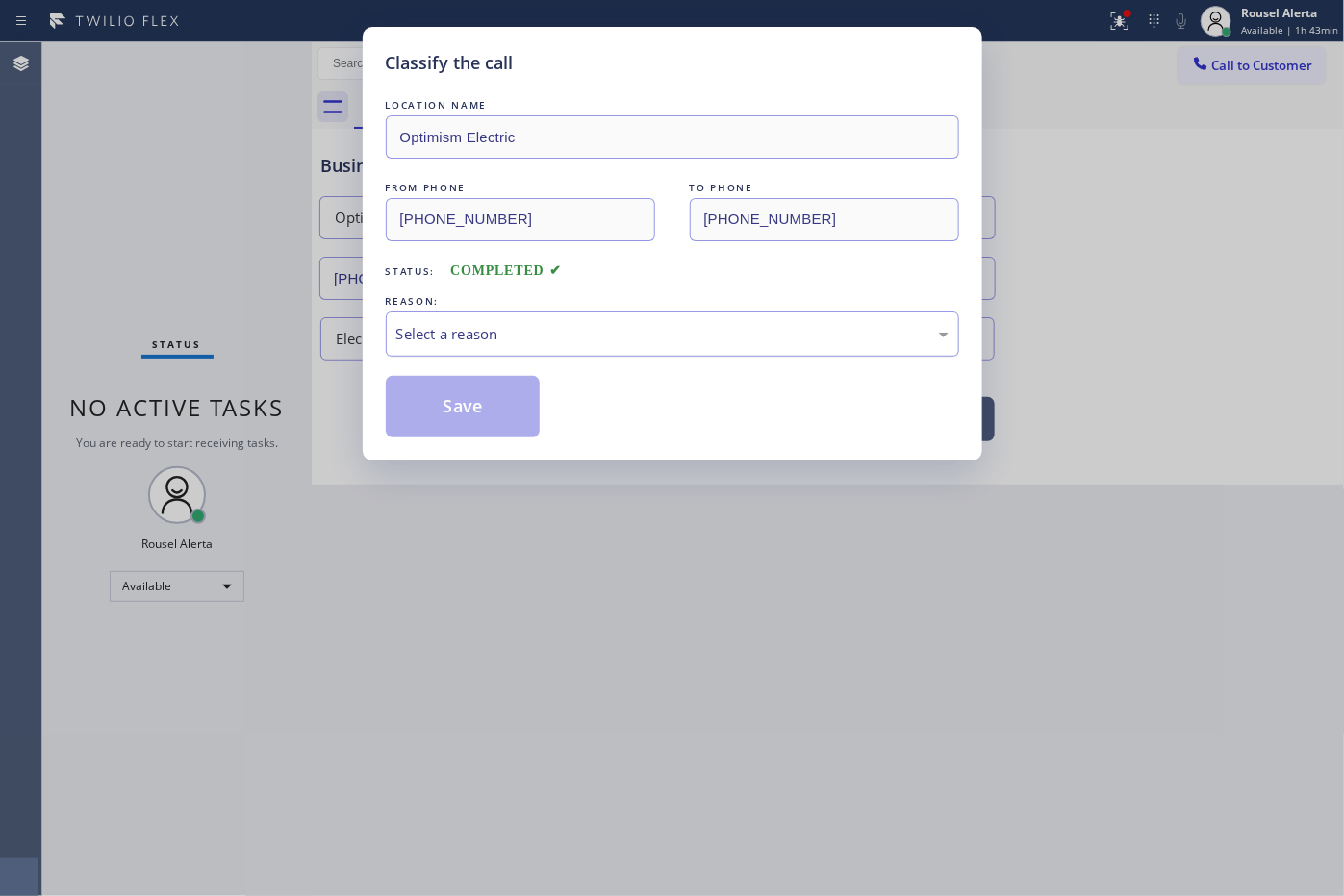
click at [400, 341] on div "Select a reason" at bounding box center [672, 333] width 573 height 45
click at [478, 435] on button "Save" at bounding box center [462, 407] width 155 height 62
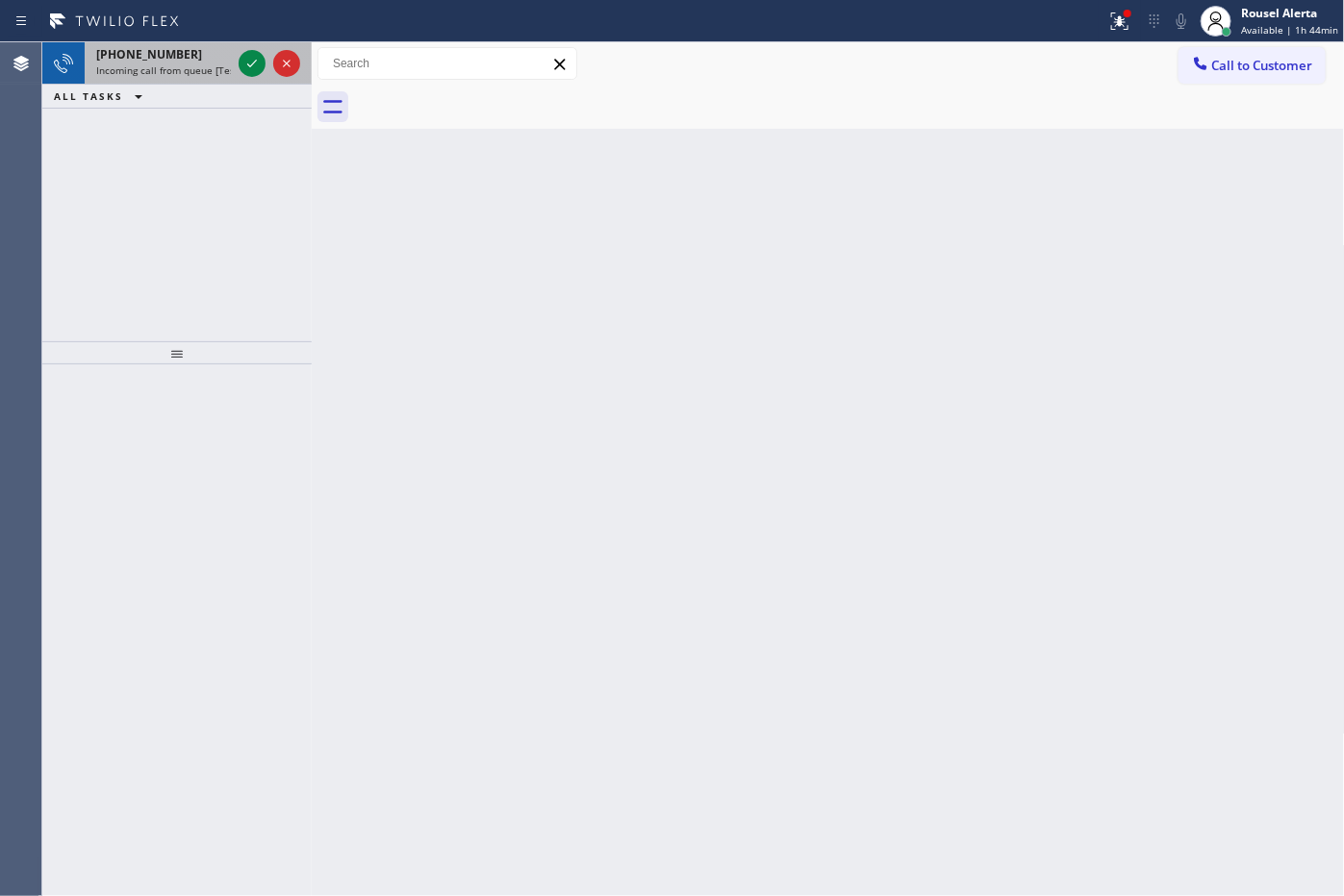
drag, startPoint x: 199, startPoint y: 53, endPoint x: 210, endPoint y: 54, distance: 11.0
click at [199, 53] on div "[PHONE_NUMBER]" at bounding box center [164, 54] width 135 height 16
drag, startPoint x: 179, startPoint y: 48, endPoint x: 227, endPoint y: 70, distance: 52.8
click at [181, 48] on div "[PHONE_NUMBER]" at bounding box center [164, 54] width 135 height 16
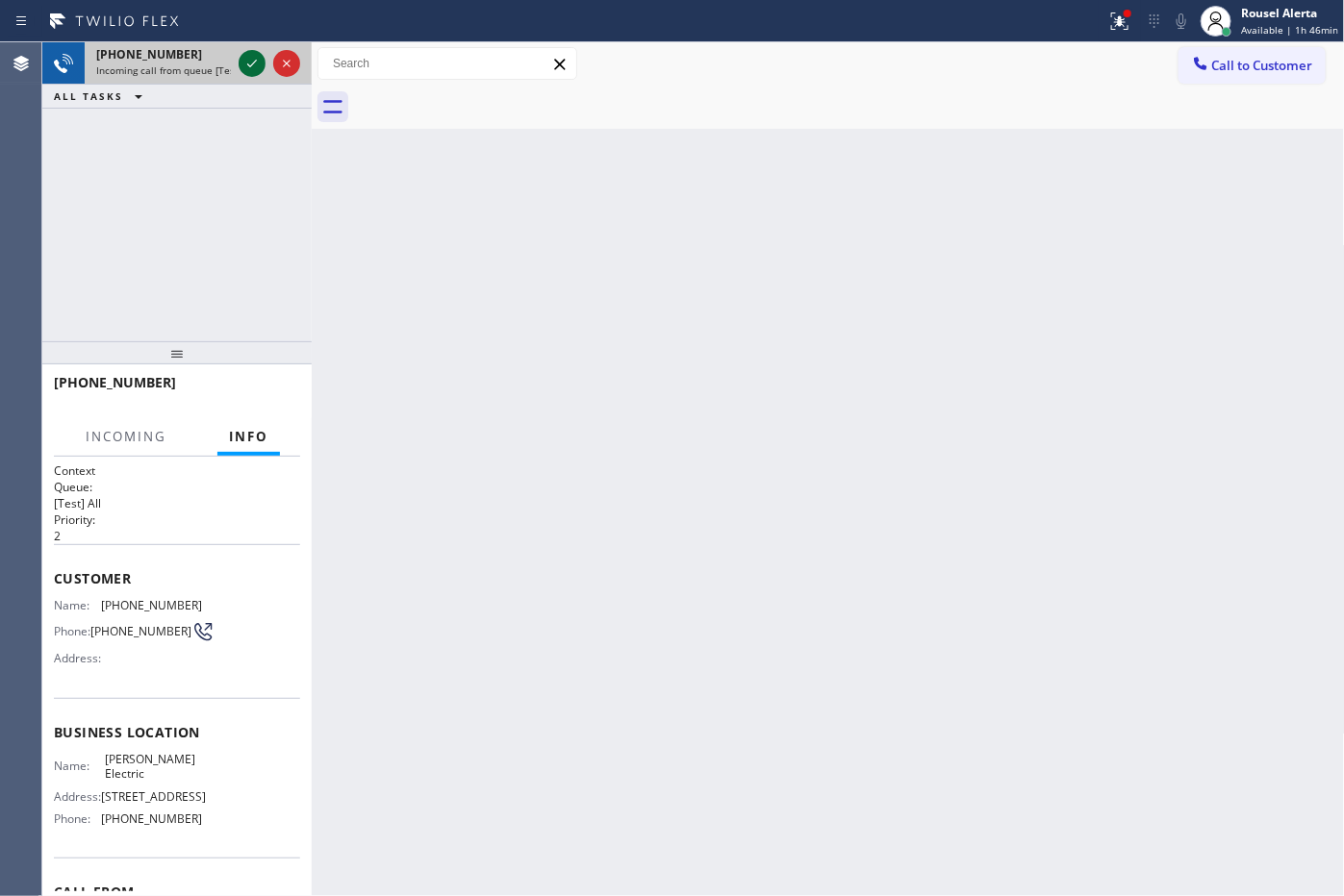
click at [250, 59] on icon at bounding box center [252, 64] width 23 height 23
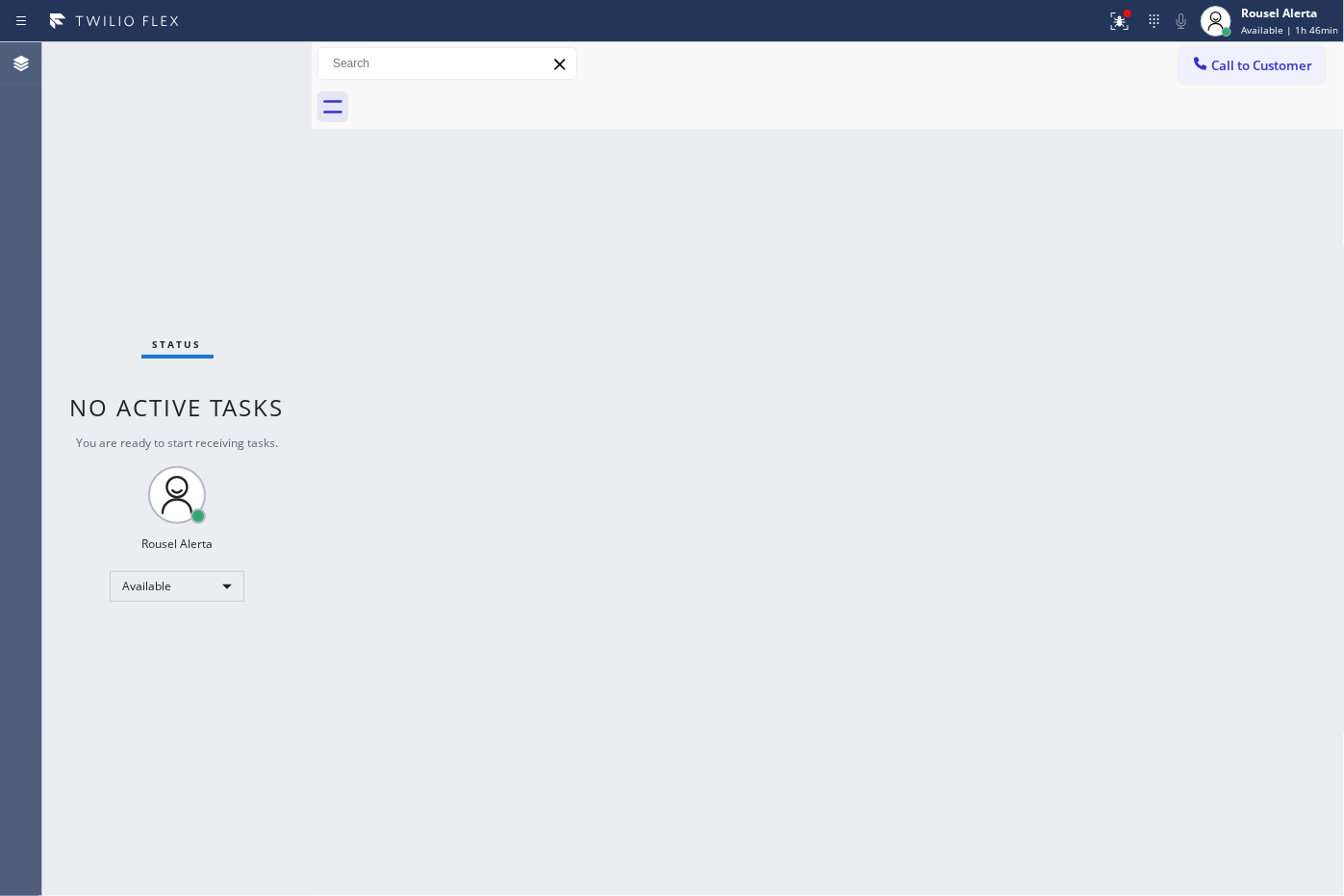
drag, startPoint x: 250, startPoint y: 59, endPoint x: 268, endPoint y: 59, distance: 18.0
click at [253, 59] on div "Status No active tasks You are ready to start receiving tasks. Rousel Alerta Av…" at bounding box center [177, 469] width 270 height 854
click at [1131, 20] on icon at bounding box center [1120, 21] width 23 height 23
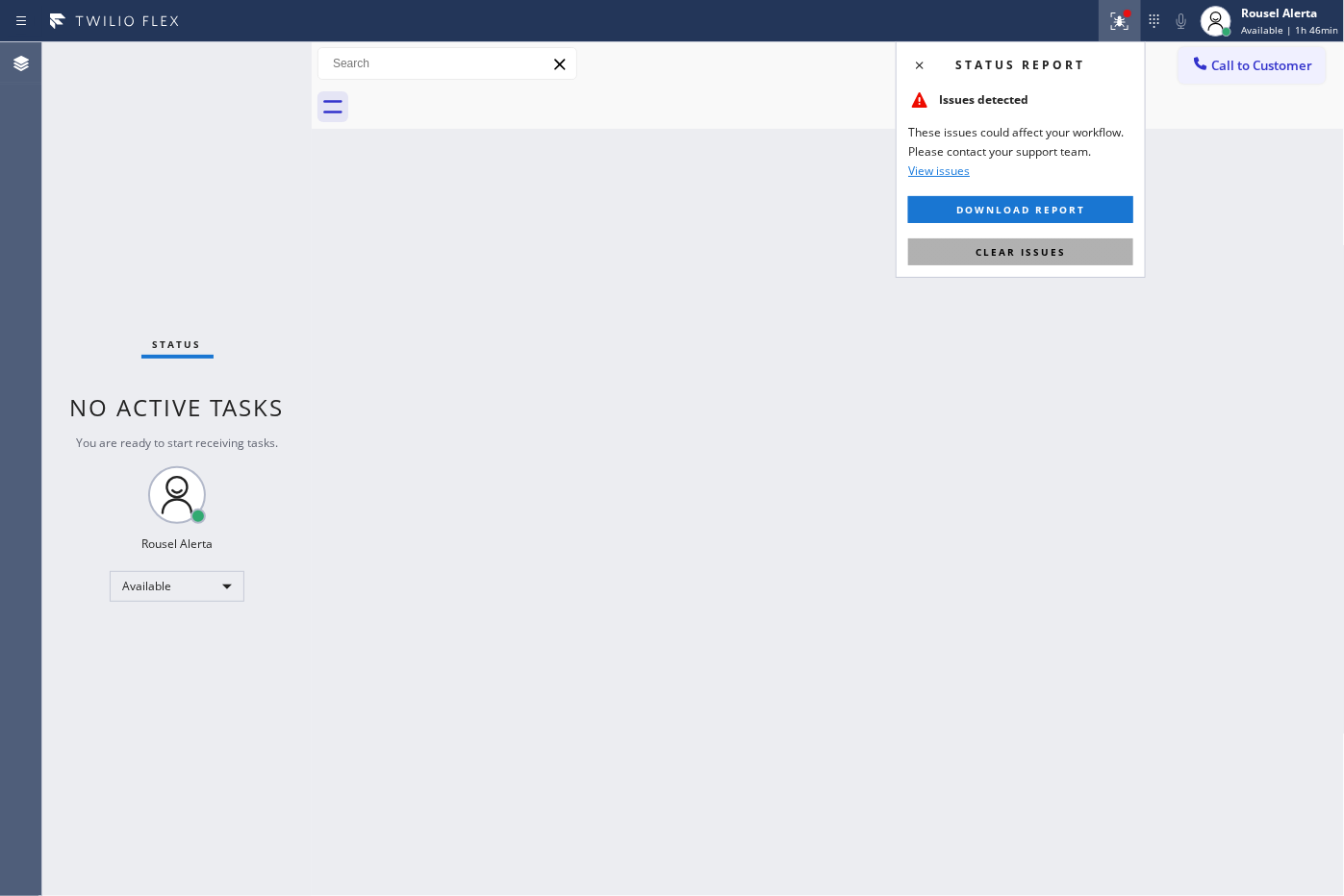
click at [1054, 253] on span "Clear issues" at bounding box center [1020, 252] width 91 height 13
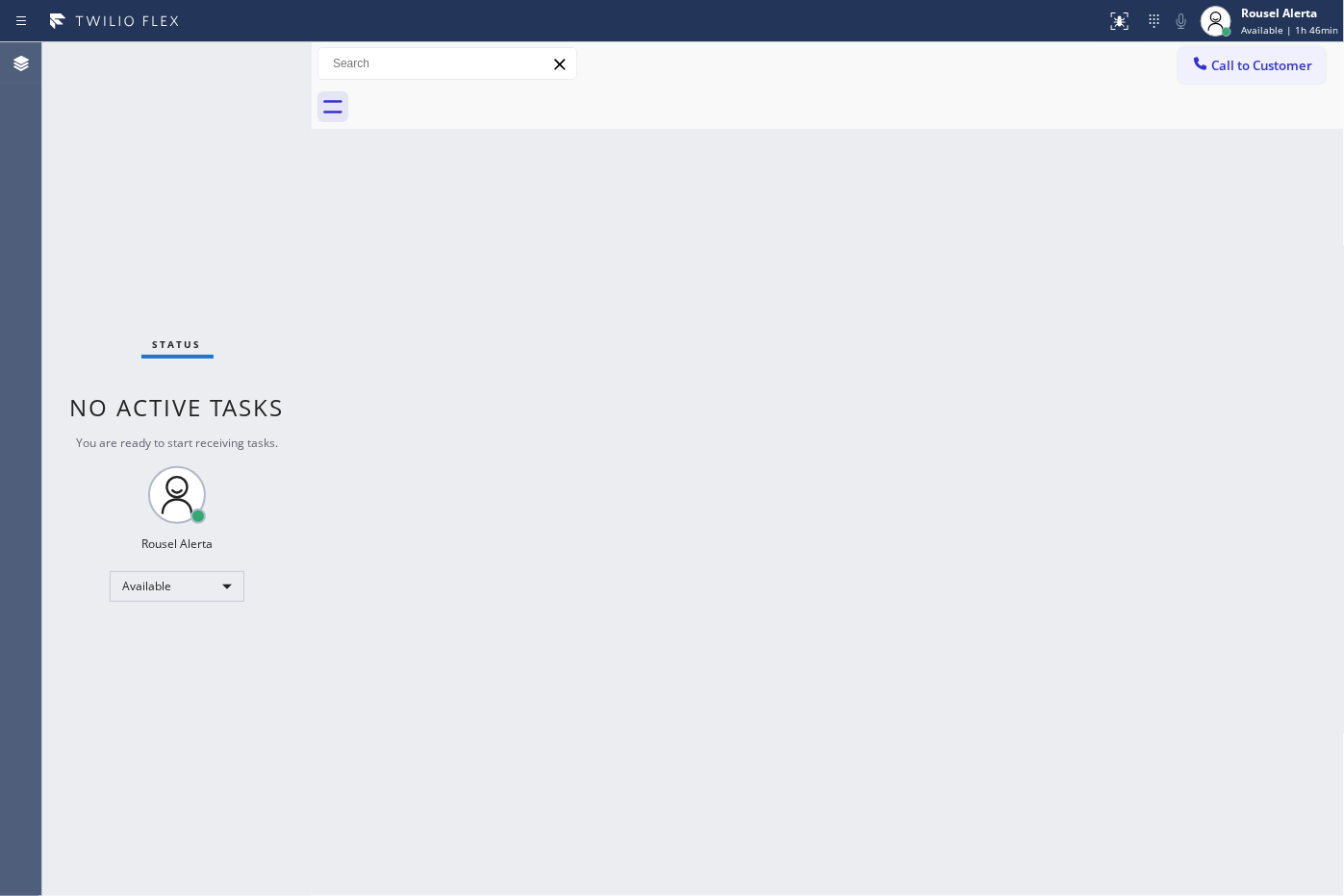
click at [1101, 503] on div "Back to Dashboard Change Sender ID Customers Technicians Select a contact Outbo…" at bounding box center [828, 469] width 1033 height 854
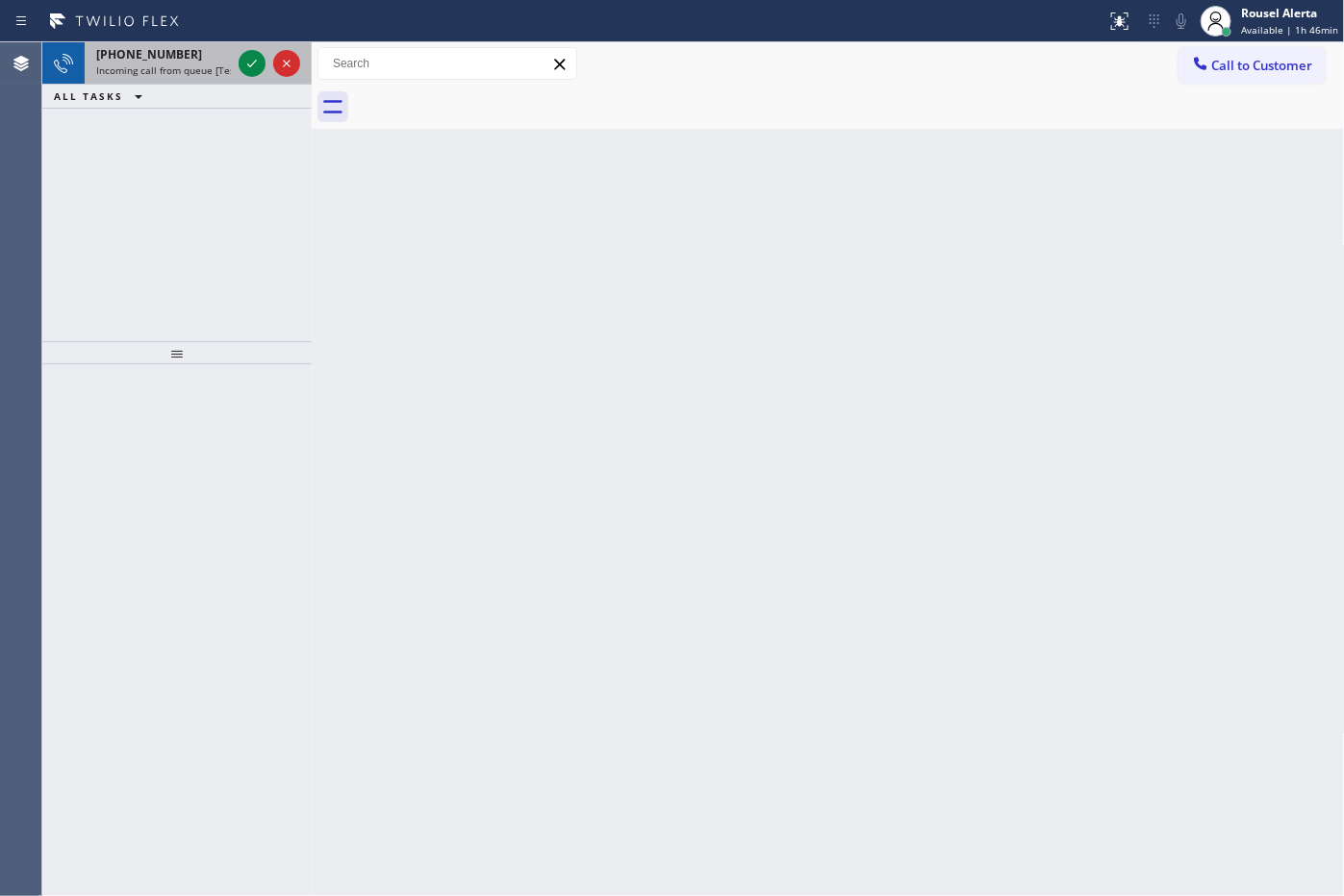
click at [208, 67] on span "Incoming call from queue [Test] All" at bounding box center [176, 70] width 160 height 13
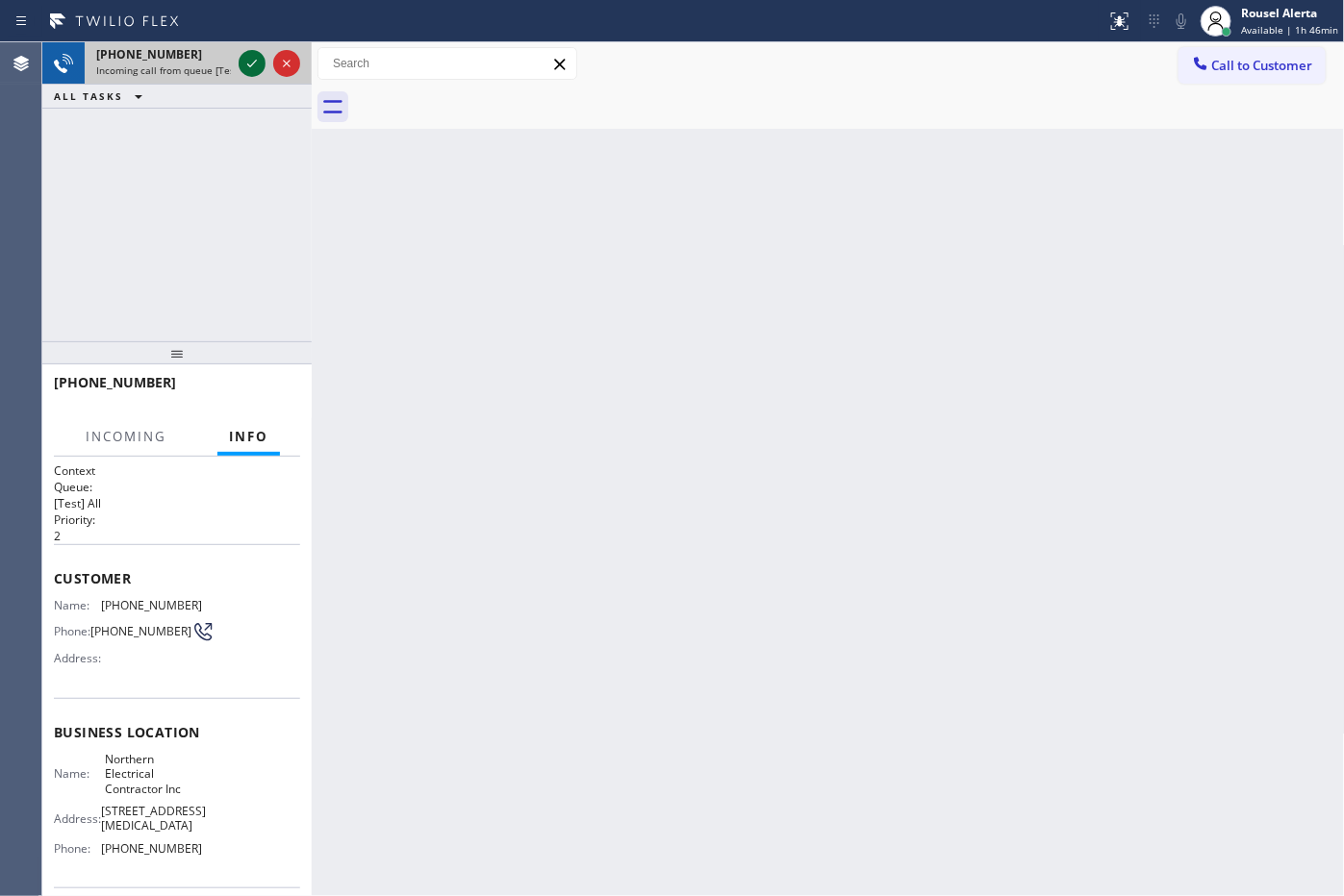
click at [251, 60] on icon at bounding box center [252, 64] width 23 height 23
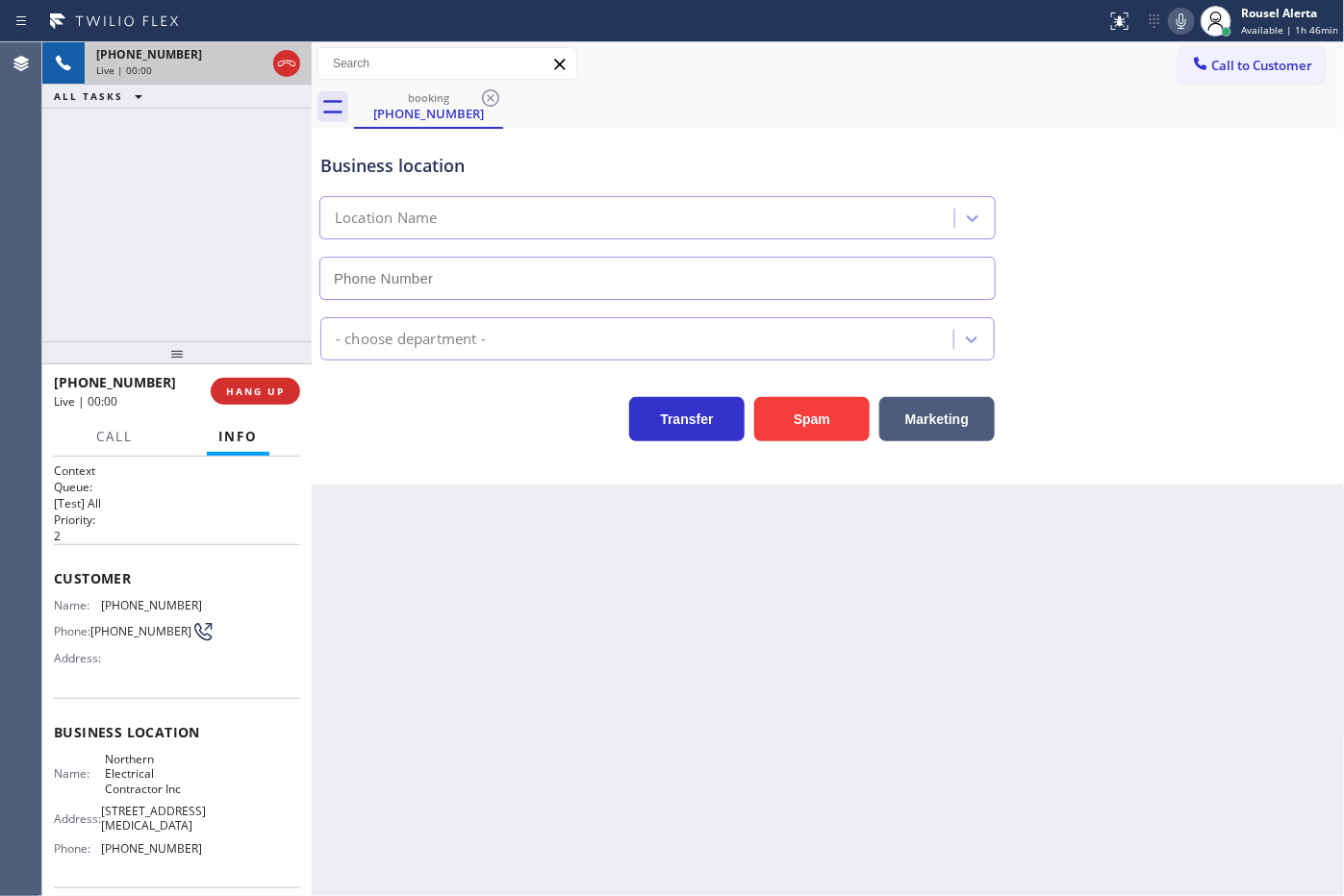
type input "[PHONE_NUMBER]"
click at [452, 579] on div "Back to Dashboard Change Sender ID Customers Technicians Select a contact Outbo…" at bounding box center [828, 469] width 1033 height 854
click at [253, 402] on button "HANG UP" at bounding box center [255, 391] width 90 height 27
click at [253, 401] on button "HANG UP" at bounding box center [255, 391] width 90 height 27
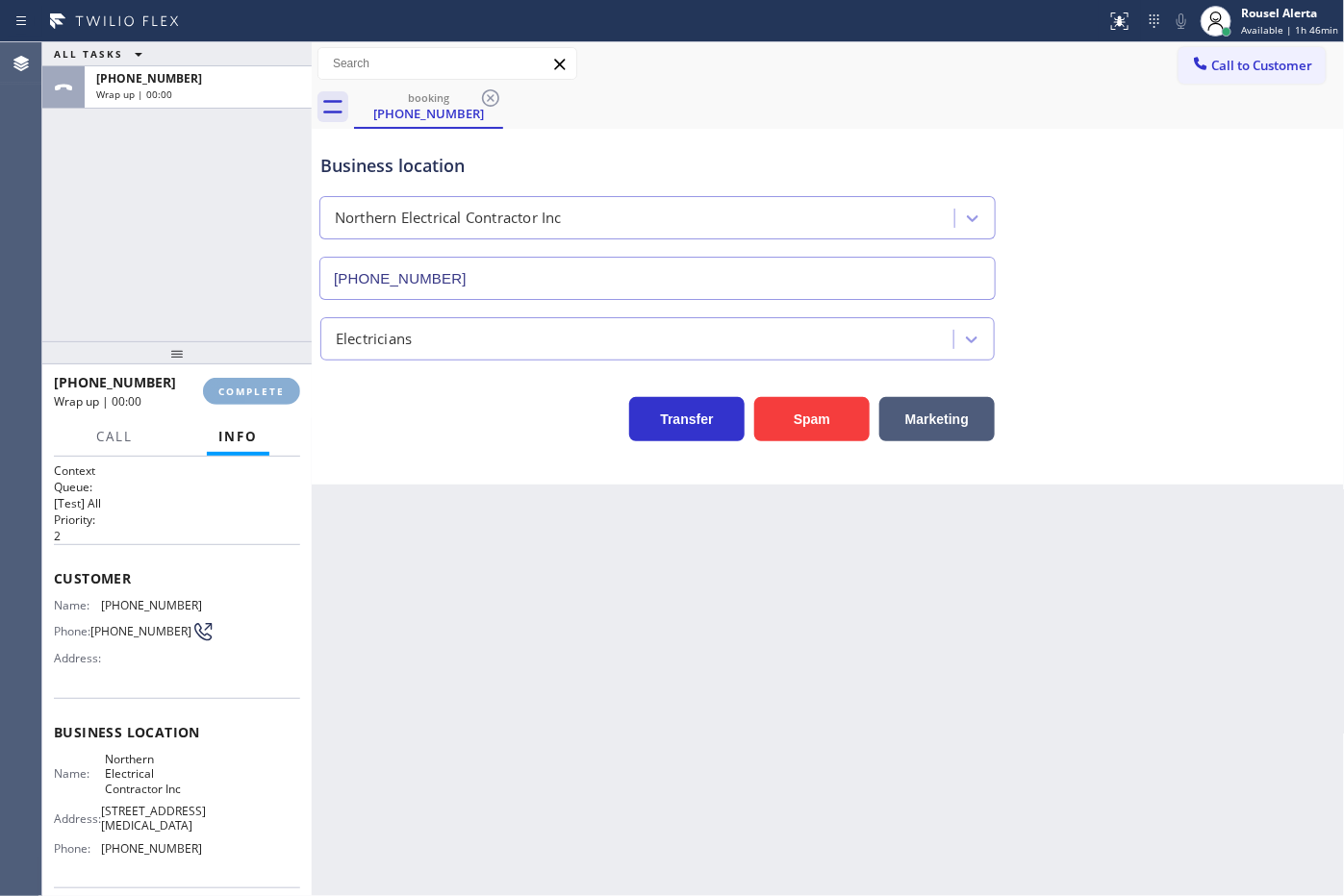
click at [253, 401] on button "COMPLETE" at bounding box center [251, 391] width 97 height 27
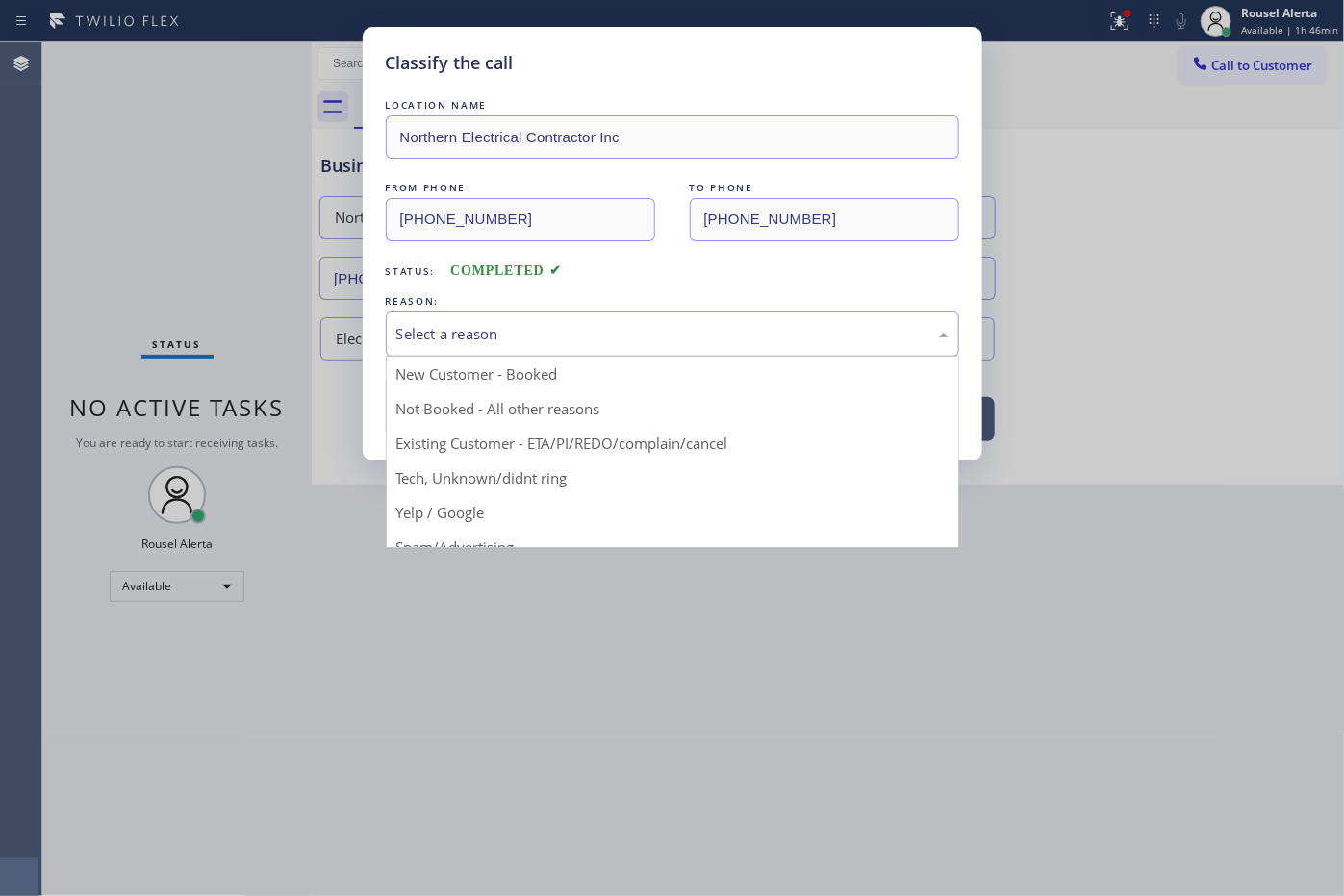
click at [410, 329] on div "Select a reason" at bounding box center [672, 333] width 552 height 22
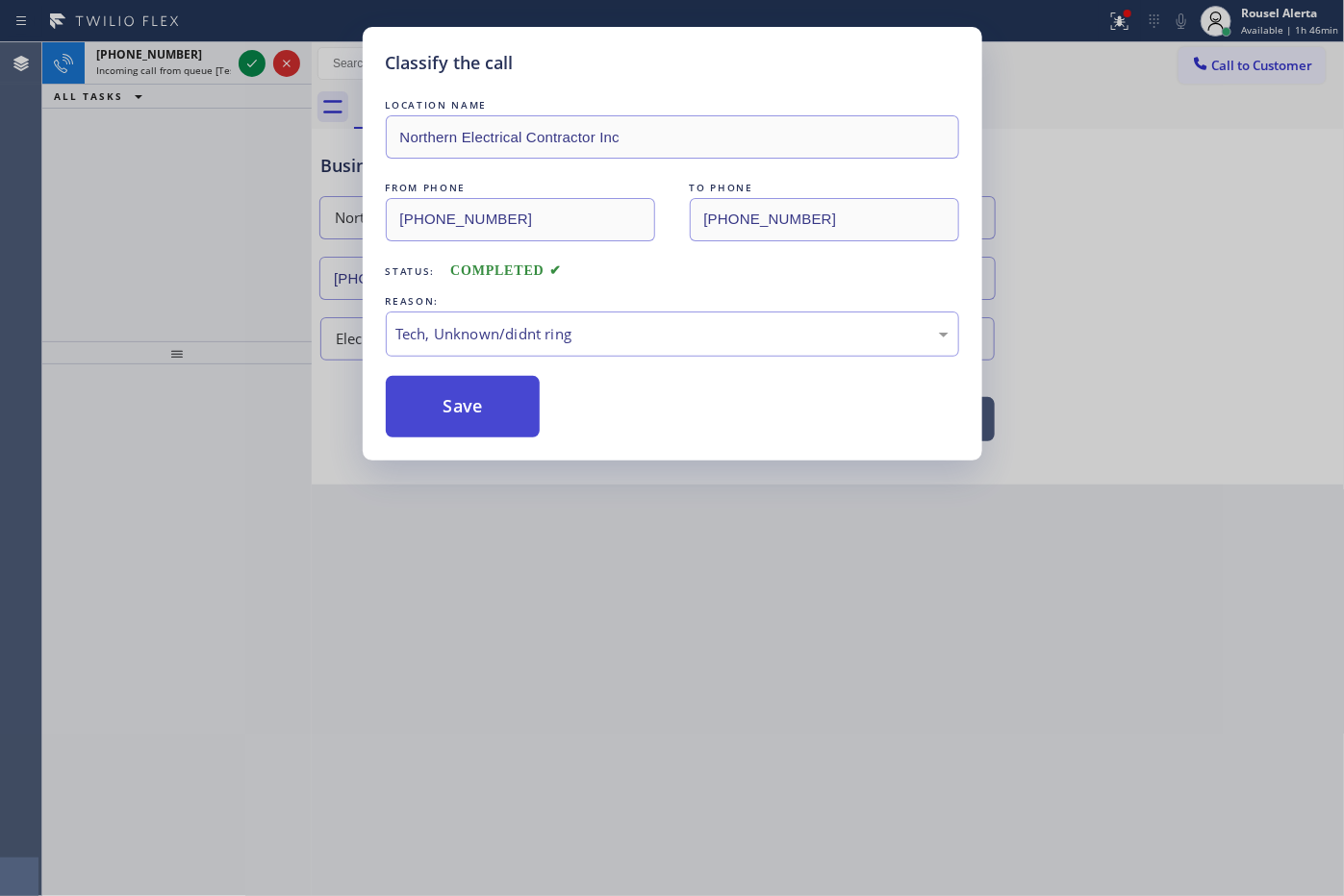
click at [493, 414] on button "Save" at bounding box center [462, 407] width 155 height 62
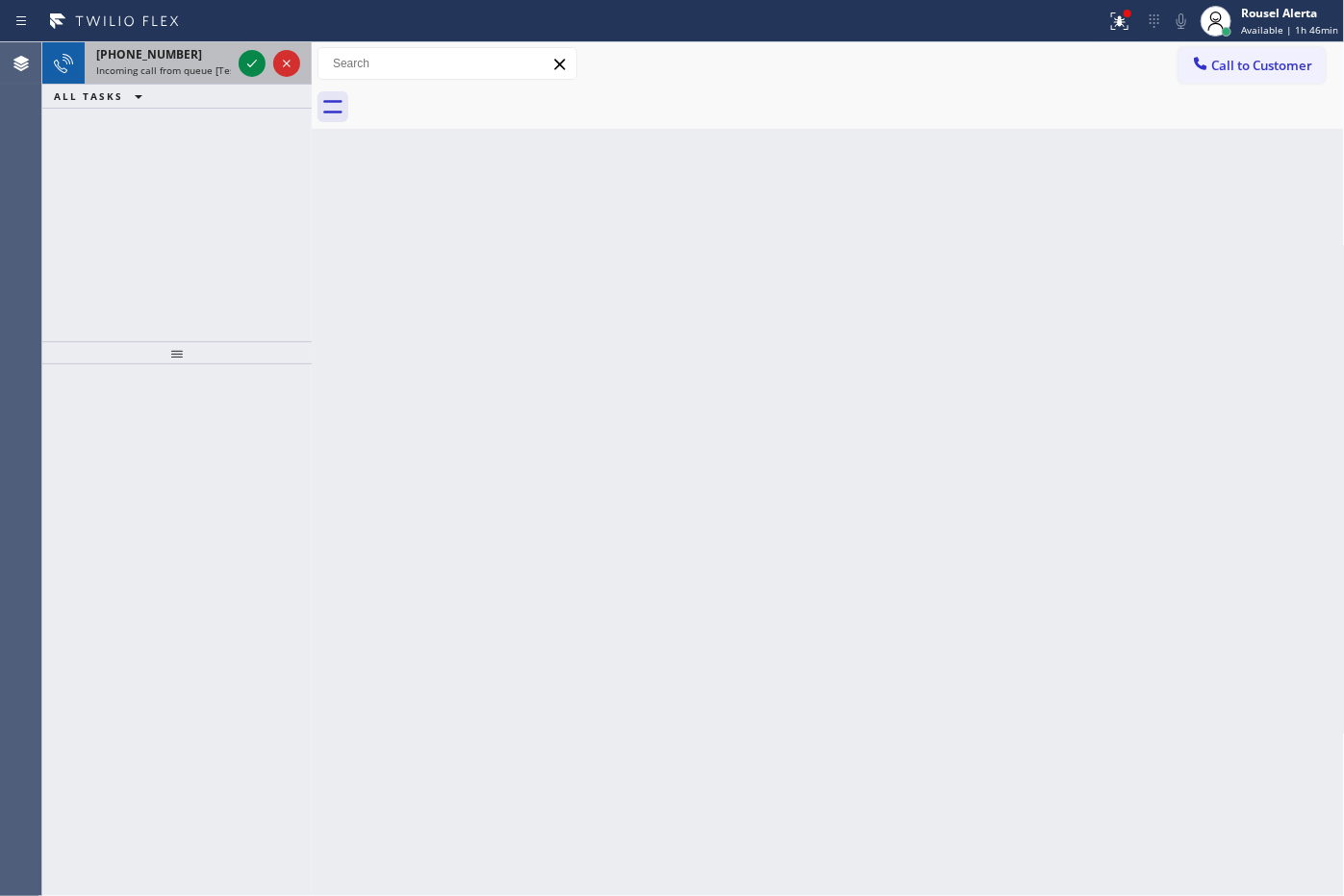
click at [198, 58] on div "[PHONE_NUMBER]" at bounding box center [164, 54] width 135 height 16
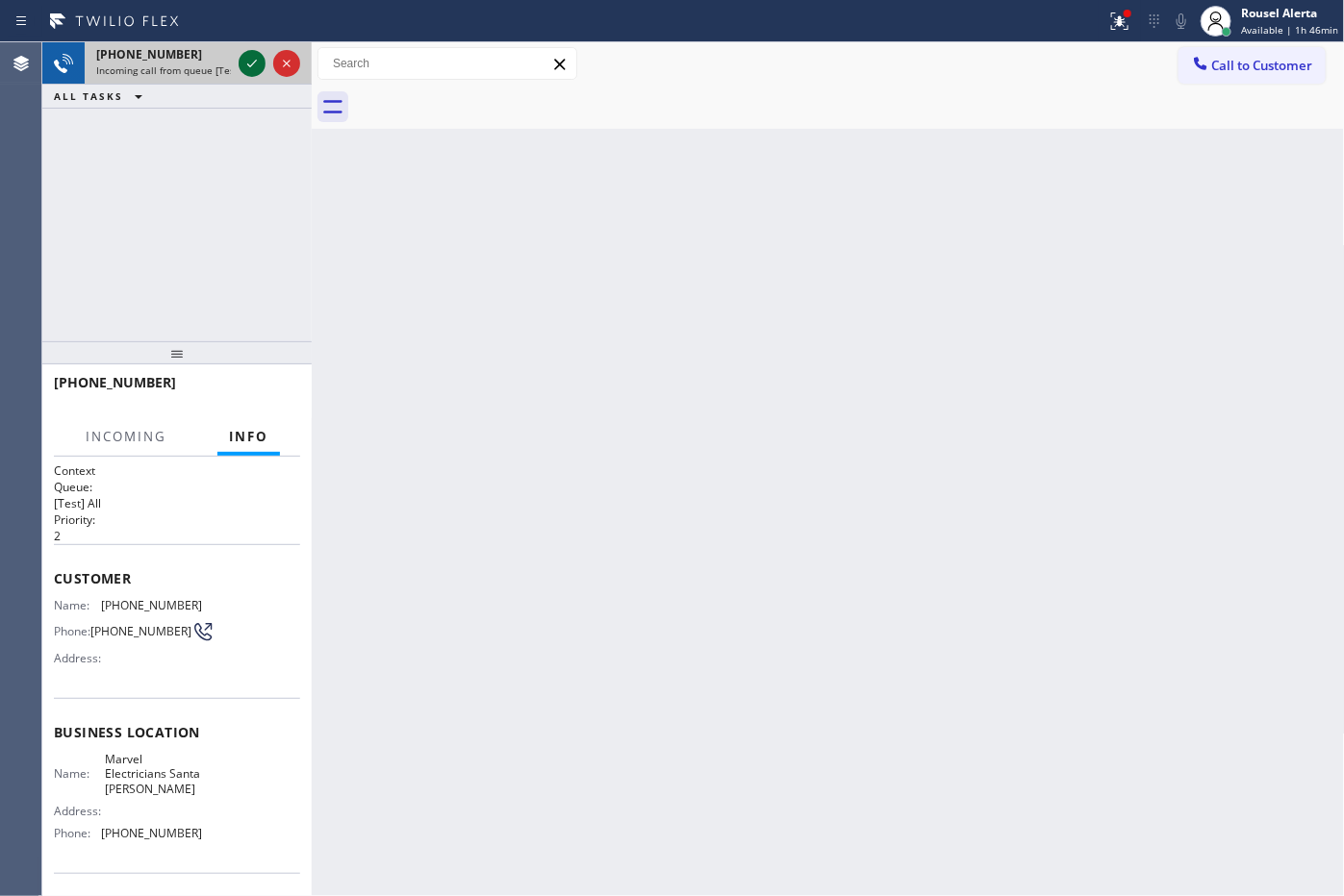
click at [247, 67] on icon at bounding box center [252, 64] width 23 height 23
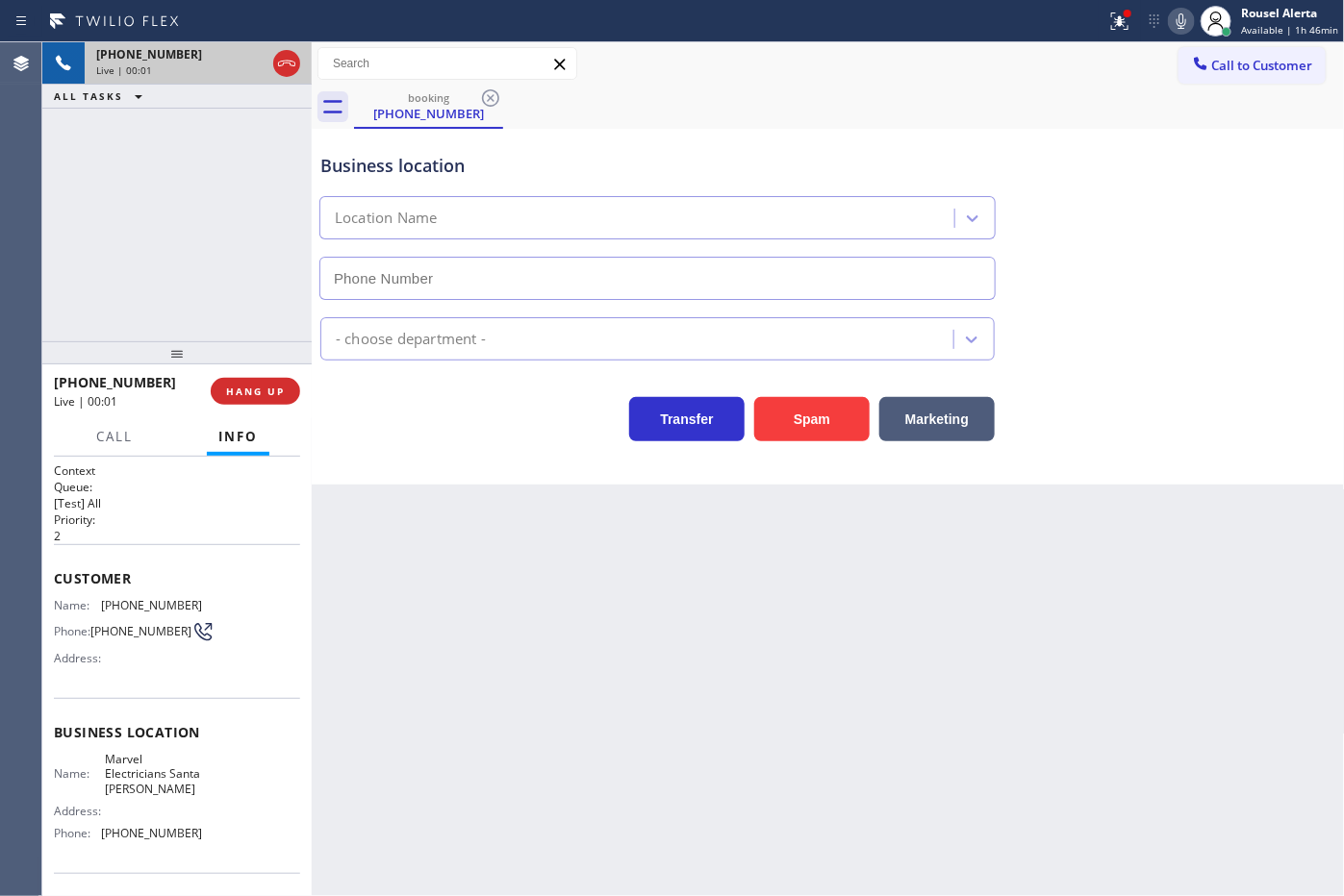
type input "[PHONE_NUMBER]"
click at [445, 598] on div "Back to Dashboard Change Sender ID Customers Technicians Select a contact Outbo…" at bounding box center [828, 469] width 1033 height 854
click at [227, 150] on div "[PHONE_NUMBER] Live | 00:07 ALL TASKS ALL TASKS ACTIVE TASKS TASKS IN WRAP UP" at bounding box center [177, 192] width 270 height 299
click at [472, 540] on div "Back to Dashboard Change Sender ID Customers Technicians Select a contact Outbo…" at bounding box center [828, 469] width 1033 height 854
click at [262, 386] on span "HANG UP" at bounding box center [255, 391] width 59 height 13
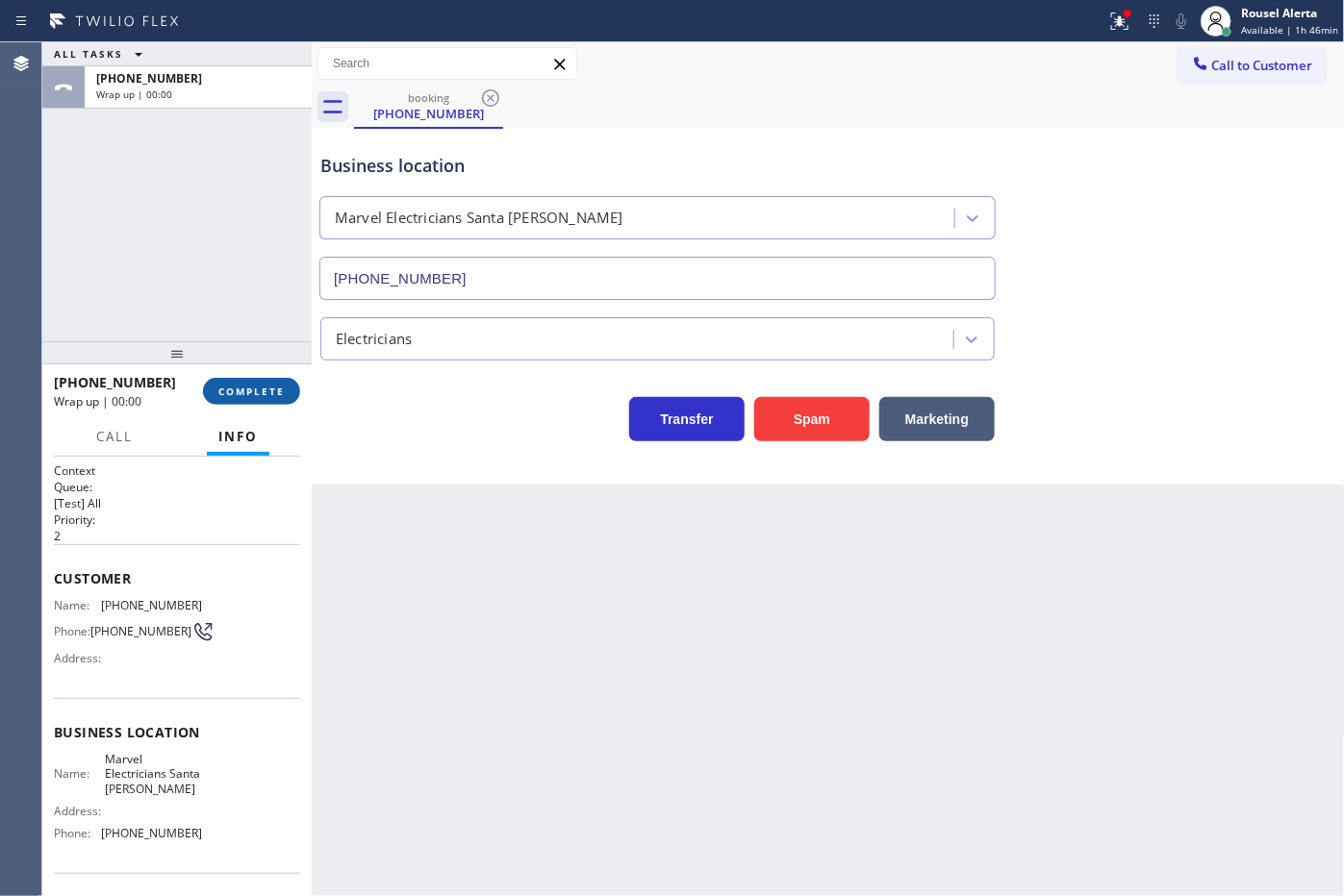
click at [262, 386] on span "COMPLETE" at bounding box center [251, 391] width 66 height 13
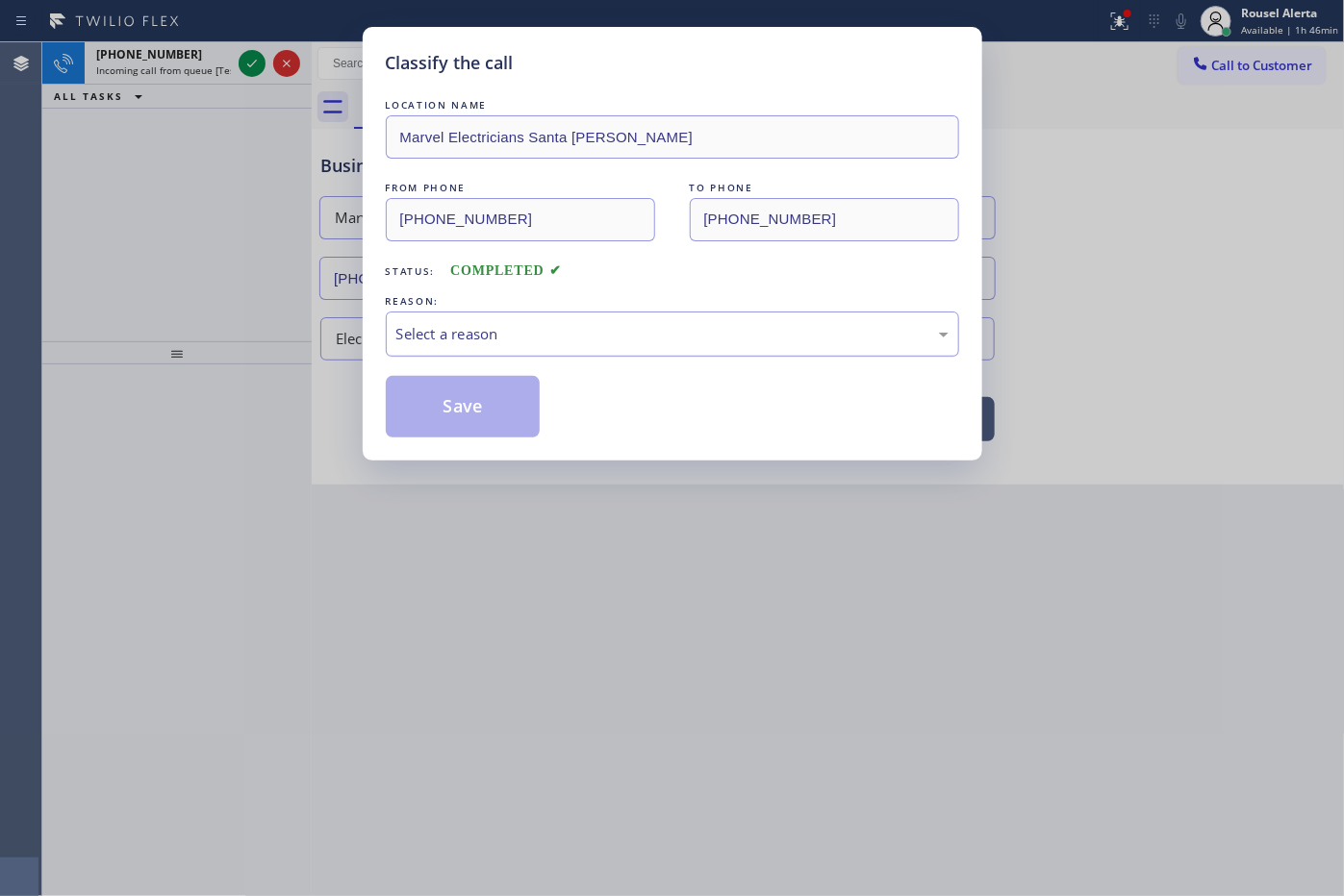
click at [418, 332] on div "Select a reason" at bounding box center [672, 333] width 552 height 22
click at [478, 411] on button "Save" at bounding box center [462, 407] width 155 height 62
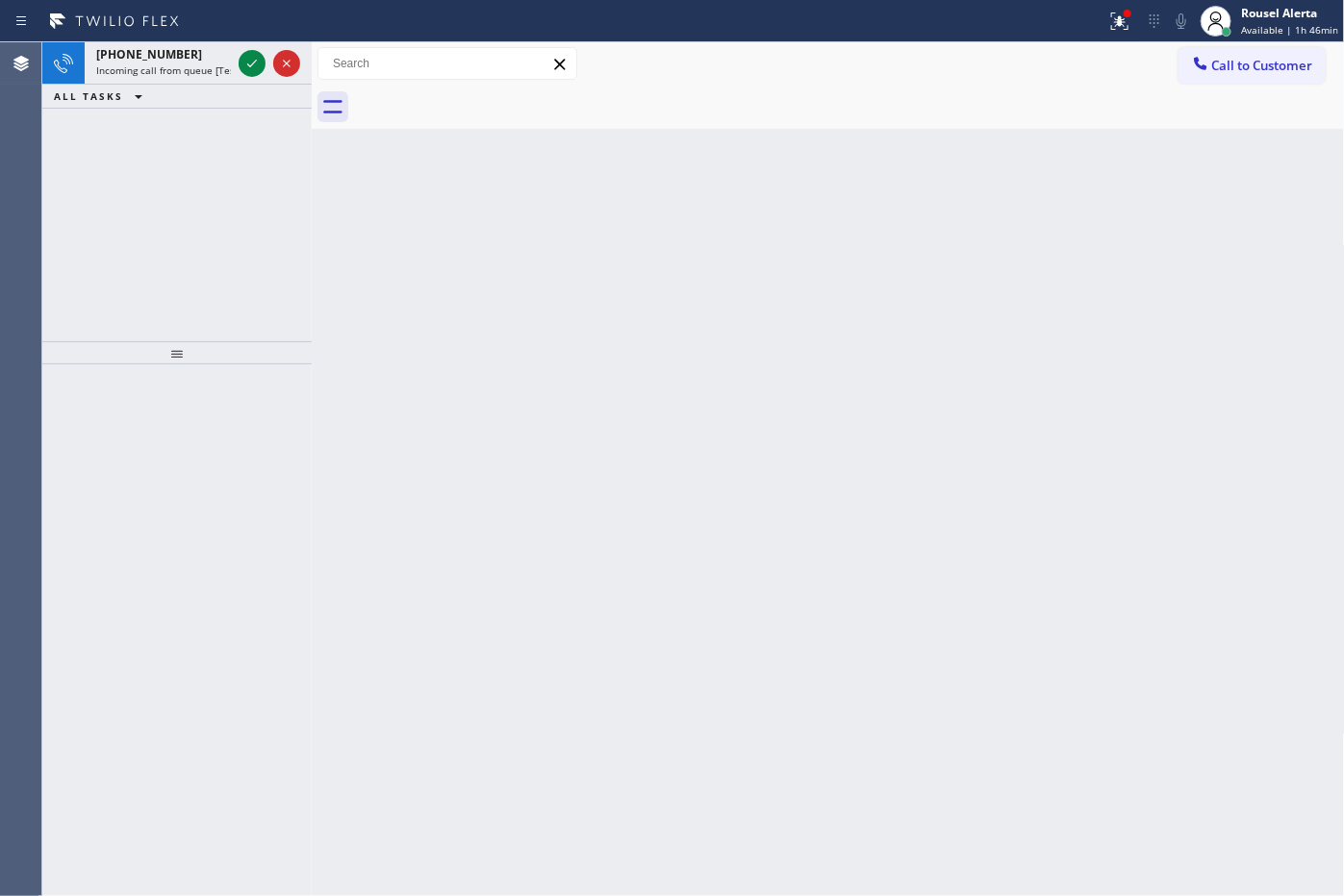
click at [220, 59] on div "[PHONE_NUMBER]" at bounding box center [164, 54] width 135 height 16
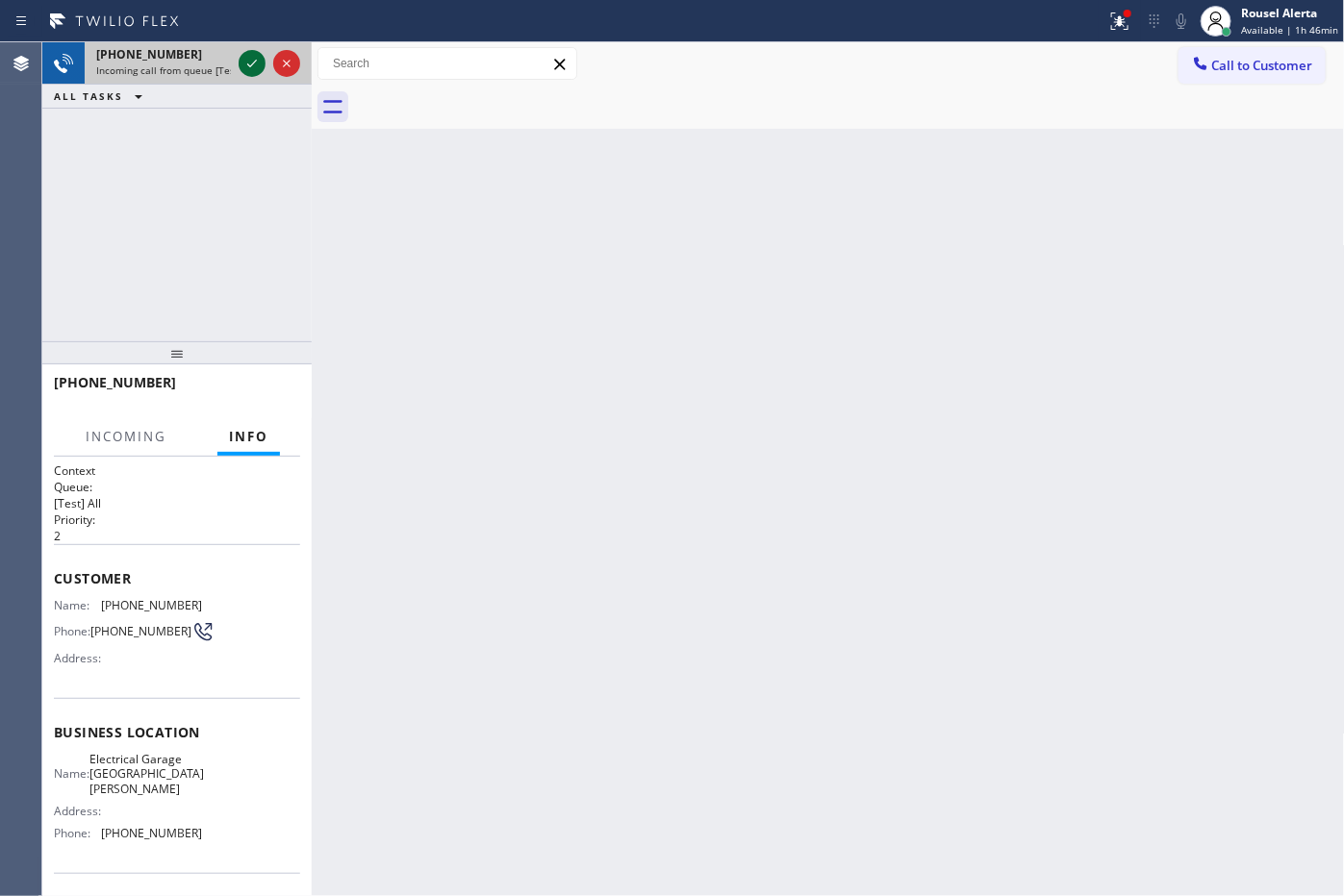
click at [247, 66] on icon at bounding box center [252, 64] width 23 height 23
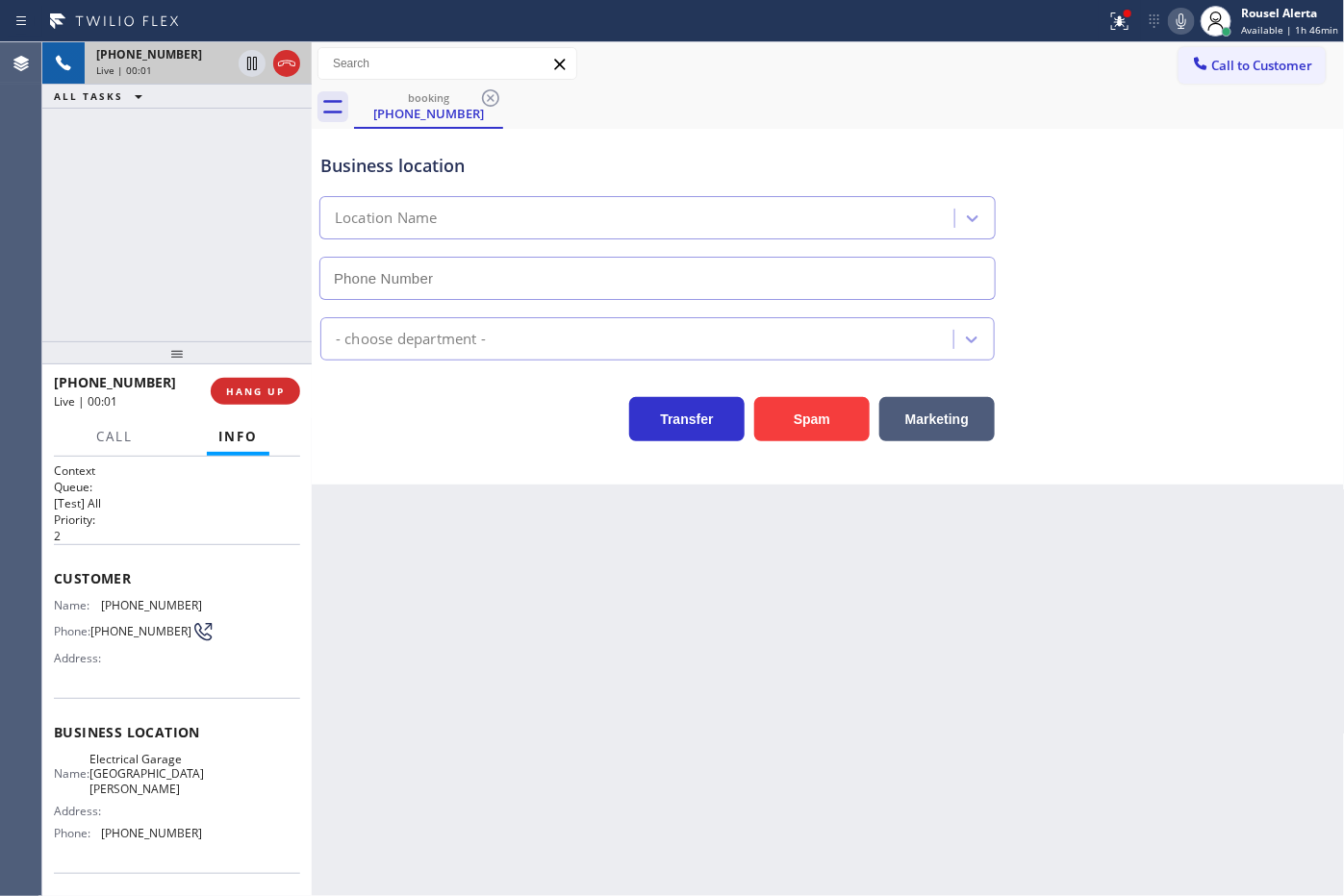
type input "[PHONE_NUMBER]"
click at [459, 564] on div "Back to Dashboard Change Sender ID Customers Technicians Select a contact Outbo…" at bounding box center [828, 469] width 1033 height 854
click at [474, 578] on div "Back to Dashboard Change Sender ID Customers Technicians Select a contact Outbo…" at bounding box center [828, 469] width 1033 height 854
click at [204, 143] on div "[PHONE_NUMBER] Live | 00:07 ALL TASKS ALL TASKS ACTIVE TASKS TASKS IN WRAP UP" at bounding box center [177, 192] width 270 height 299
click at [454, 511] on div "Back to Dashboard Change Sender ID Customers Technicians Select a contact Outbo…" at bounding box center [828, 469] width 1033 height 854
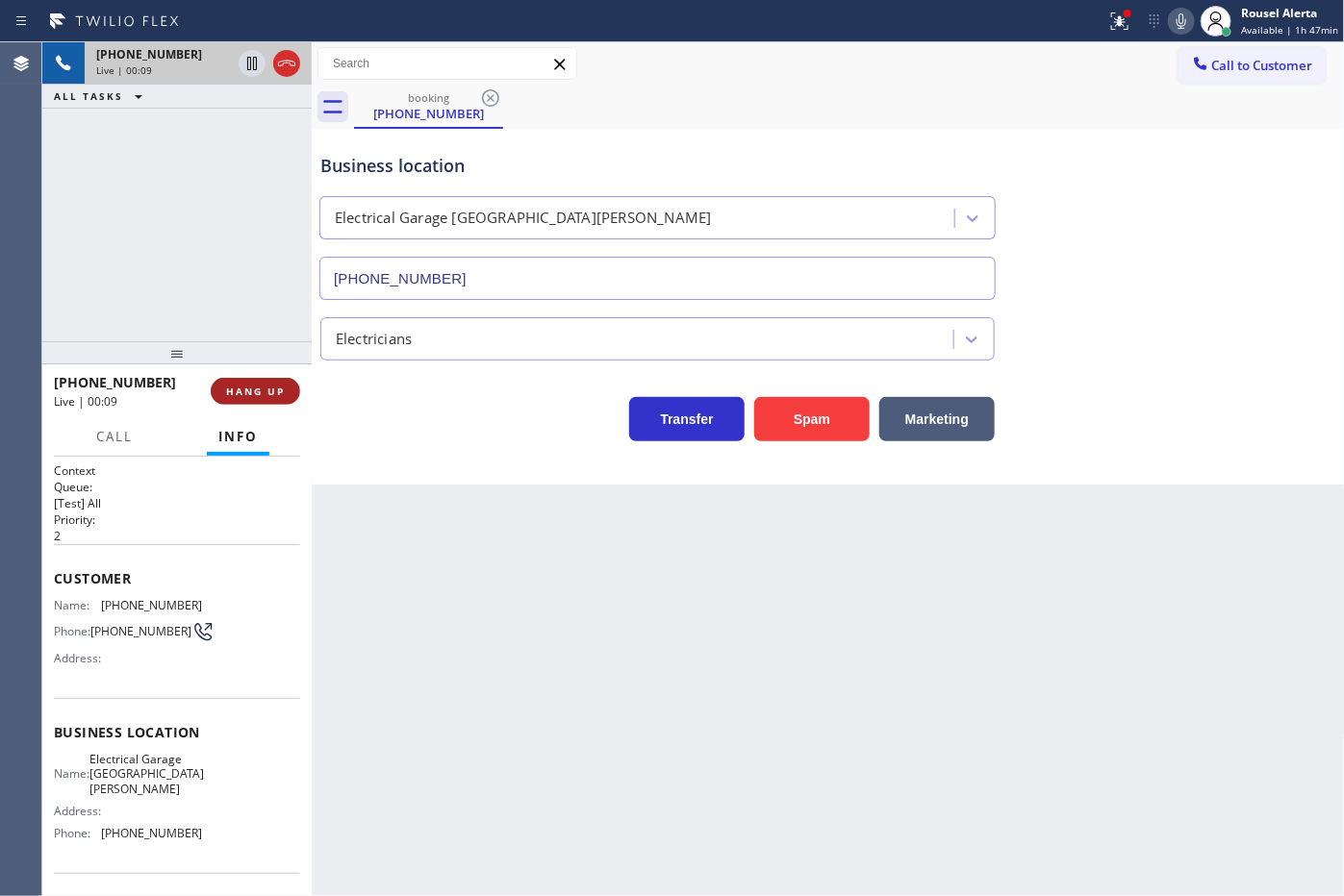
click at [247, 385] on span "HANG UP" at bounding box center [255, 391] width 59 height 13
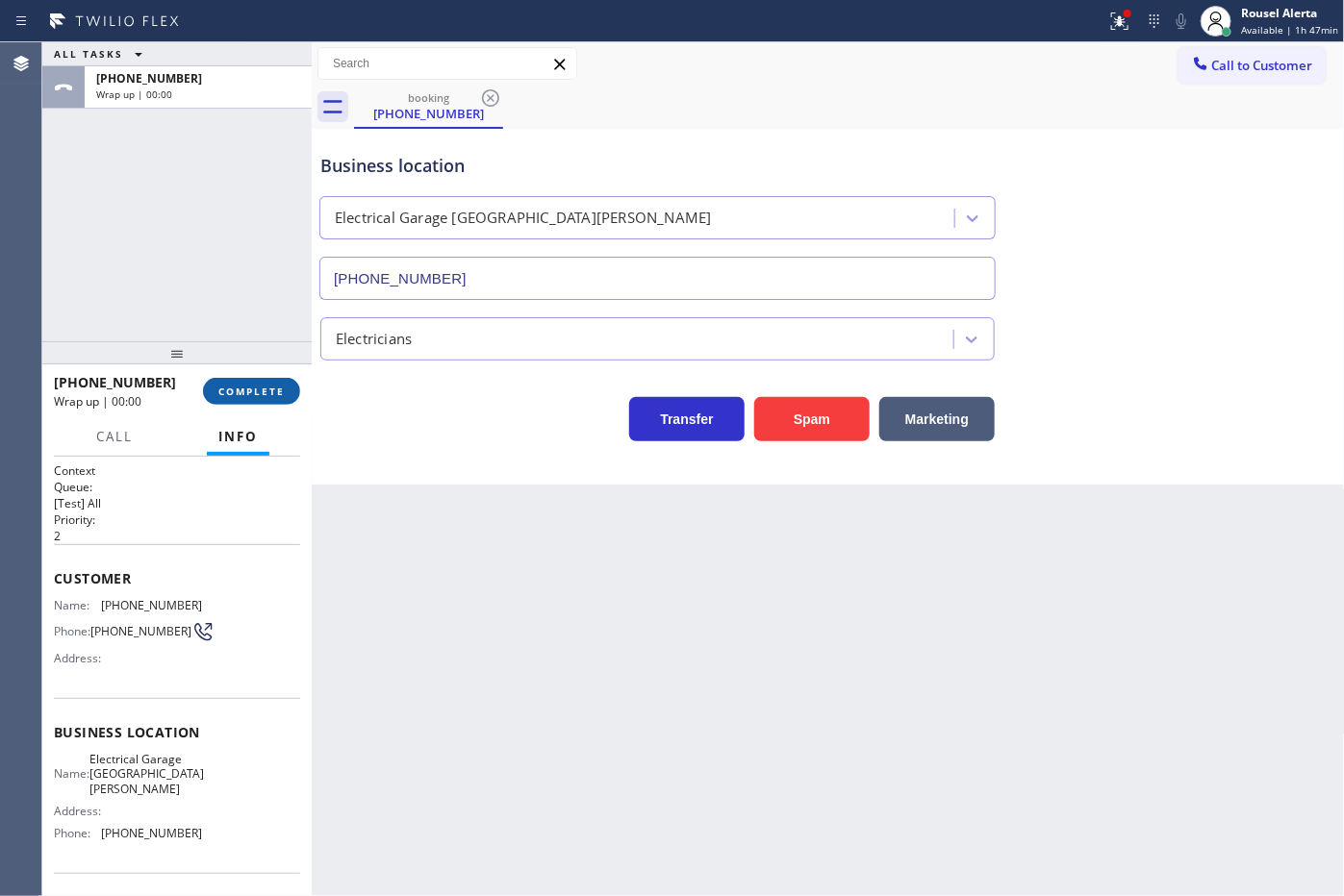
click at [247, 385] on span "COMPLETE" at bounding box center [251, 391] width 66 height 13
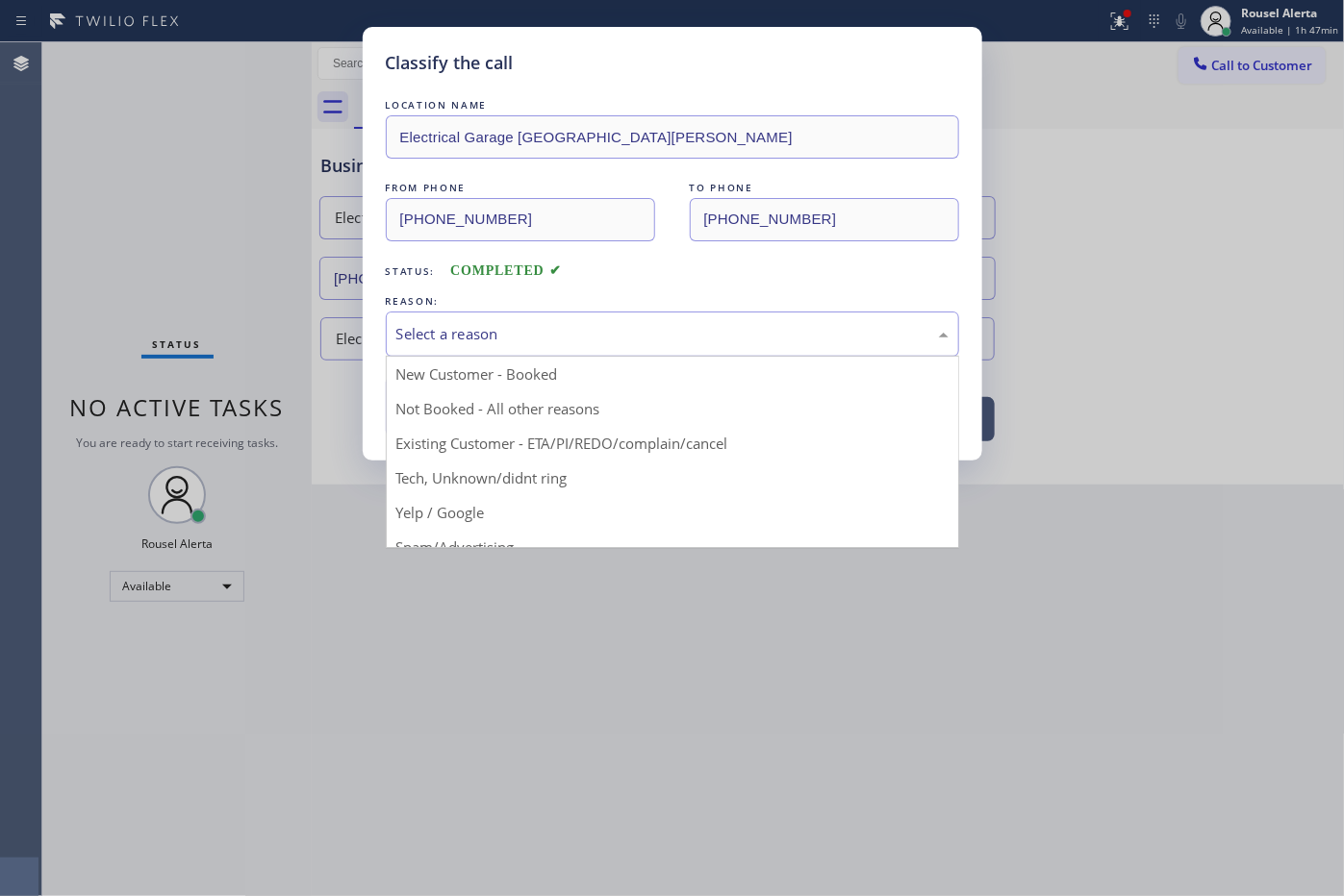
click at [408, 344] on div "Select a reason" at bounding box center [672, 333] width 552 height 22
drag, startPoint x: 487, startPoint y: 478, endPoint x: 464, endPoint y: 454, distance: 33.2
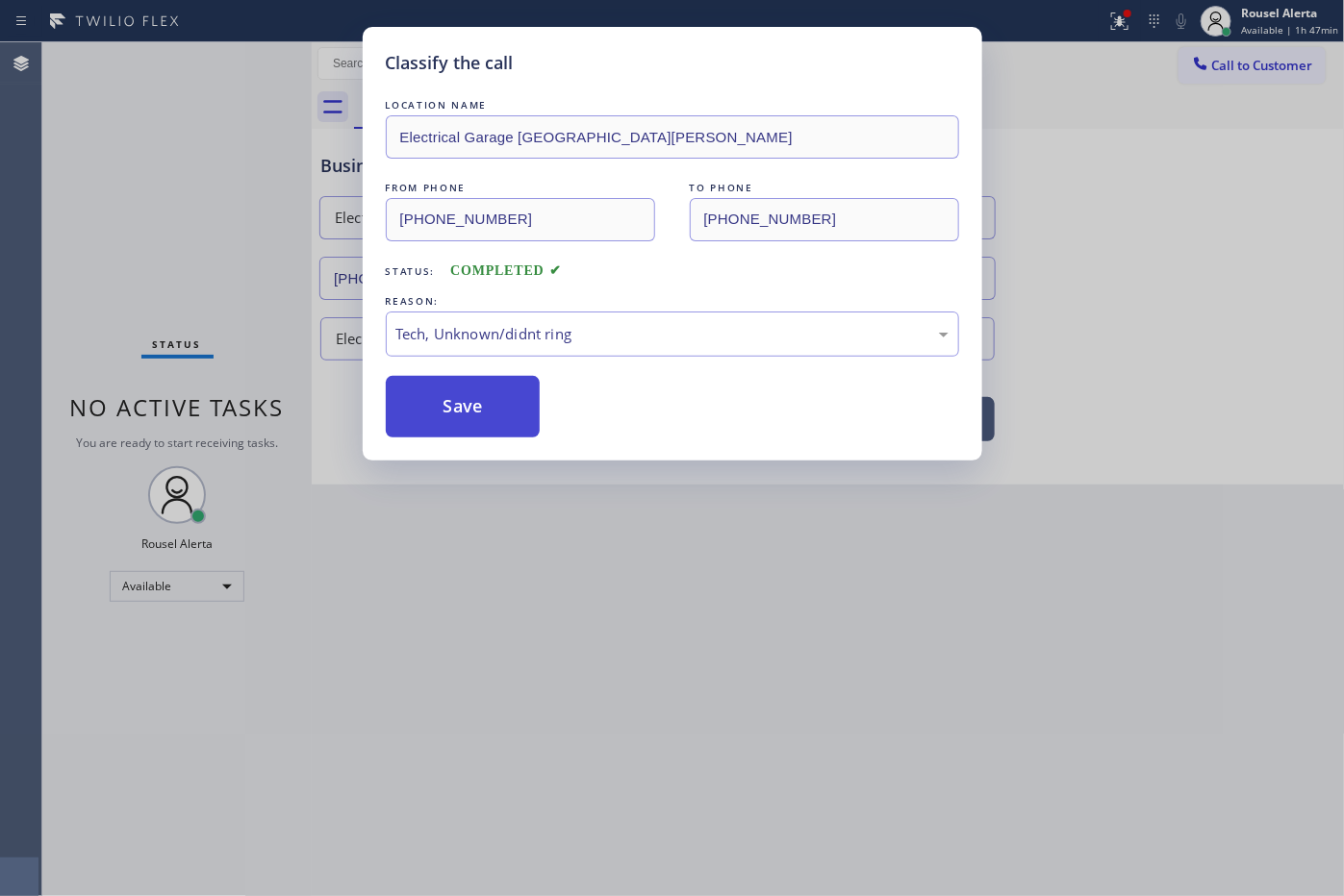
click at [438, 431] on button "Save" at bounding box center [462, 407] width 155 height 62
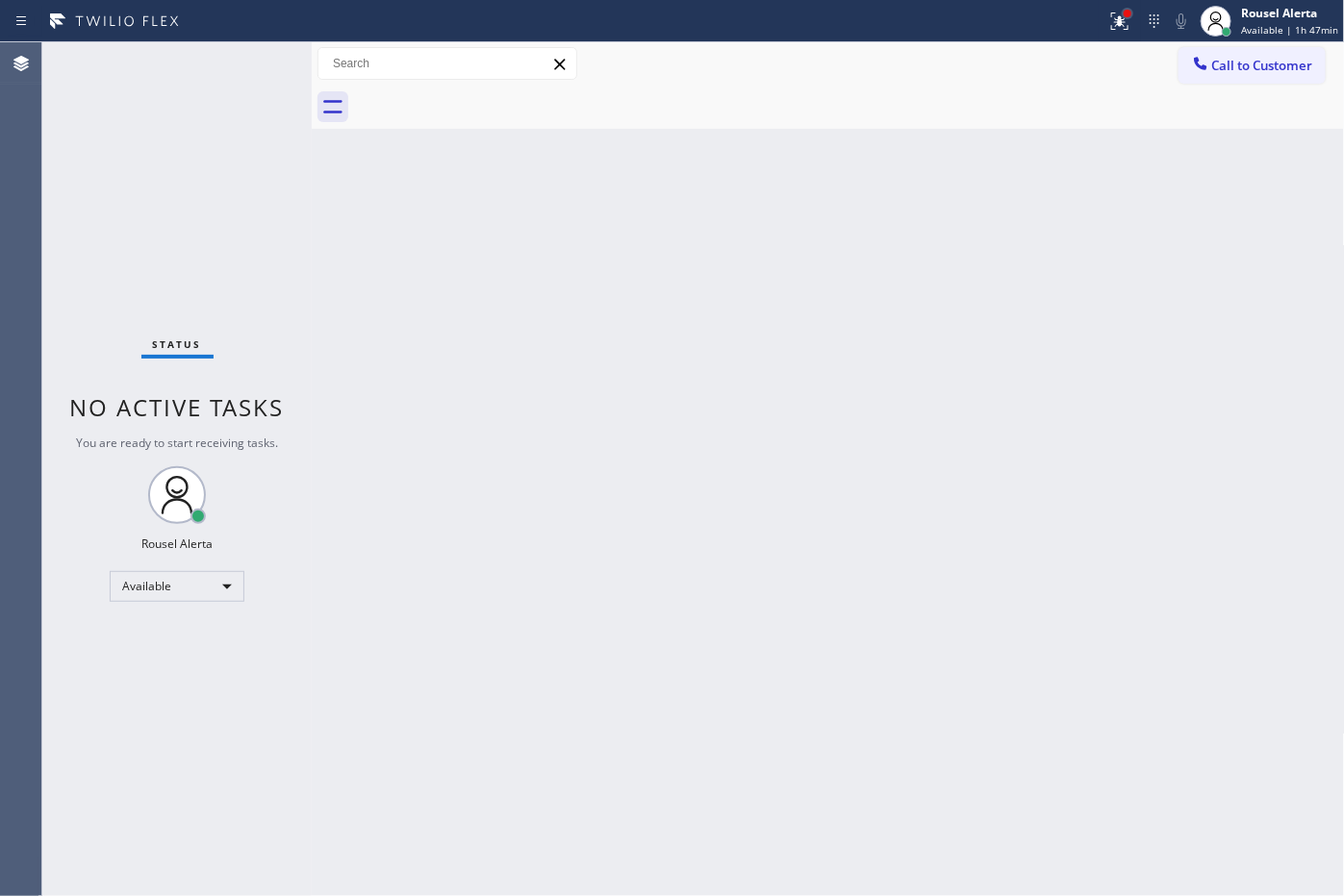
click at [1126, 8] on div at bounding box center [1127, 13] width 12 height 12
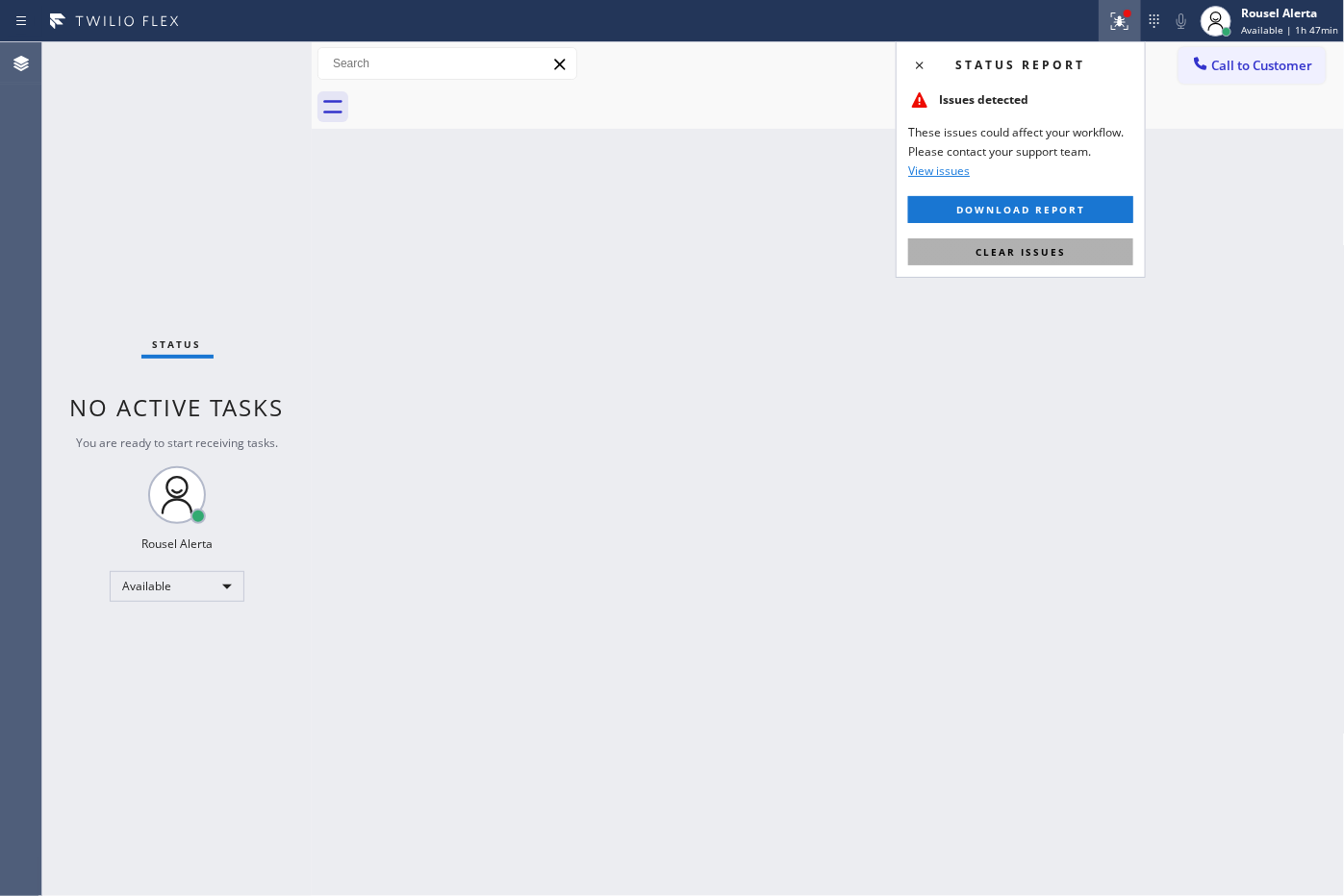
click at [1077, 253] on button "Clear issues" at bounding box center [1020, 252] width 225 height 27
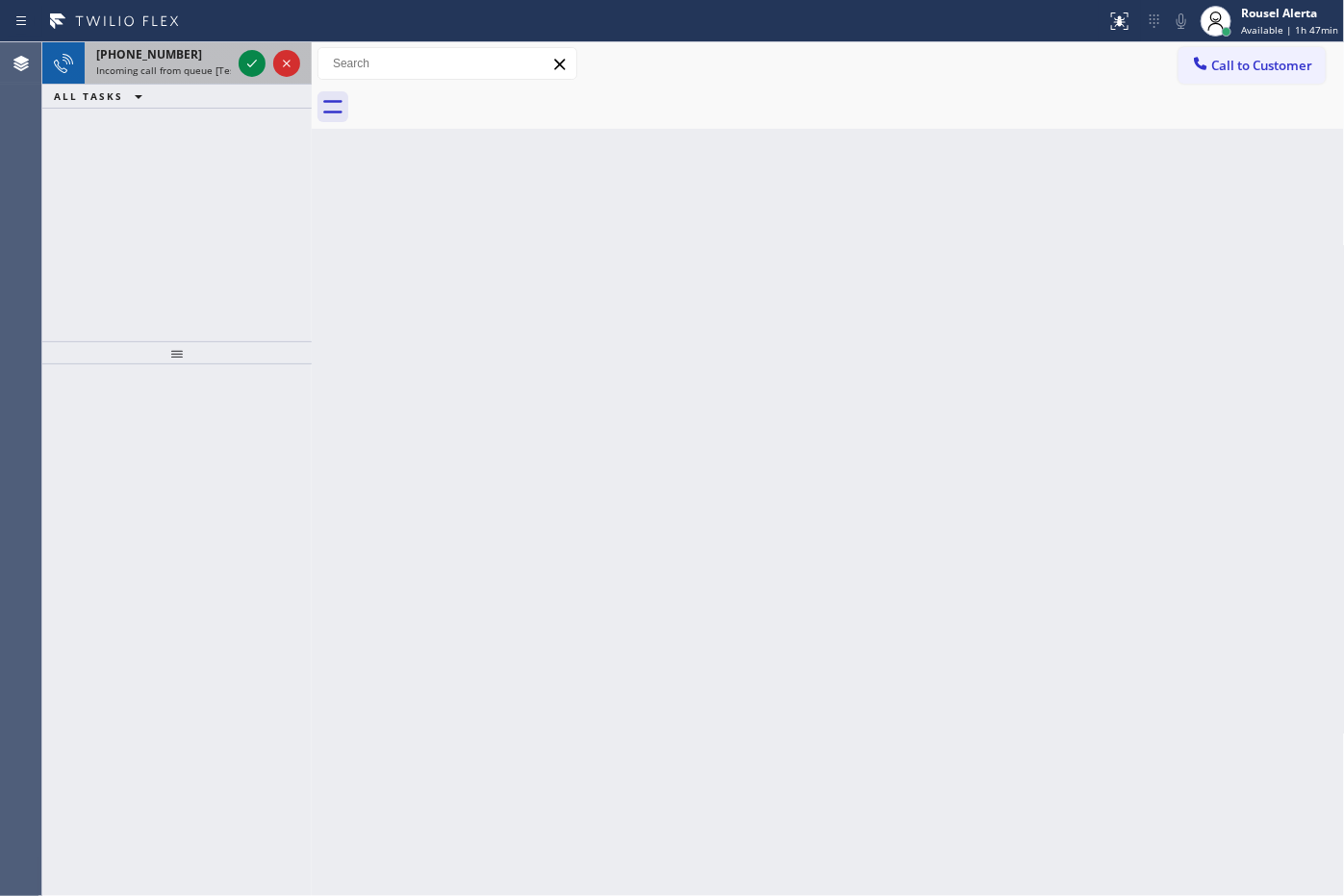
click at [213, 59] on div "[PHONE_NUMBER]" at bounding box center [164, 54] width 135 height 16
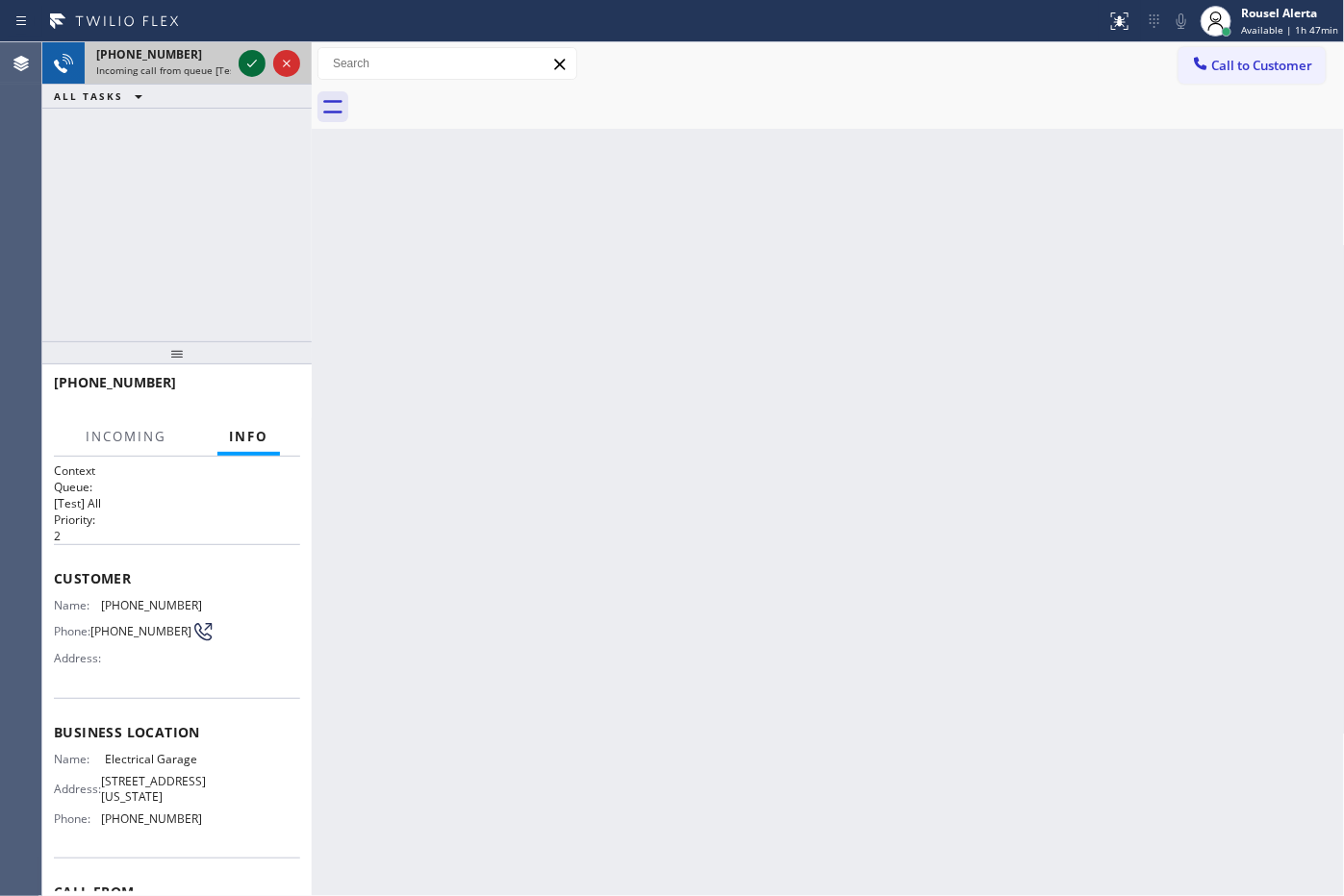
click at [242, 58] on icon at bounding box center [252, 64] width 23 height 23
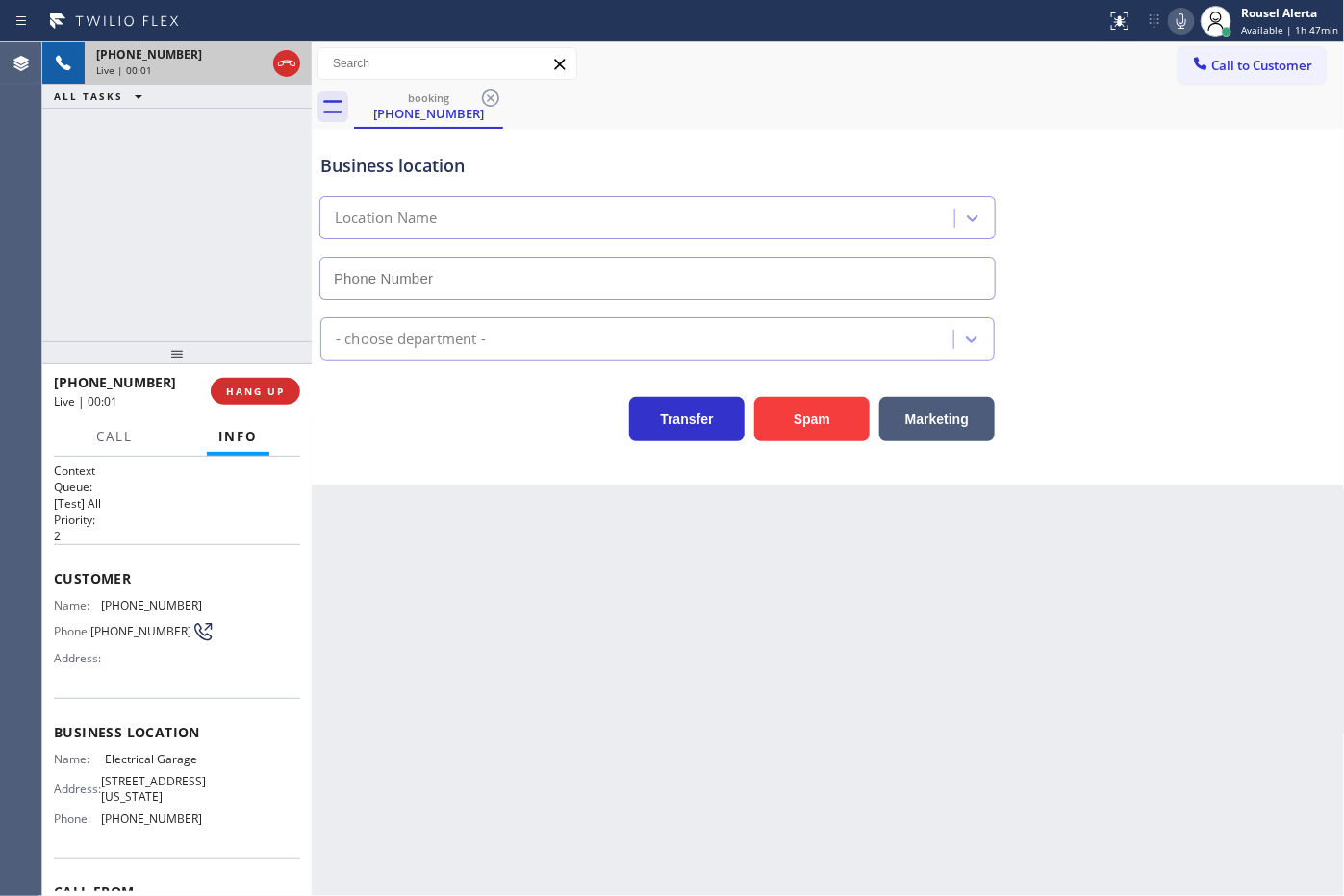
type input "[PHONE_NUMBER]"
click at [357, 530] on div "Back to Dashboard Change Sender ID Customers Technicians Select a contact Outbo…" at bounding box center [828, 469] width 1033 height 854
click at [439, 651] on div "Back to Dashboard Change Sender ID Customers Technicians Select a contact Outbo…" at bounding box center [828, 469] width 1033 height 854
drag, startPoint x: 184, startPoint y: 266, endPoint x: 447, endPoint y: 578, distance: 408.1
click at [204, 291] on div "[PHONE_NUMBER] Live | 00:06 ALL TASKS ALL TASKS ACTIVE TASKS TASKS IN WRAP UP" at bounding box center [177, 192] width 270 height 299
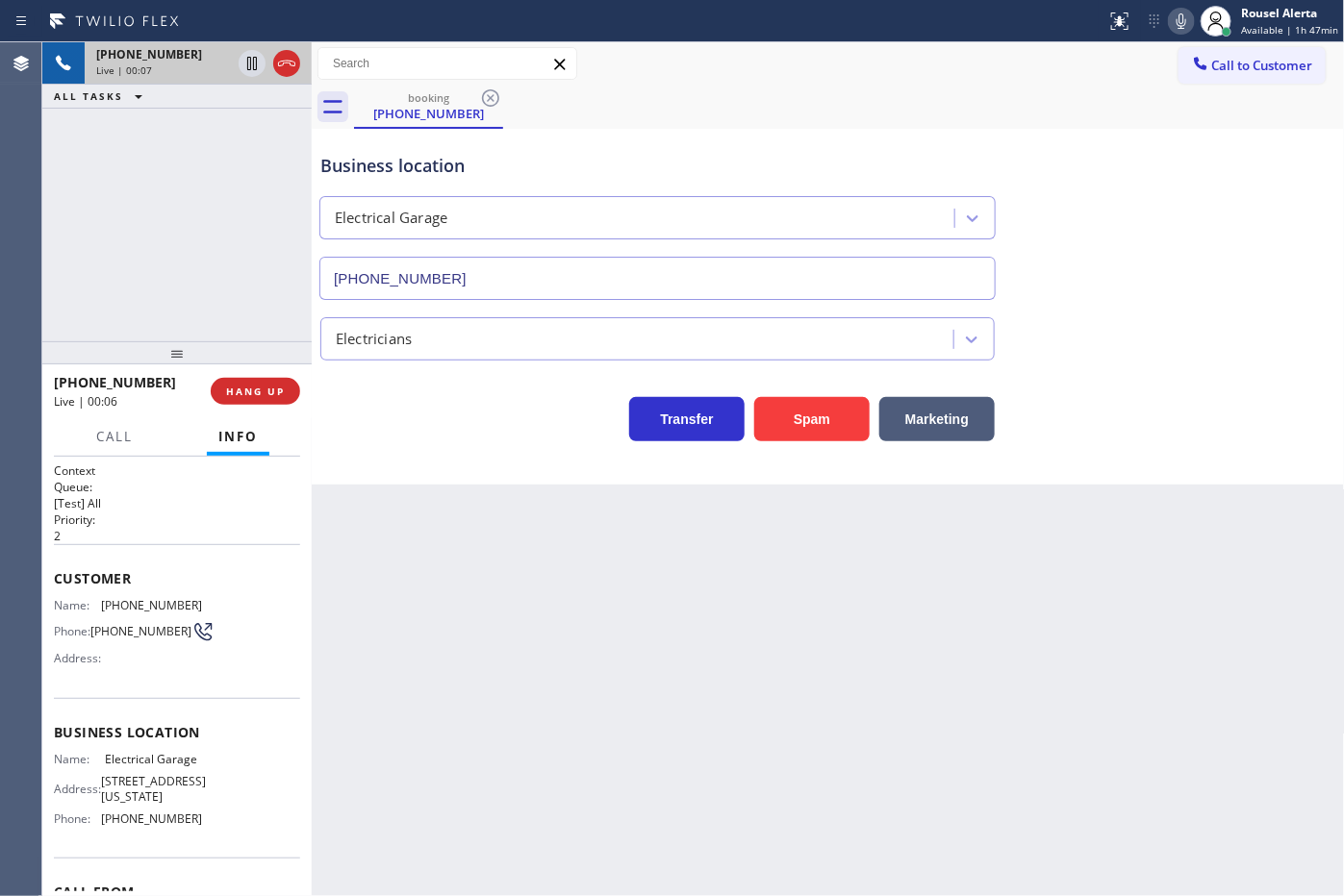
click at [521, 673] on div "Back to Dashboard Change Sender ID Customers Technicians Select a contact Outbo…" at bounding box center [828, 469] width 1033 height 854
drag, startPoint x: 241, startPoint y: 247, endPoint x: 252, endPoint y: 272, distance: 27.3
click at [242, 250] on div "[PHONE_NUMBER] Live | 00:07 ALL TASKS ALL TASKS ACTIVE TASKS TASKS IN WRAP UP" at bounding box center [177, 192] width 270 height 299
click at [288, 385] on button "HANG UP" at bounding box center [255, 391] width 90 height 27
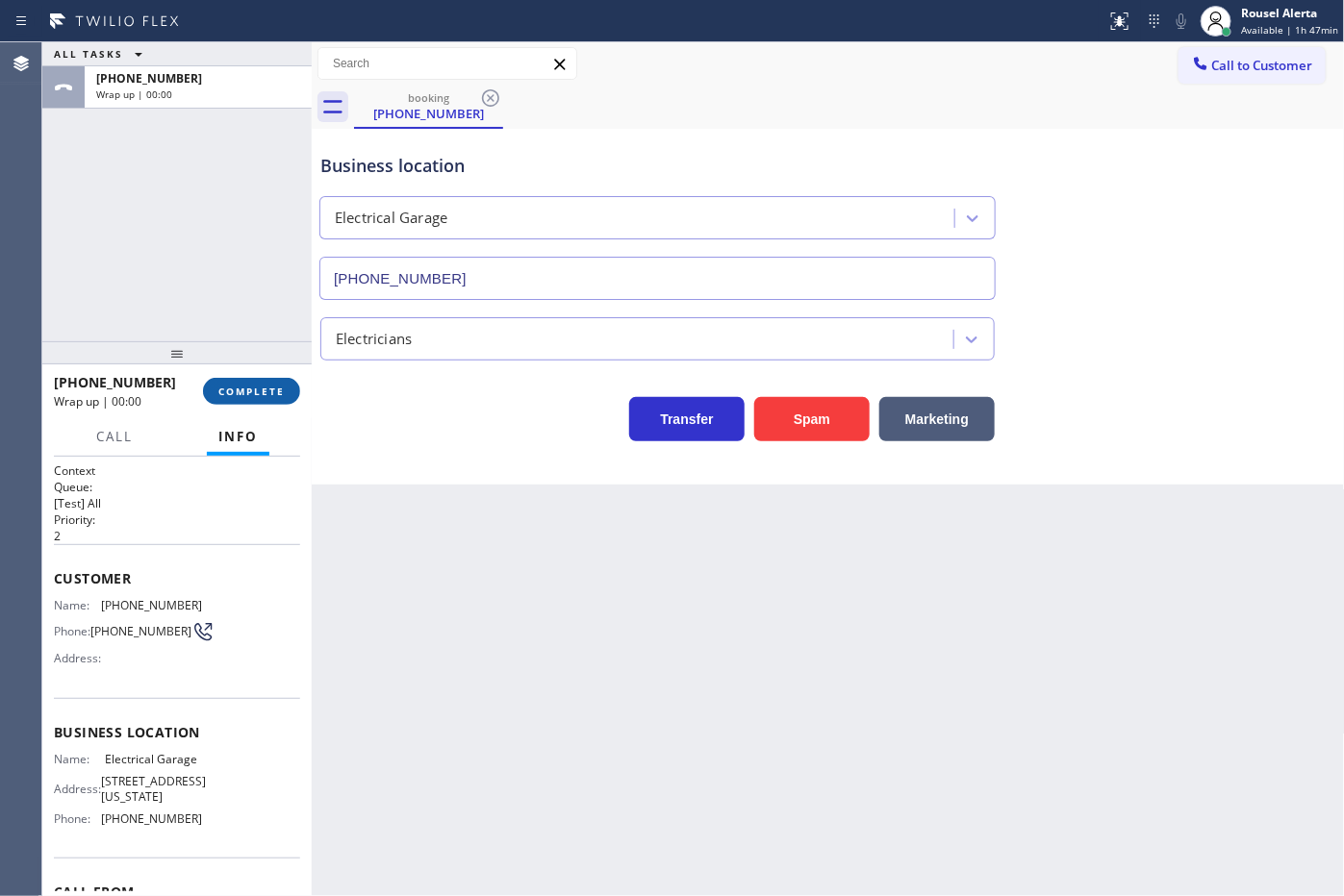
click at [274, 382] on button "COMPLETE" at bounding box center [251, 391] width 97 height 27
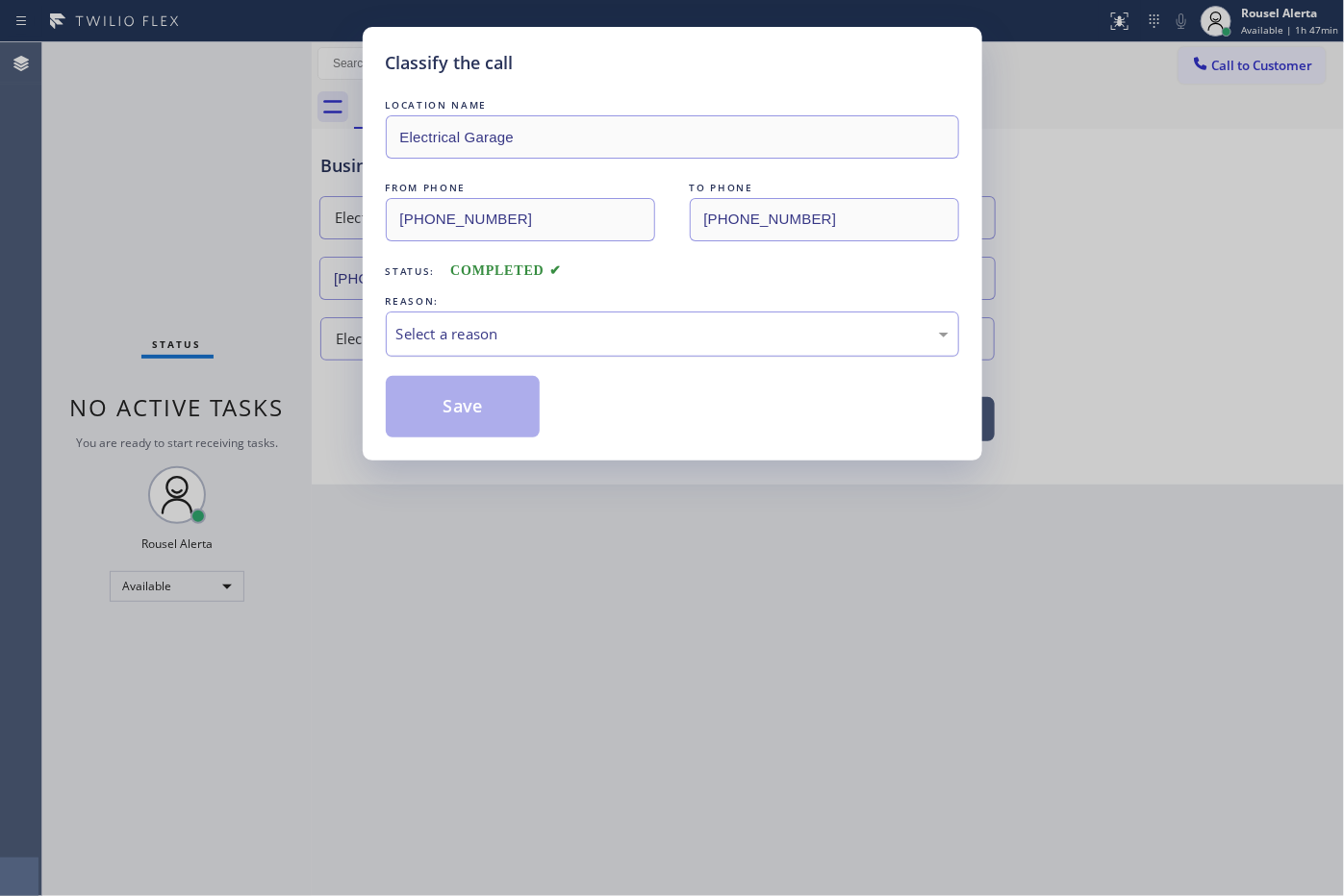
click at [458, 336] on div "Select a reason" at bounding box center [672, 333] width 552 height 22
click at [461, 392] on button "Save" at bounding box center [462, 407] width 155 height 62
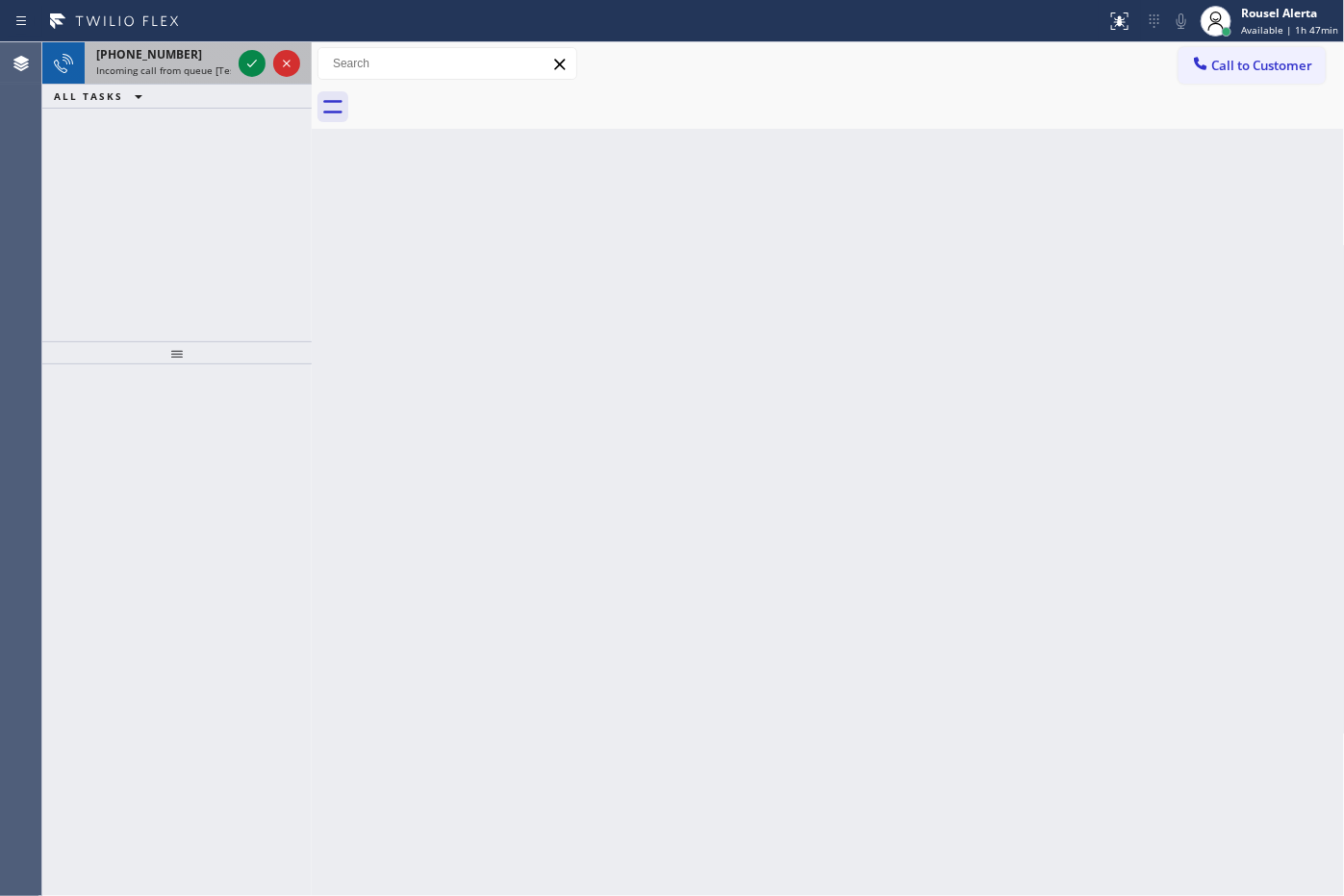
click at [224, 65] on span "Incoming call from queue [Test] All" at bounding box center [176, 70] width 160 height 13
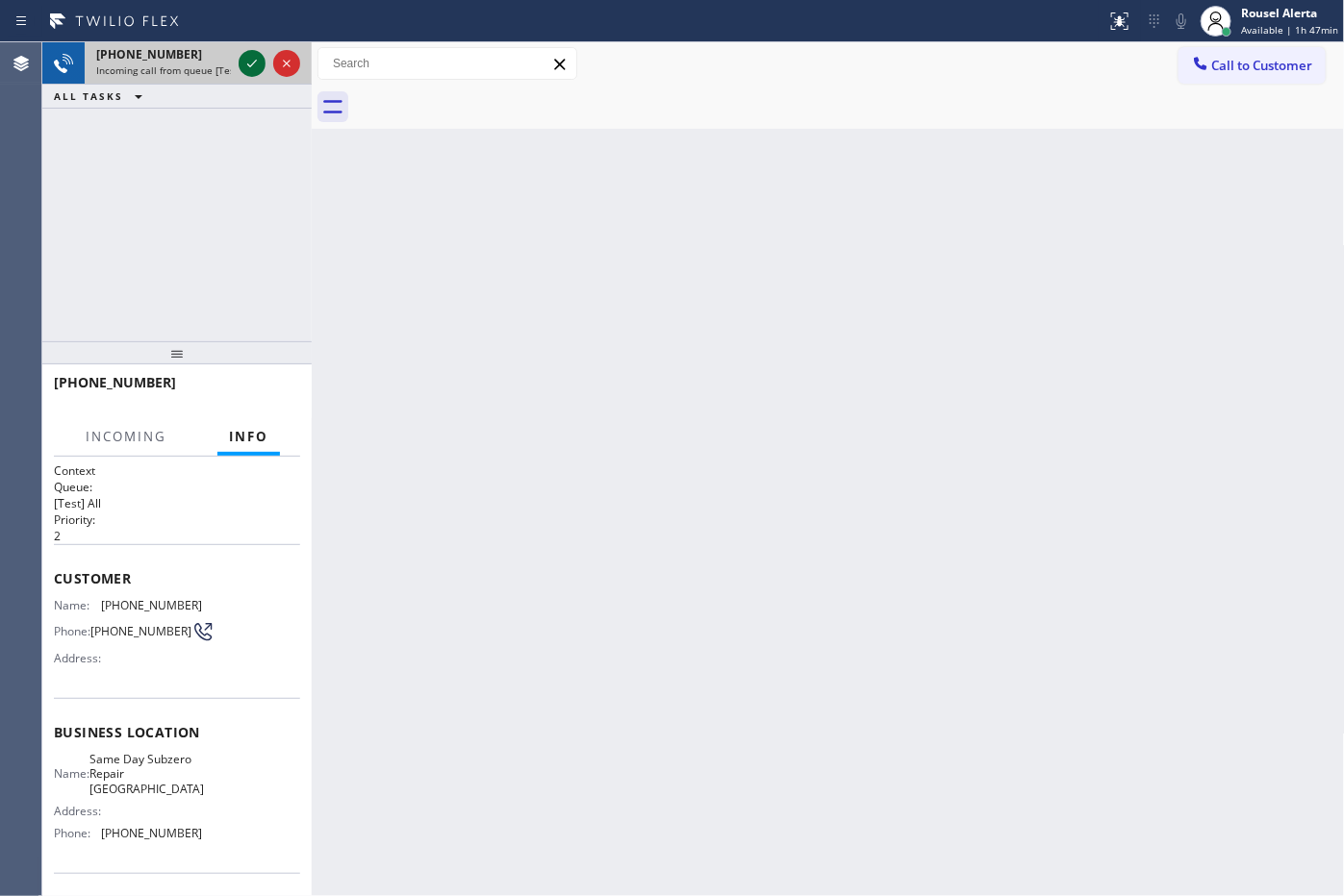
click at [246, 65] on icon at bounding box center [252, 64] width 23 height 23
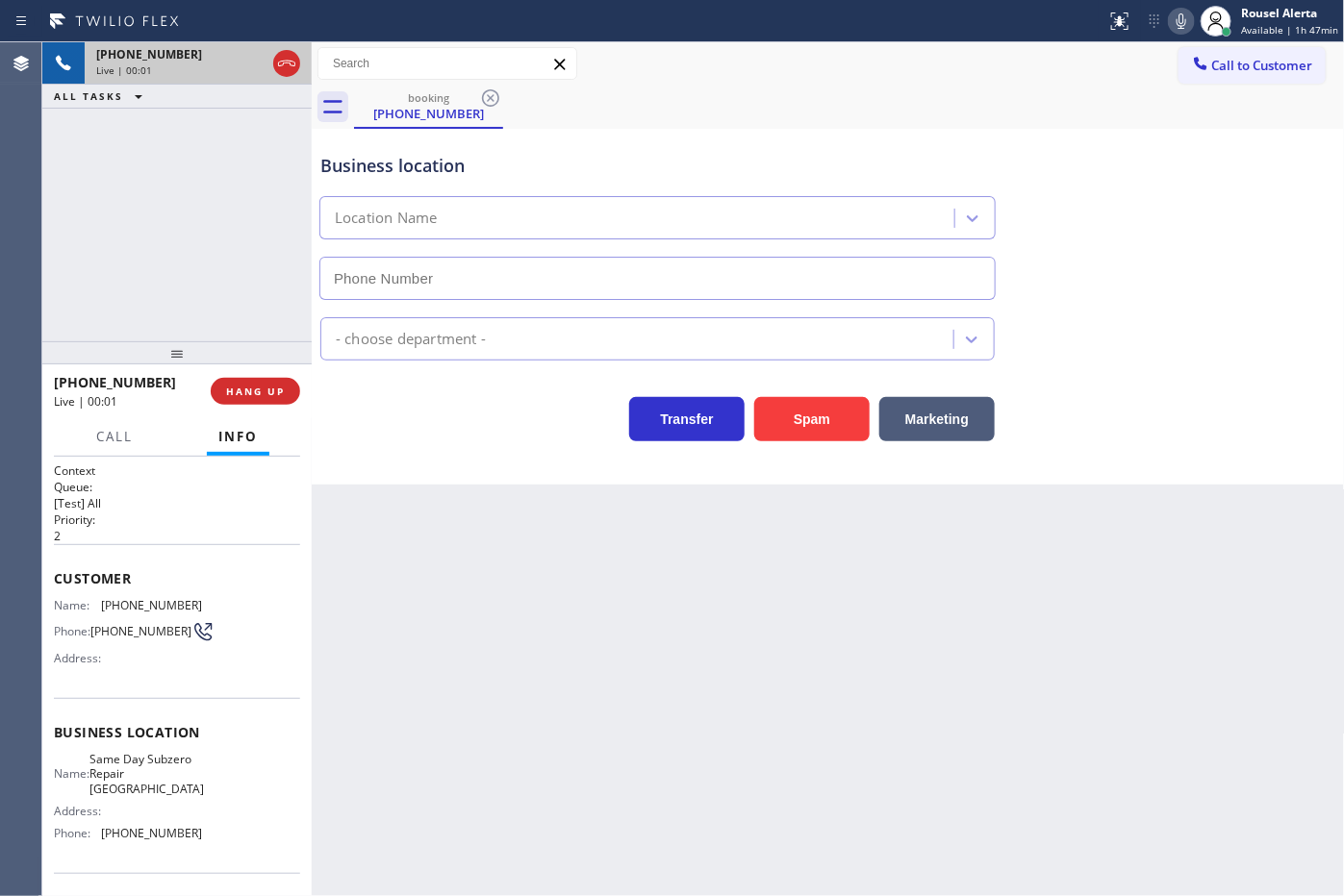
type input "[PHONE_NUMBER]"
click at [828, 416] on button "Spam" at bounding box center [812, 419] width 116 height 44
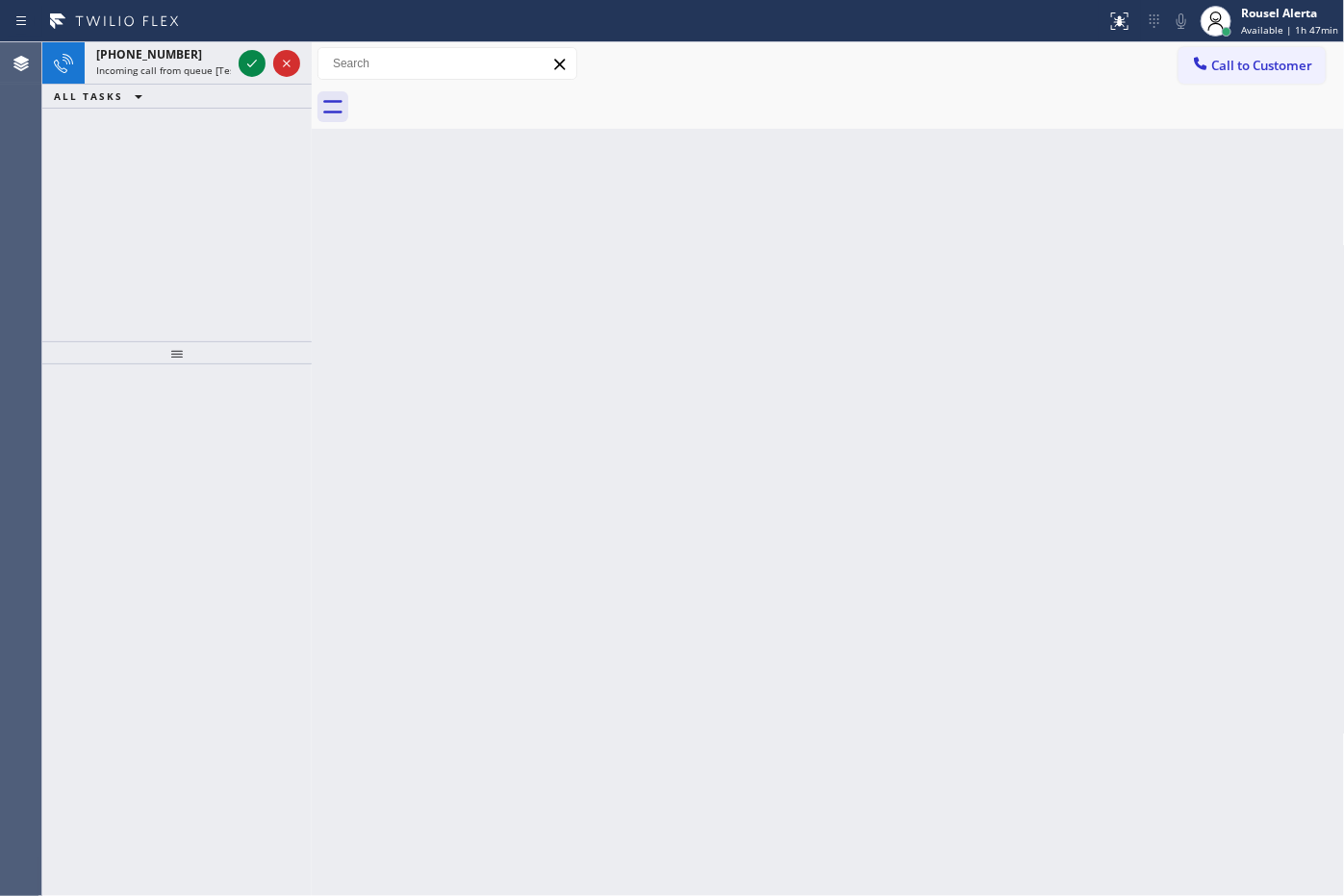
click at [199, 58] on div "[PHONE_NUMBER]" at bounding box center [164, 54] width 135 height 16
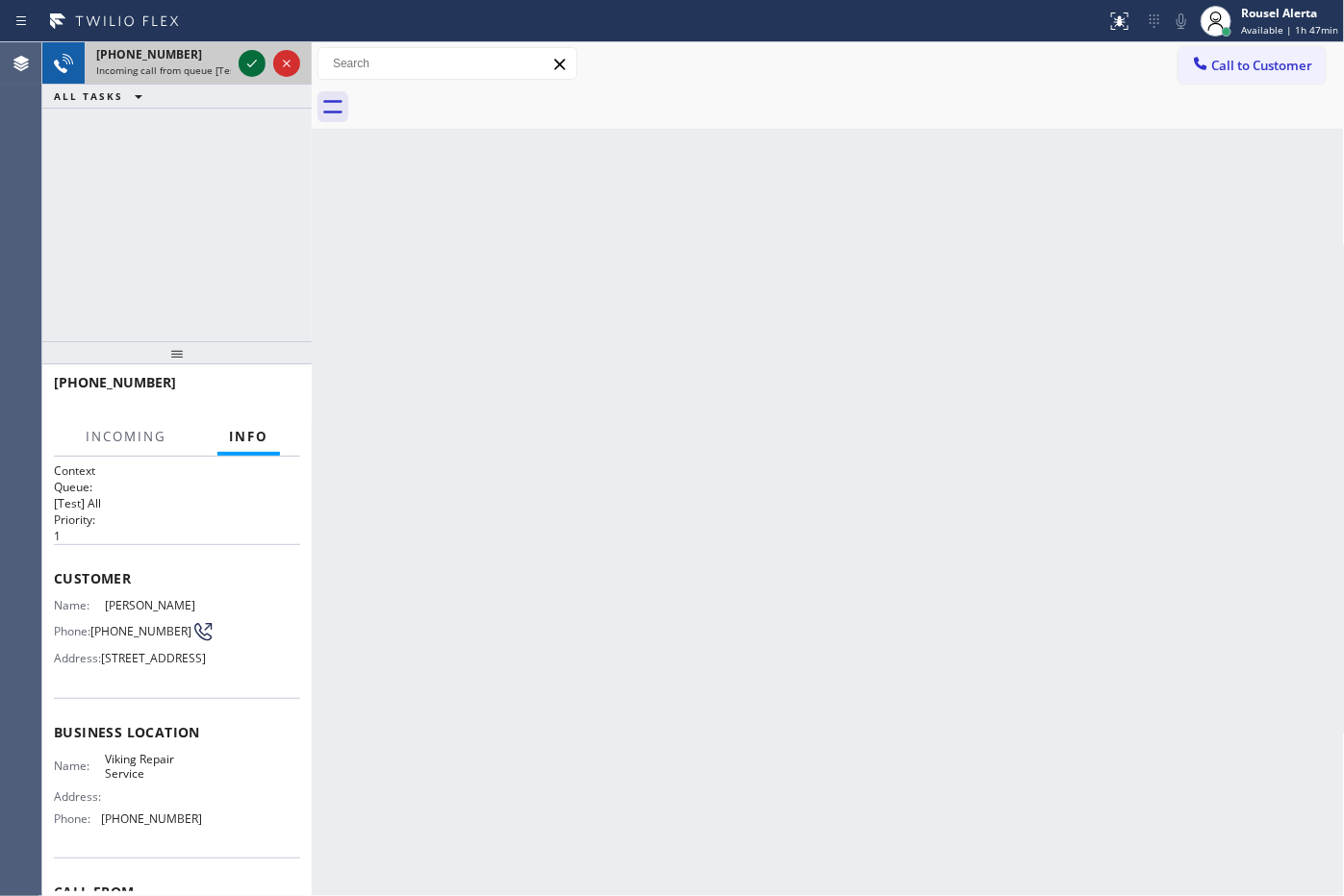
click at [258, 72] on icon at bounding box center [252, 64] width 23 height 23
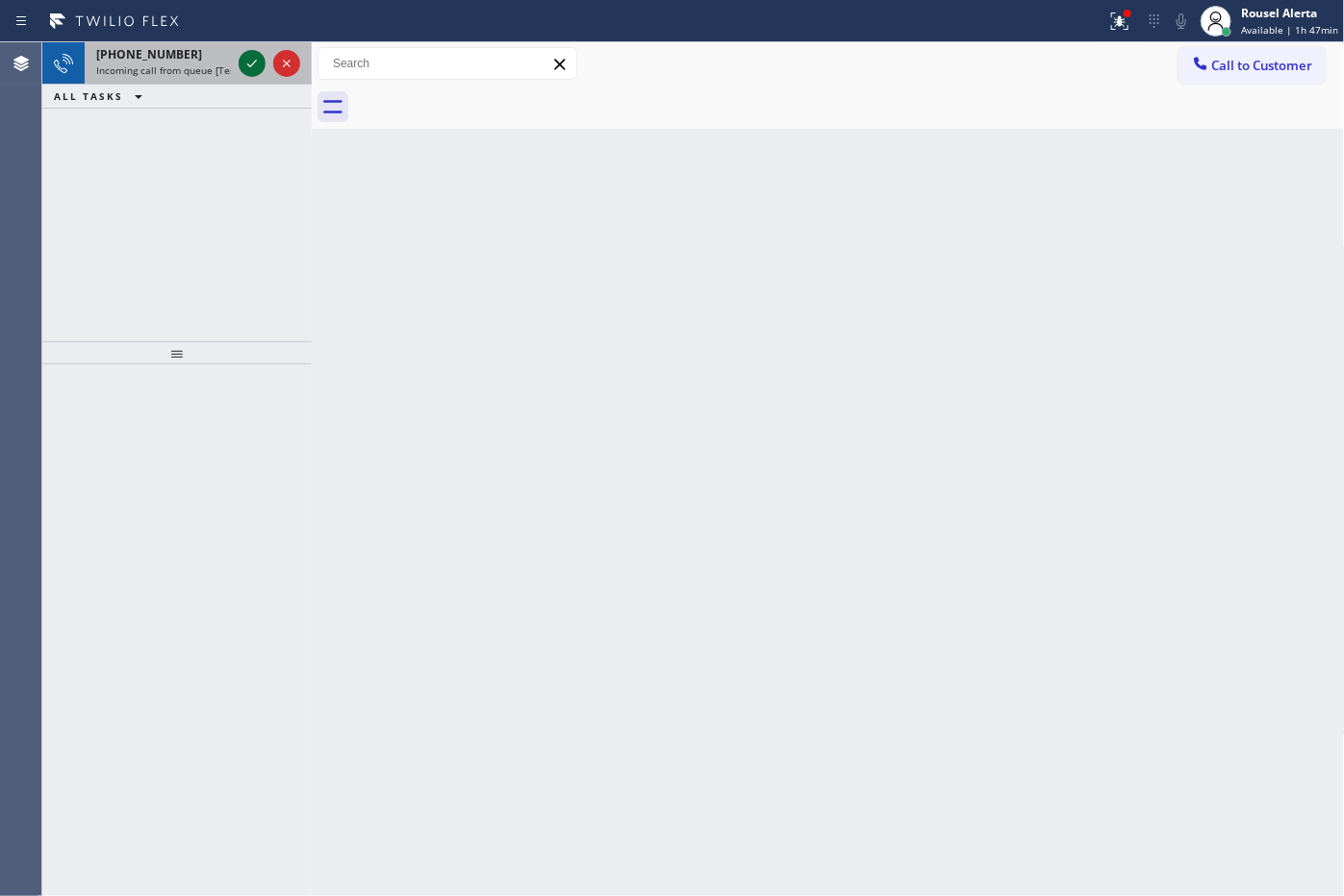
click at [244, 68] on icon at bounding box center [252, 64] width 23 height 23
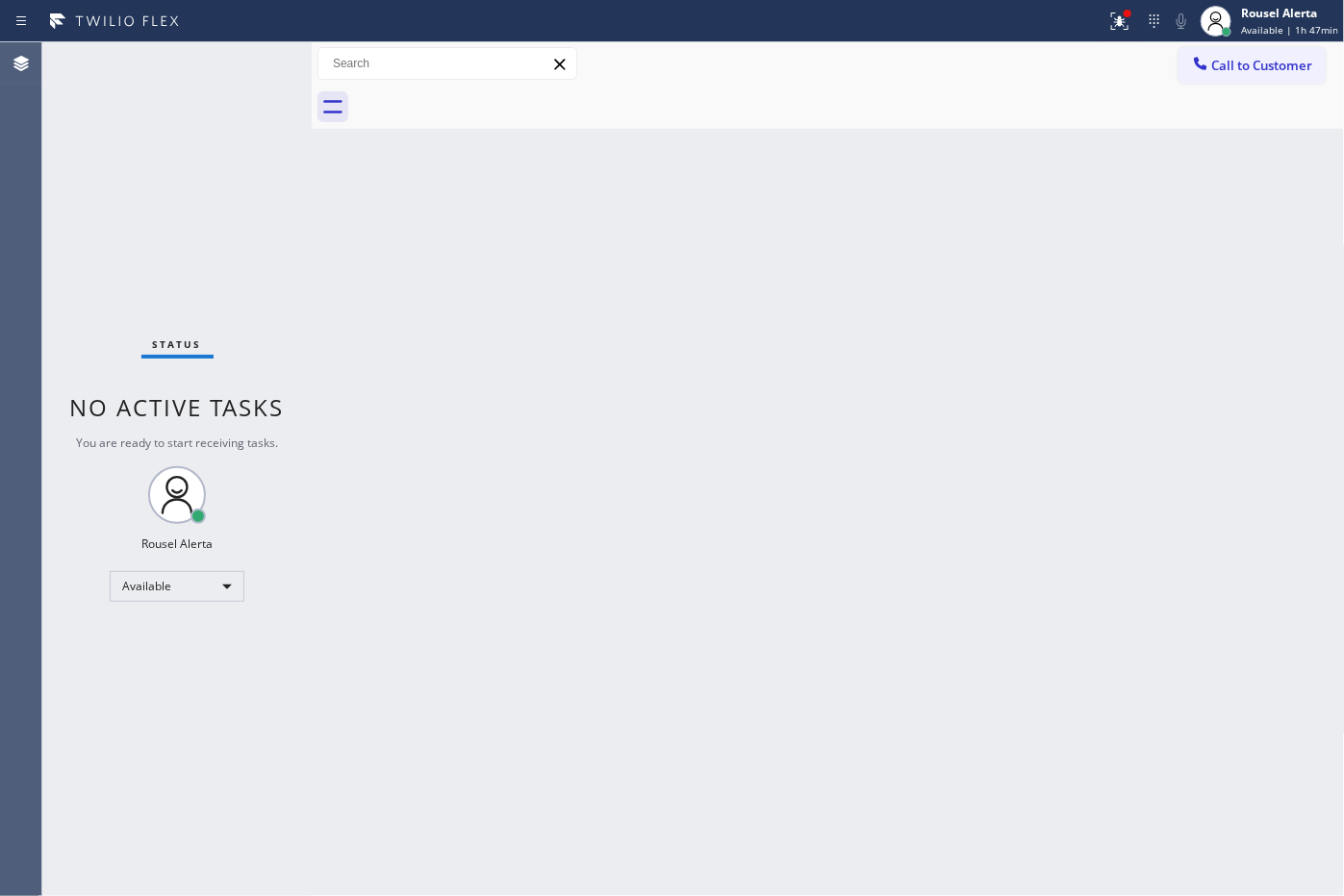
click at [244, 68] on div "Status No active tasks You are ready to start receiving tasks. Rousel Alerta Av…" at bounding box center [177, 469] width 270 height 854
click at [1131, 11] on div at bounding box center [1127, 13] width 8 height 8
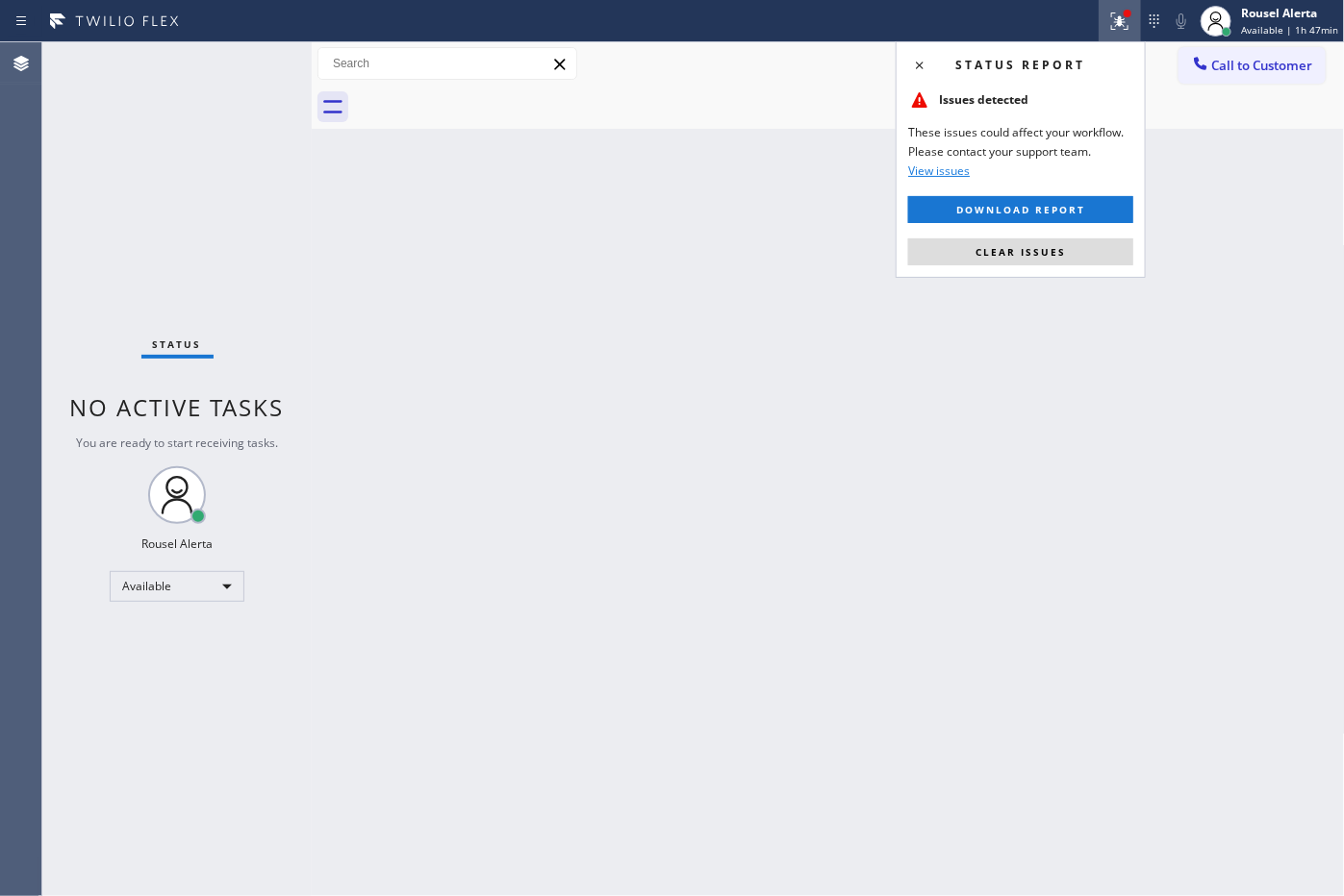
click at [1059, 250] on span "Clear issues" at bounding box center [1020, 252] width 91 height 13
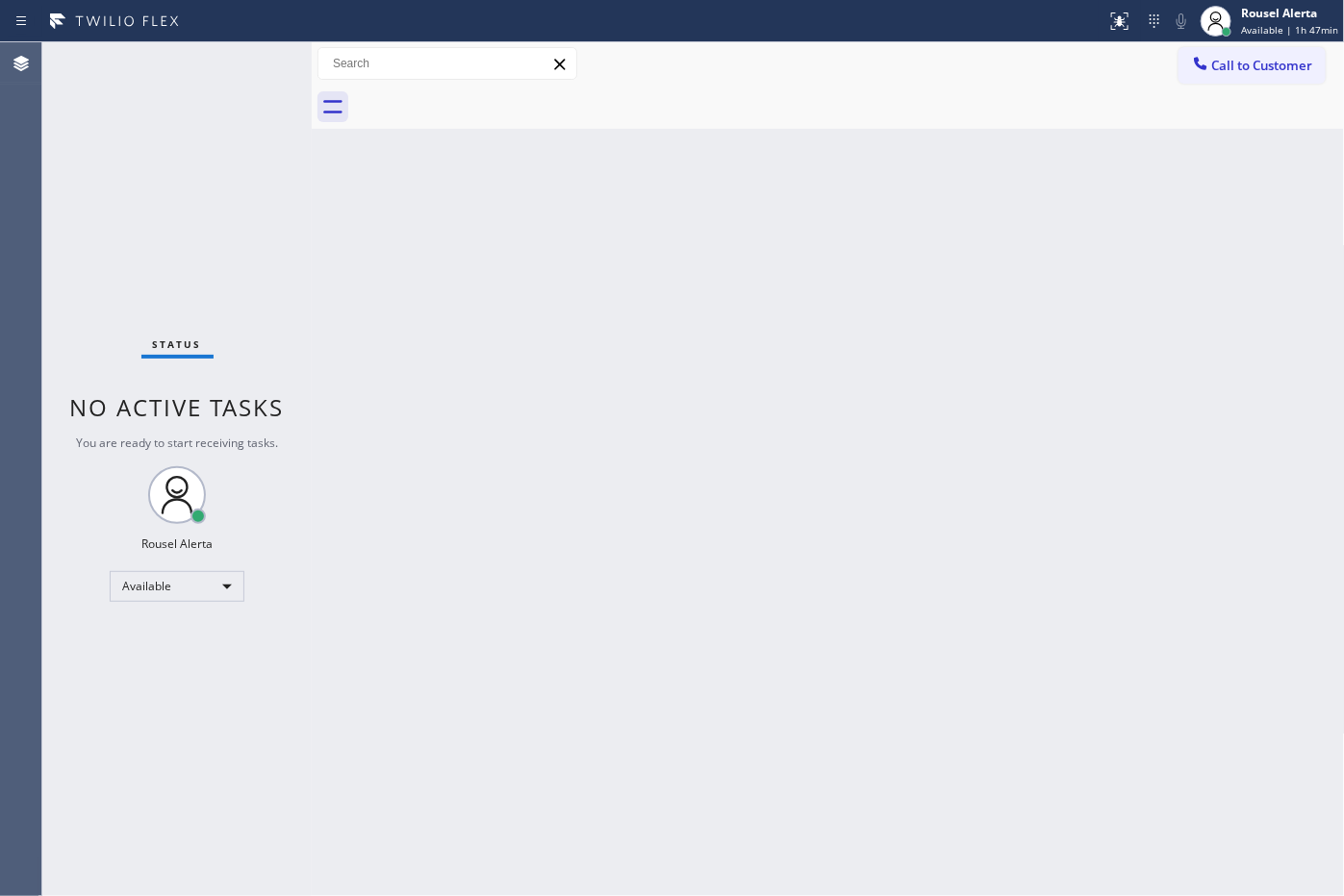
click at [1049, 386] on div "Back to Dashboard Change Sender ID Customers Technicians Select a contact Outbo…" at bounding box center [828, 469] width 1033 height 854
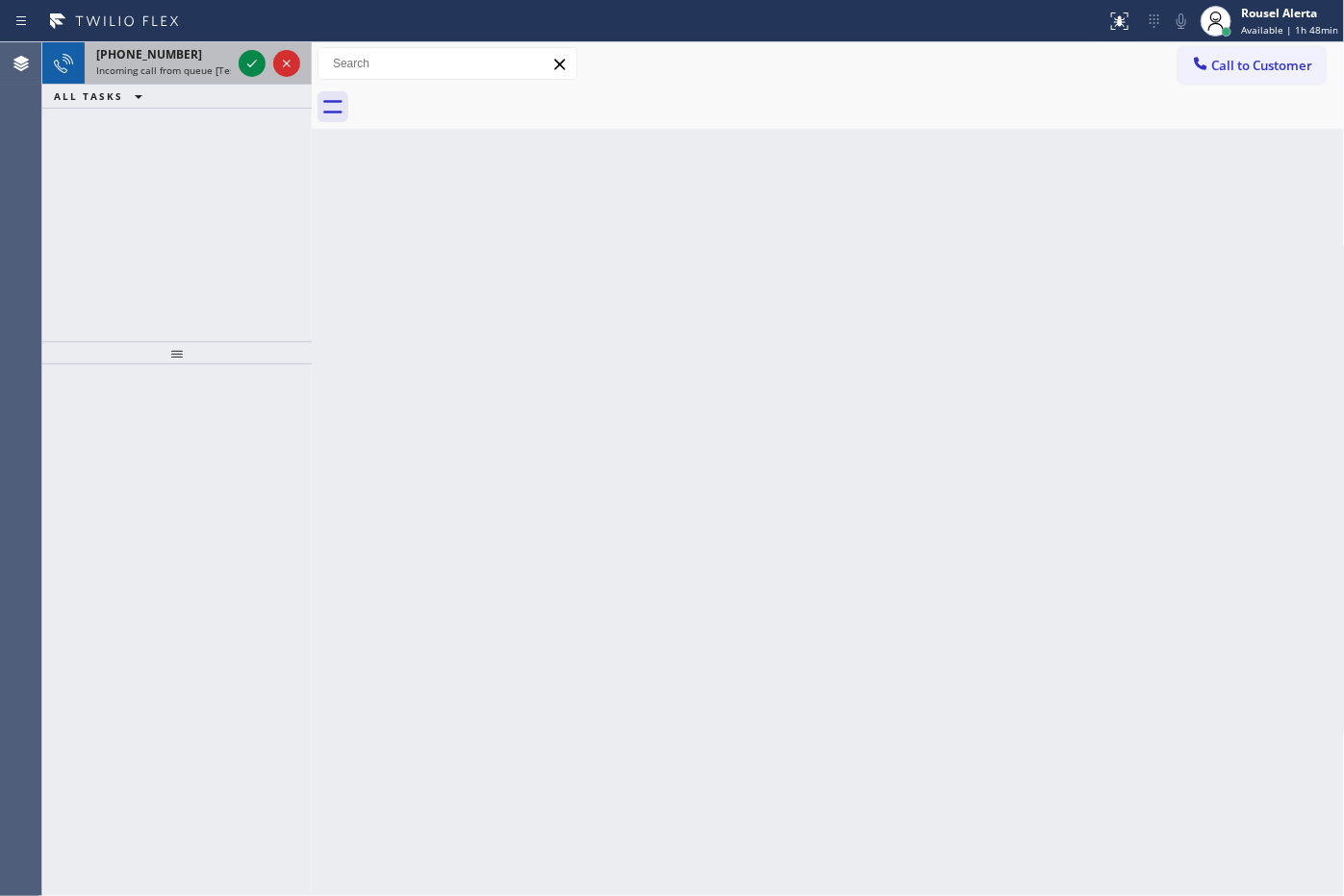
click at [173, 65] on span "Incoming call from queue [Test] All" at bounding box center [176, 70] width 160 height 13
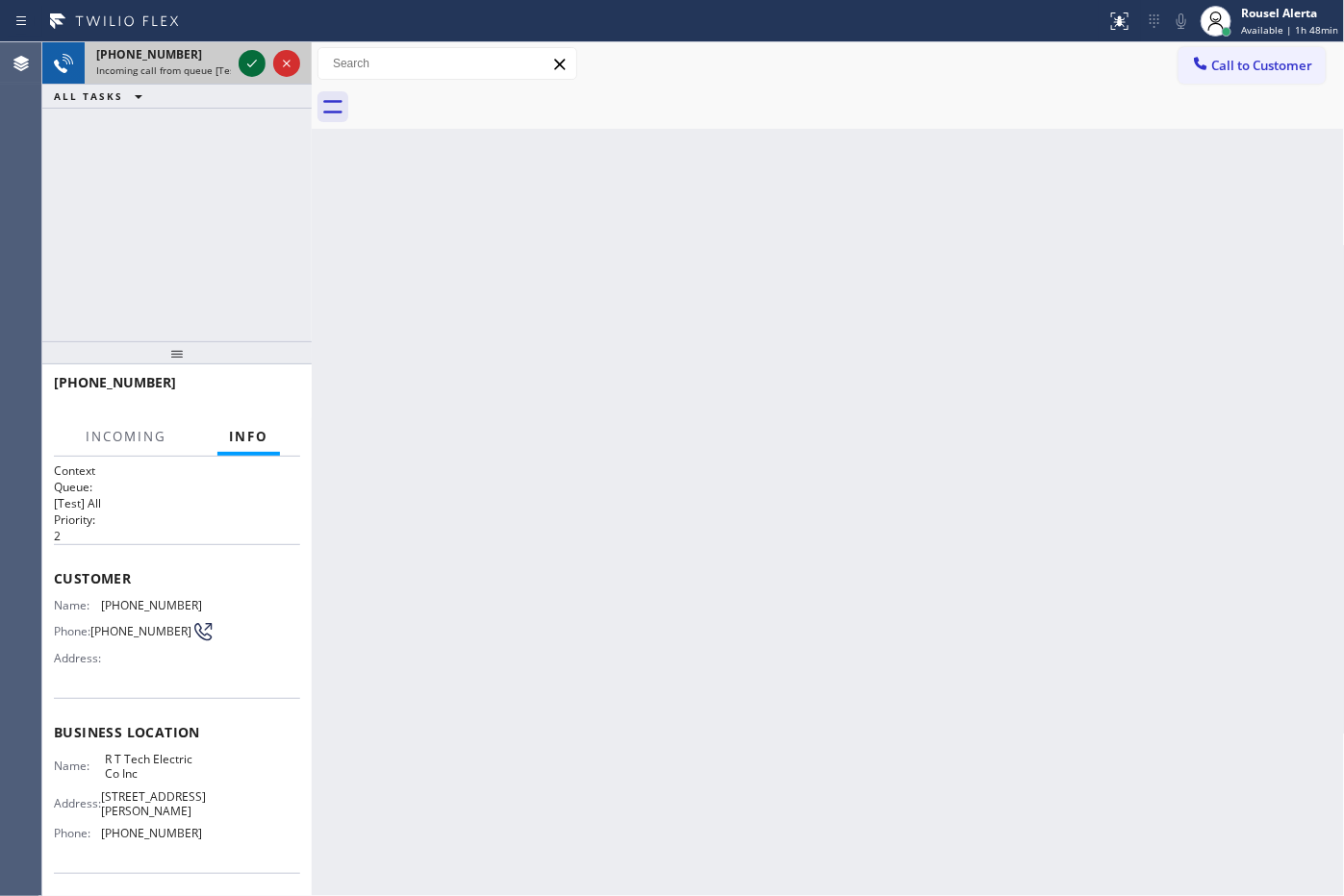
click at [251, 55] on icon at bounding box center [252, 64] width 23 height 23
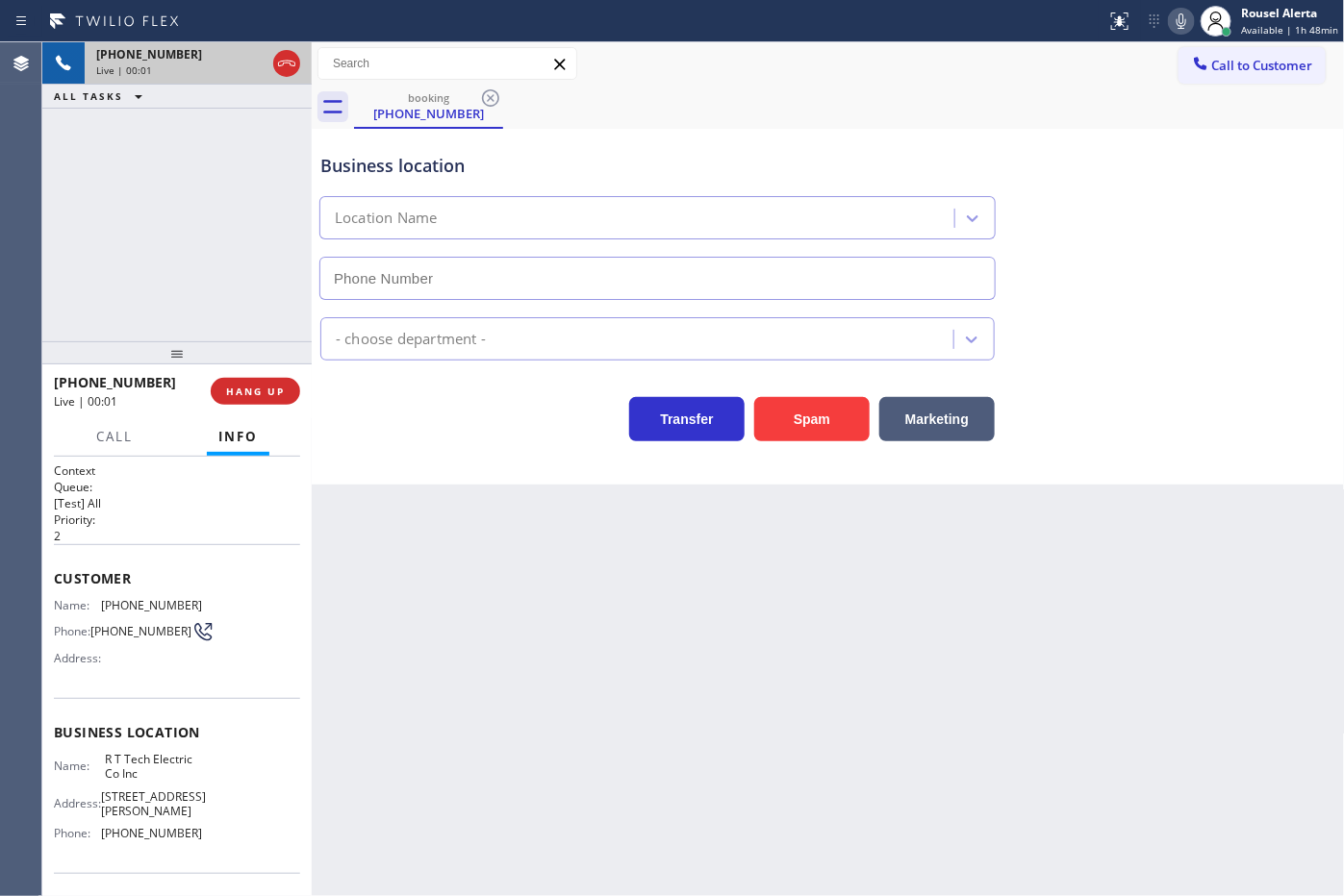
type input "[PHONE_NUMBER]"
click at [425, 568] on div "Back to Dashboard Change Sender ID Customers Technicians Select a contact Outbo…" at bounding box center [828, 469] width 1033 height 854
click at [191, 279] on div "[PHONE_NUMBER] Live | 00:07 ALL TASKS ALL TASKS ACTIVE TASKS TASKS IN WRAP UP" at bounding box center [177, 192] width 270 height 299
drag, startPoint x: 382, startPoint y: 573, endPoint x: 376, endPoint y: 532, distance: 41.4
click at [380, 541] on div "Back to Dashboard Change Sender ID Customers Technicians Select a contact Outbo…" at bounding box center [828, 469] width 1033 height 854
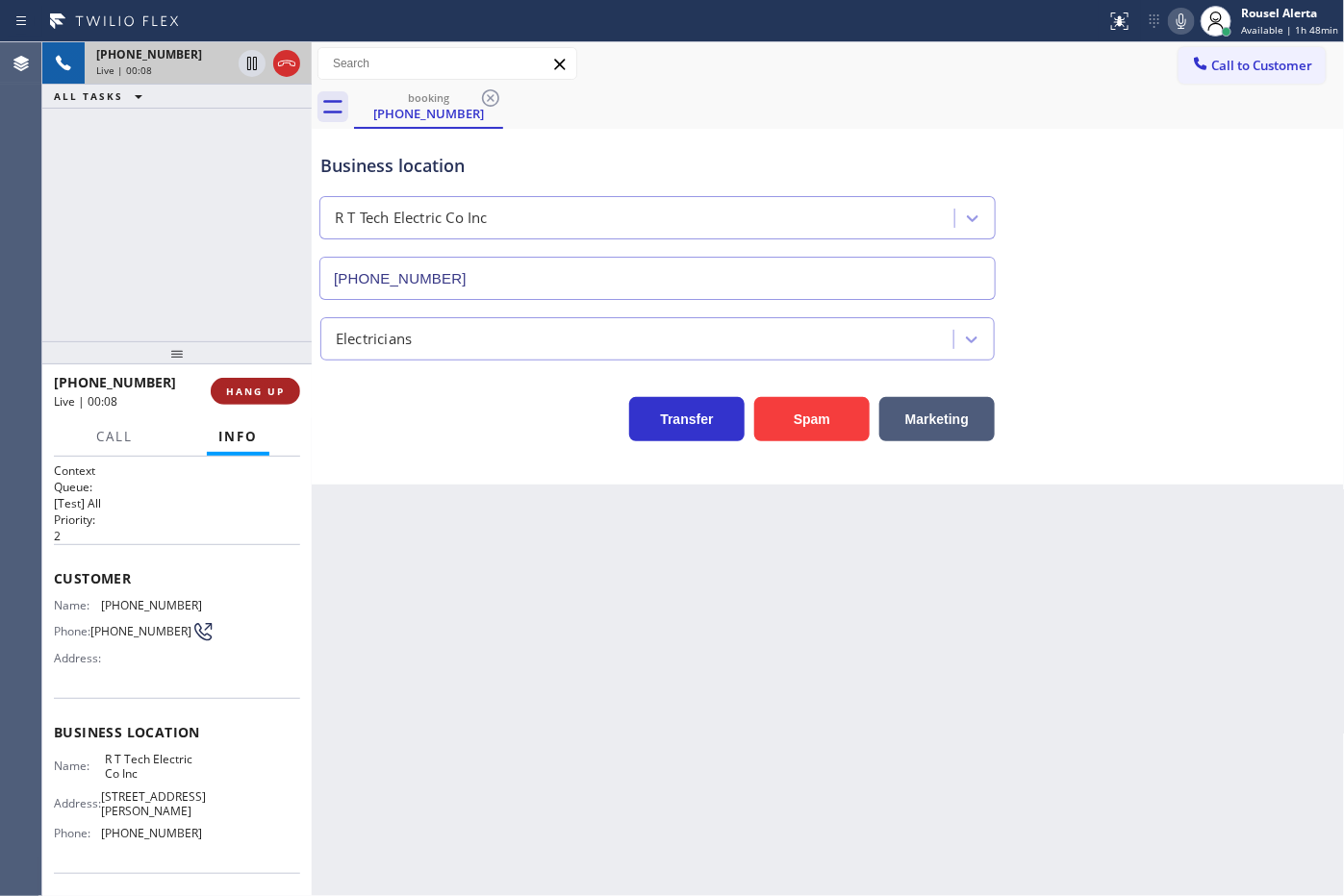
click at [262, 378] on button "HANG UP" at bounding box center [255, 391] width 90 height 27
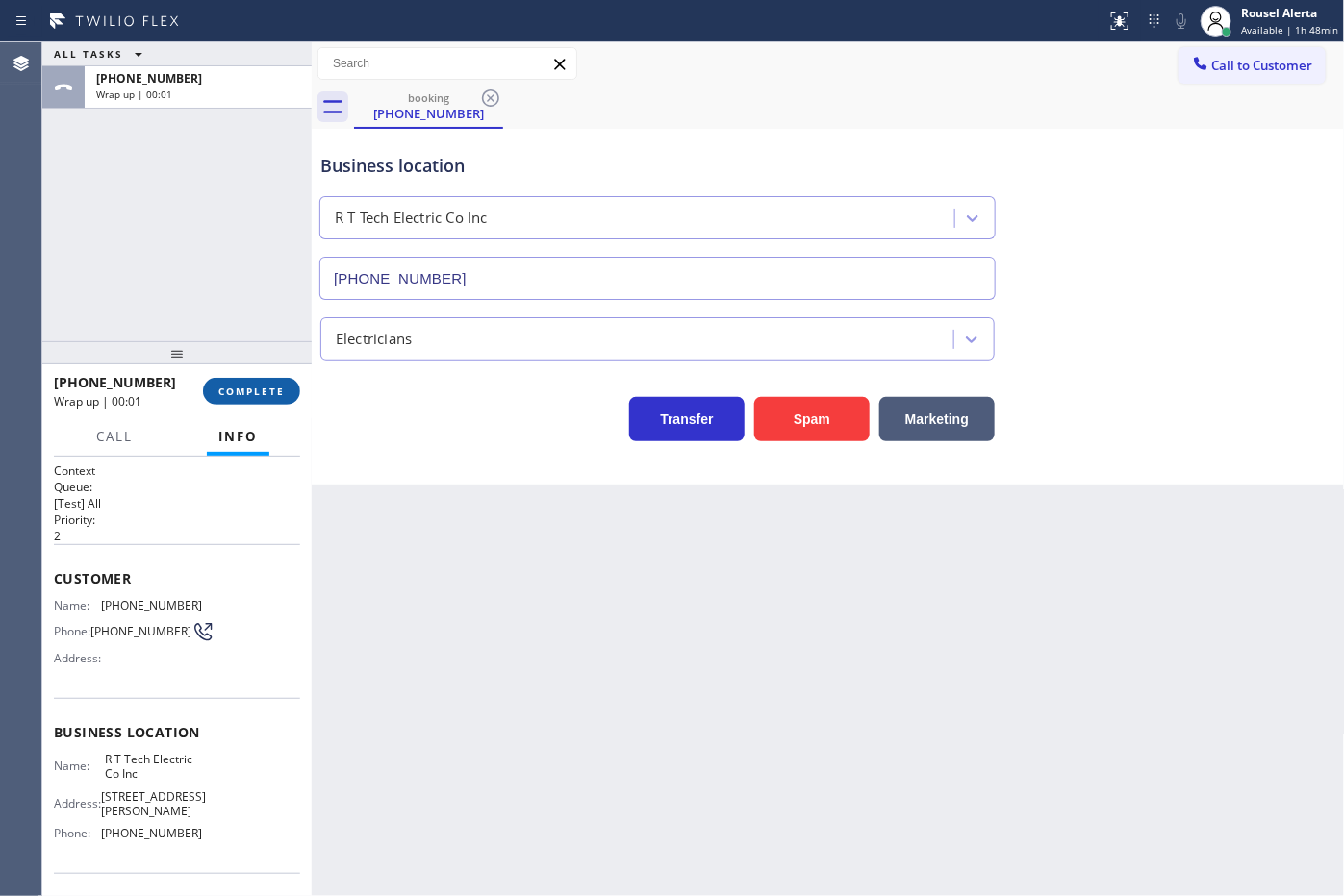
click at [262, 378] on button "COMPLETE" at bounding box center [251, 391] width 97 height 27
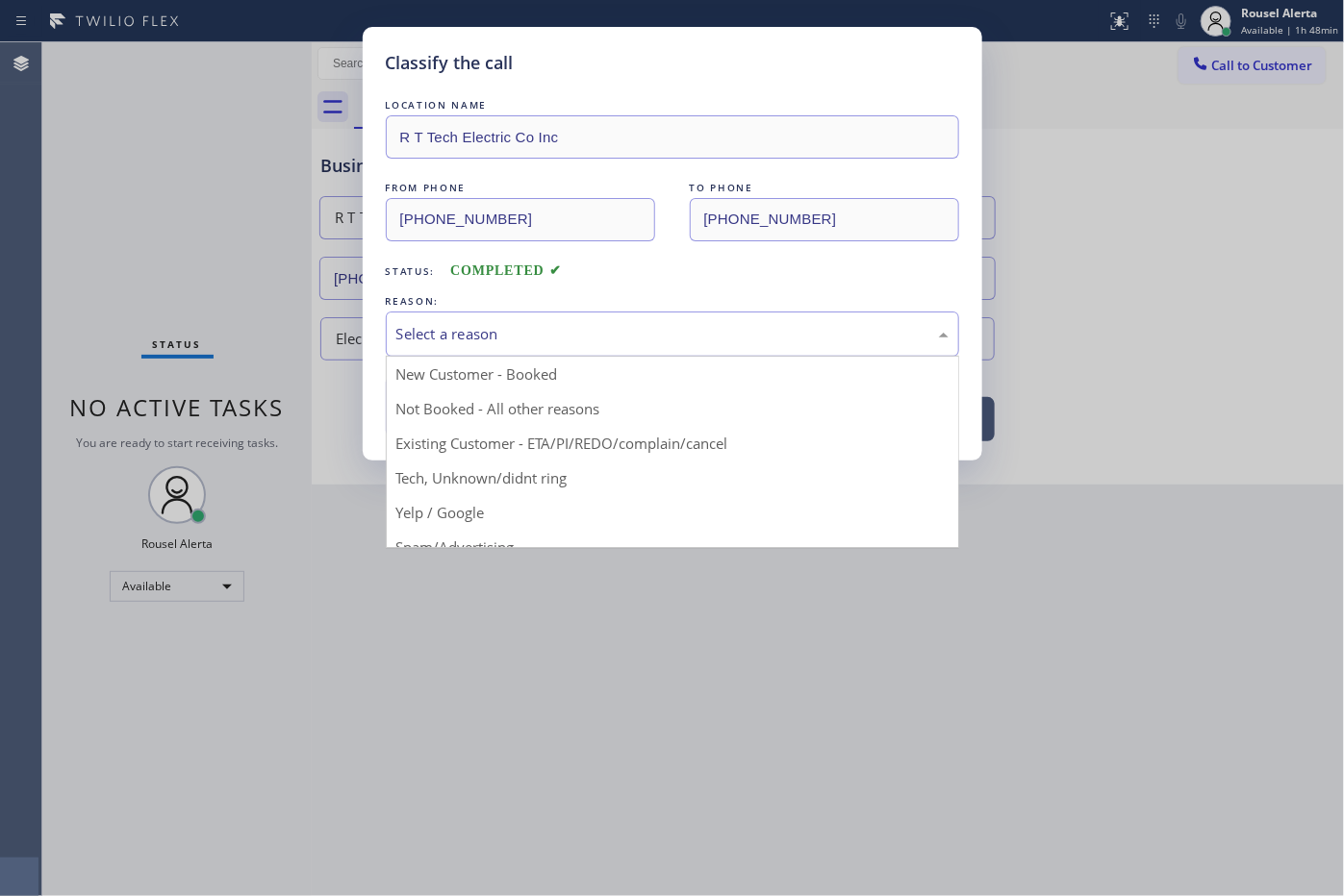
click at [407, 328] on div "Select a reason" at bounding box center [672, 333] width 552 height 22
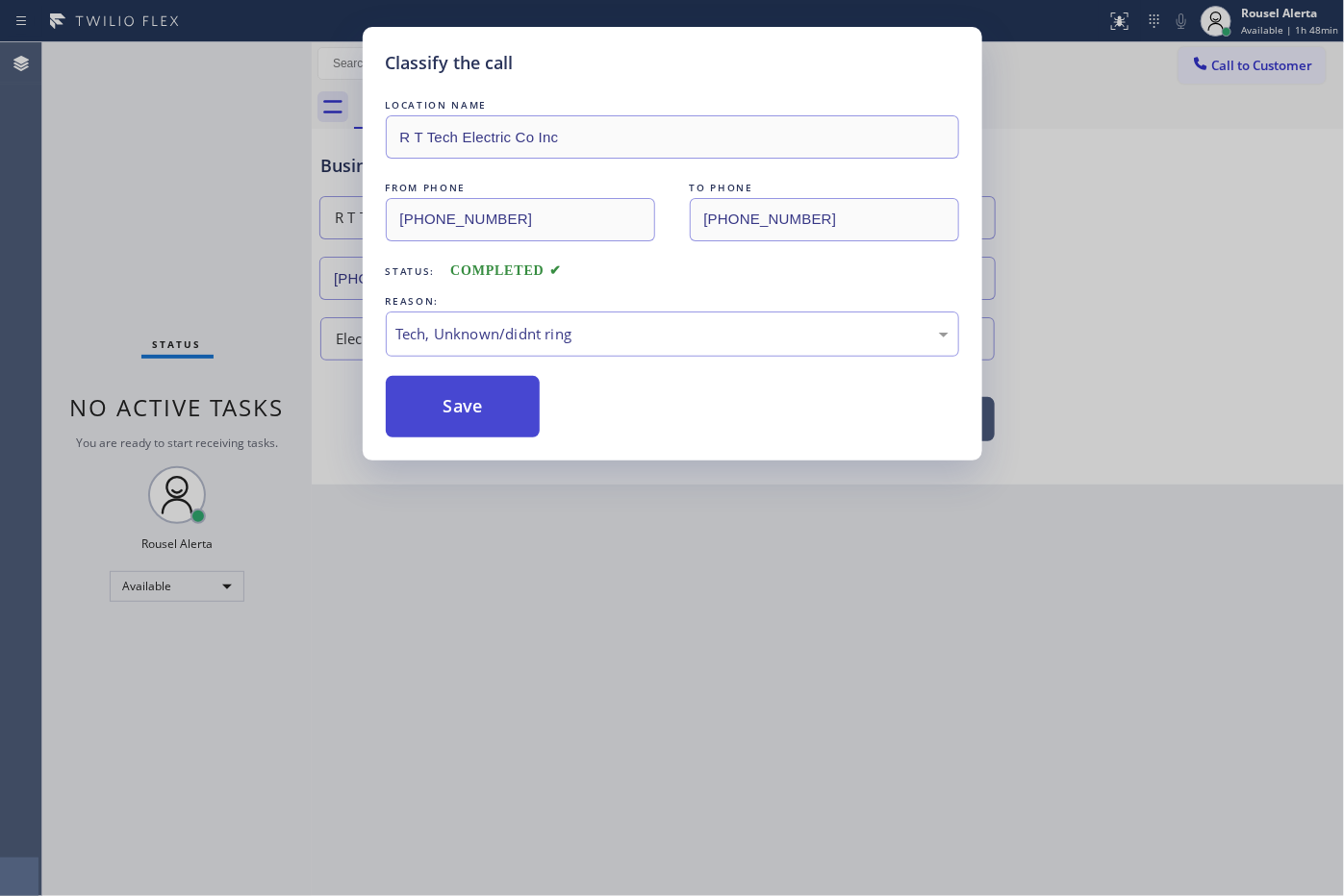
click at [464, 428] on button "Save" at bounding box center [462, 407] width 155 height 62
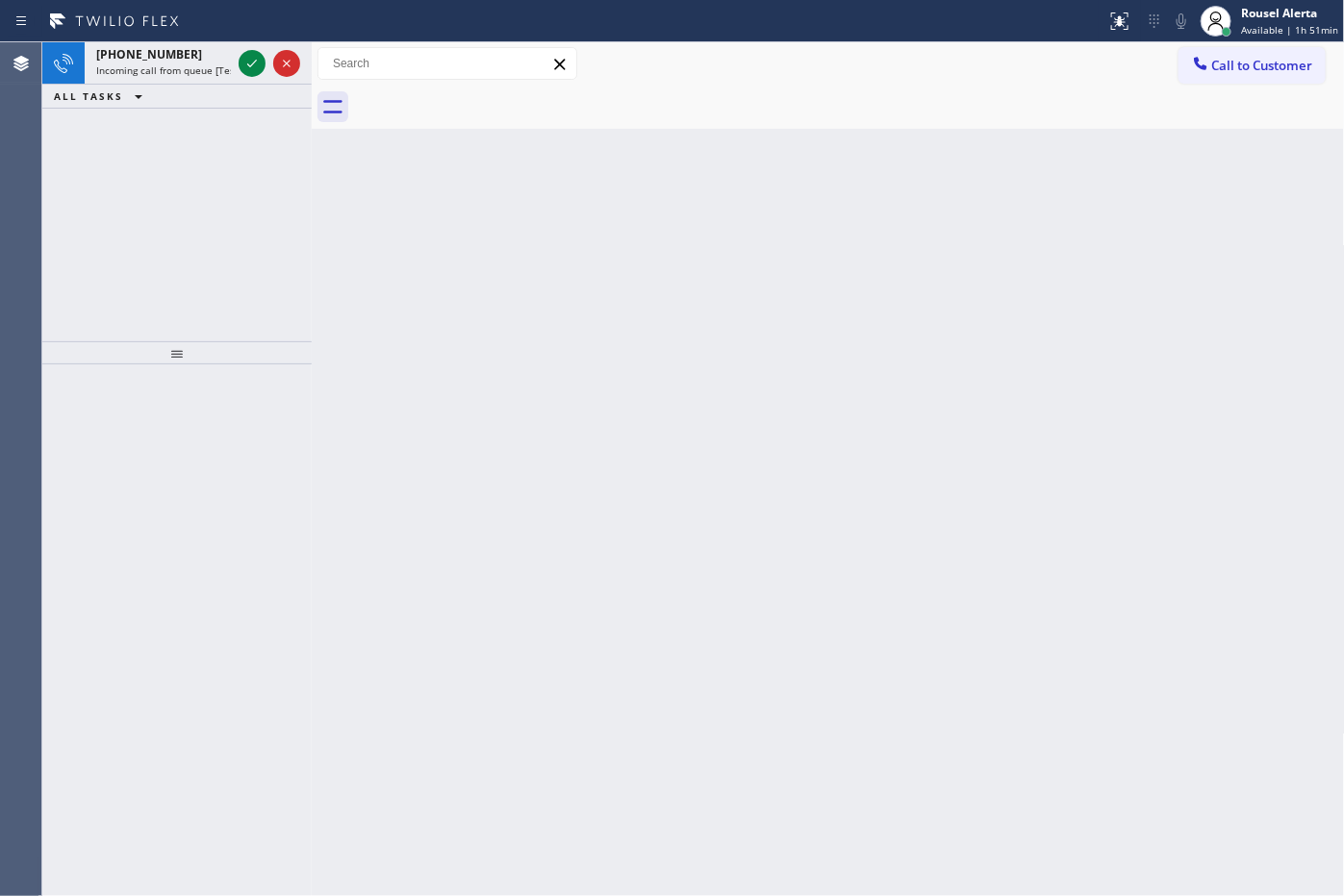
click at [175, 22] on icon at bounding box center [115, 21] width 145 height 31
click at [189, 61] on div "[PHONE_NUMBER]" at bounding box center [164, 54] width 135 height 16
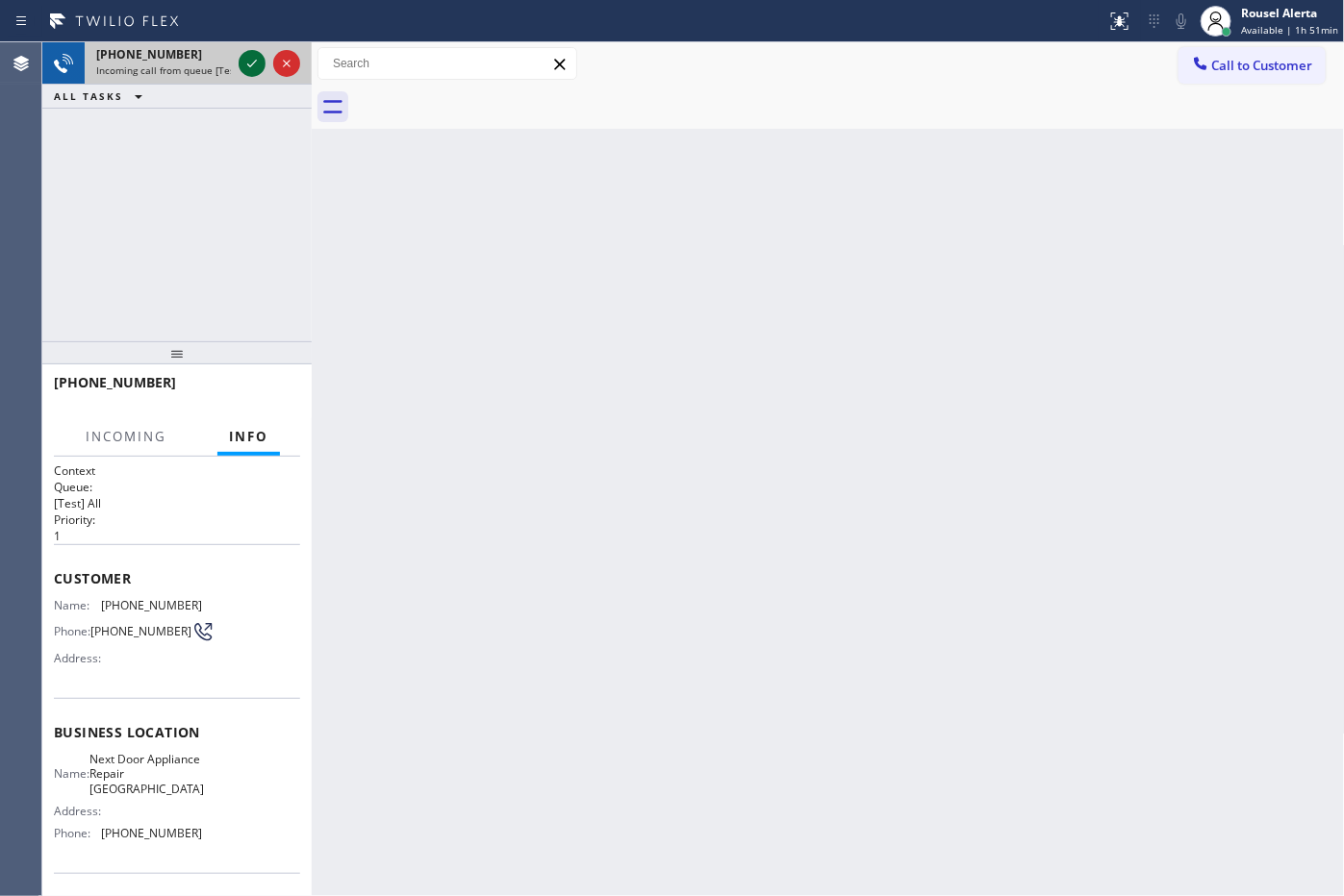
click at [247, 70] on icon at bounding box center [252, 64] width 23 height 23
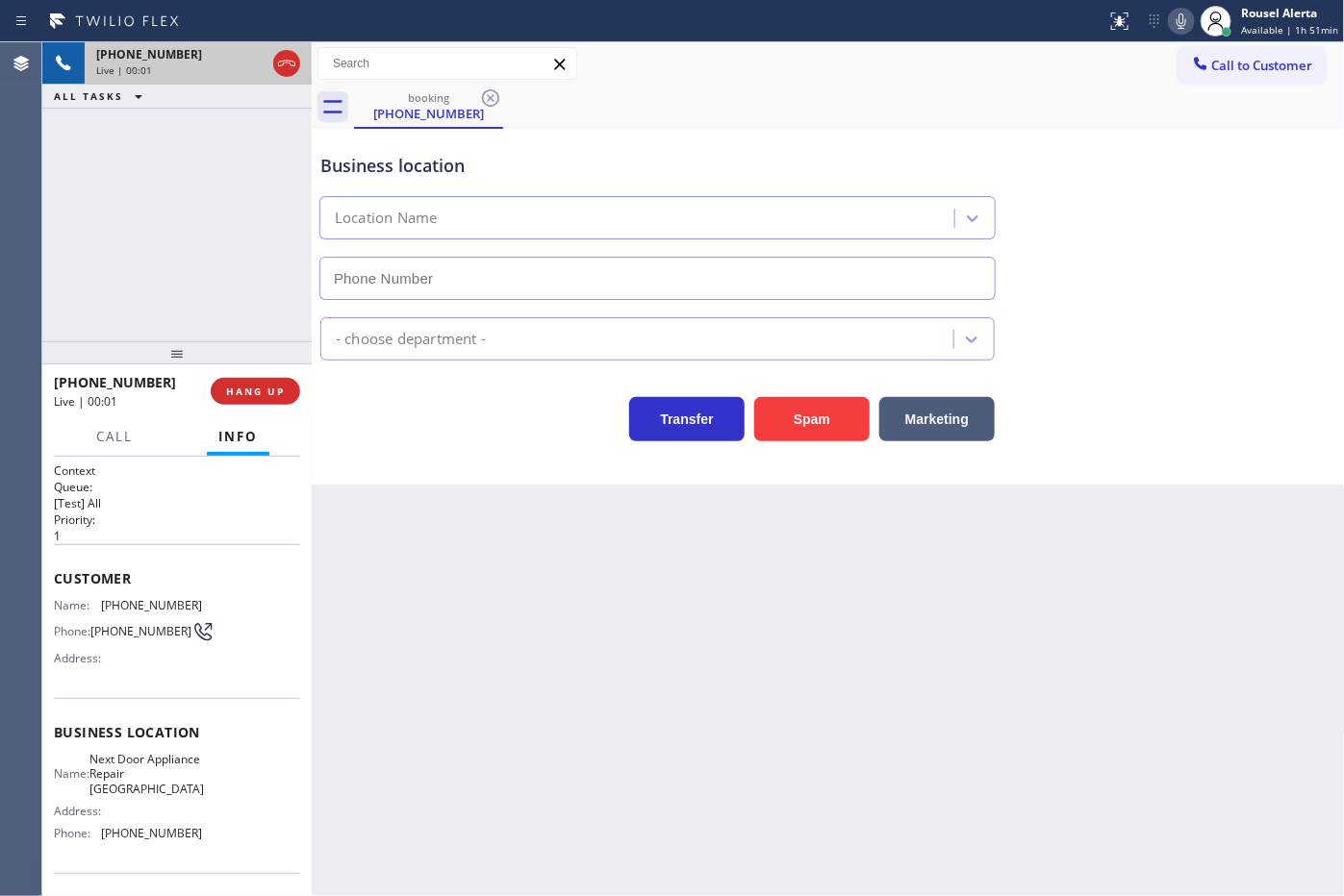
type input "[PHONE_NUMBER]"
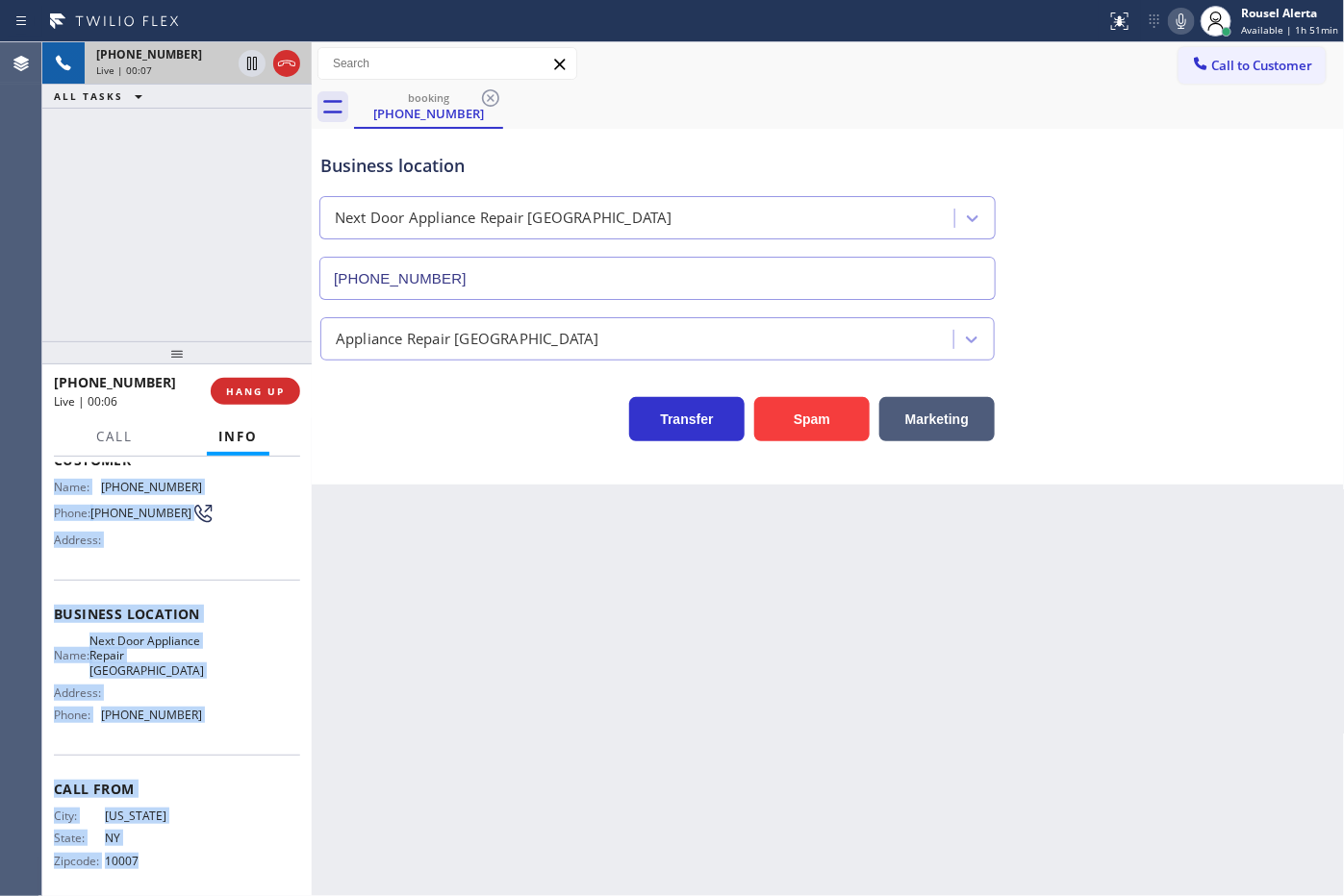
scroll to position [145, 0]
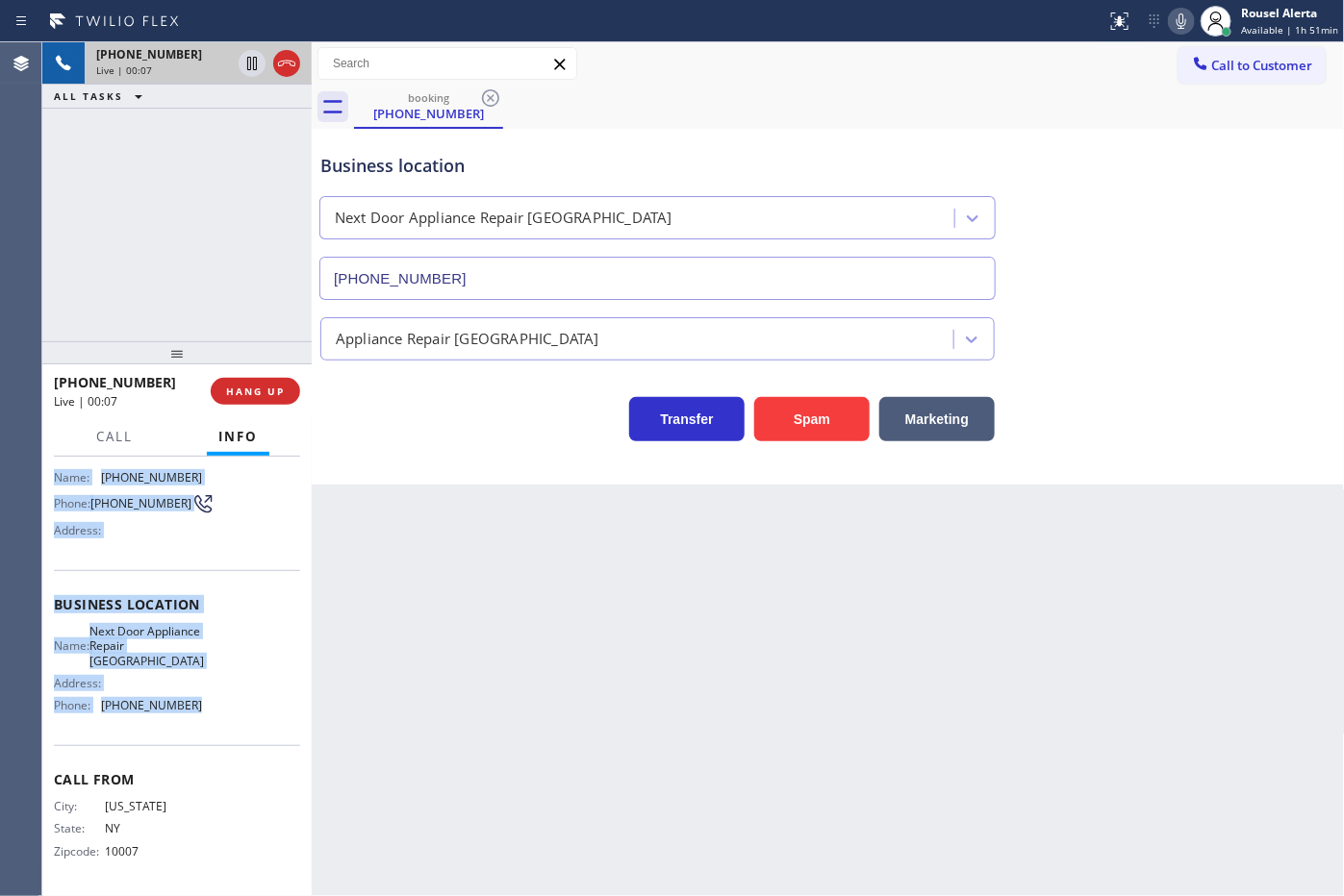
drag, startPoint x: 45, startPoint y: 598, endPoint x: 218, endPoint y: 713, distance: 207.7
click at [218, 713] on div "Context Queue: [Test] All Priority: 1 Customer Name: [PHONE_NUMBER] Phone: [PHO…" at bounding box center [177, 676] width 270 height 440
copy div "Name: [PHONE_NUMBER] Phone: [PHONE_NUMBER] Address: Business location Name: Nex…"
click at [243, 65] on icon at bounding box center [252, 64] width 23 height 23
click at [1193, 15] on icon at bounding box center [1181, 21] width 23 height 23
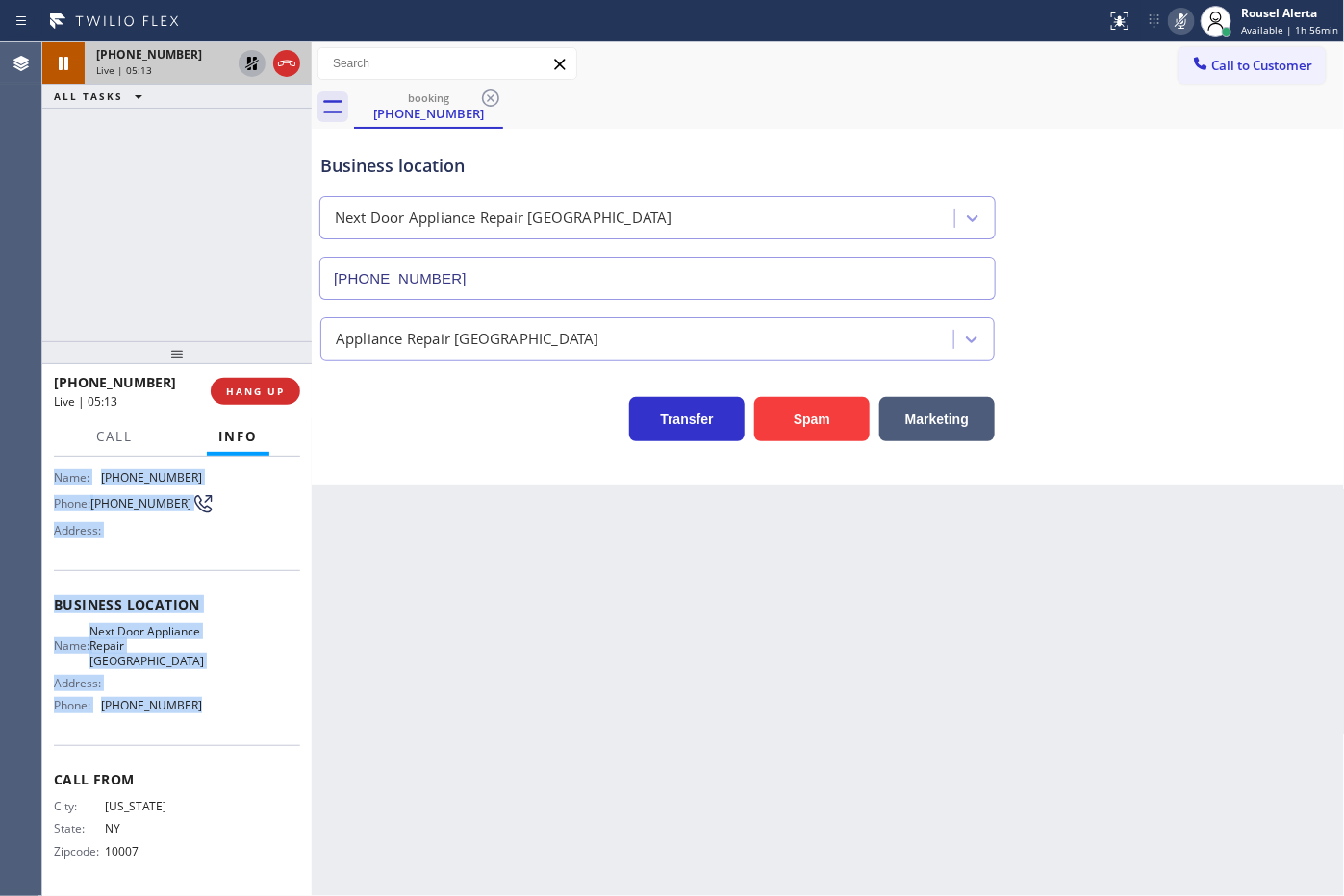
click at [244, 61] on icon at bounding box center [252, 64] width 23 height 23
click at [1191, 19] on icon at bounding box center [1181, 21] width 23 height 23
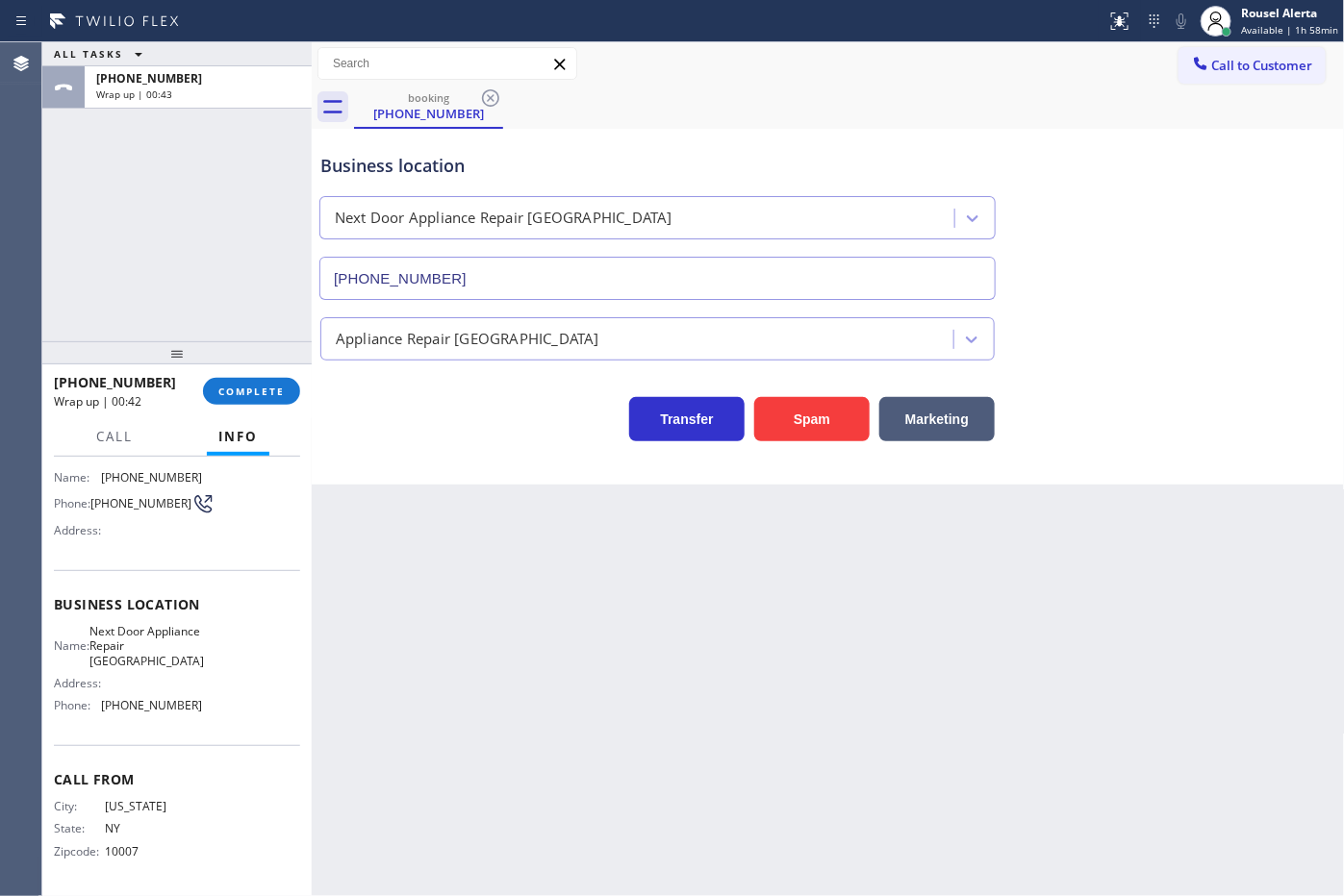
click at [241, 373] on div "[PHONE_NUMBER] Wrap up | 00:42 COMPLETE" at bounding box center [177, 391] width 247 height 50
click at [242, 387] on span "COMPLETE" at bounding box center [251, 391] width 66 height 13
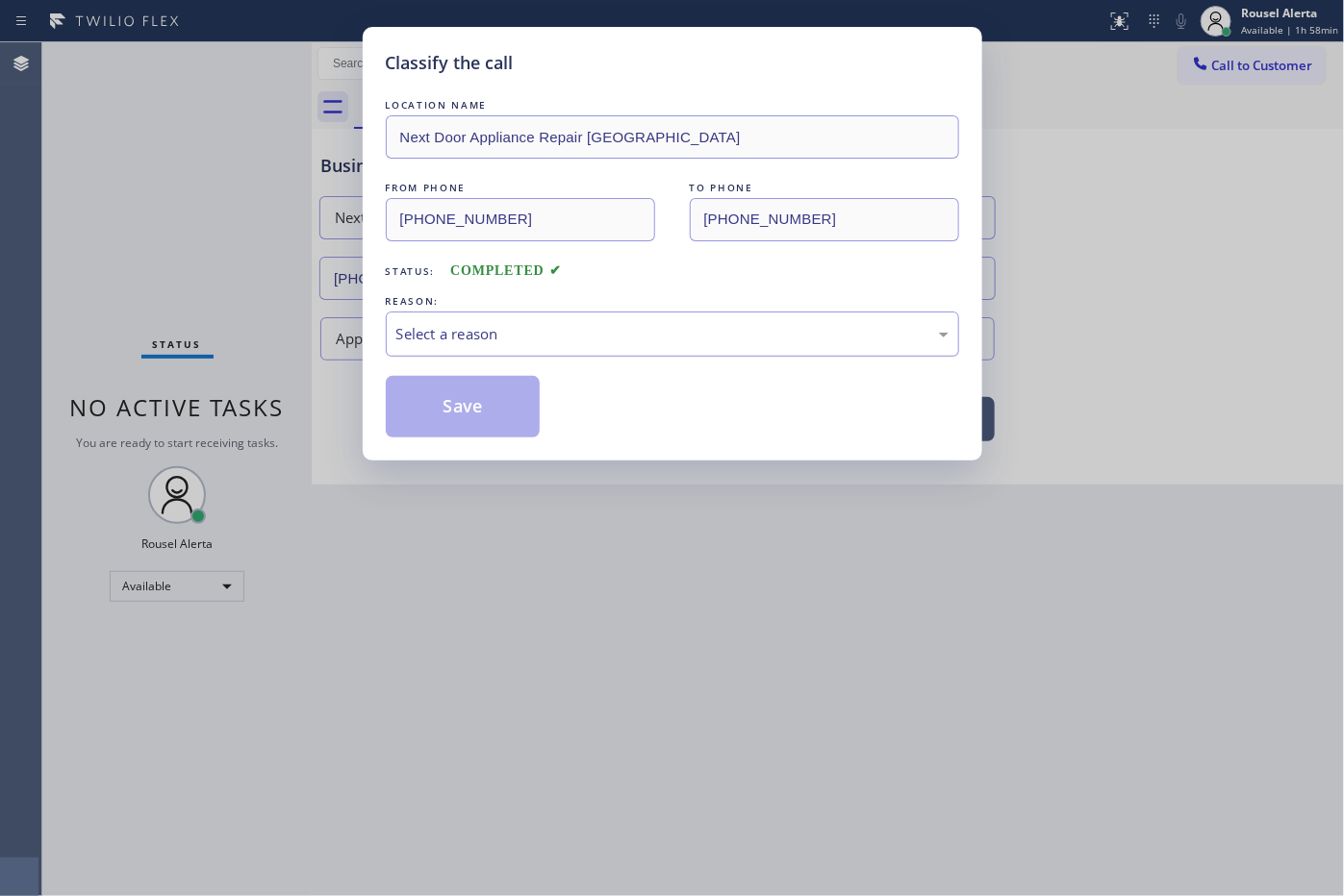
click at [689, 332] on div "Select a reason" at bounding box center [672, 333] width 552 height 22
click at [468, 400] on button "Save" at bounding box center [462, 407] width 155 height 62
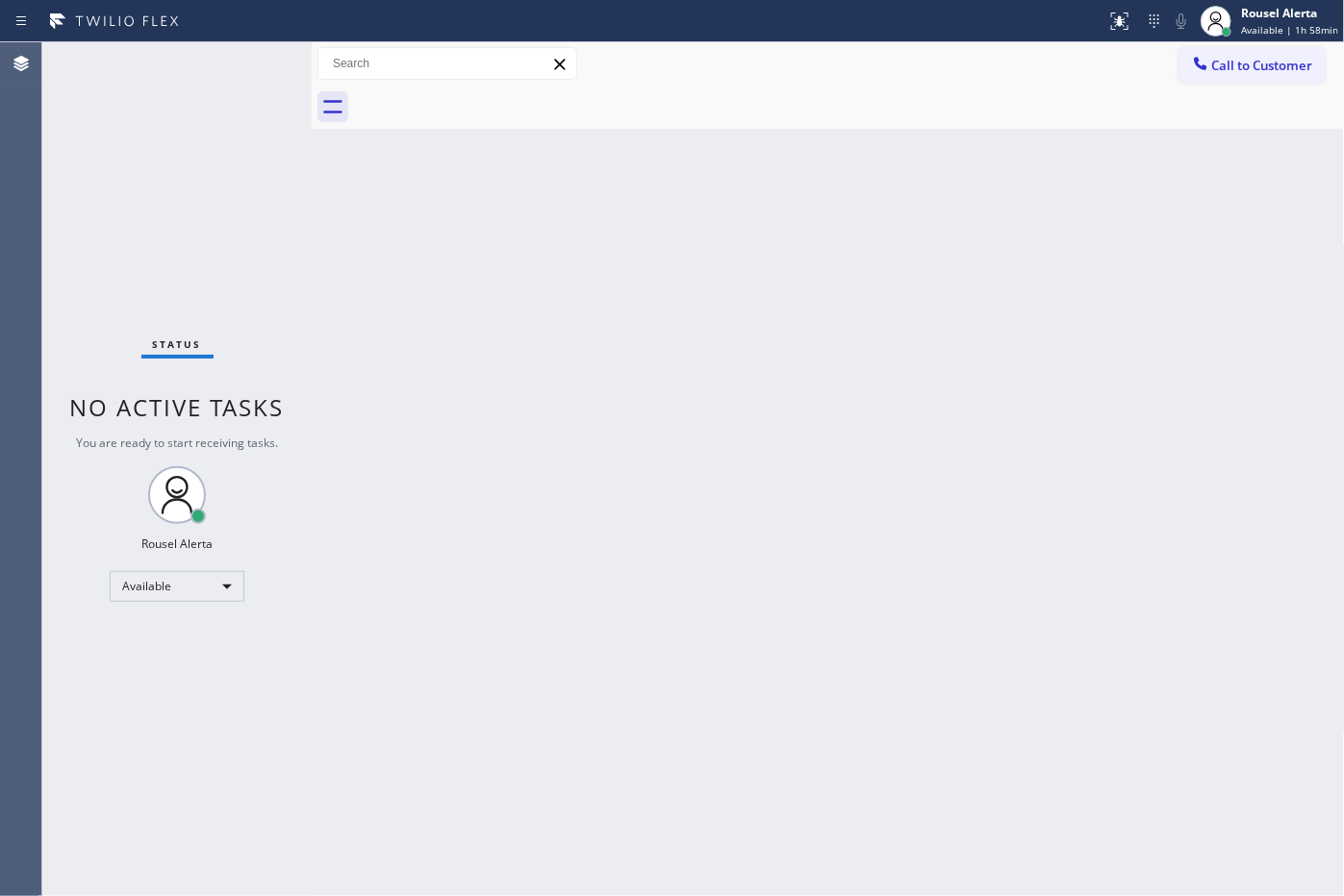
click at [213, 75] on div "Status No active tasks You are ready to start receiving tasks. Rousel Alerta Av…" at bounding box center [177, 469] width 270 height 854
